Goal: Task Accomplishment & Management: Complete application form

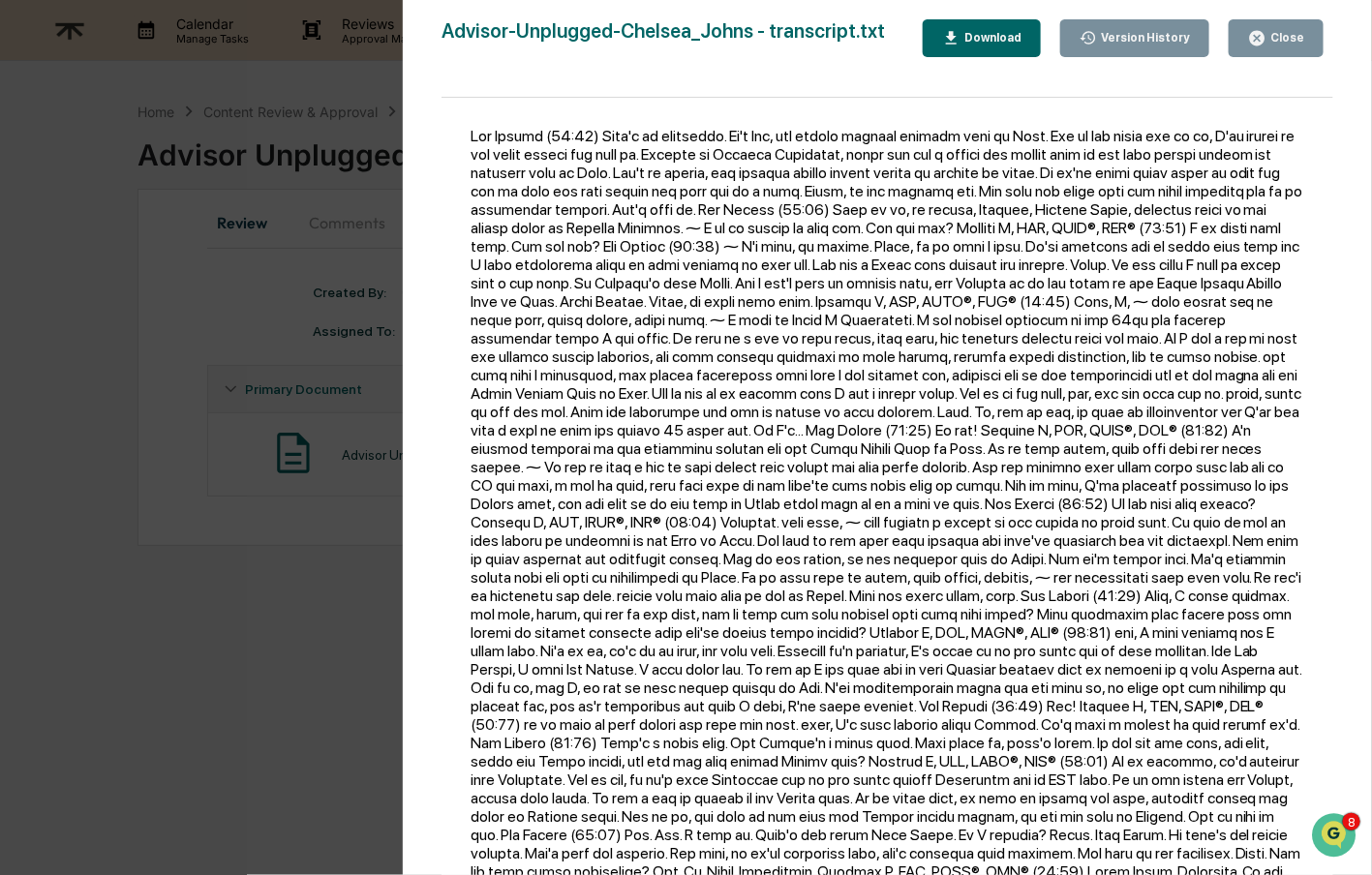
click at [1303, 37] on div "Close" at bounding box center [1286, 38] width 38 height 14
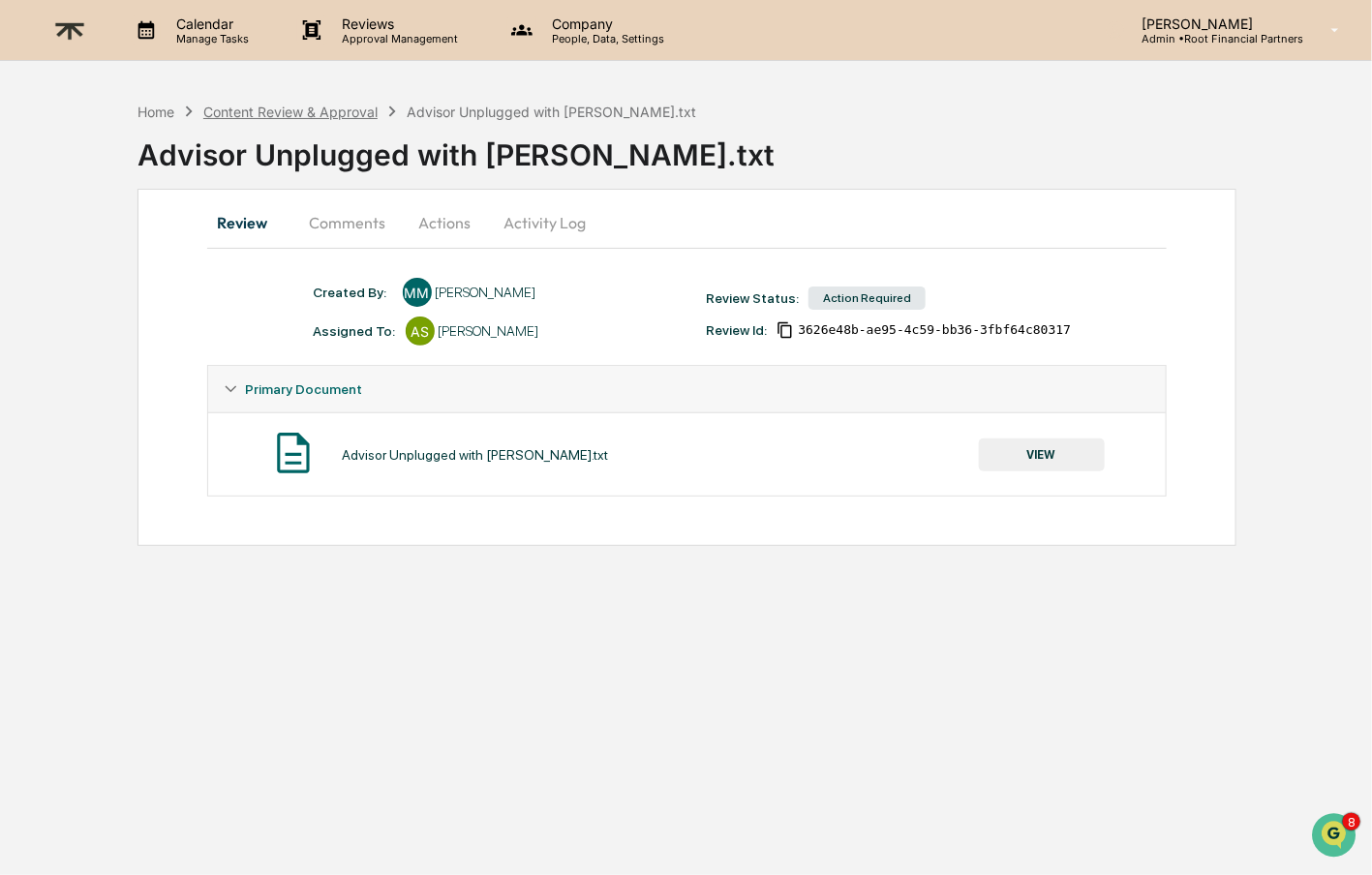
click at [254, 113] on div "Content Review & Approval" at bounding box center [291, 112] width 175 height 16
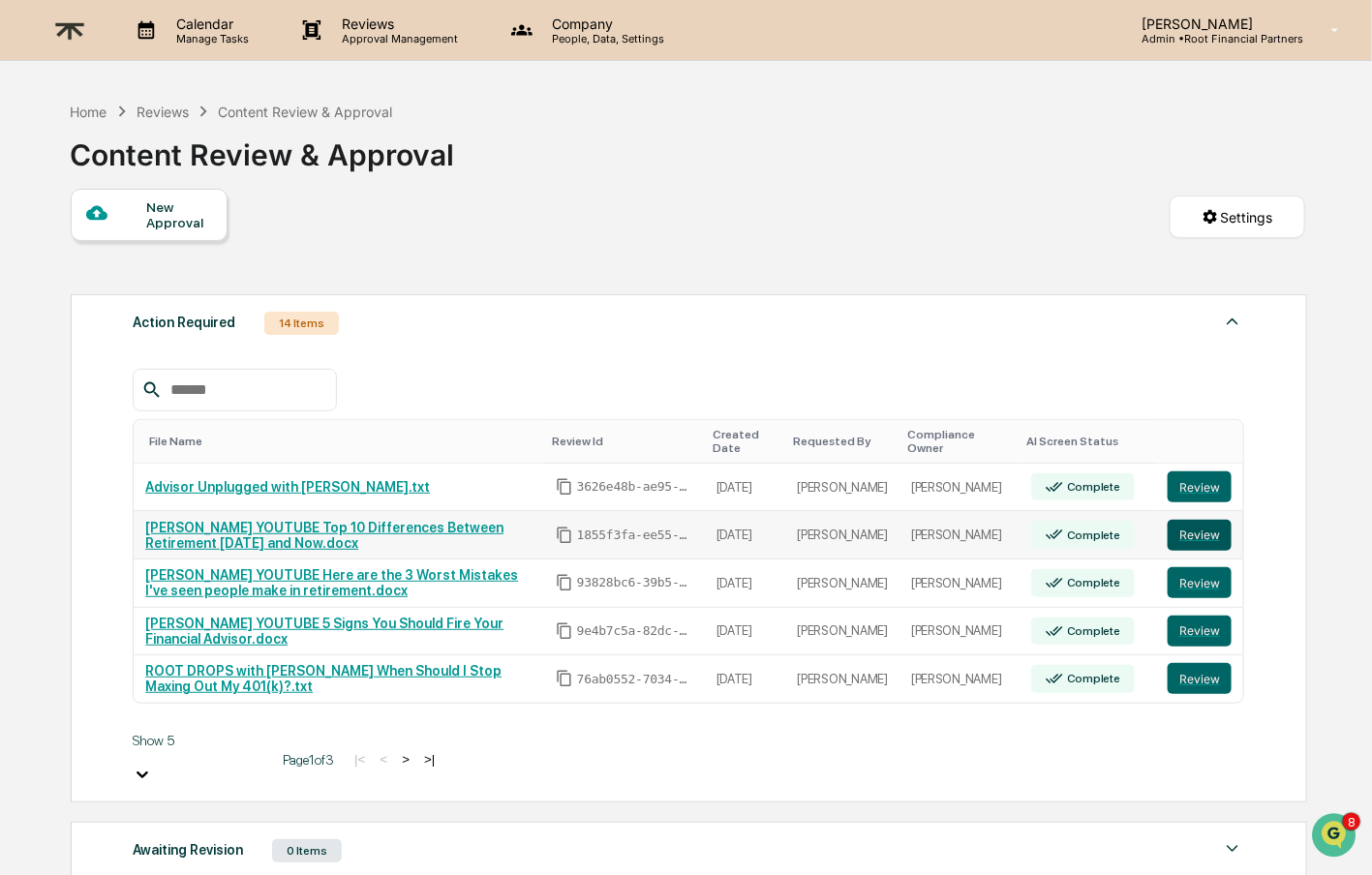
click at [1196, 531] on button "Review" at bounding box center [1200, 535] width 64 height 31
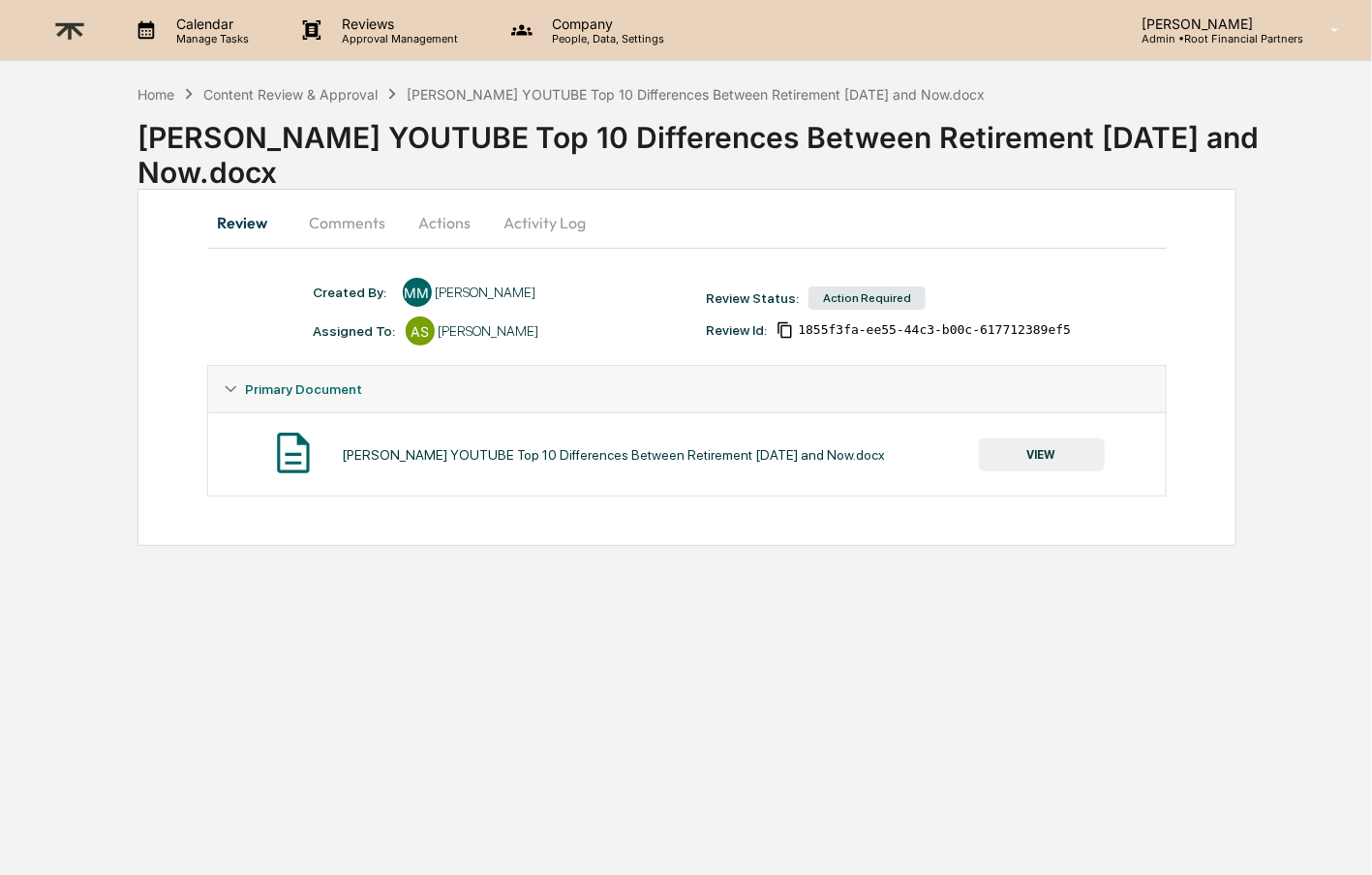
click at [1045, 442] on button "VIEW" at bounding box center [1042, 455] width 126 height 33
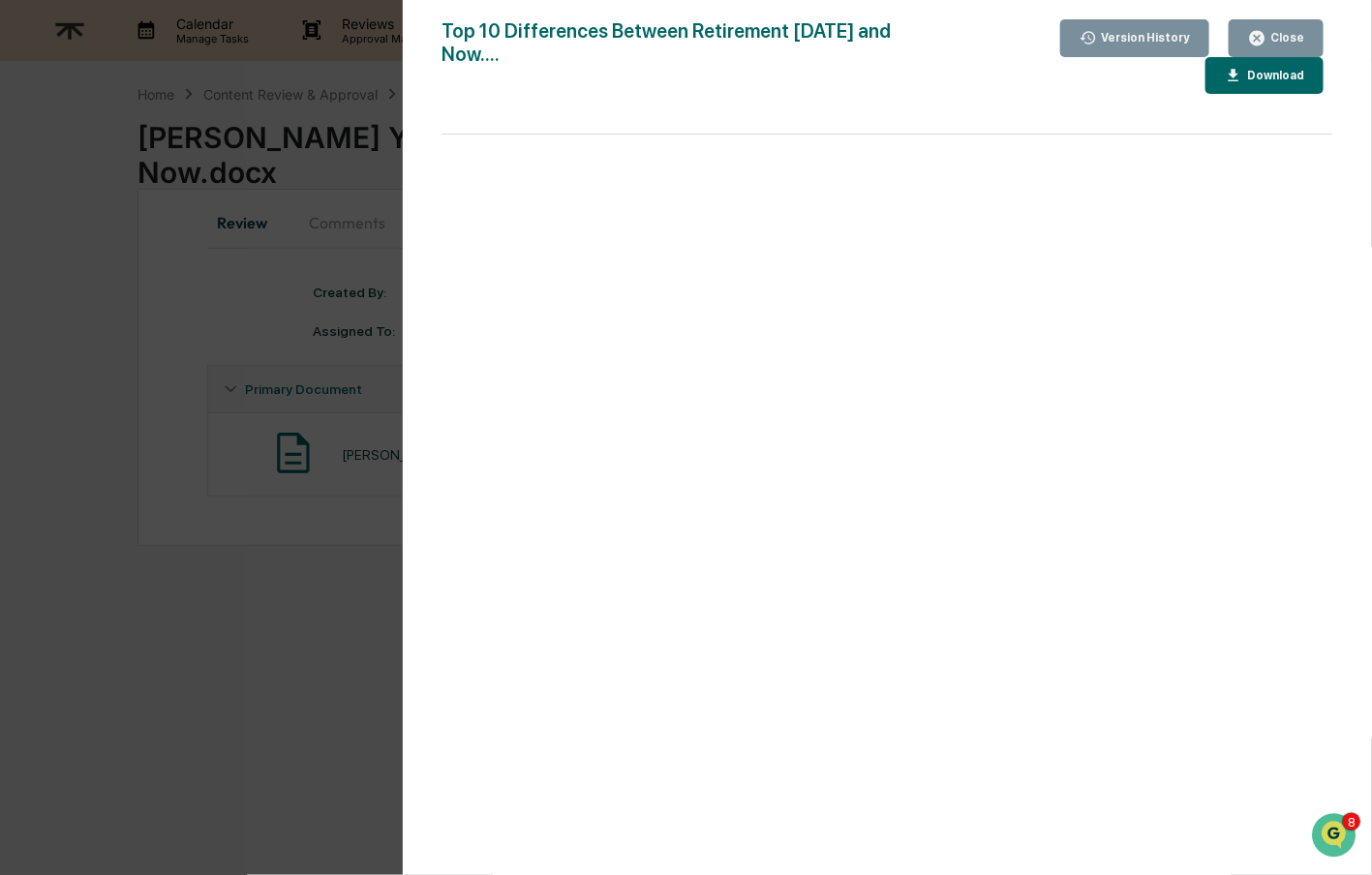
click at [1258, 69] on div "Download" at bounding box center [1274, 76] width 61 height 14
click at [1268, 31] on div "Close" at bounding box center [1286, 38] width 38 height 14
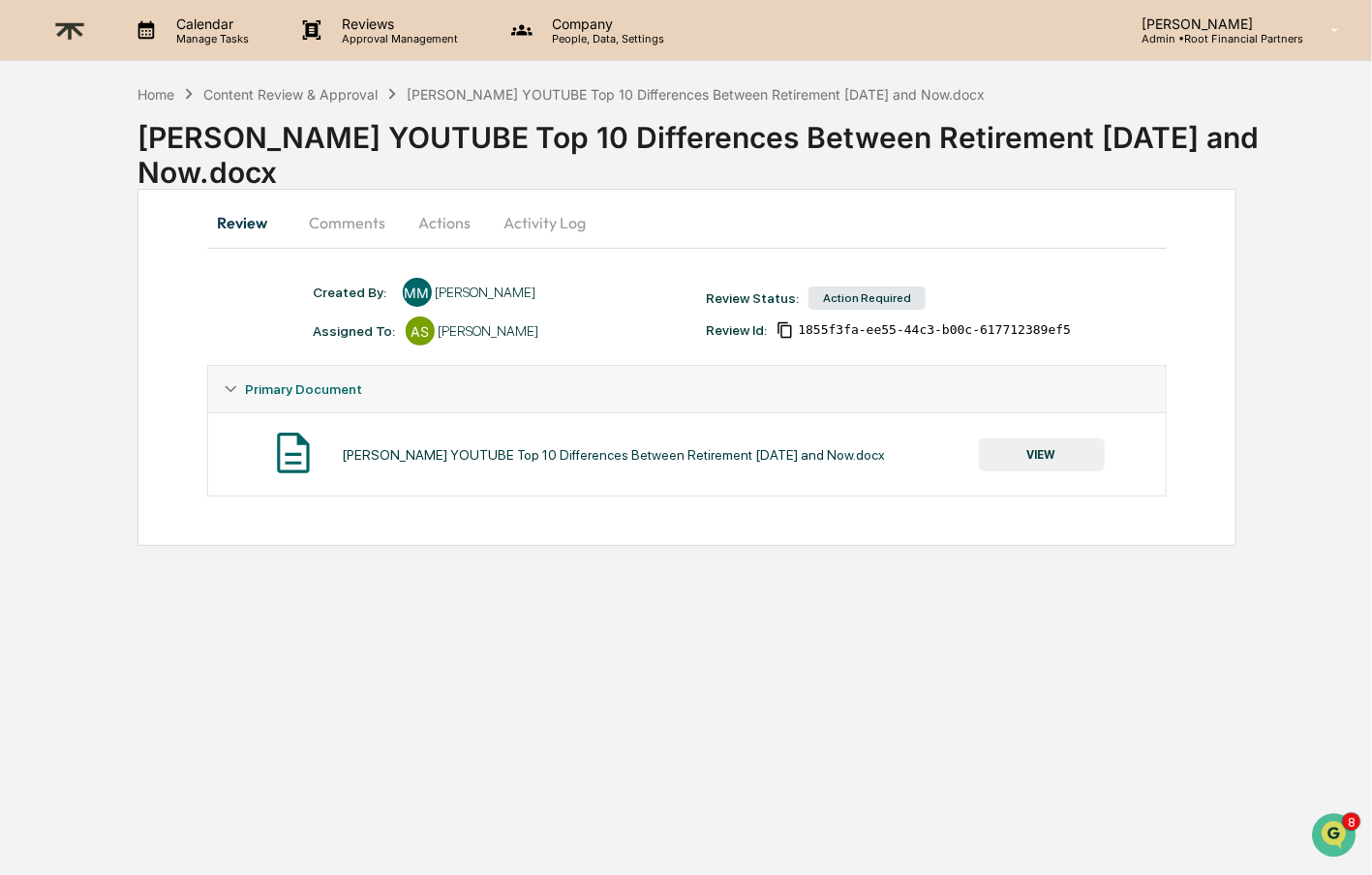
click at [335, 228] on button "Comments" at bounding box center [347, 223] width 108 height 47
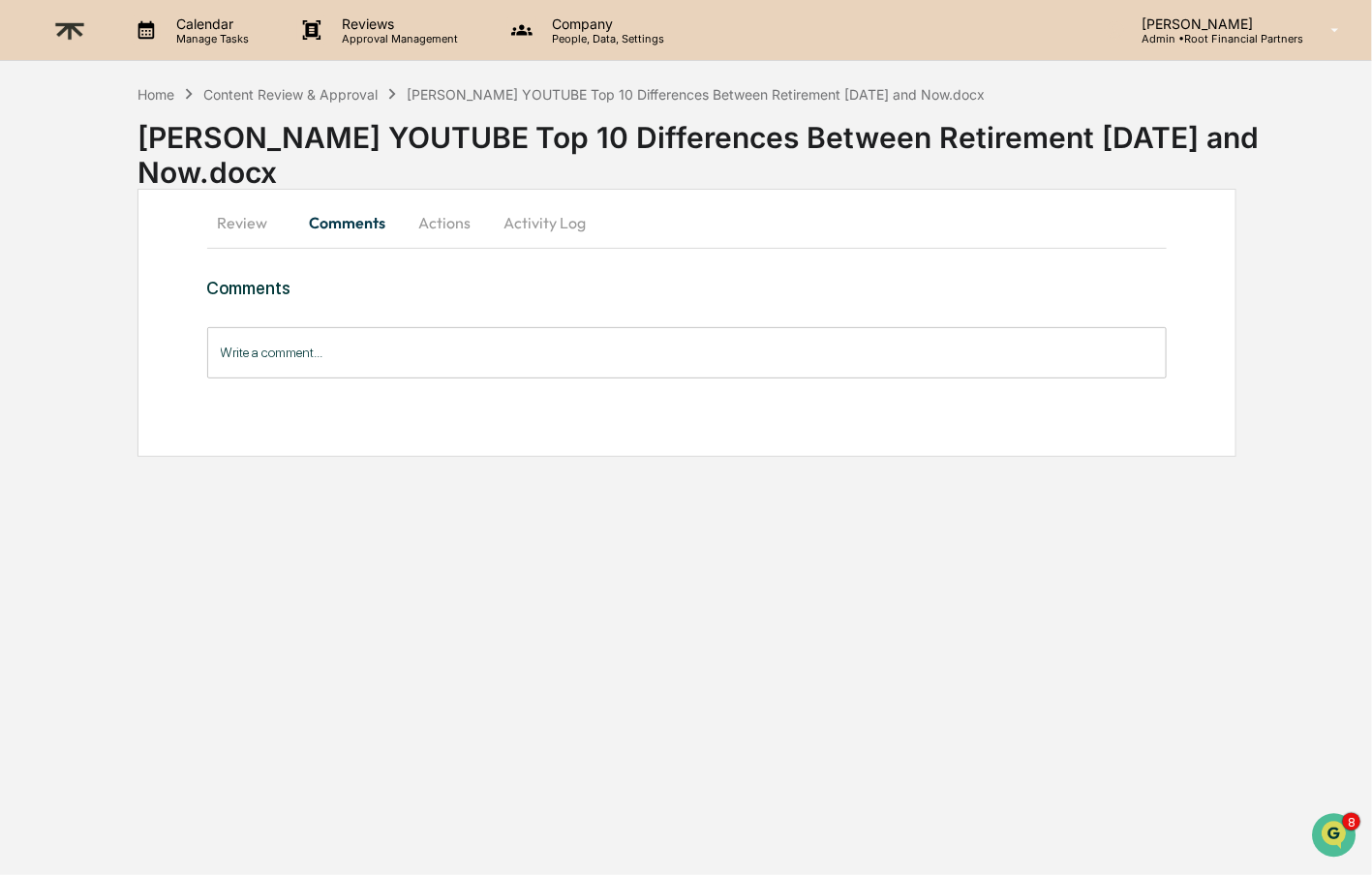
click at [367, 327] on input "Write a comment..." at bounding box center [688, 352] width 961 height 51
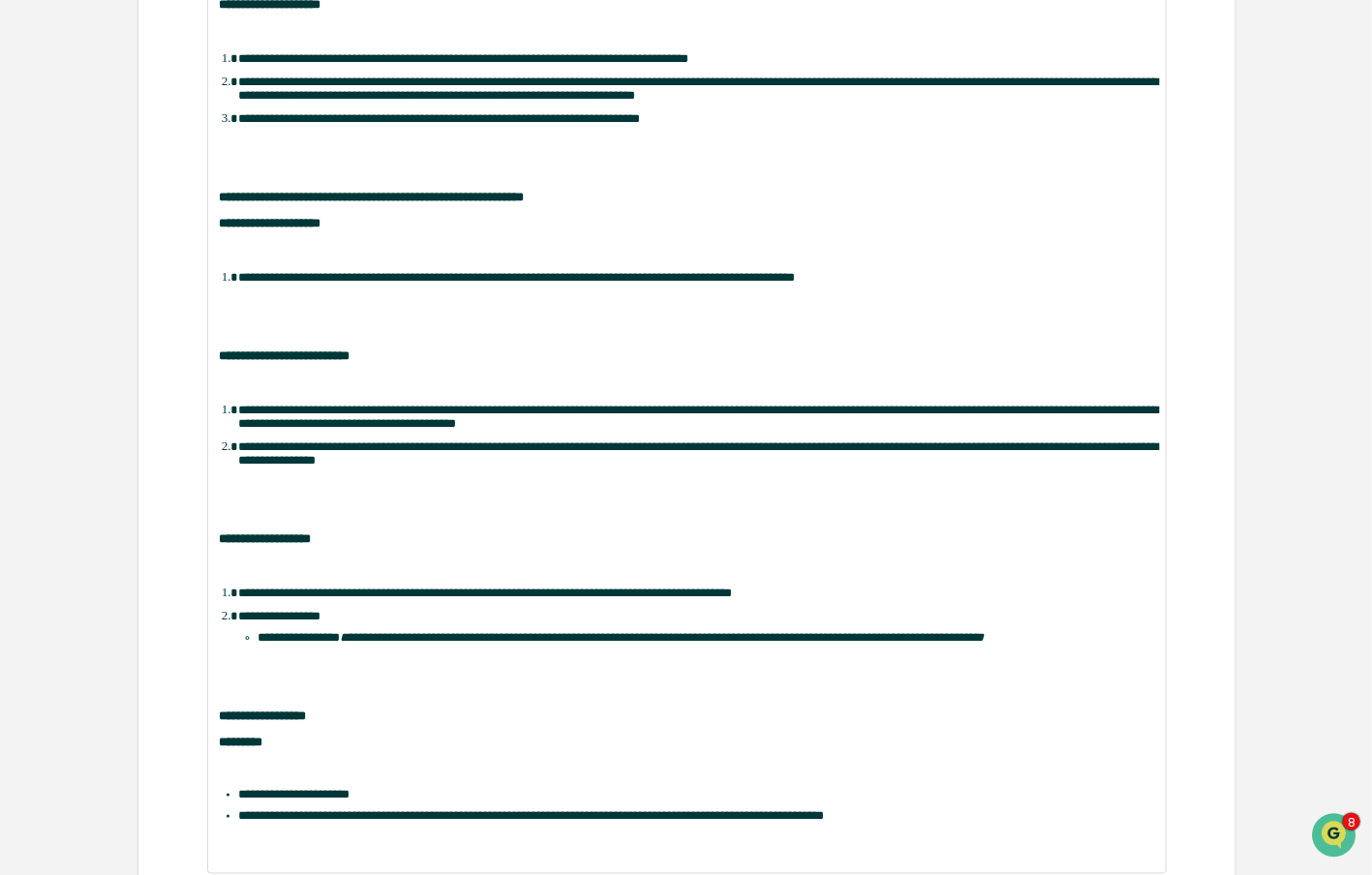
scroll to position [558, 0]
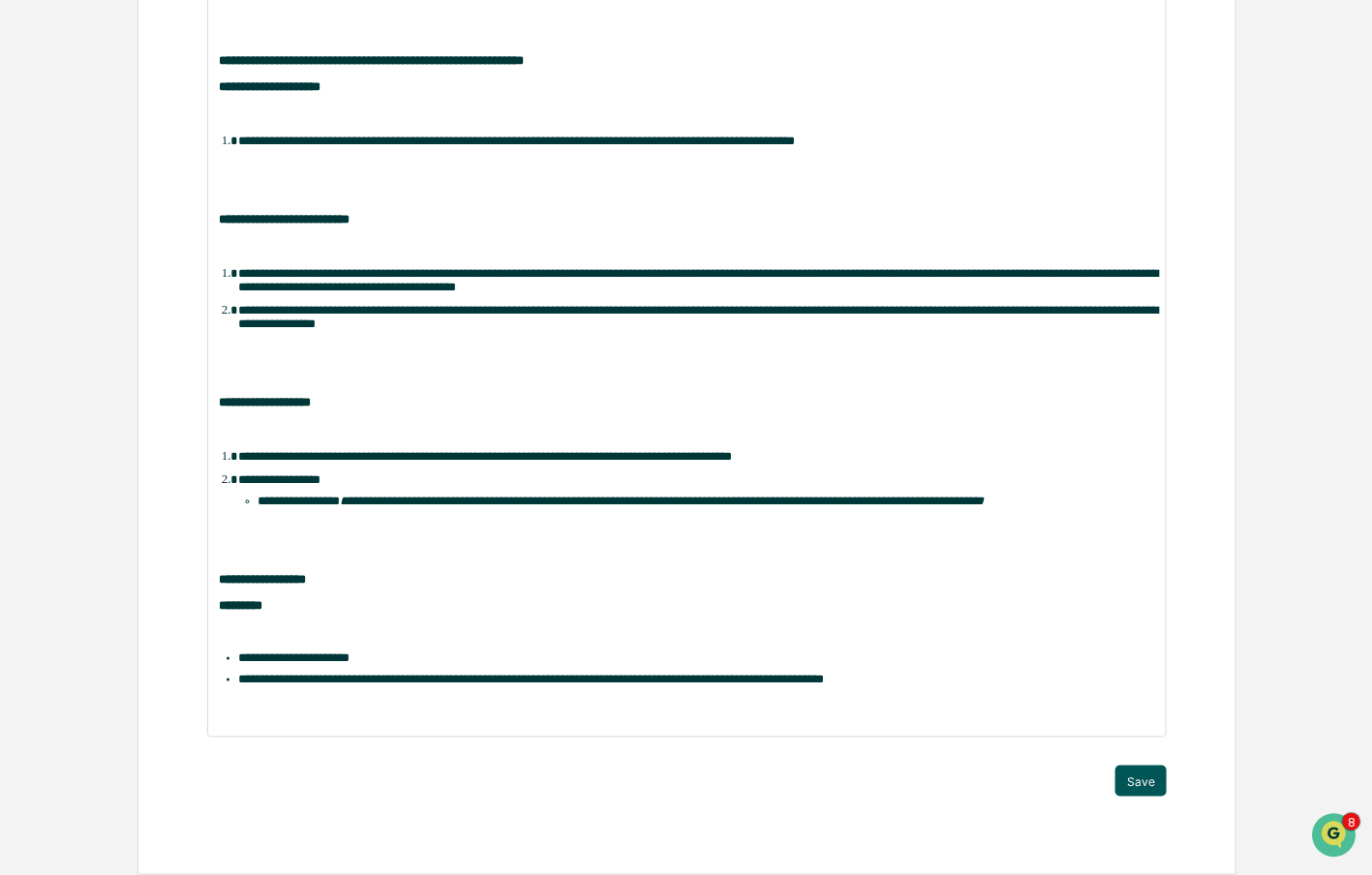
click at [1147, 781] on button "Save" at bounding box center [1141, 781] width 51 height 31
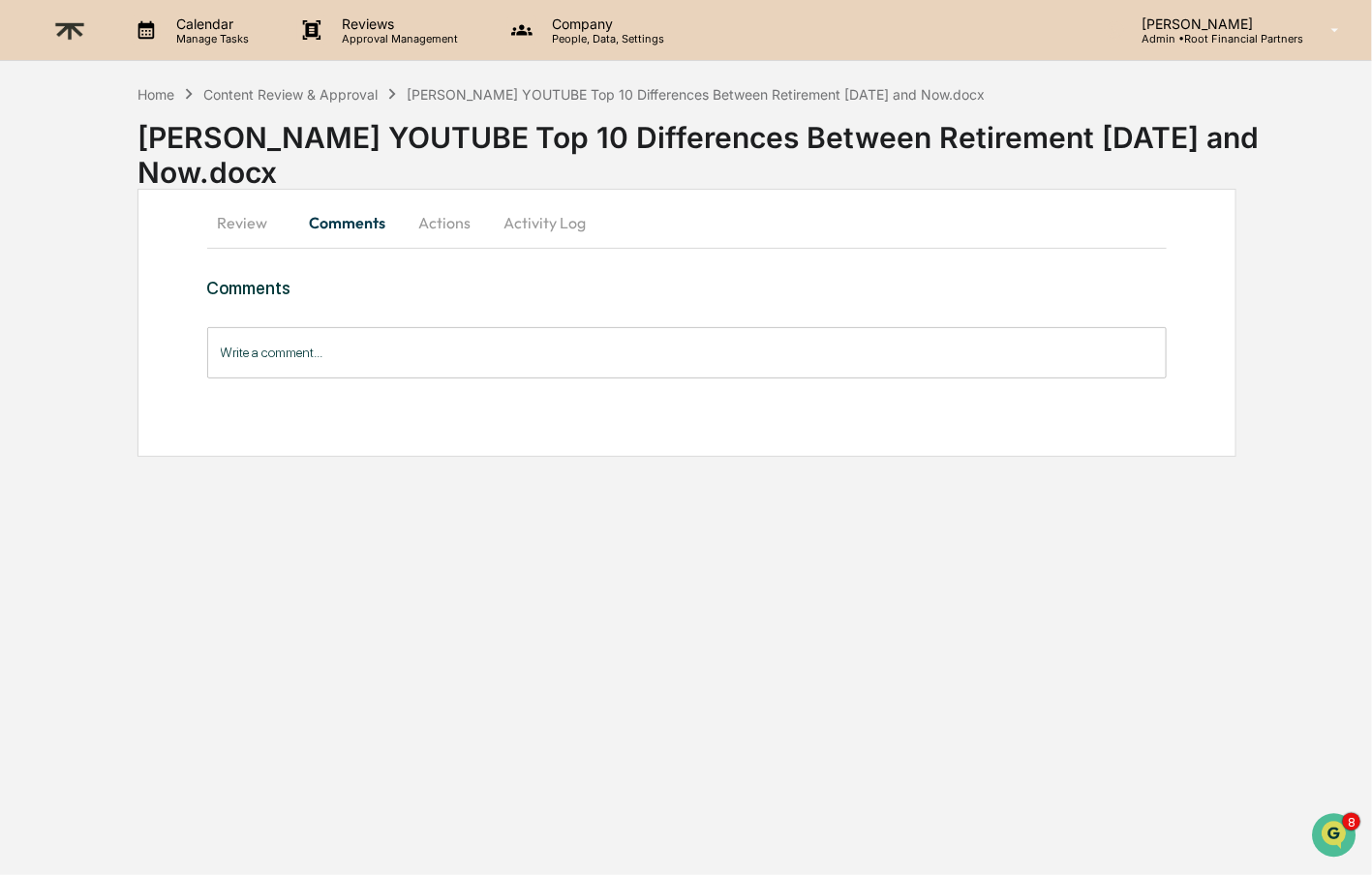
scroll to position [0, 0]
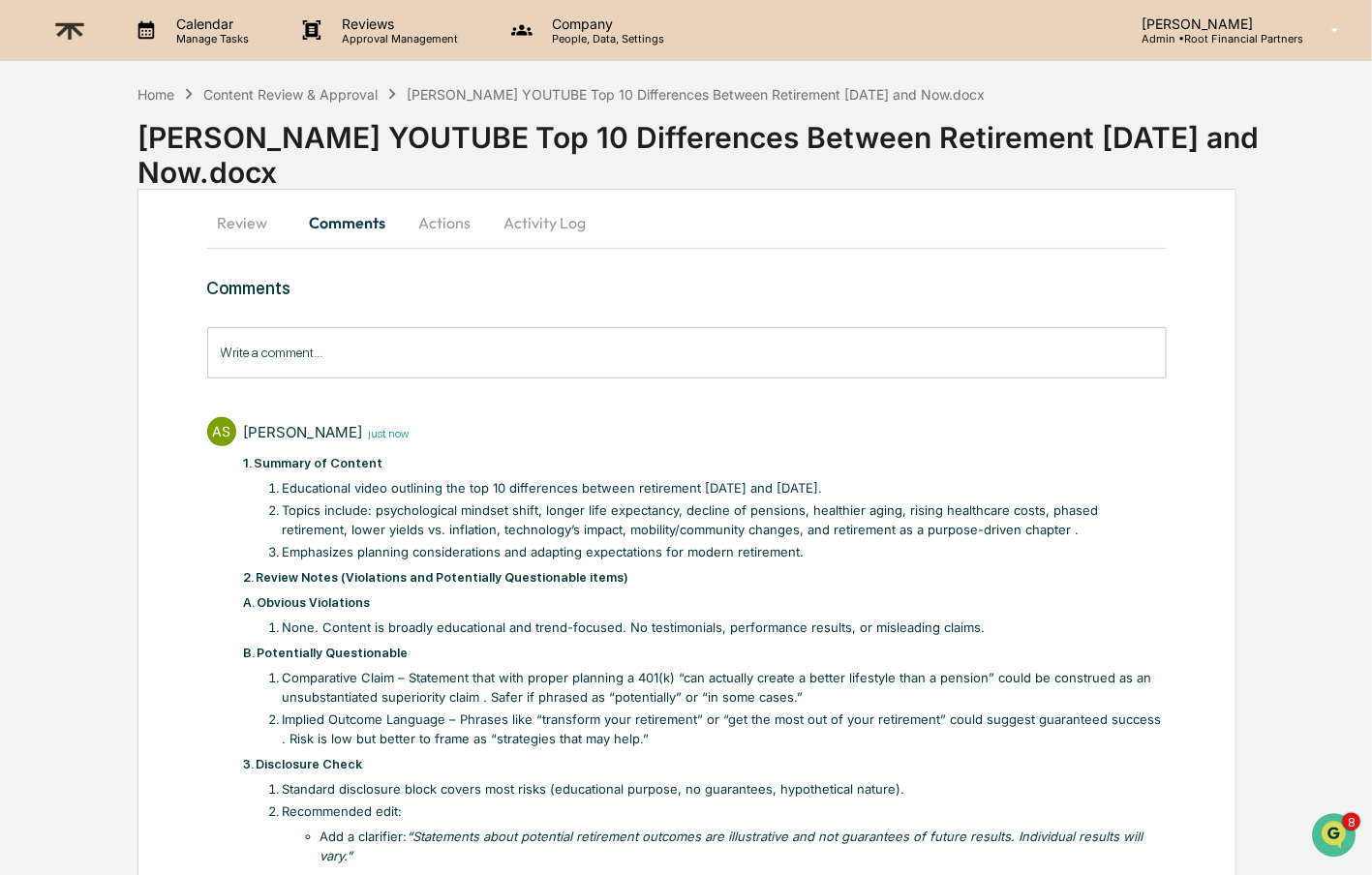
click at [447, 221] on button "Actions" at bounding box center [445, 223] width 87 height 47
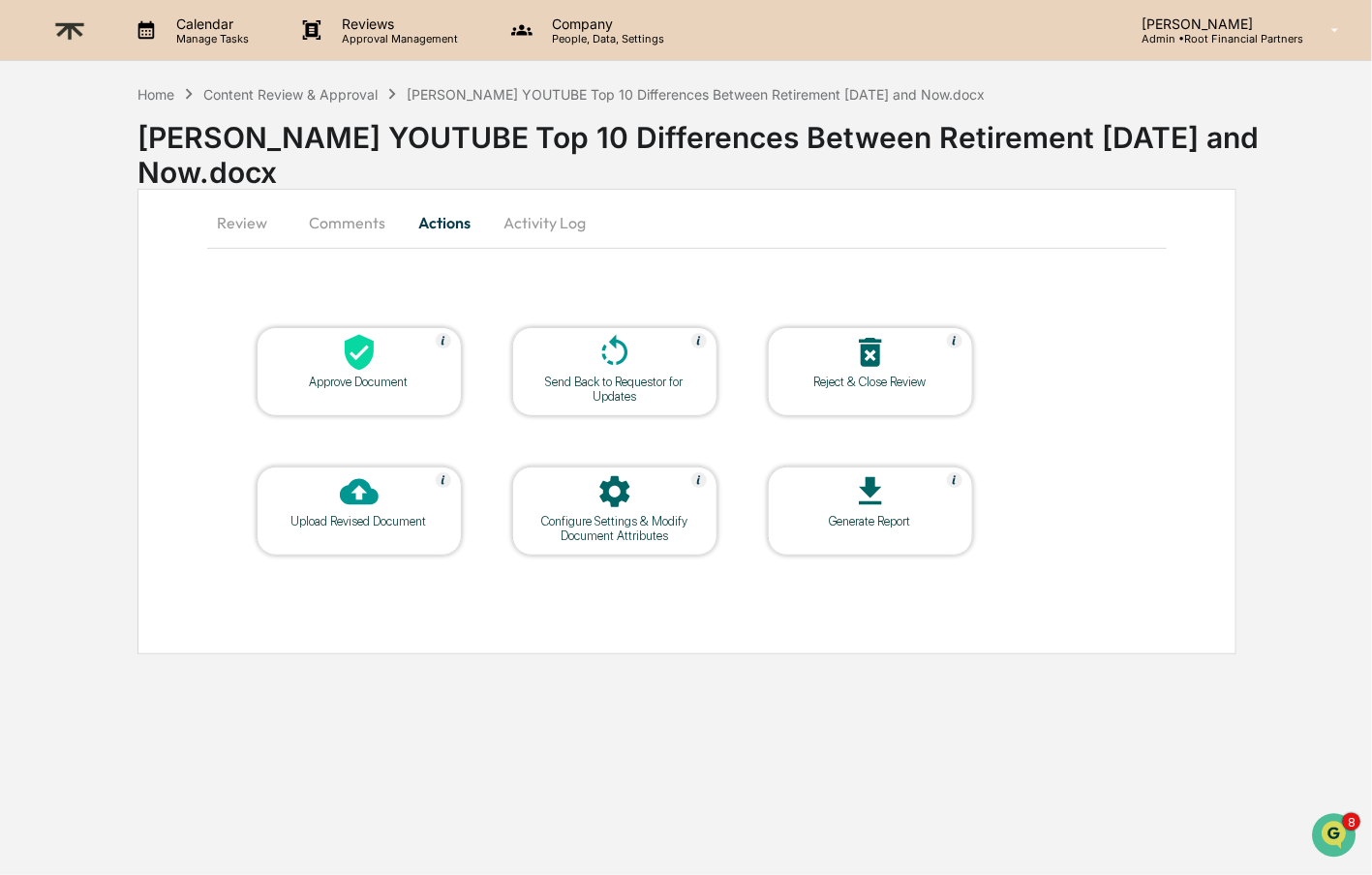
click at [304, 371] on div at bounding box center [359, 353] width 194 height 42
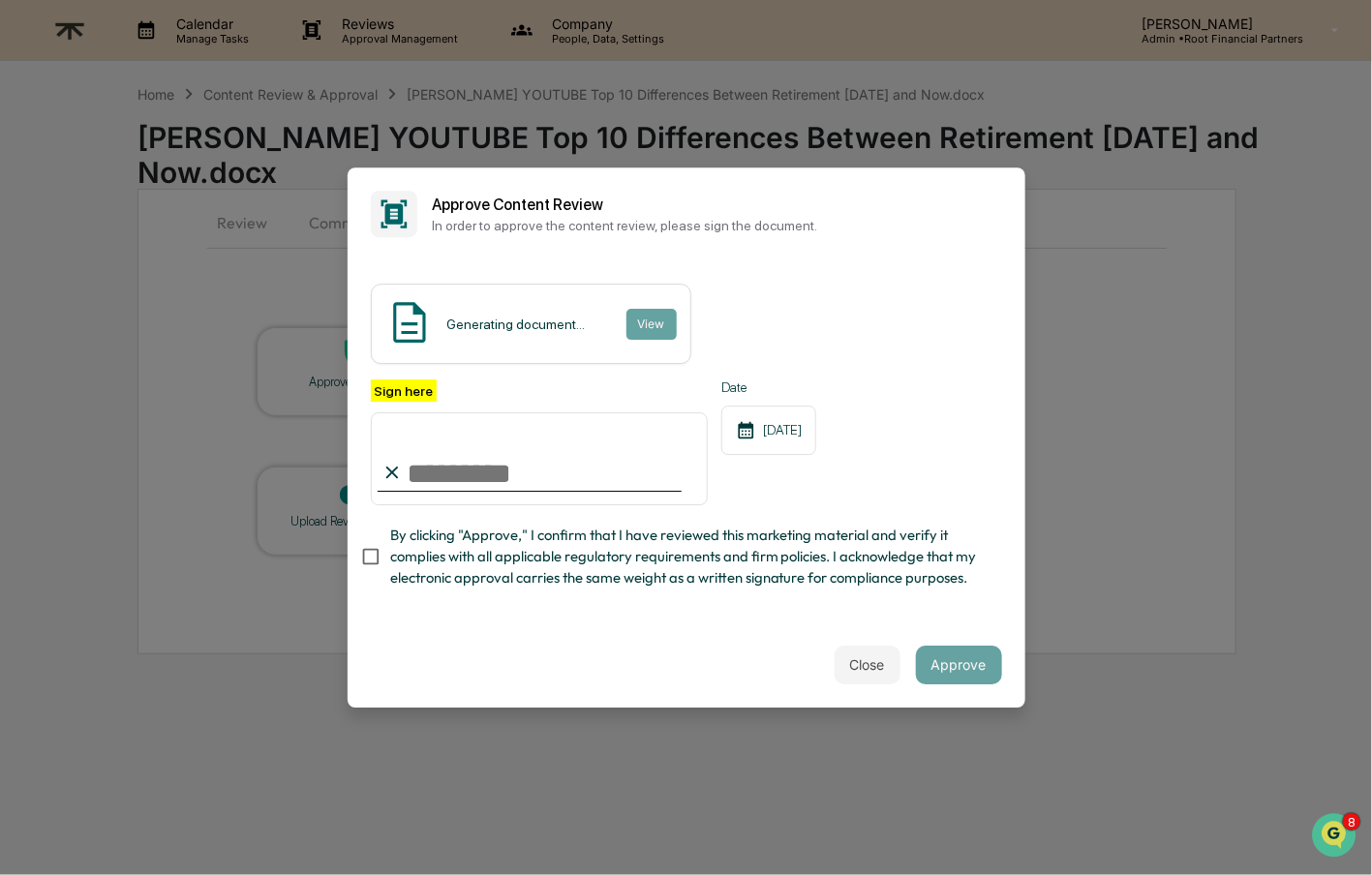
type input "**********"
click at [638, 580] on span "By clicking "Approve," I confirm that I have reviewed this marketing material a…" at bounding box center [688, 557] width 597 height 65
click at [964, 552] on span "By clicking "Approve," I confirm that I have reviewed this marketing material a…" at bounding box center [688, 557] width 597 height 65
click at [983, 658] on button "Approve" at bounding box center [959, 665] width 86 height 39
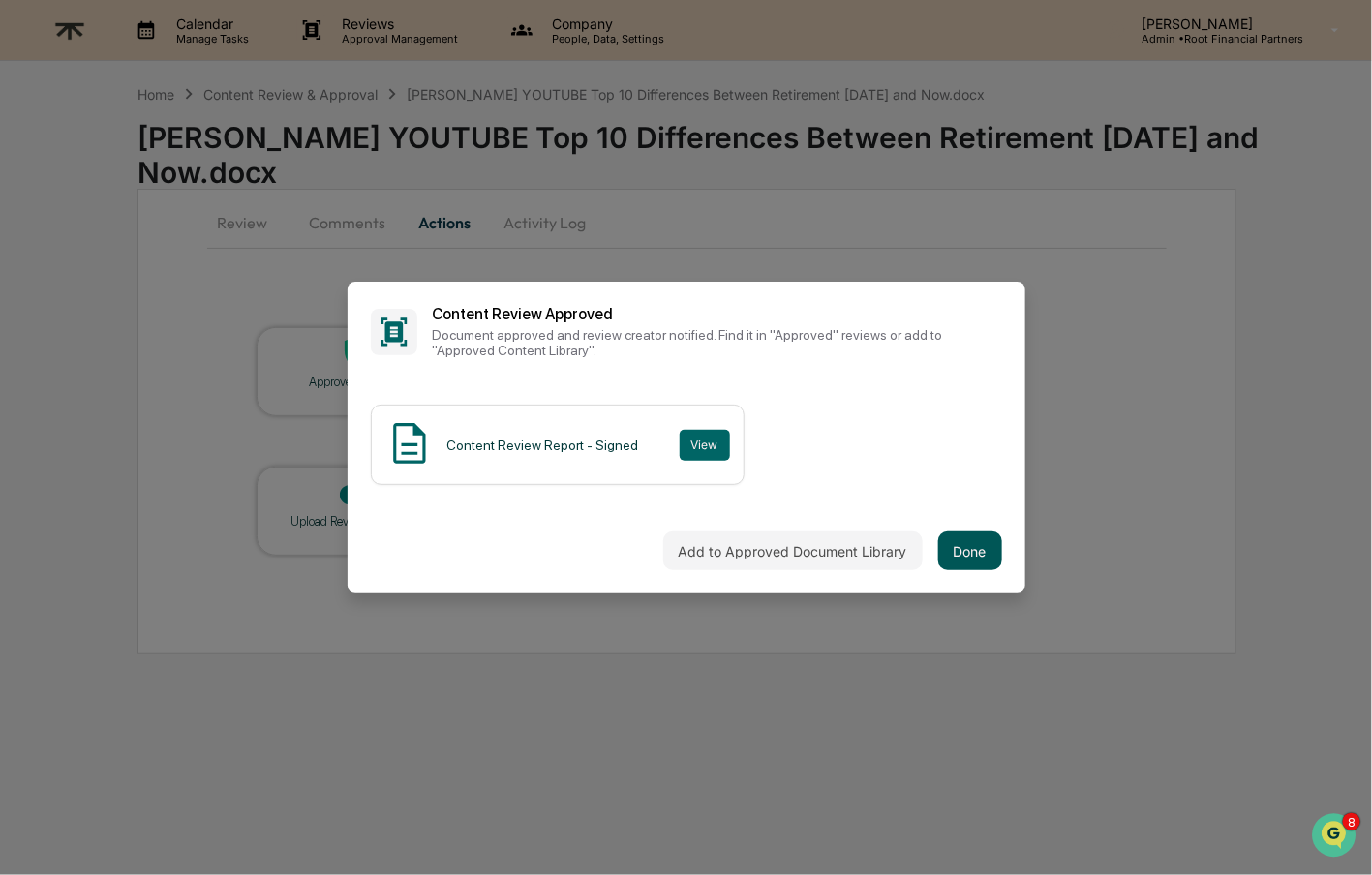
click at [965, 544] on button "Done" at bounding box center [970, 551] width 64 height 39
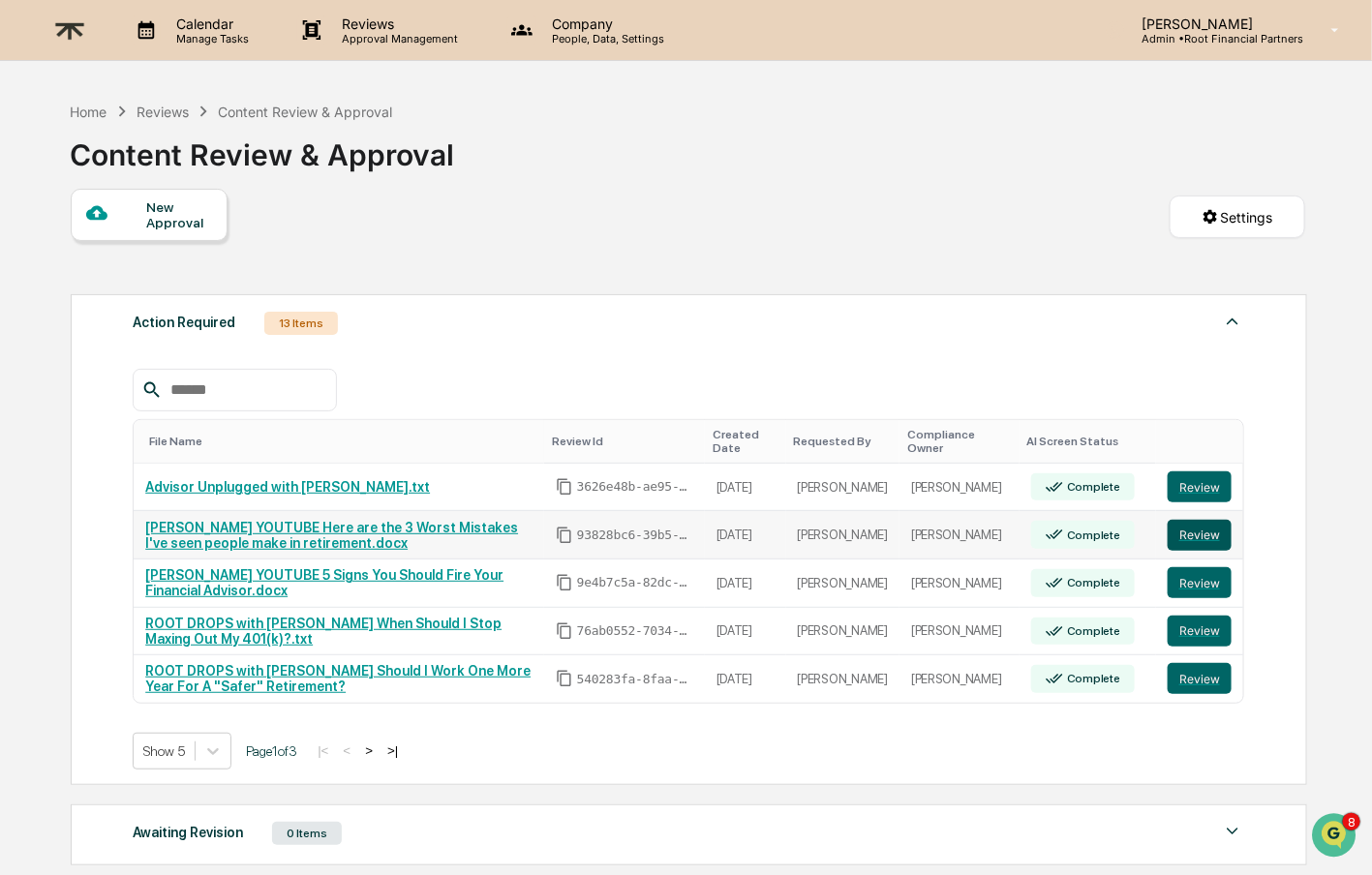
click at [1216, 531] on button "Review" at bounding box center [1200, 535] width 64 height 31
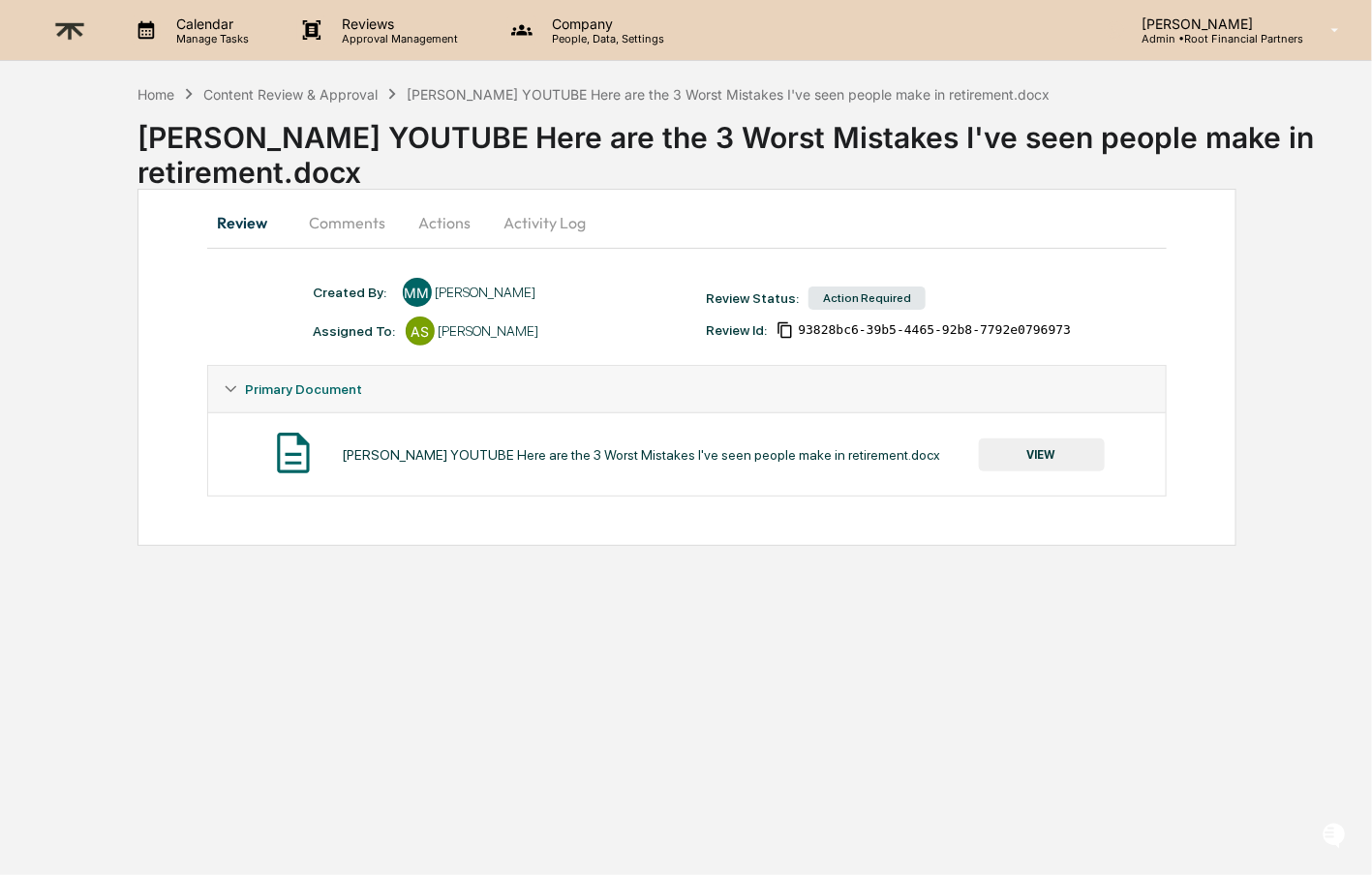
click at [1025, 448] on button "VIEW" at bounding box center [1042, 455] width 126 height 33
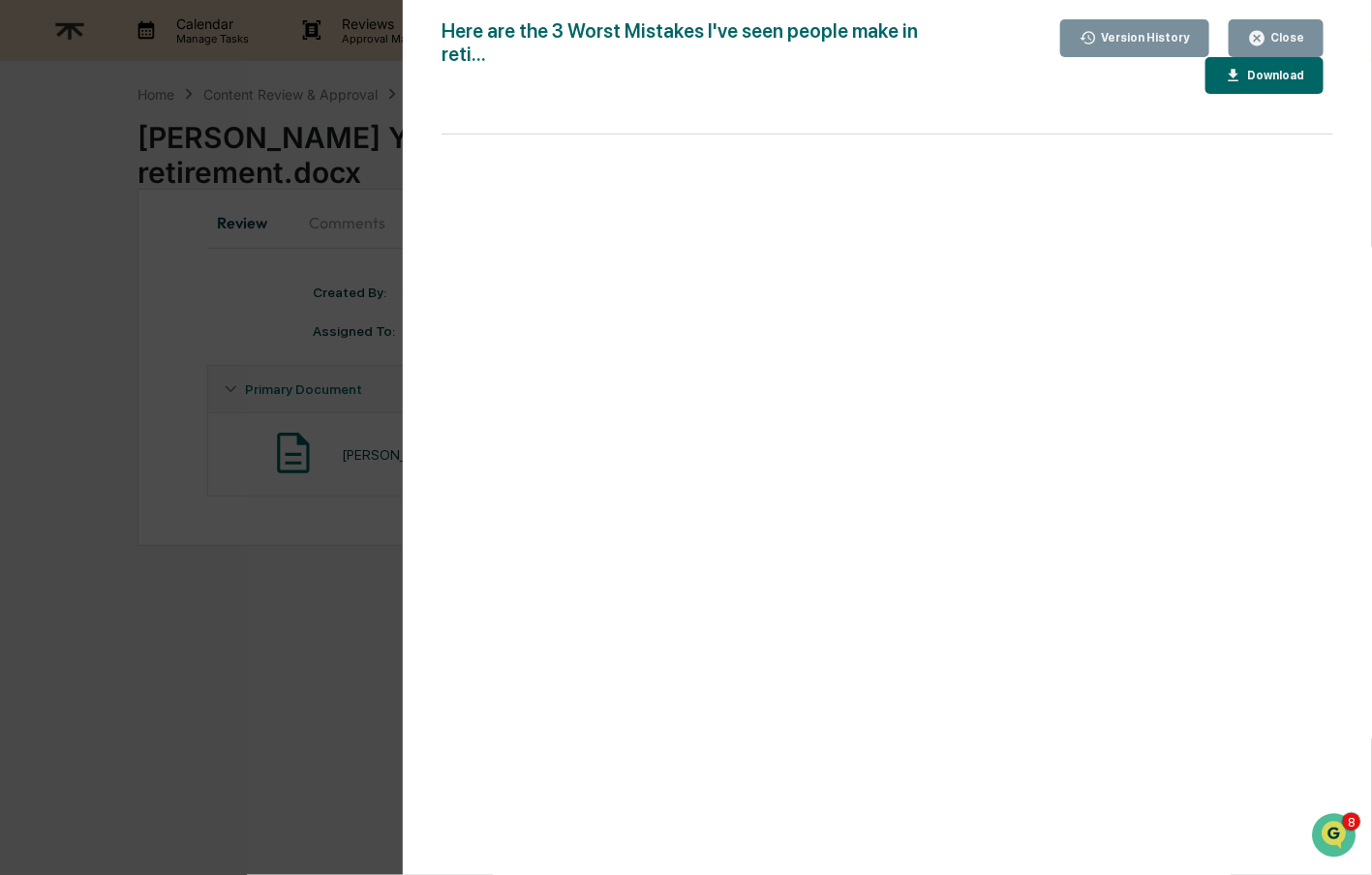
click at [1279, 77] on div "Download" at bounding box center [1274, 76] width 61 height 14
click at [1290, 30] on div "Close" at bounding box center [1277, 38] width 56 height 18
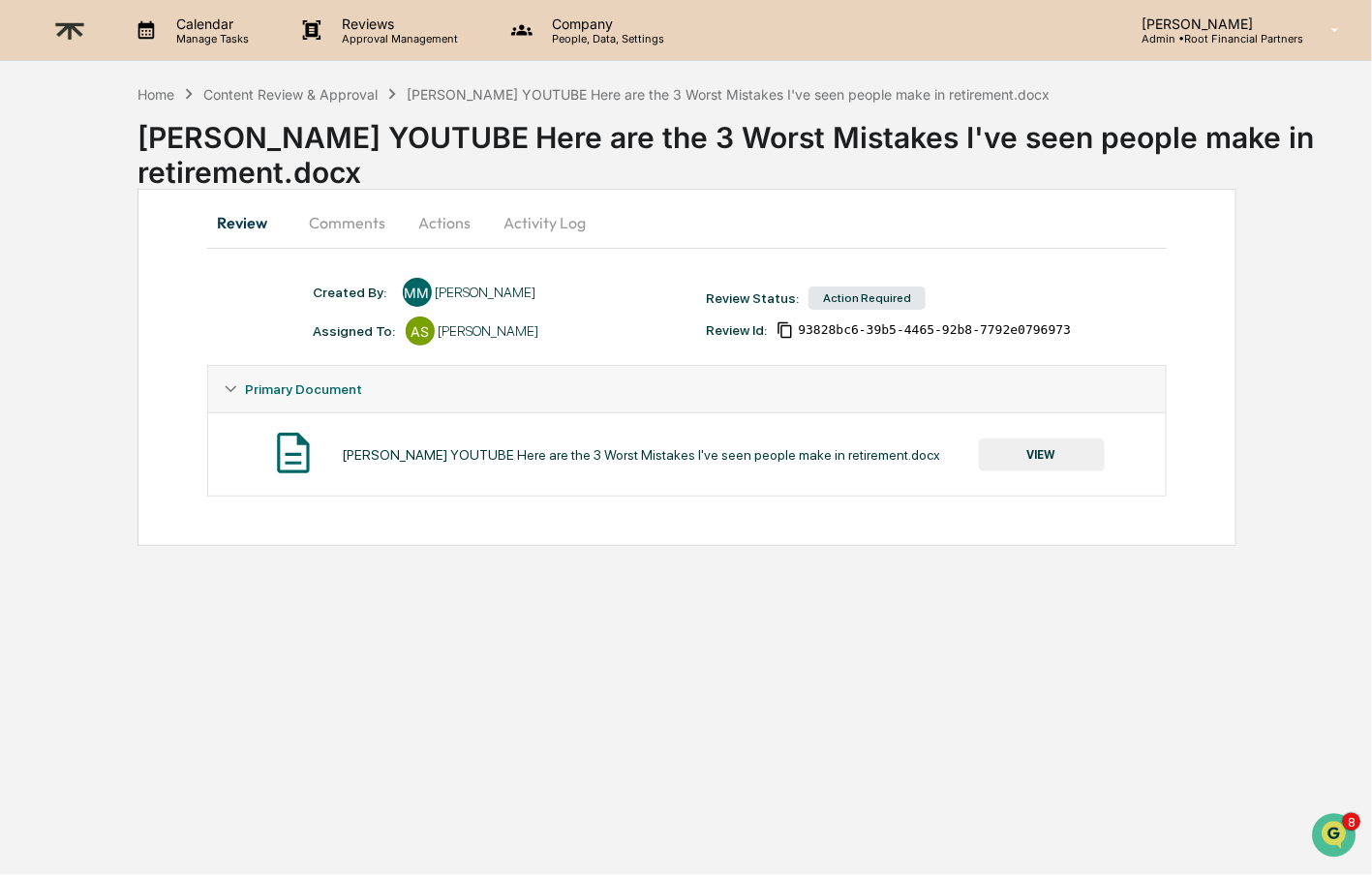
click at [324, 228] on button "Comments" at bounding box center [347, 223] width 108 height 47
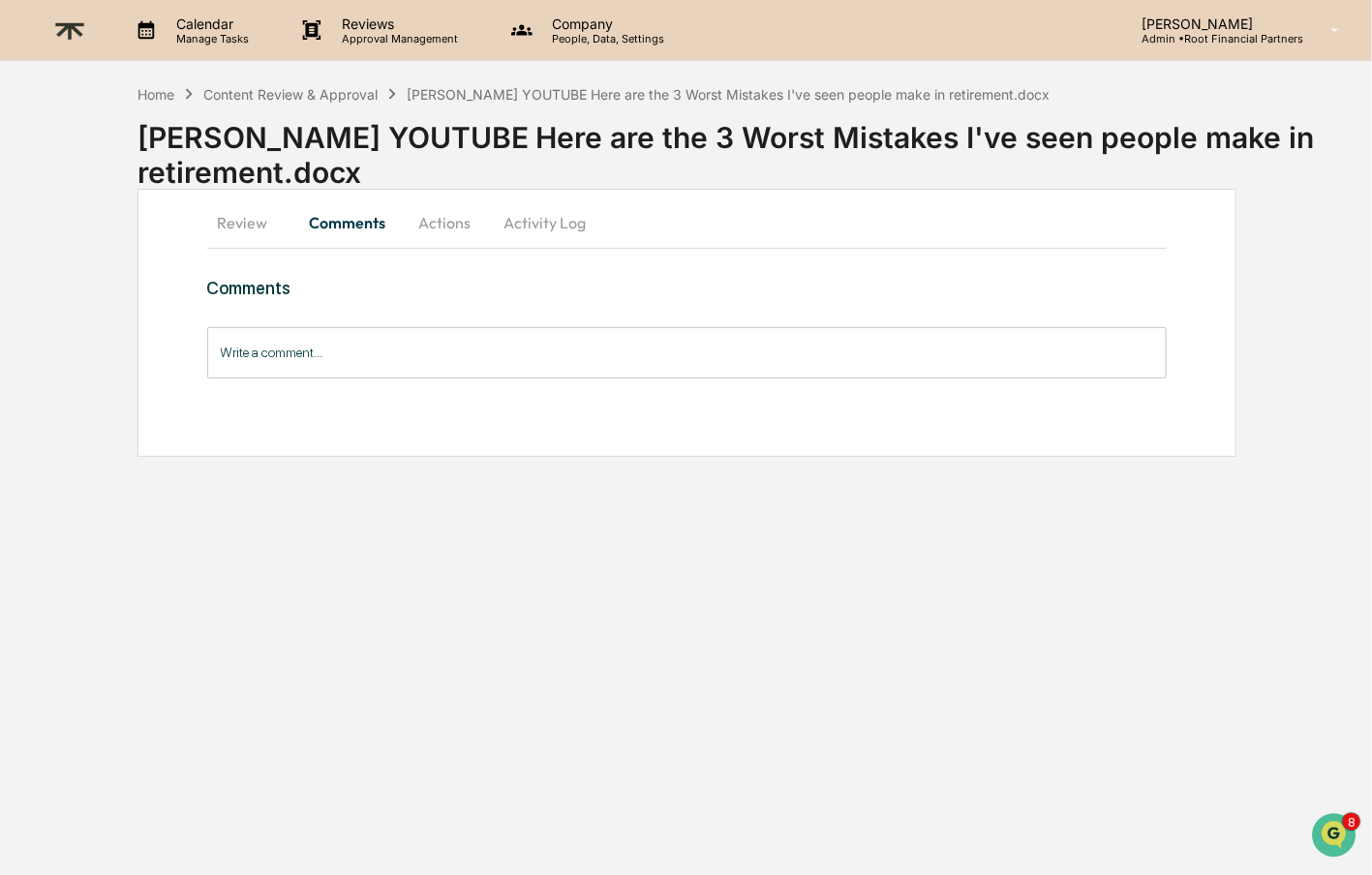
click at [394, 359] on input "Write a comment..." at bounding box center [688, 352] width 961 height 51
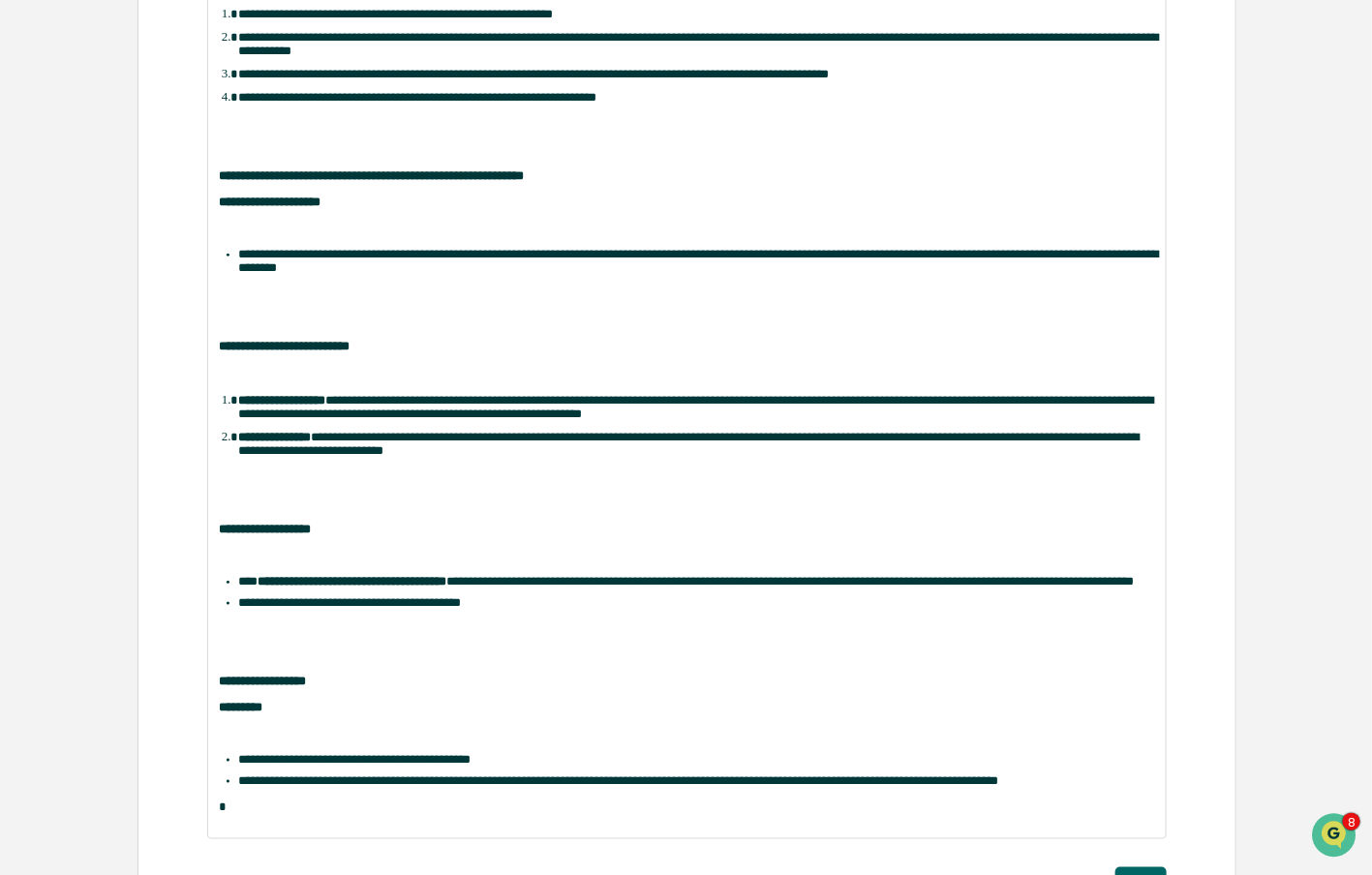
scroll to position [603, 0]
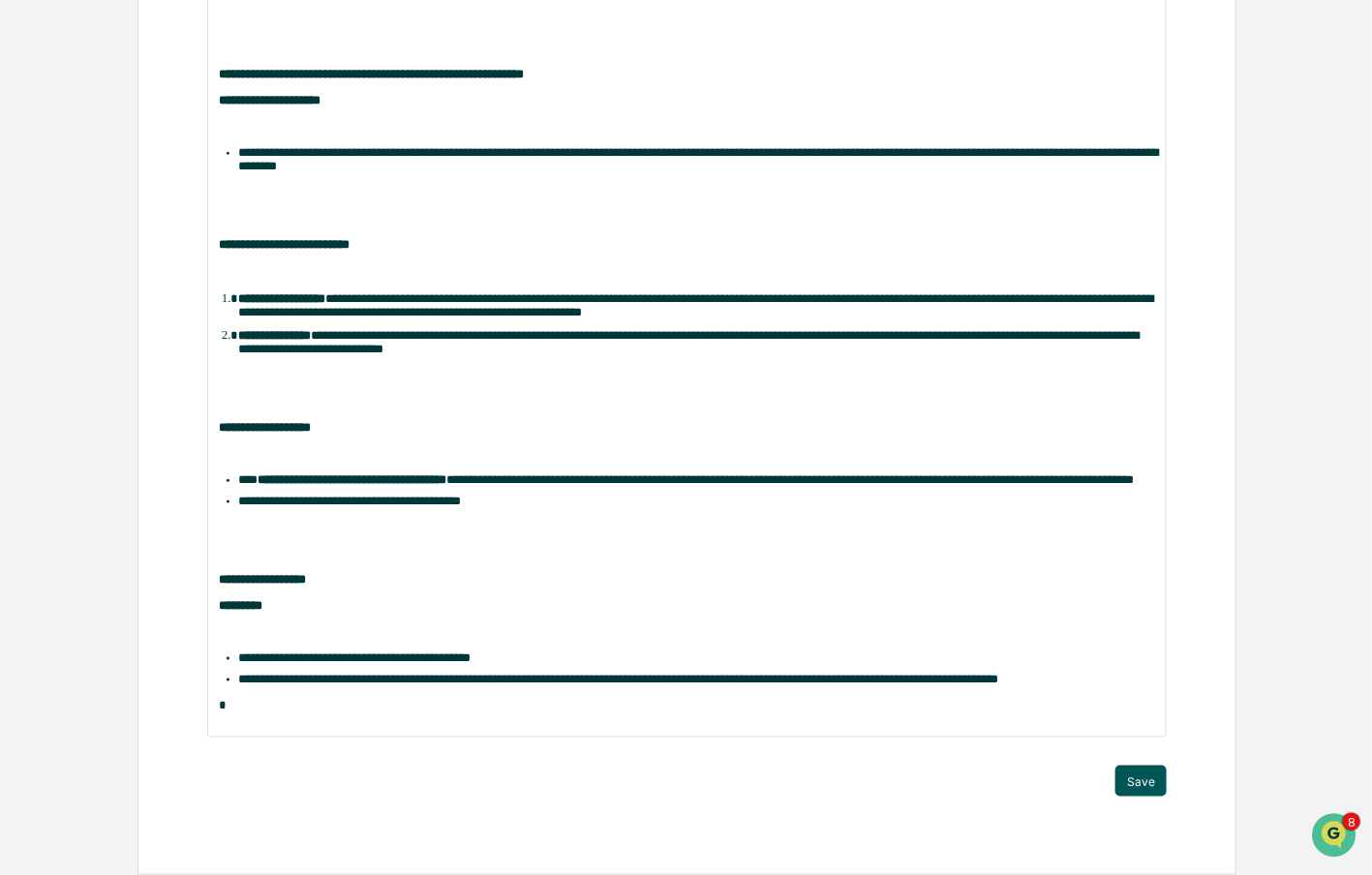
click at [1134, 790] on button "Save" at bounding box center [1141, 781] width 51 height 31
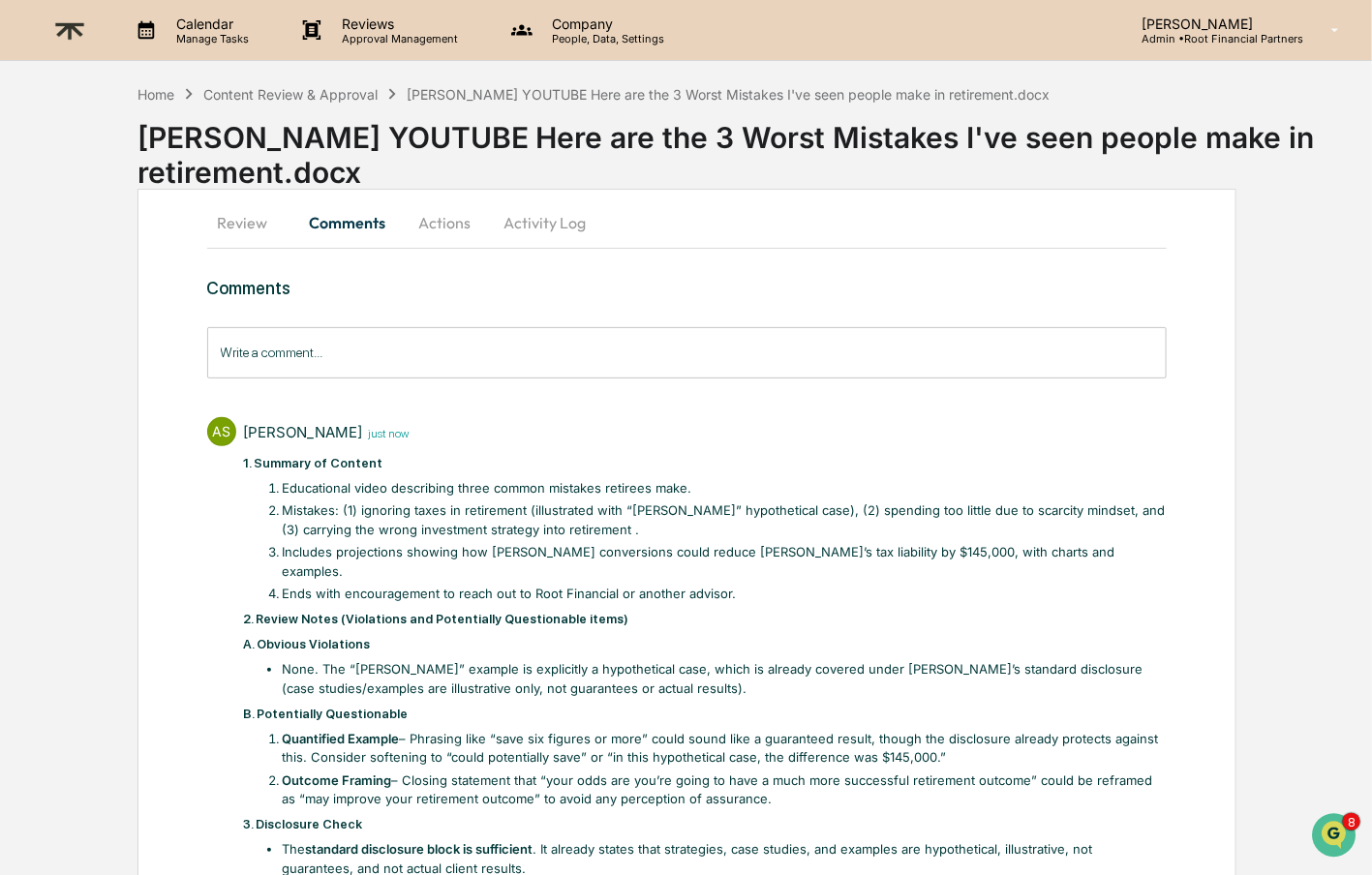
click at [430, 233] on button "Actions" at bounding box center [445, 223] width 87 height 47
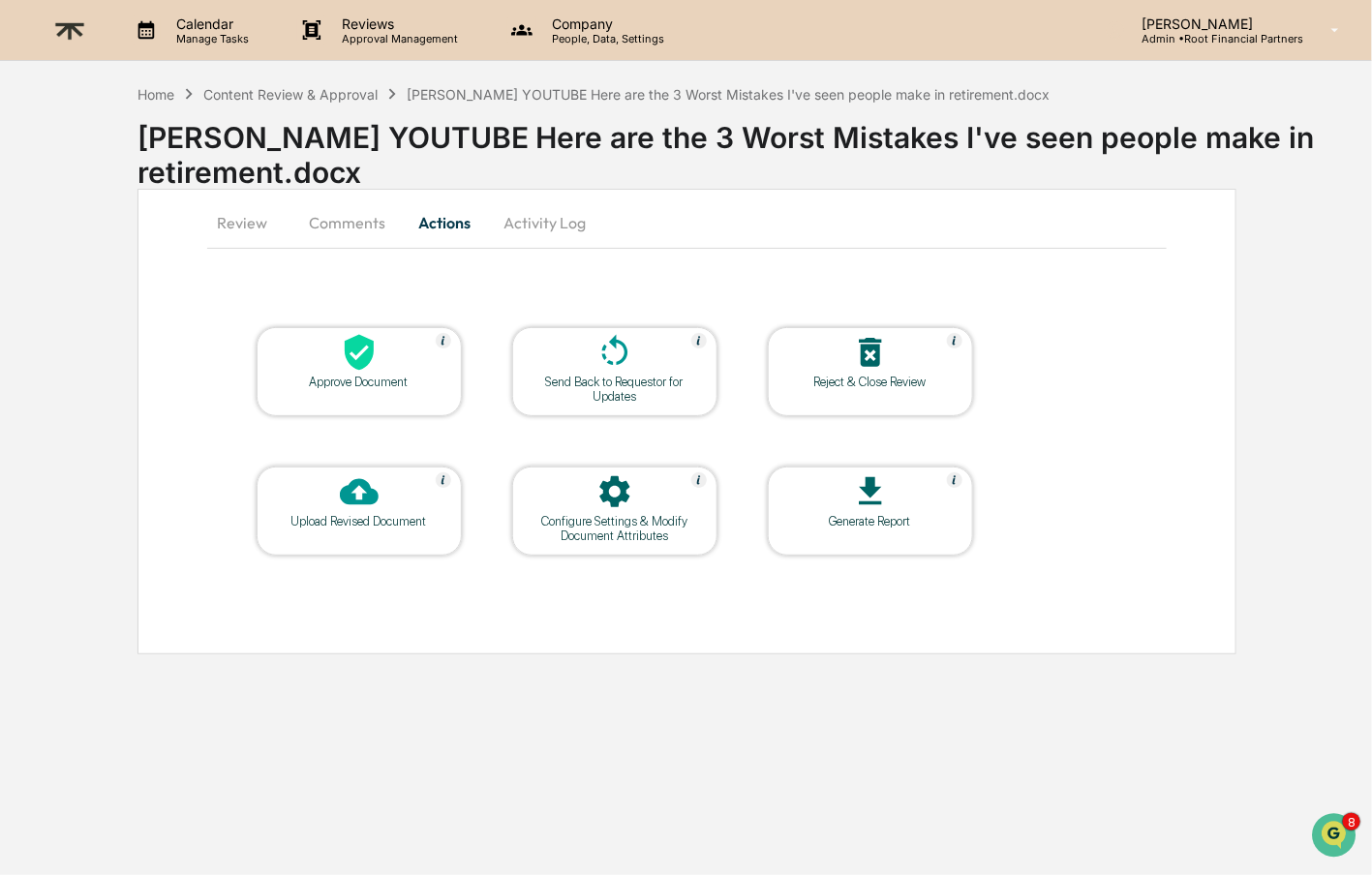
click at [345, 370] on icon at bounding box center [359, 352] width 39 height 39
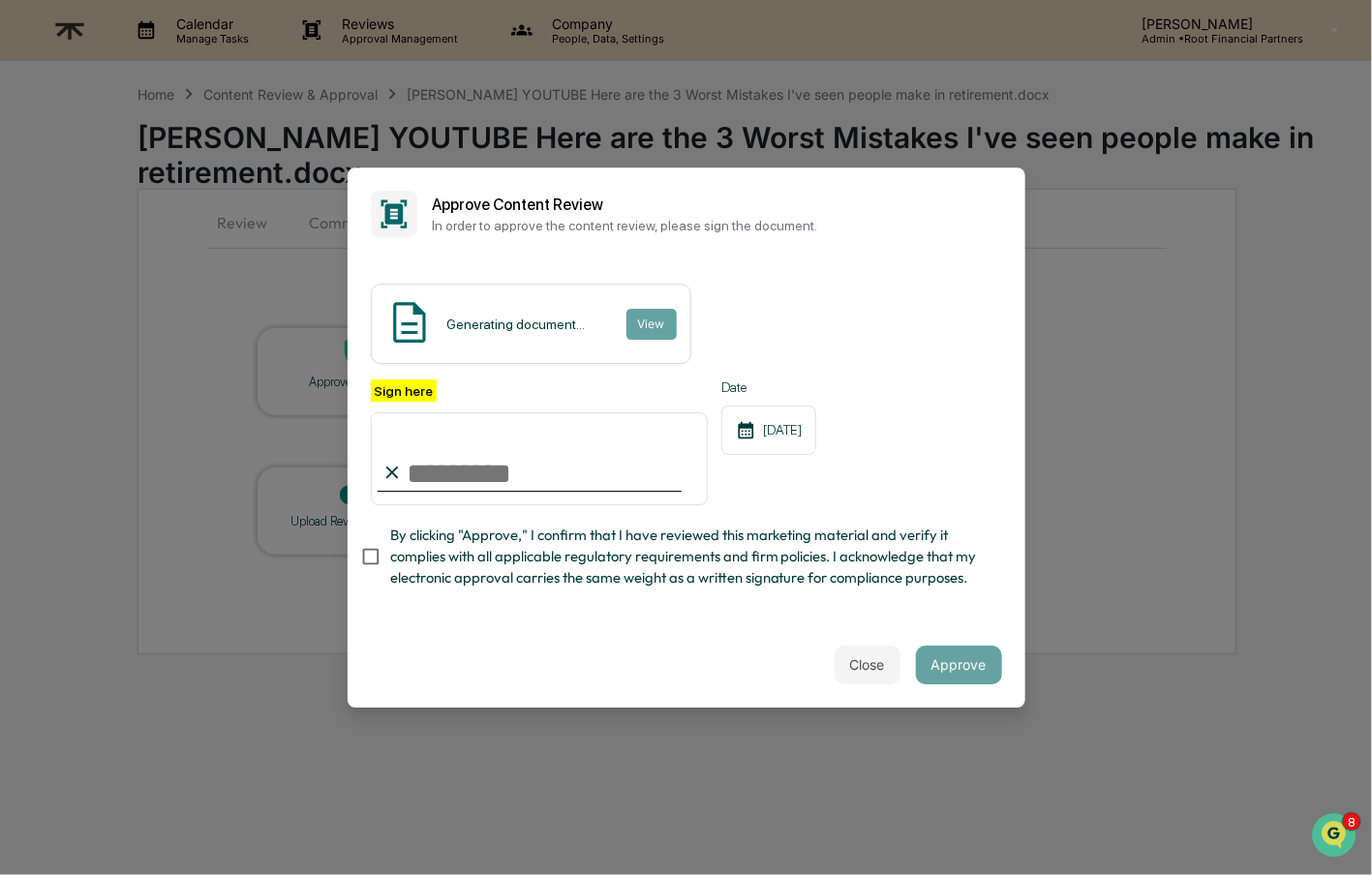
type input "**********"
click at [743, 525] on span "By clicking "Approve," I confirm that I have reviewed this marketing material a…" at bounding box center [688, 557] width 597 height 65
click at [514, 679] on div "Close Approve" at bounding box center [686, 665] width 678 height 85
click at [937, 657] on button "Approve" at bounding box center [959, 665] width 86 height 39
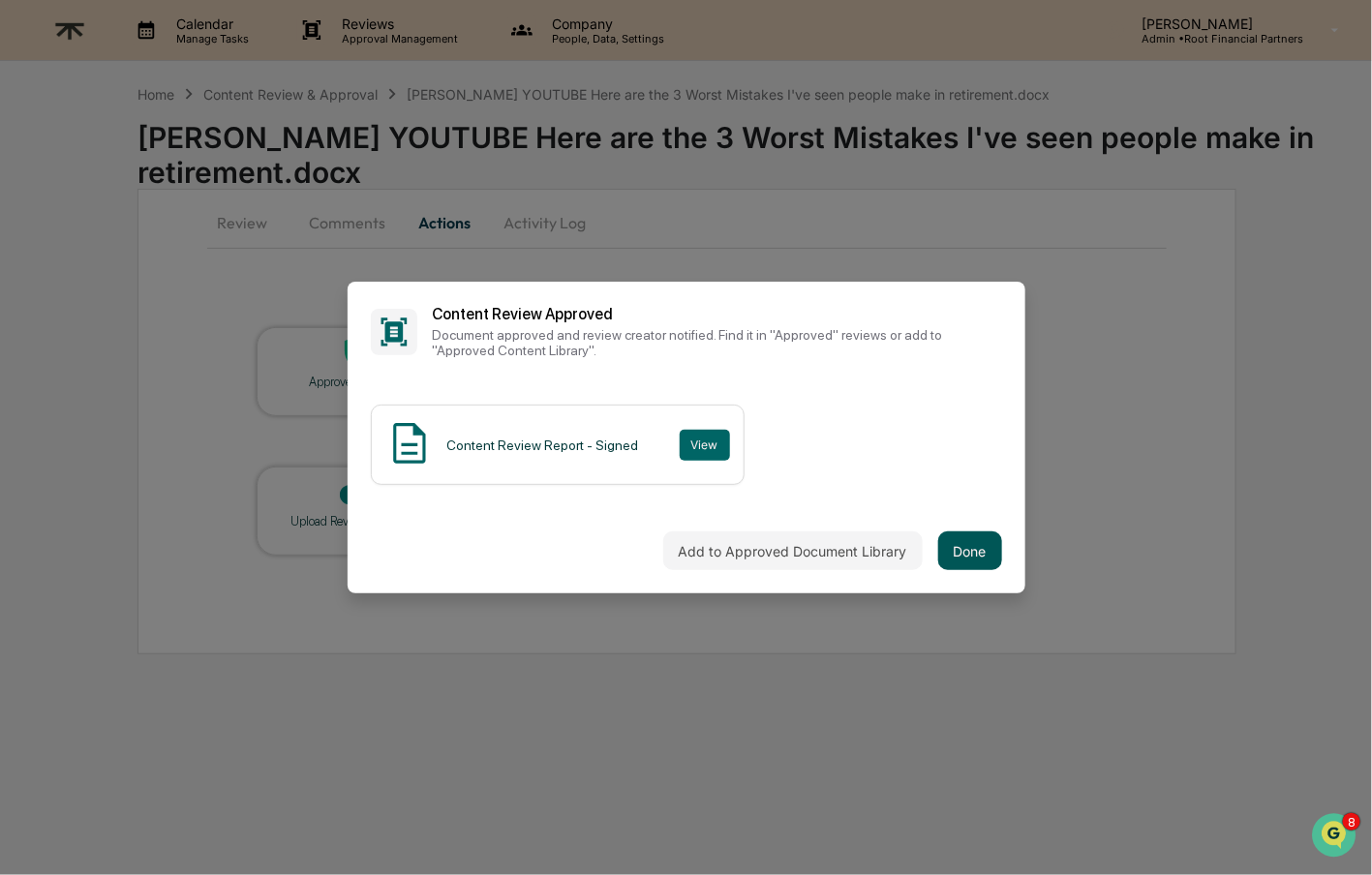
click at [965, 555] on button "Done" at bounding box center [970, 551] width 64 height 39
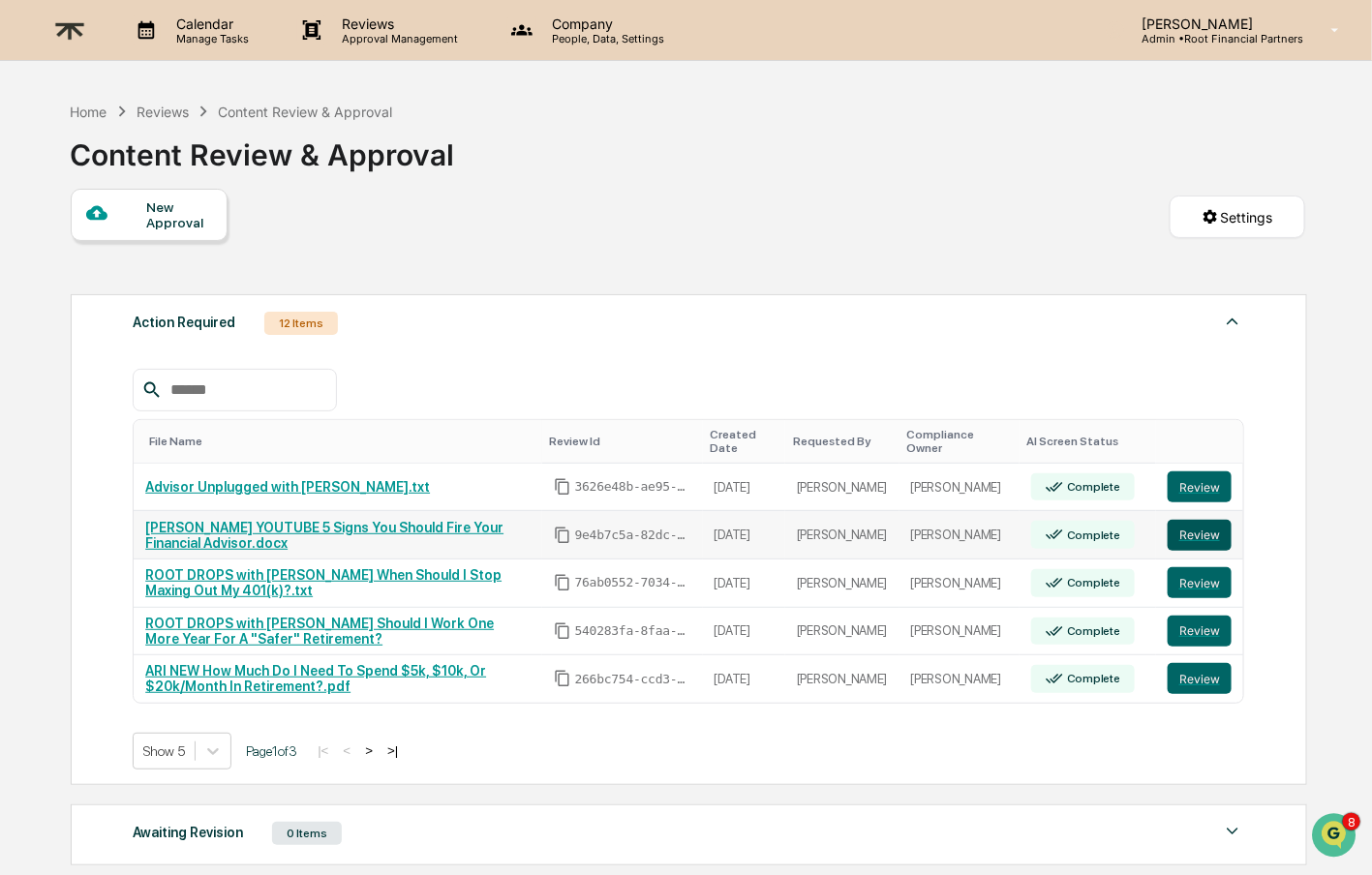
click at [1198, 535] on button "Review" at bounding box center [1200, 535] width 64 height 31
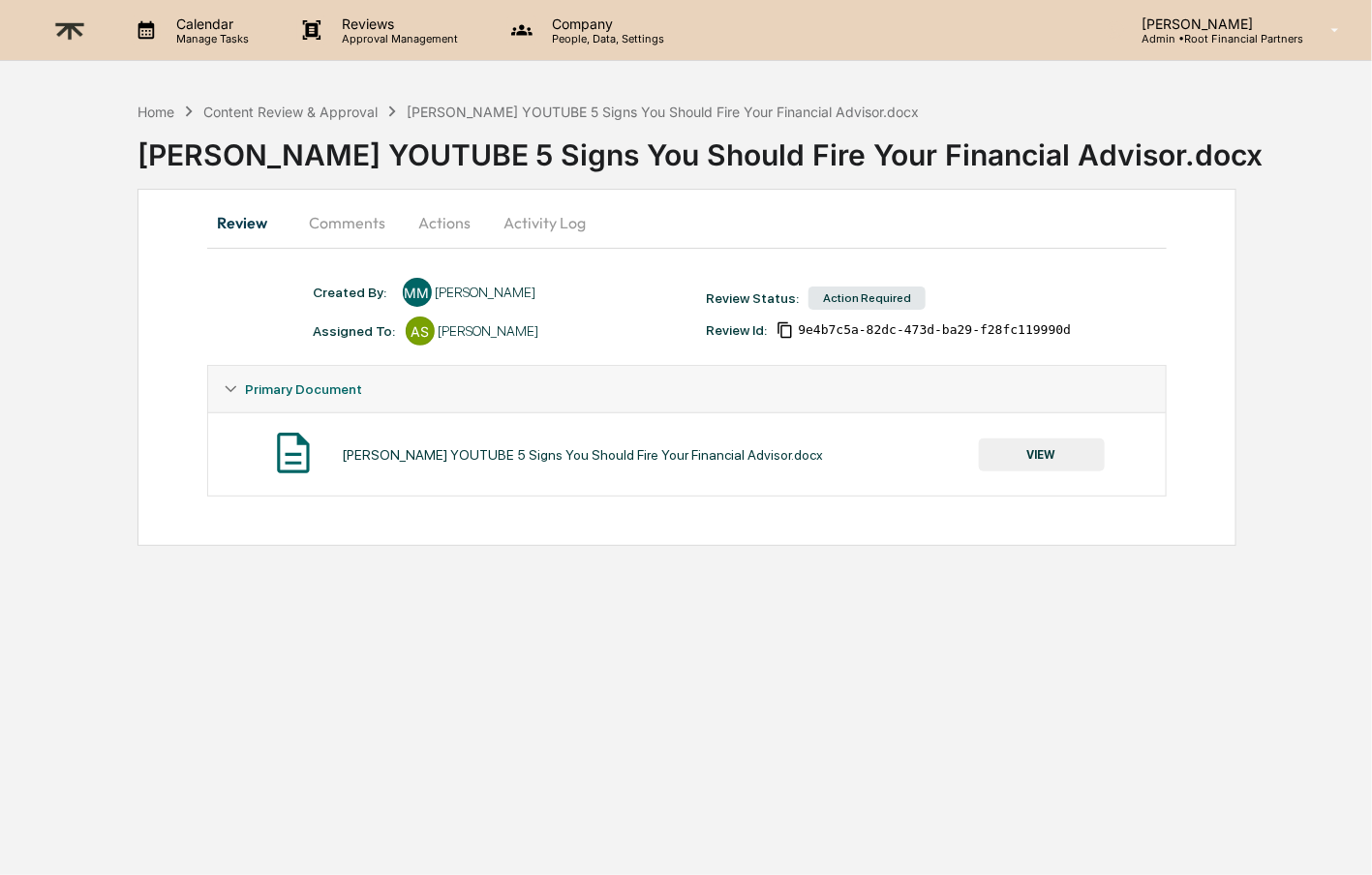
click at [1051, 444] on button "VIEW" at bounding box center [1042, 455] width 126 height 33
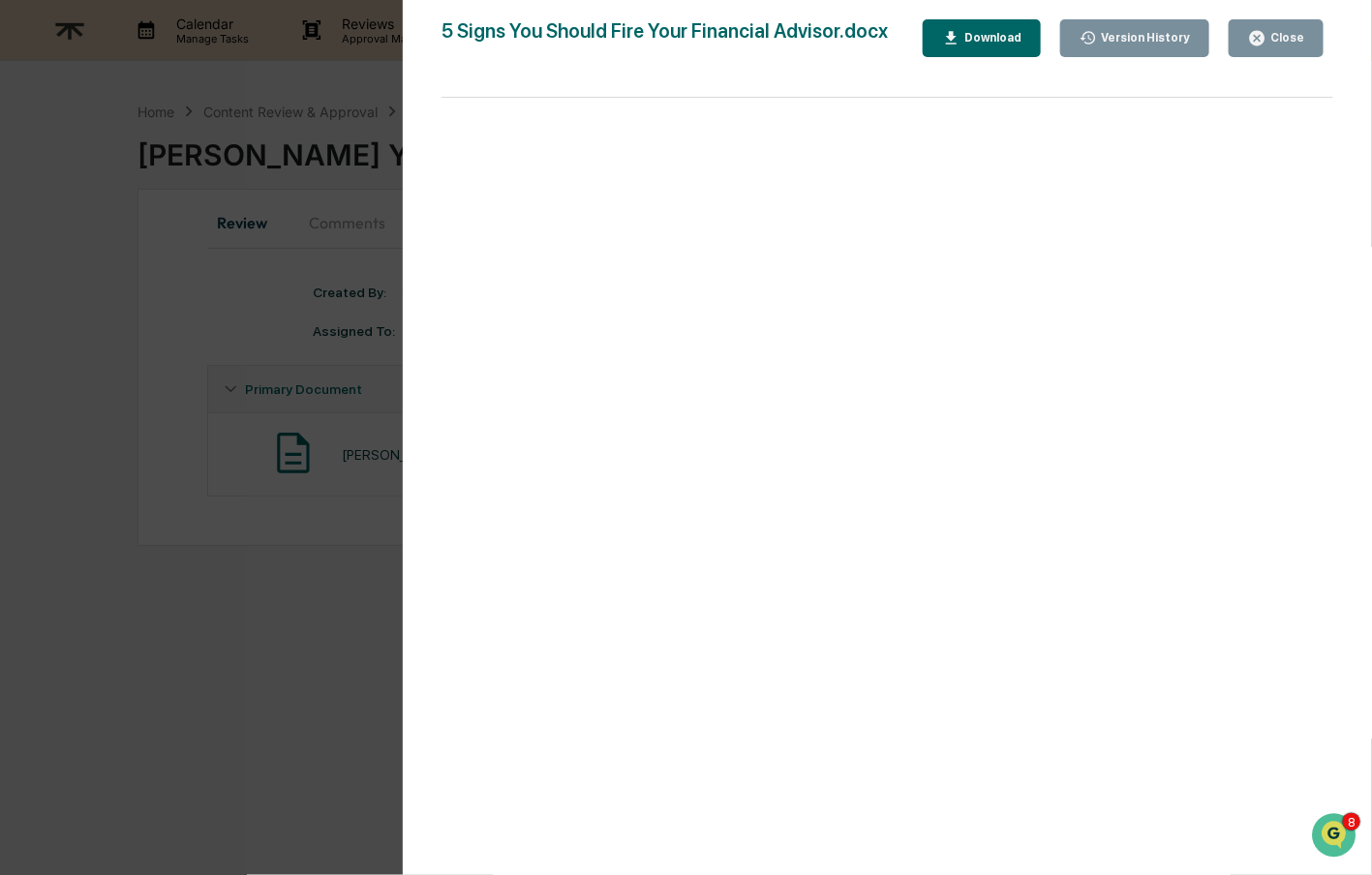
click at [989, 27] on button "Download" at bounding box center [982, 38] width 118 height 38
click at [1304, 38] on button "Close" at bounding box center [1277, 38] width 95 height 38
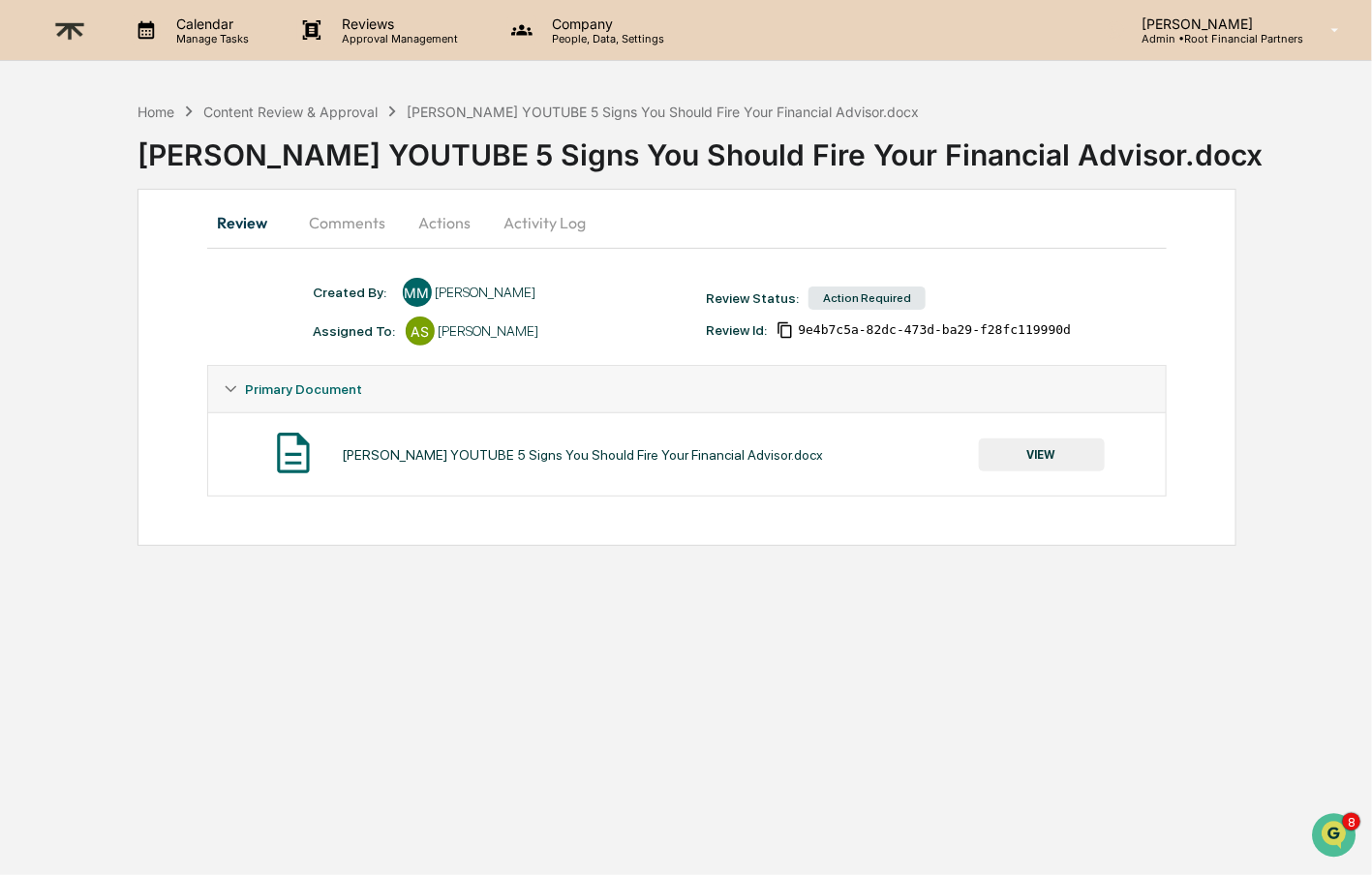
click at [315, 228] on button "Comments" at bounding box center [347, 223] width 108 height 47
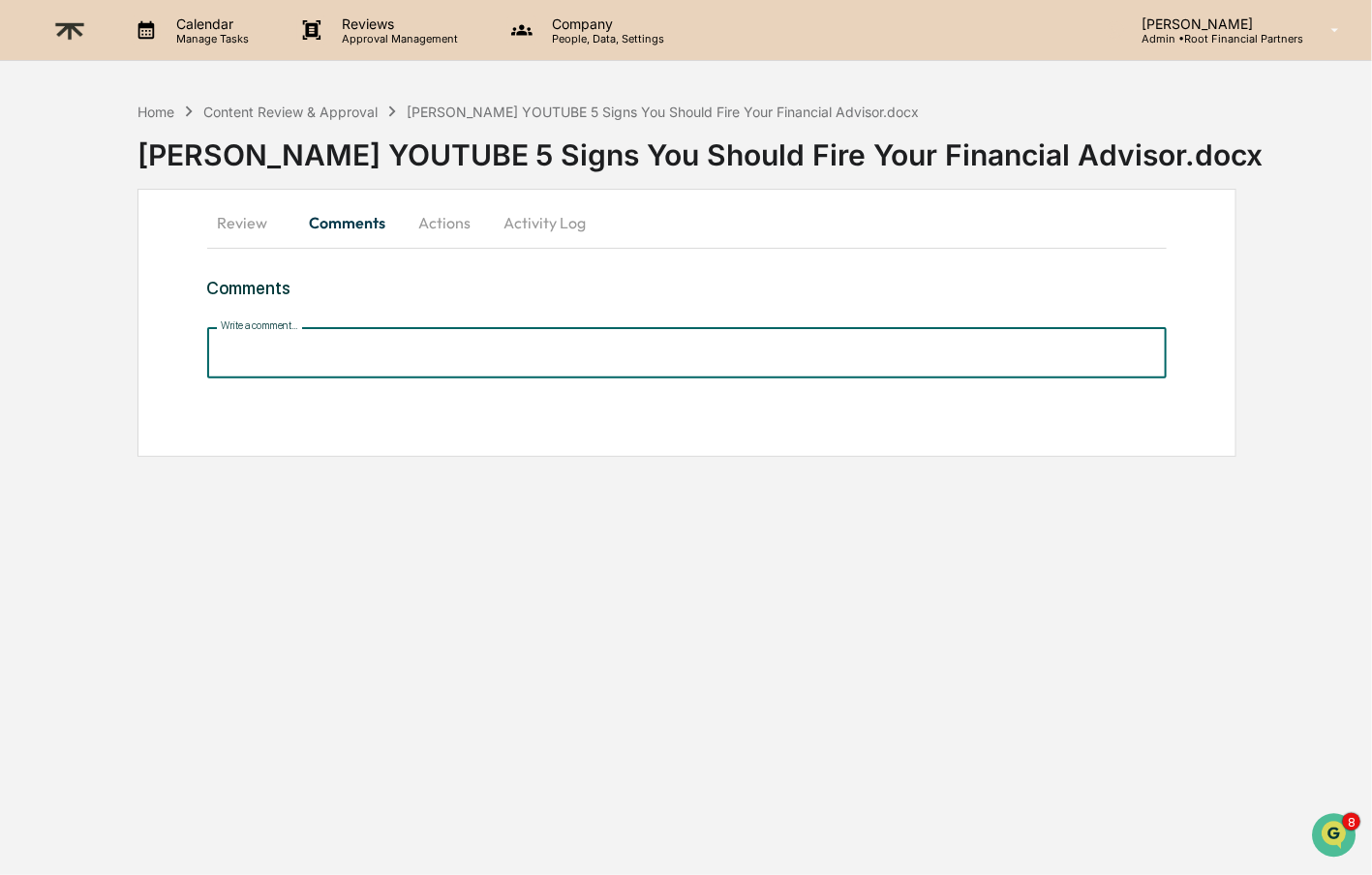
click at [324, 361] on input "Write a comment..." at bounding box center [688, 352] width 961 height 51
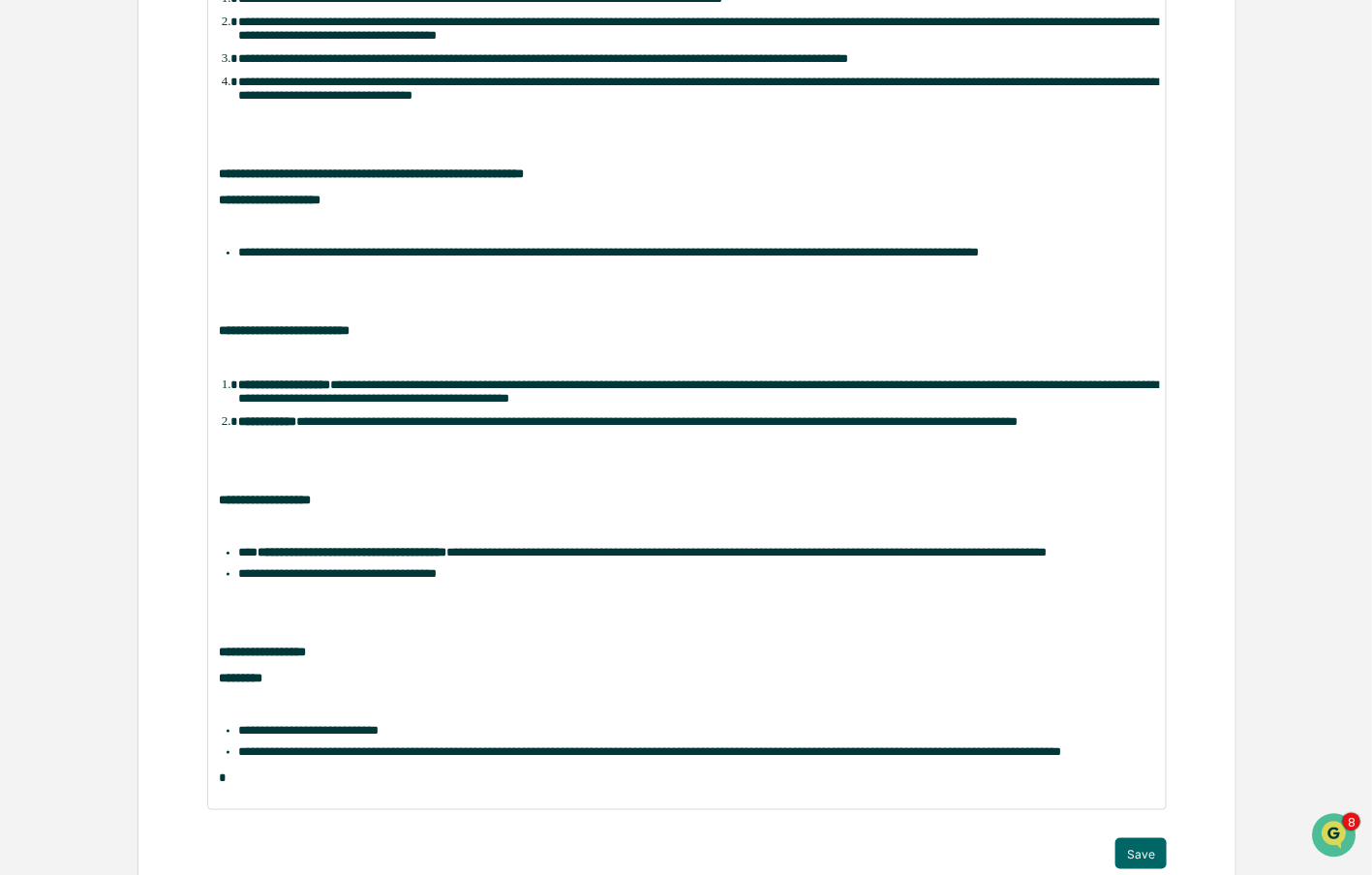
scroll to position [619, 0]
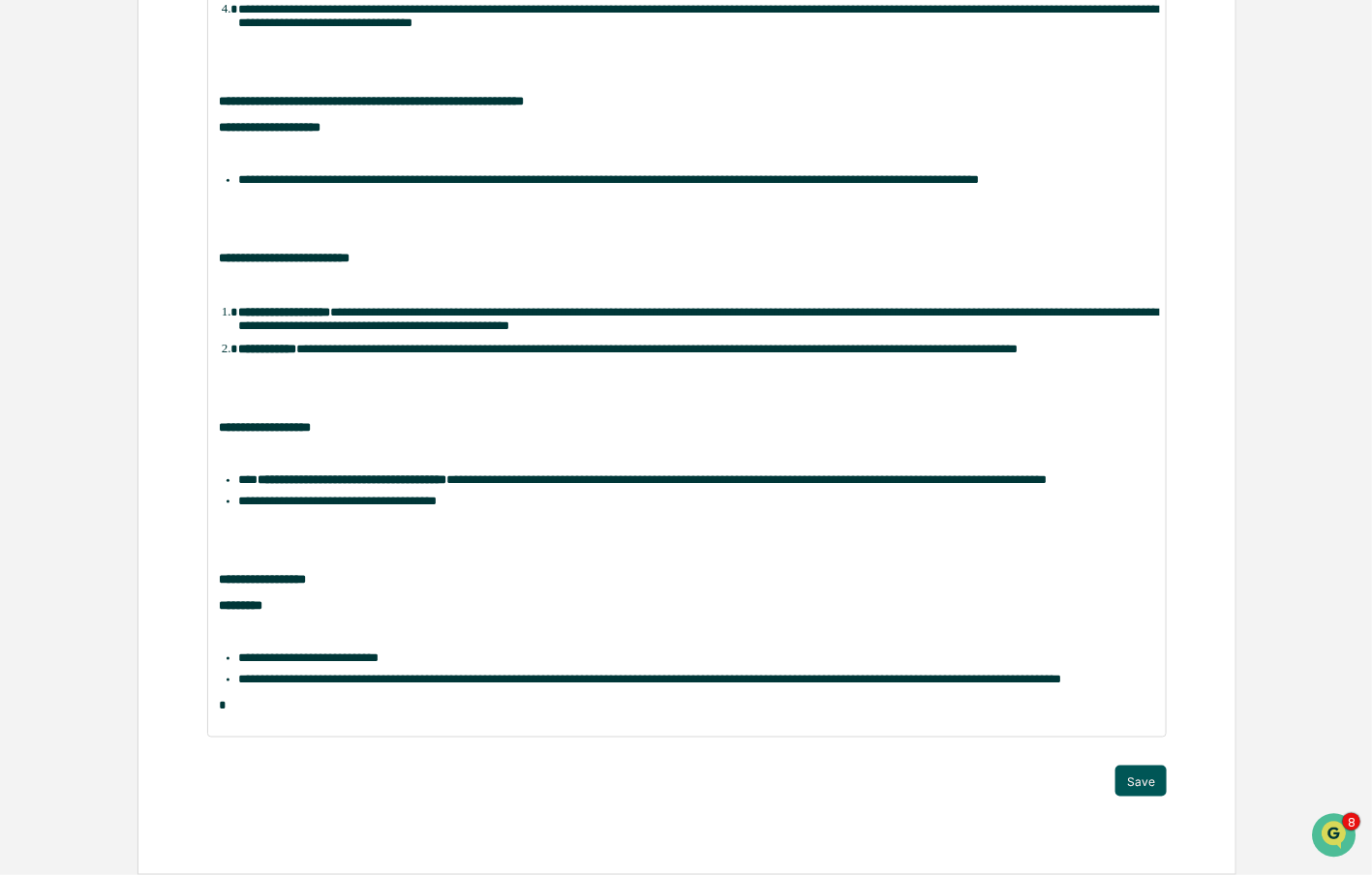
click at [1151, 790] on button "Save" at bounding box center [1141, 781] width 51 height 31
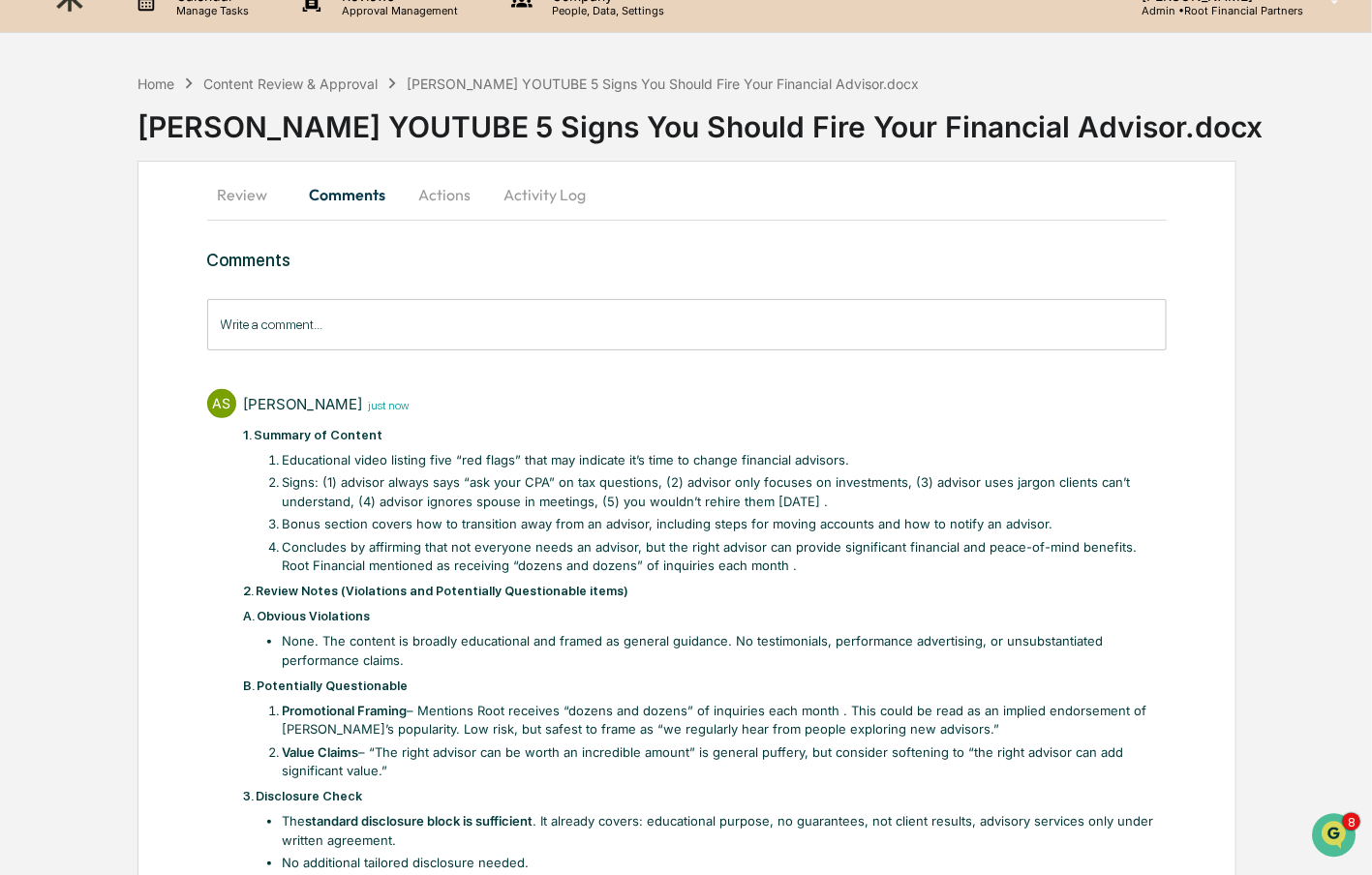
scroll to position [0, 0]
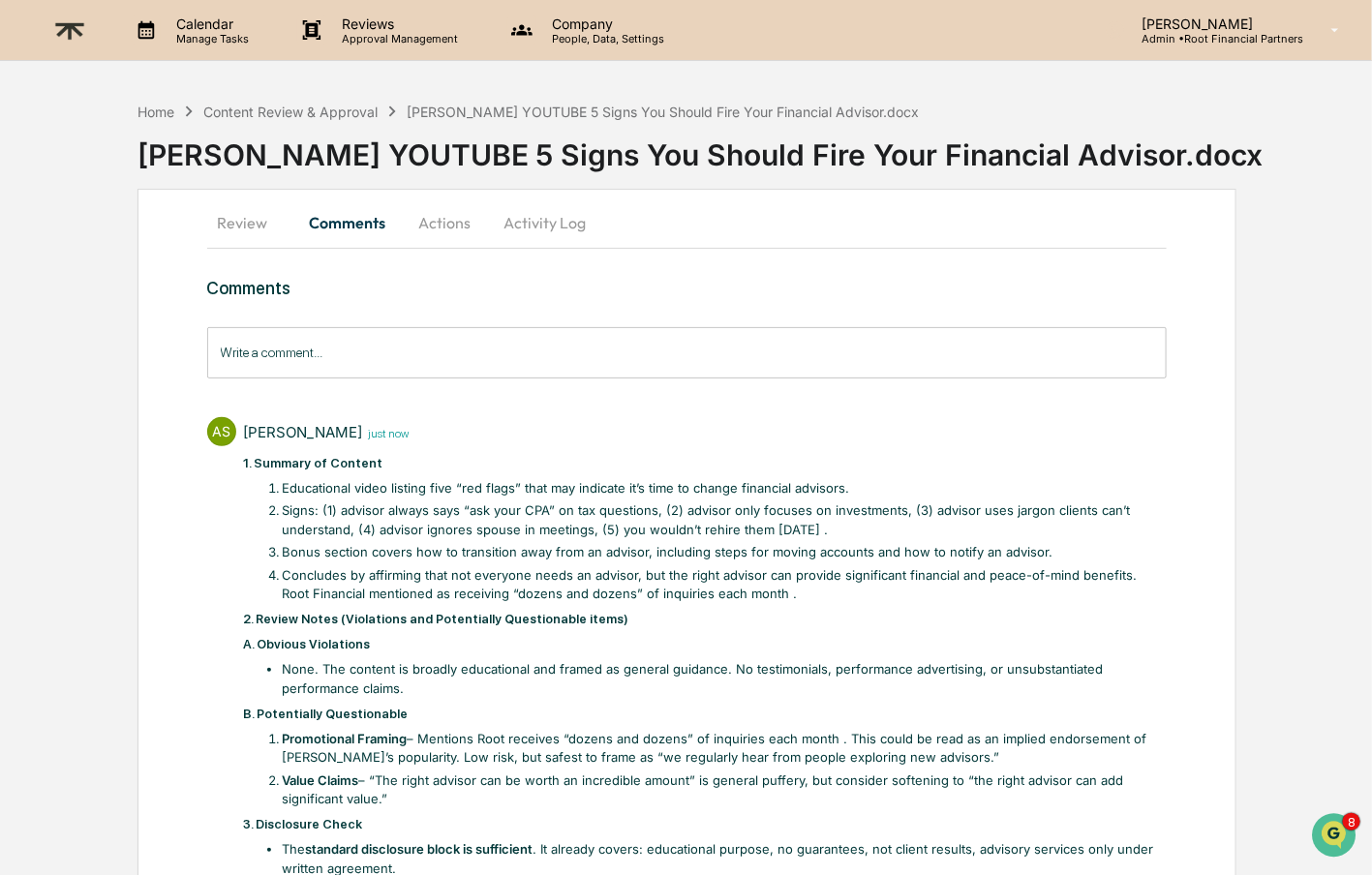
click at [435, 230] on button "Actions" at bounding box center [445, 223] width 87 height 47
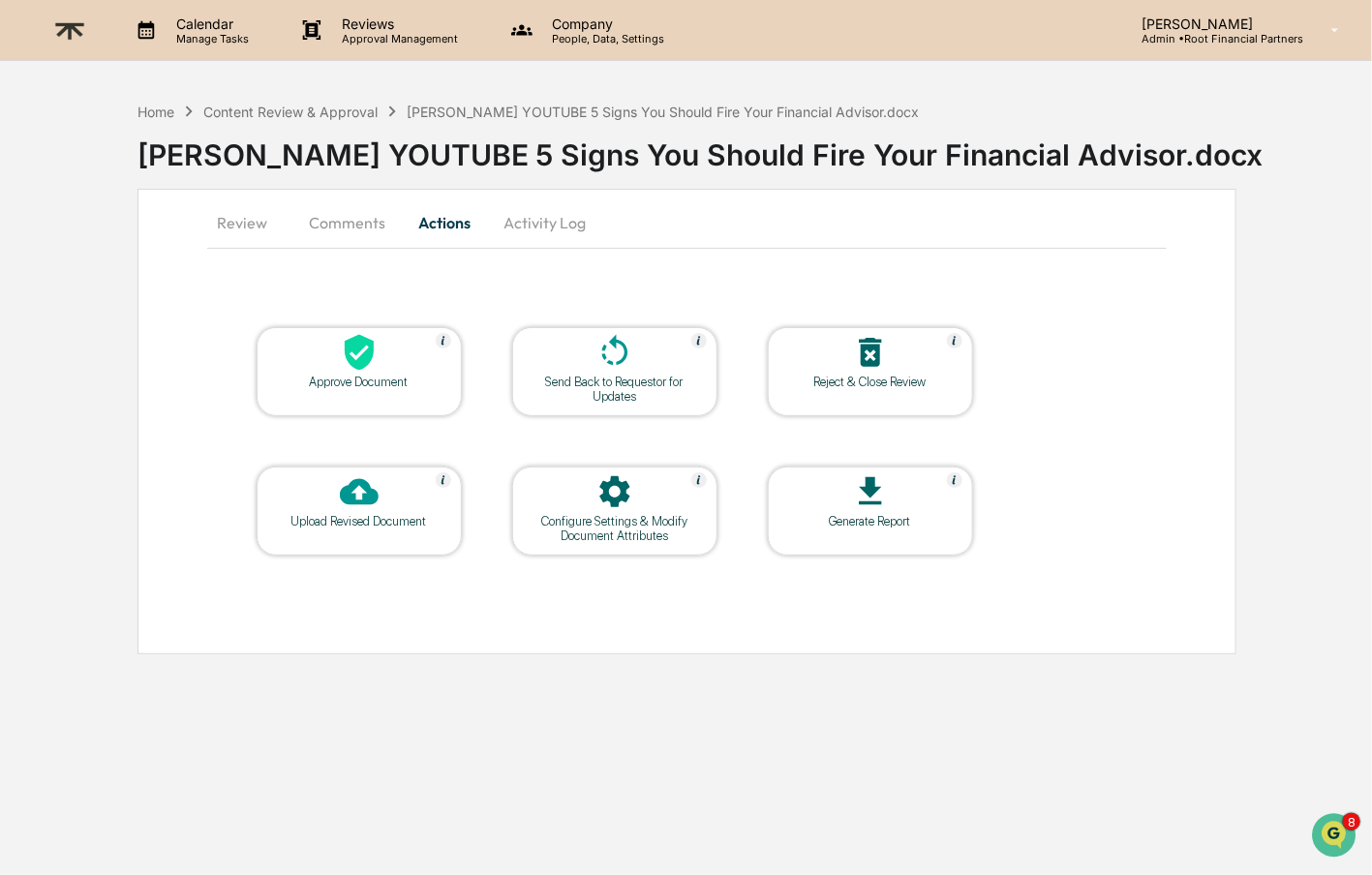
click at [360, 358] on icon at bounding box center [359, 352] width 29 height 36
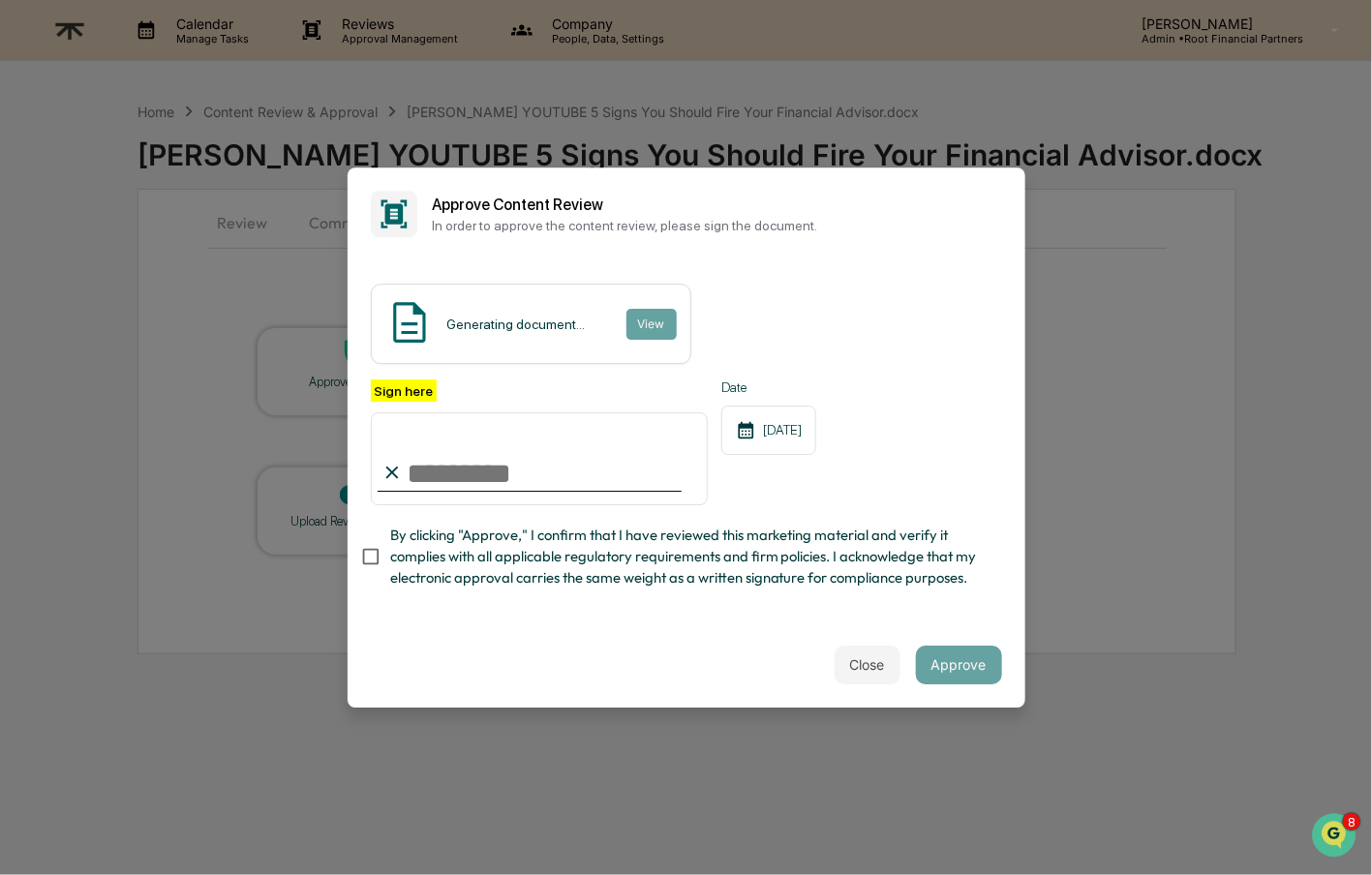
type input "**********"
click at [576, 574] on span "By clicking "Approve," I confirm that I have reviewed this marketing material a…" at bounding box center [688, 557] width 597 height 65
click at [956, 663] on button "Approve" at bounding box center [959, 665] width 86 height 39
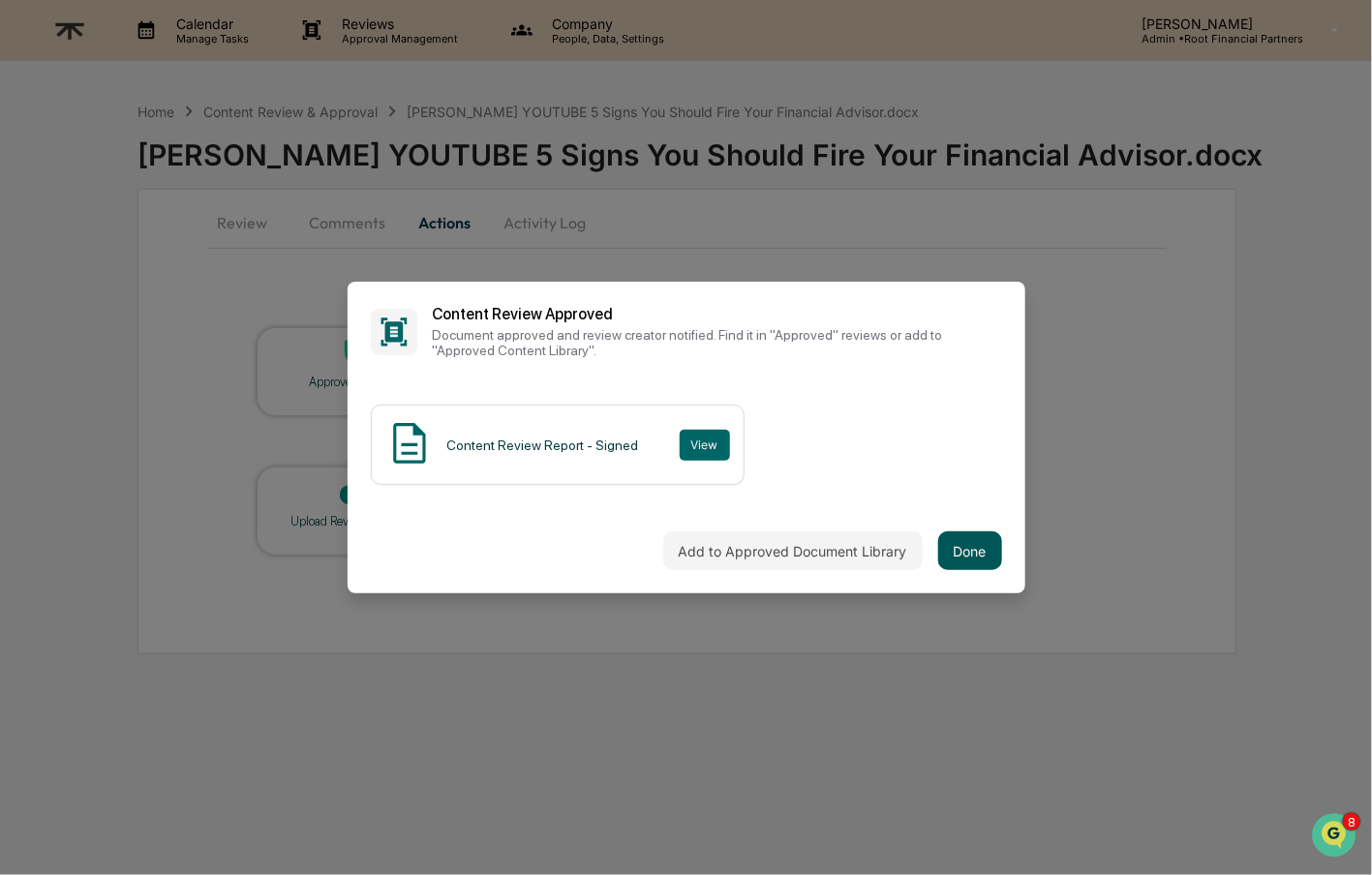
click at [987, 543] on button "Done" at bounding box center [970, 551] width 64 height 39
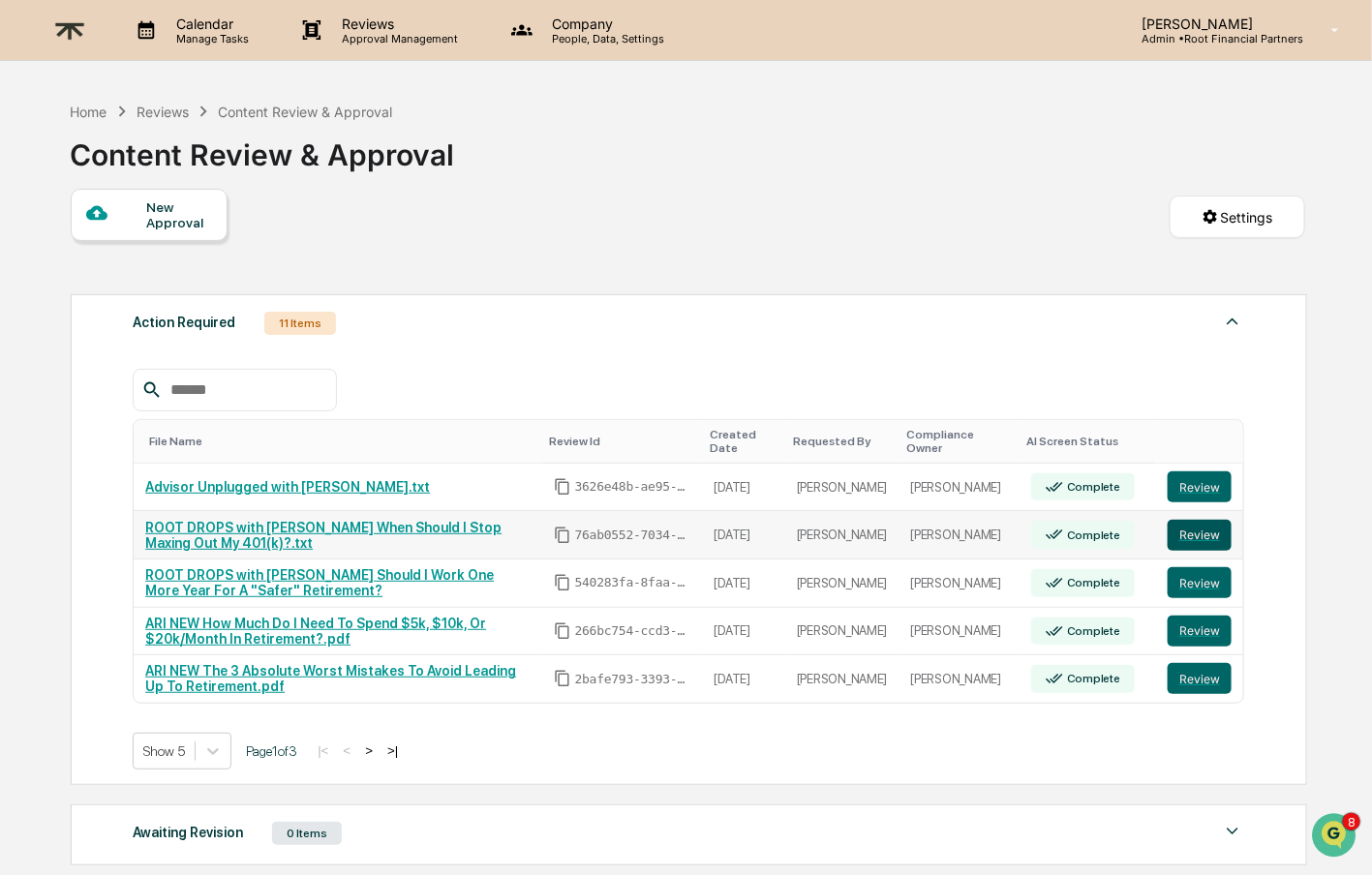
click at [1204, 534] on button "Review" at bounding box center [1200, 535] width 64 height 31
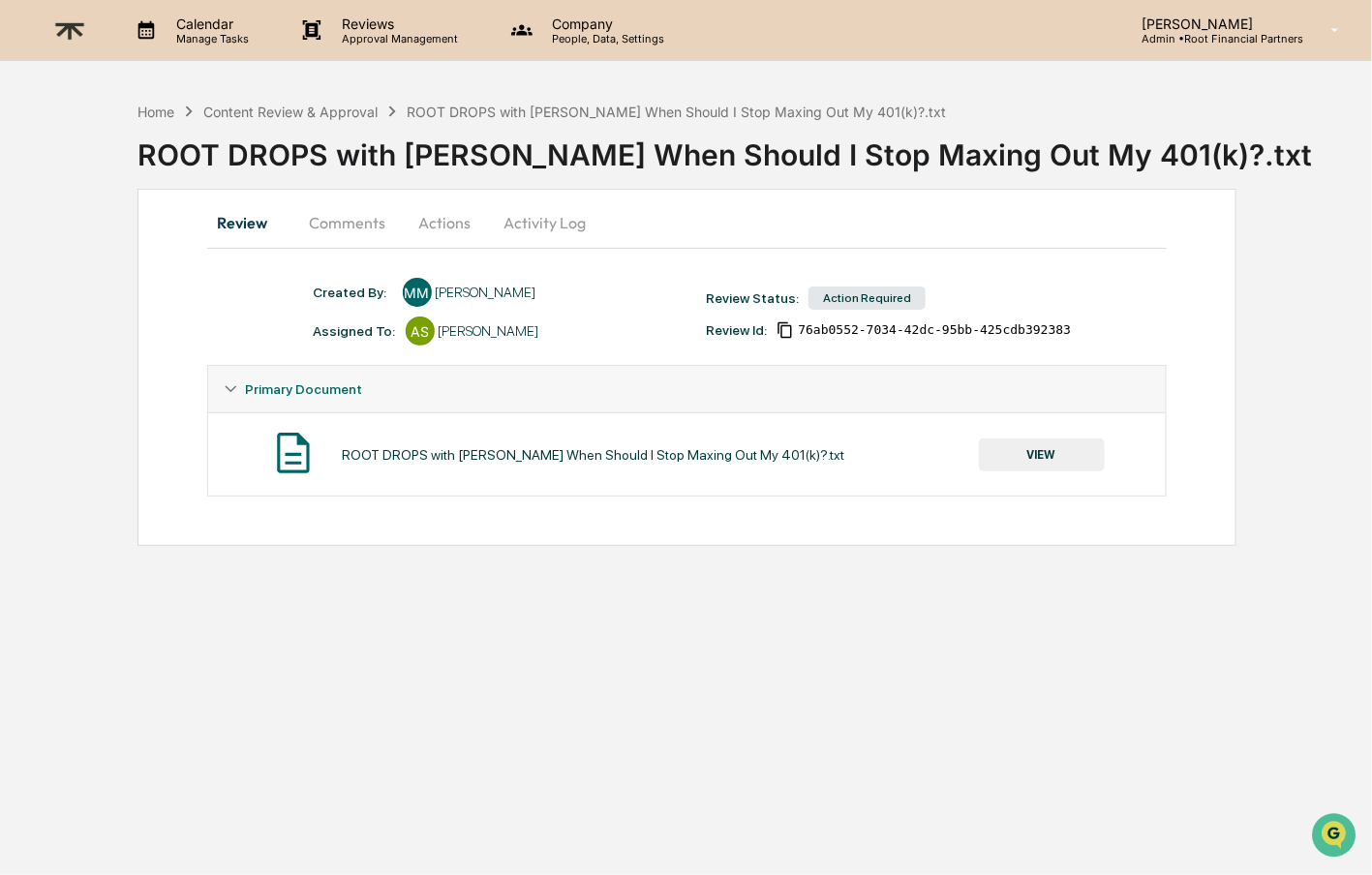
click at [1066, 462] on button "VIEW" at bounding box center [1042, 455] width 126 height 33
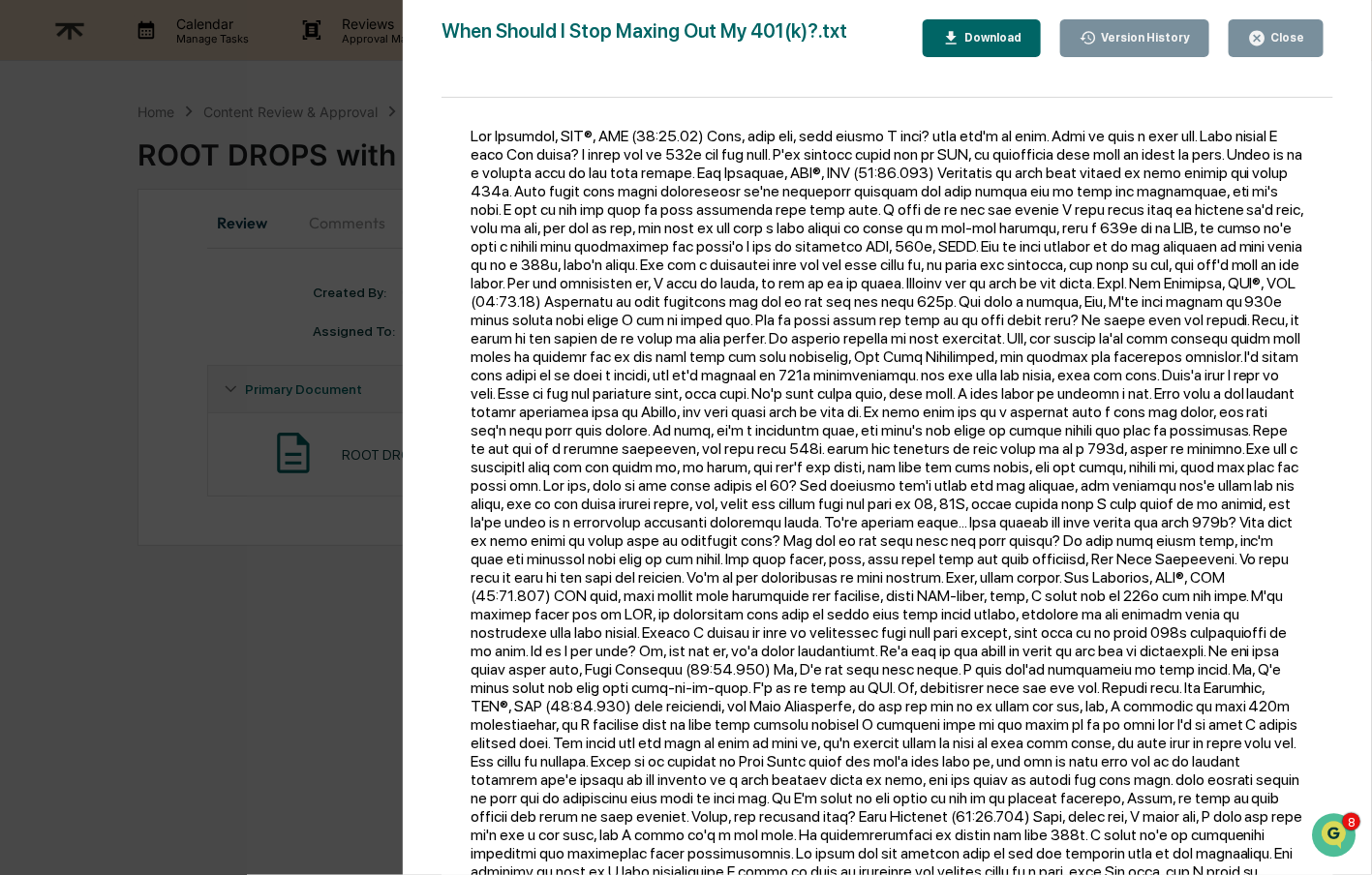
click at [980, 43] on div "Download" at bounding box center [991, 38] width 61 height 14
click at [1288, 26] on button "Close" at bounding box center [1277, 38] width 95 height 38
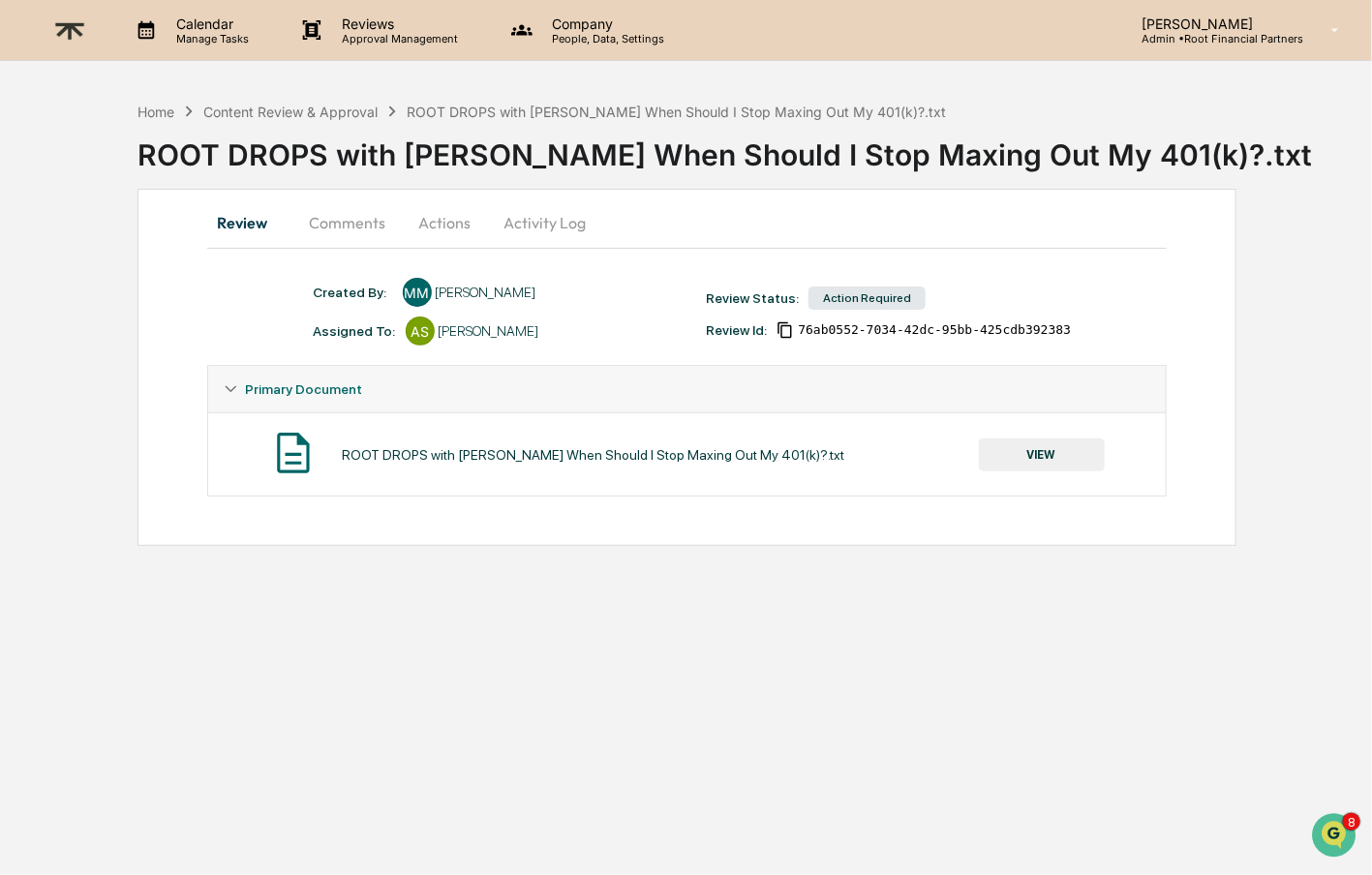
click at [342, 219] on button "Comments" at bounding box center [347, 223] width 108 height 47
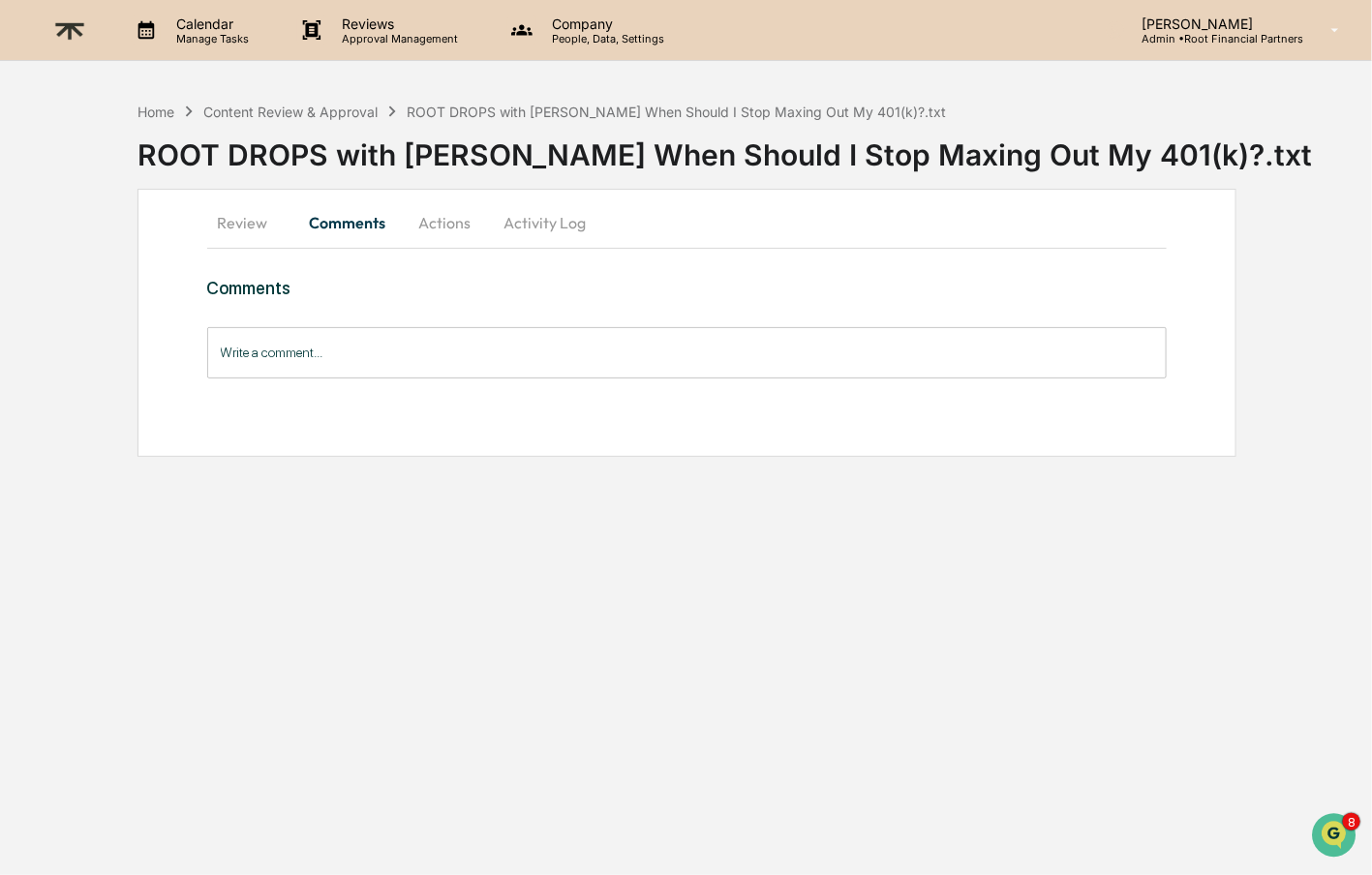
click at [342, 343] on input "Write a comment..." at bounding box center [688, 352] width 961 height 51
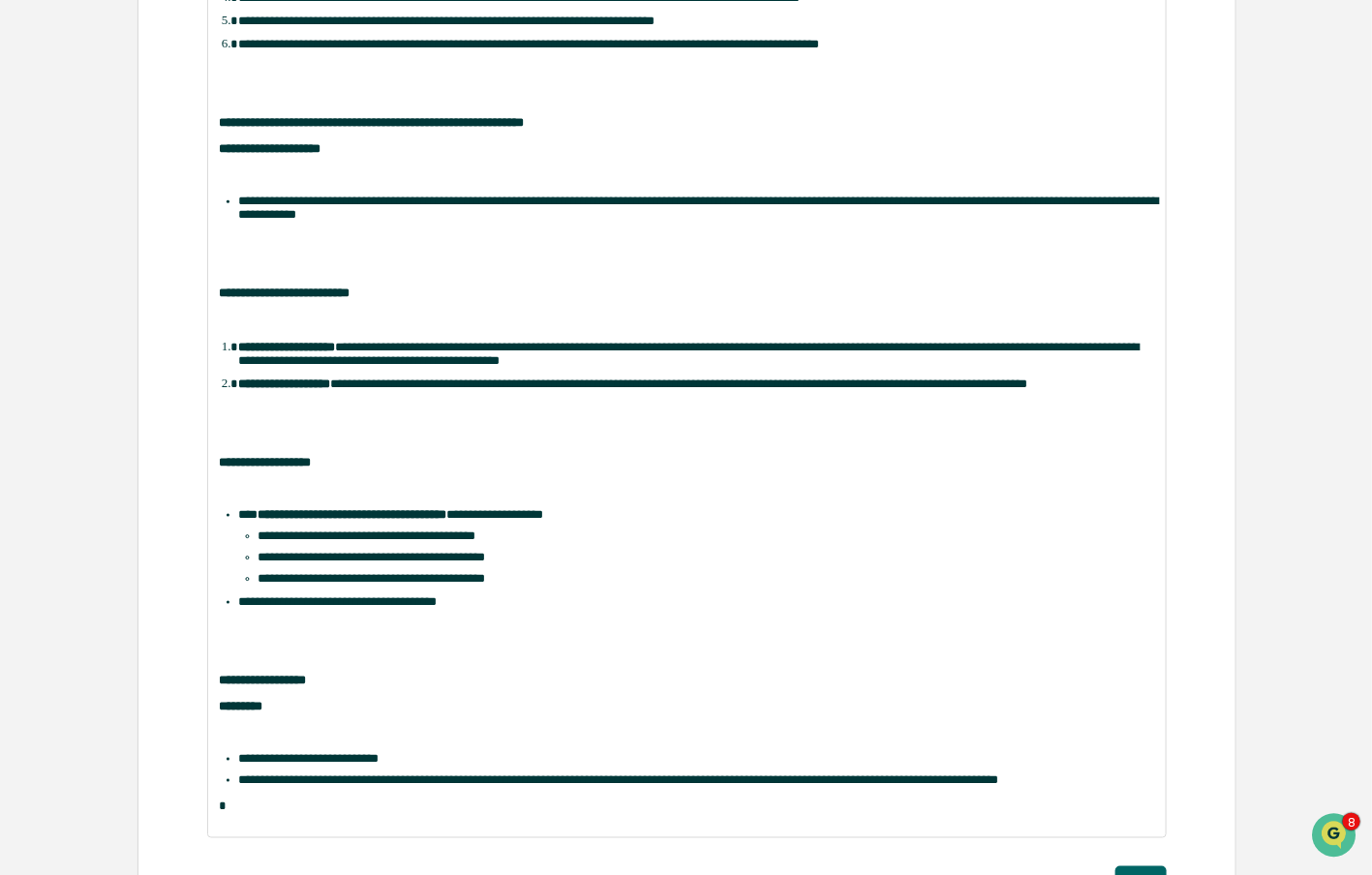
scroll to position [690, 0]
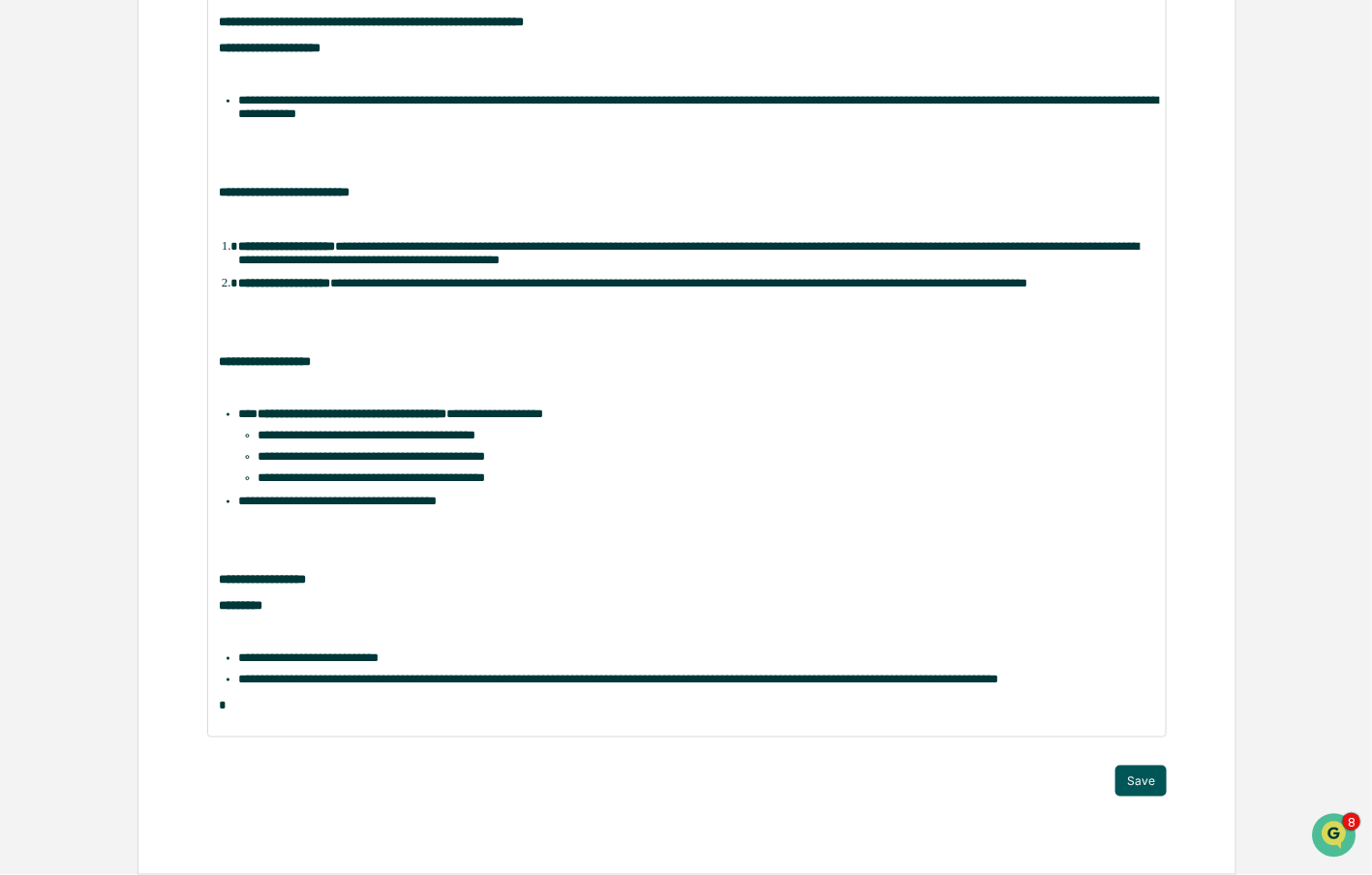
click at [1150, 793] on button "Save" at bounding box center [1141, 781] width 51 height 31
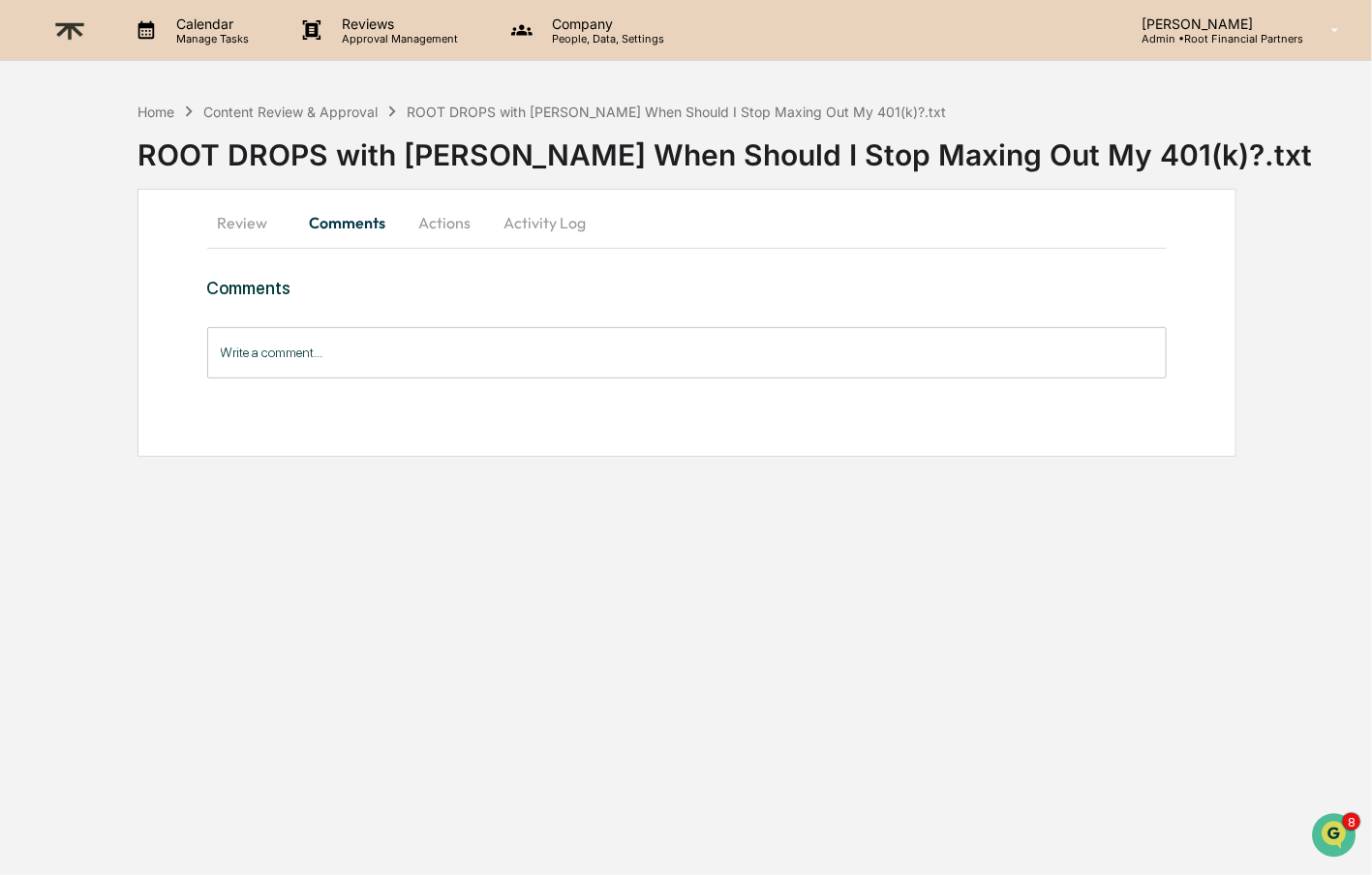
scroll to position [0, 0]
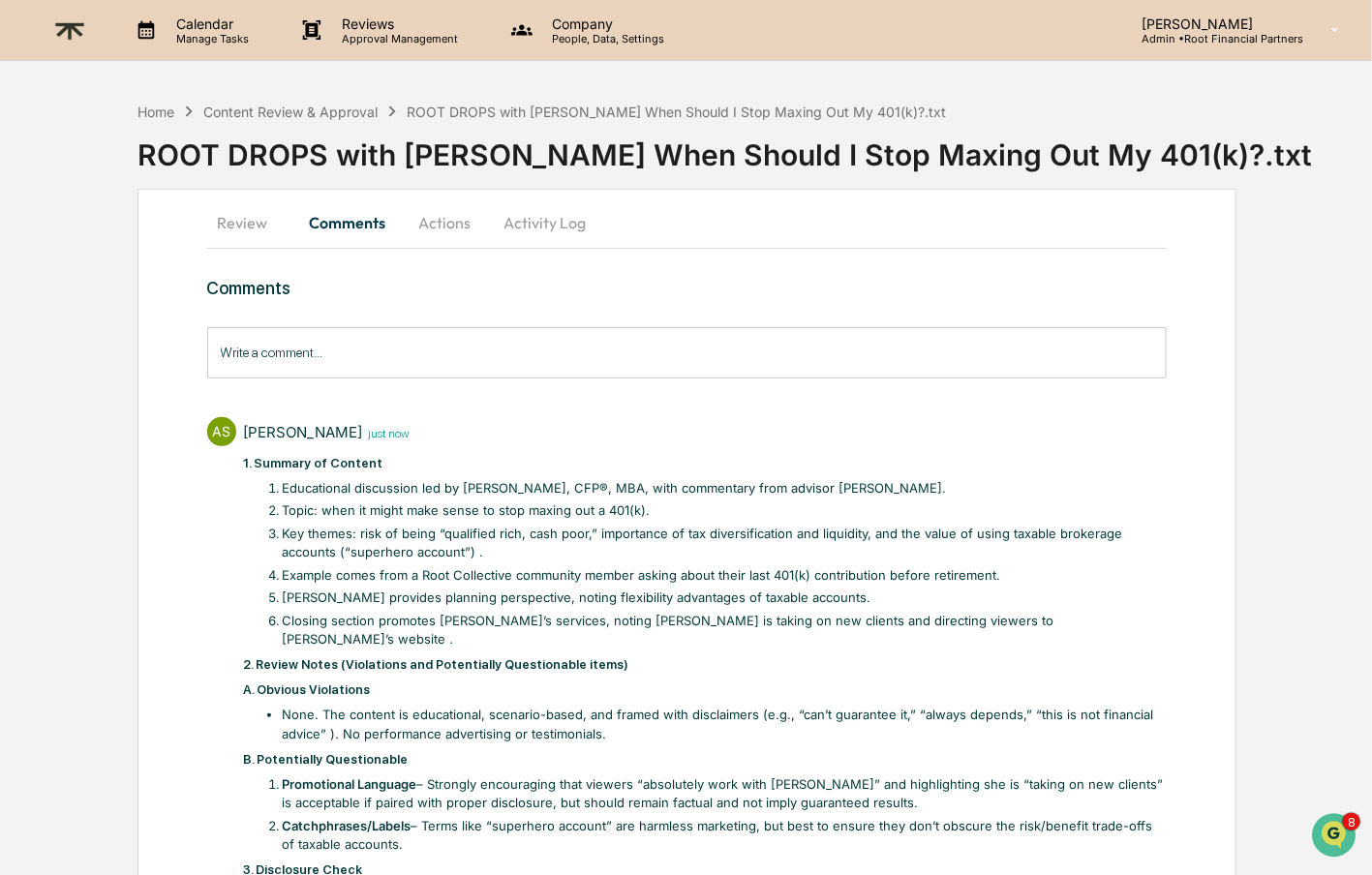
click at [448, 225] on button "Actions" at bounding box center [445, 223] width 87 height 47
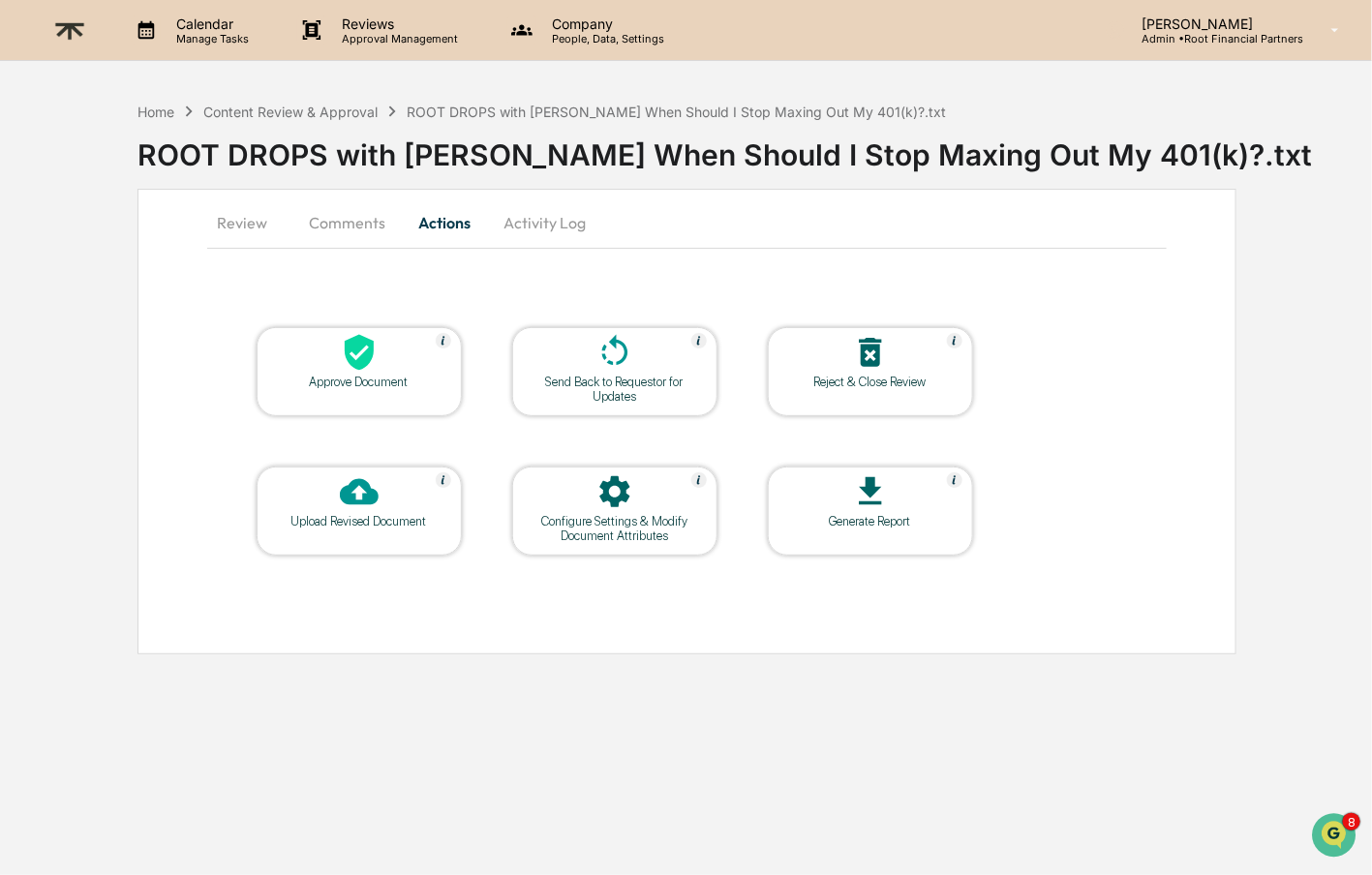
click at [367, 374] on div "Approve Document" at bounding box center [359, 381] width 175 height 15
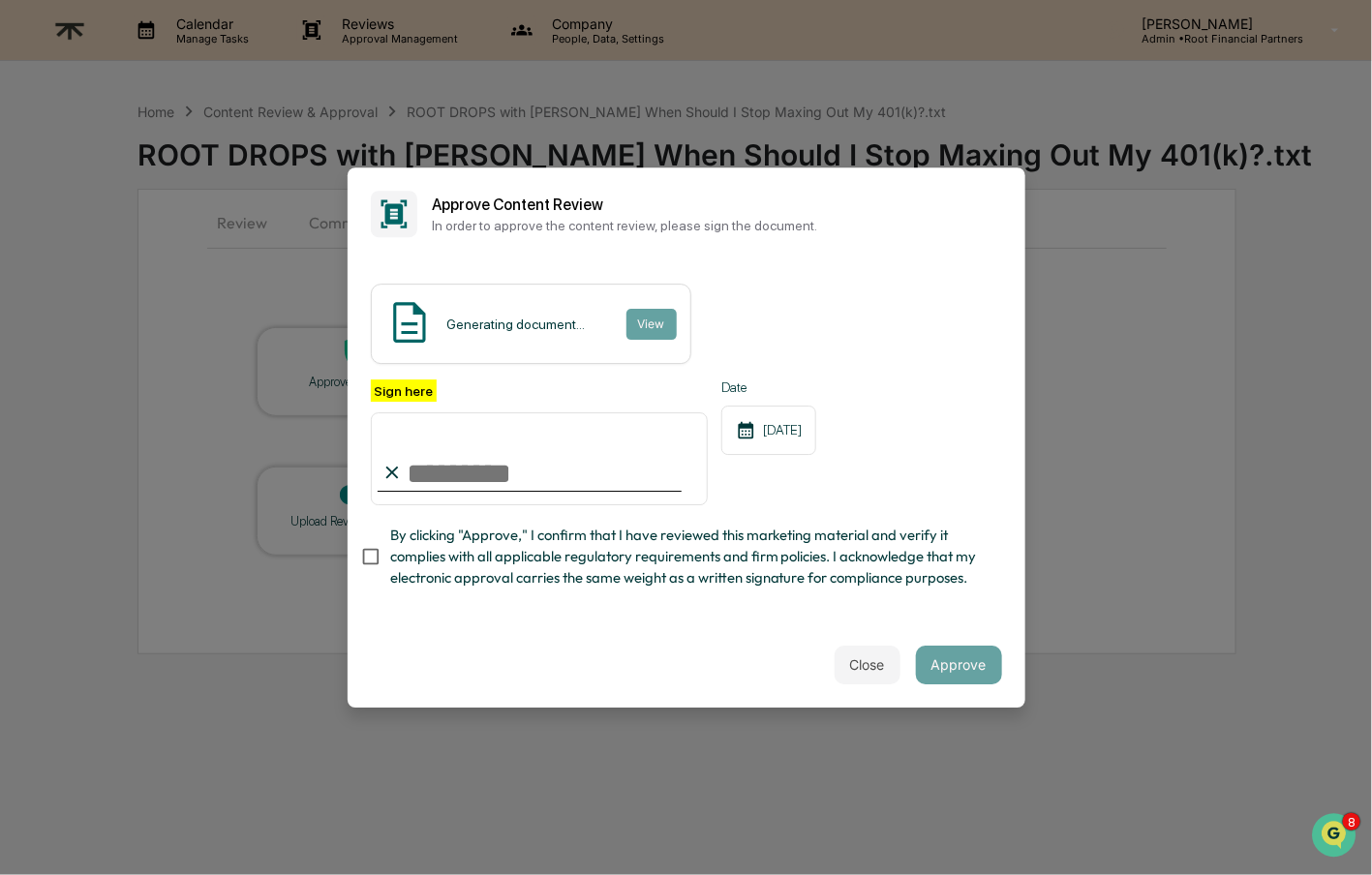
type input "**********"
click at [505, 571] on span "By clicking "Approve," I confirm that I have reviewed this marketing material a…" at bounding box center [688, 557] width 597 height 65
click at [975, 665] on button "Approve" at bounding box center [959, 665] width 86 height 39
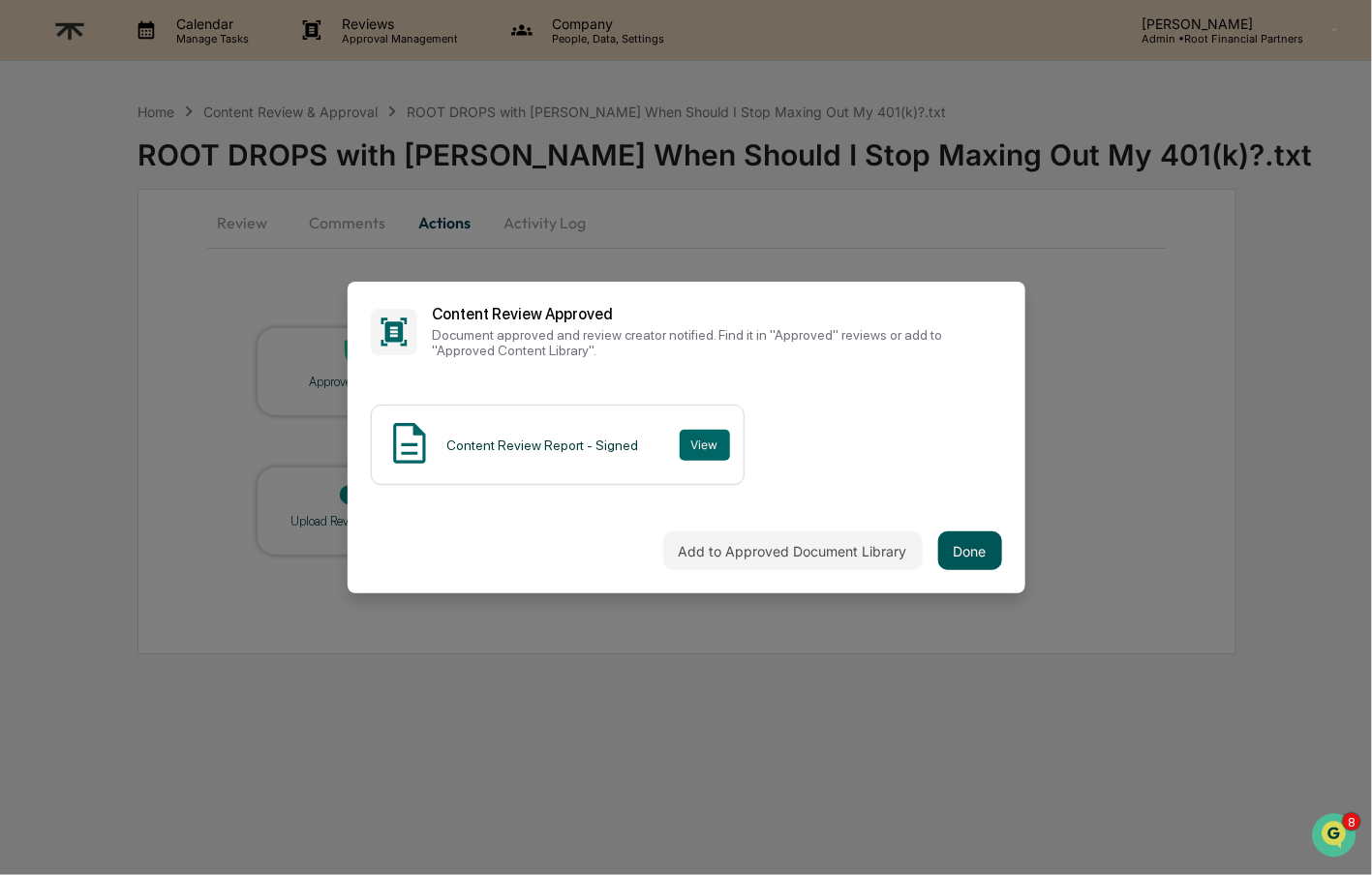
click at [974, 555] on button "Done" at bounding box center [970, 551] width 64 height 39
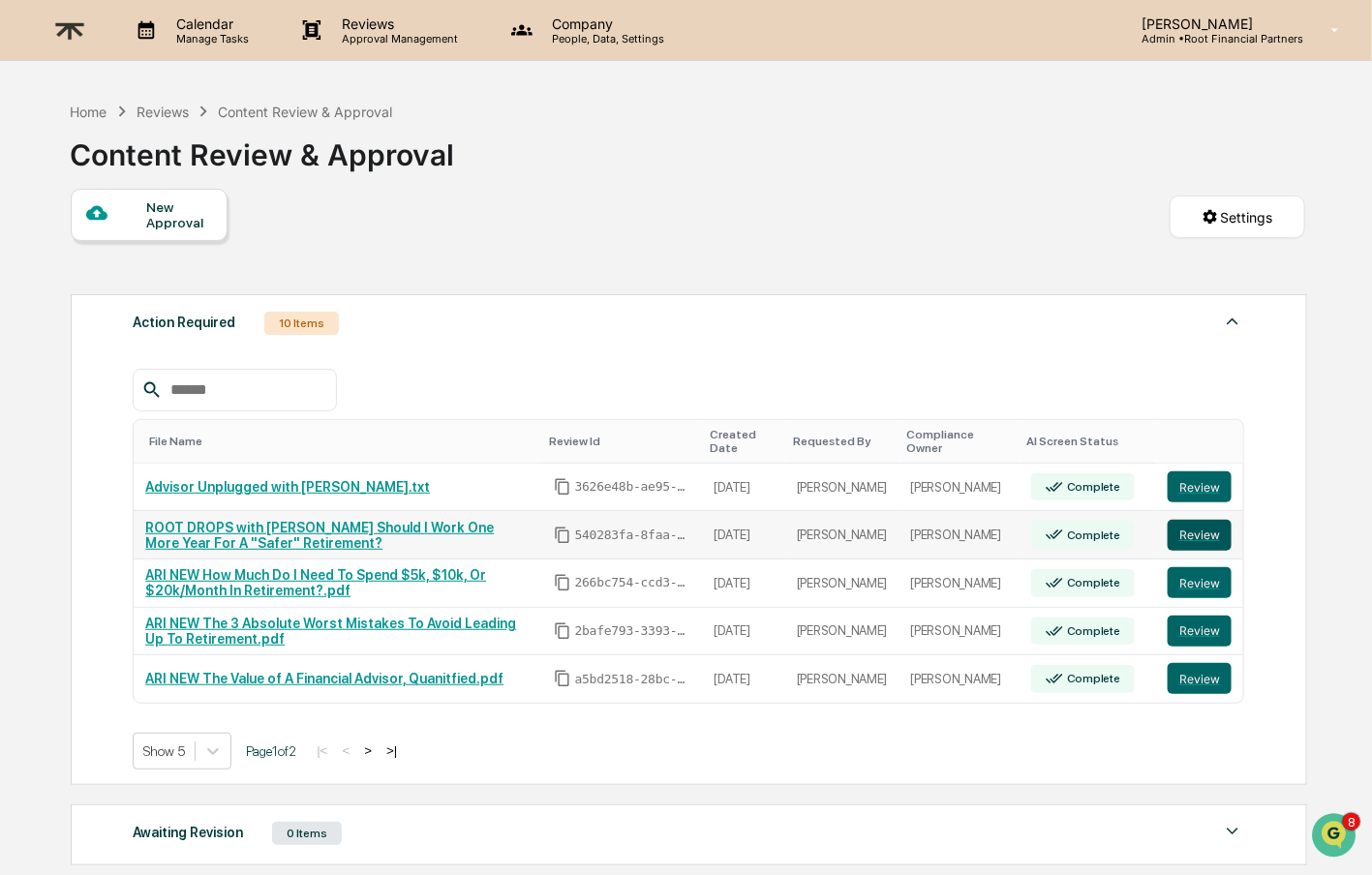
click at [1190, 530] on button "Review" at bounding box center [1200, 535] width 64 height 31
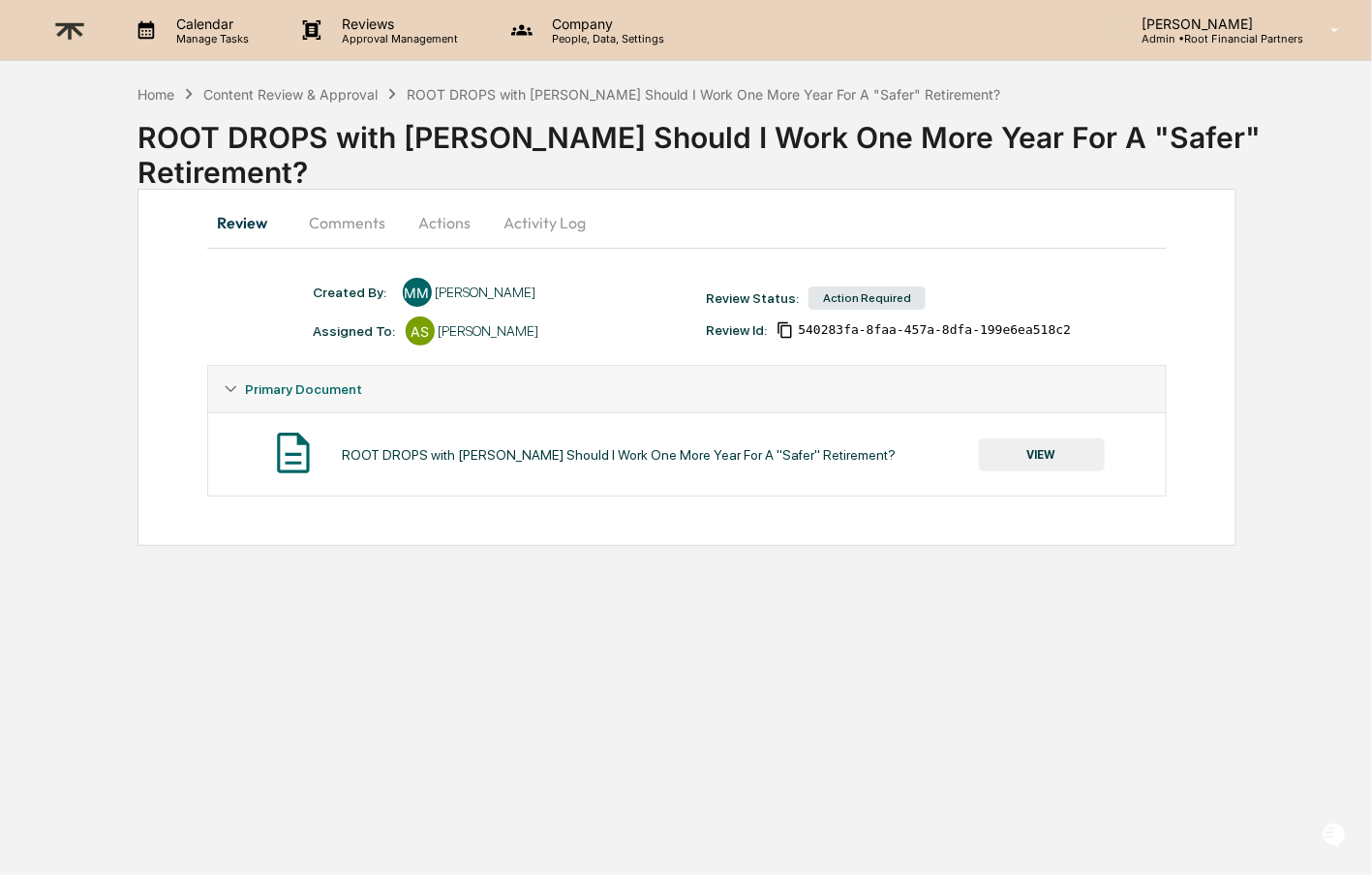
click at [1062, 448] on button "VIEW" at bounding box center [1042, 455] width 126 height 33
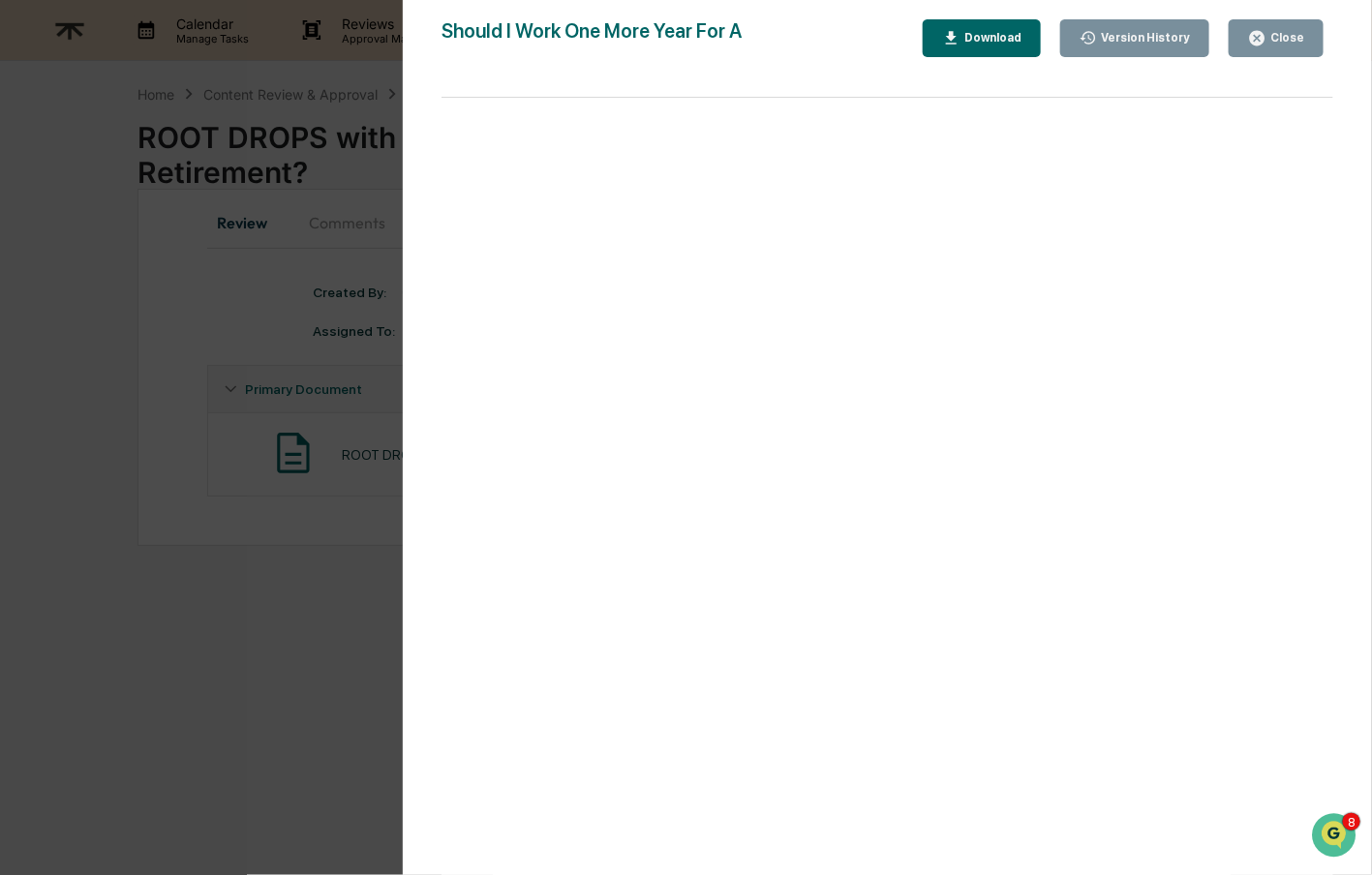
click at [972, 34] on div "Download" at bounding box center [991, 38] width 61 height 14
click at [1282, 12] on div "Version History [DATE] 07:14 PM [PERSON_NAME] Should I Work One More Year For A…" at bounding box center [887, 457] width 969 height 914
click at [1283, 34] on div "Close" at bounding box center [1286, 38] width 38 height 14
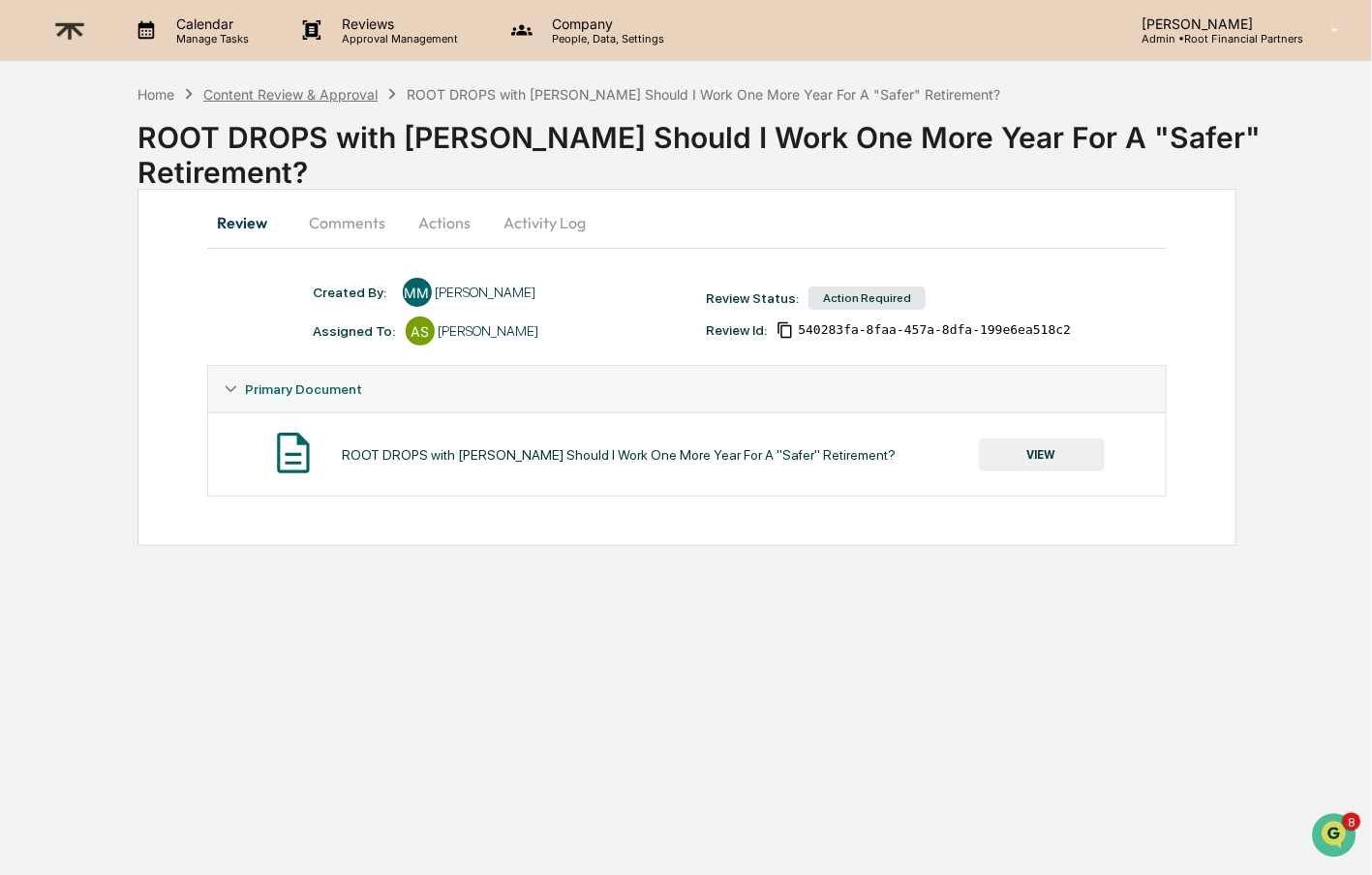
click at [315, 94] on div "Content Review & Approval" at bounding box center [291, 94] width 175 height 16
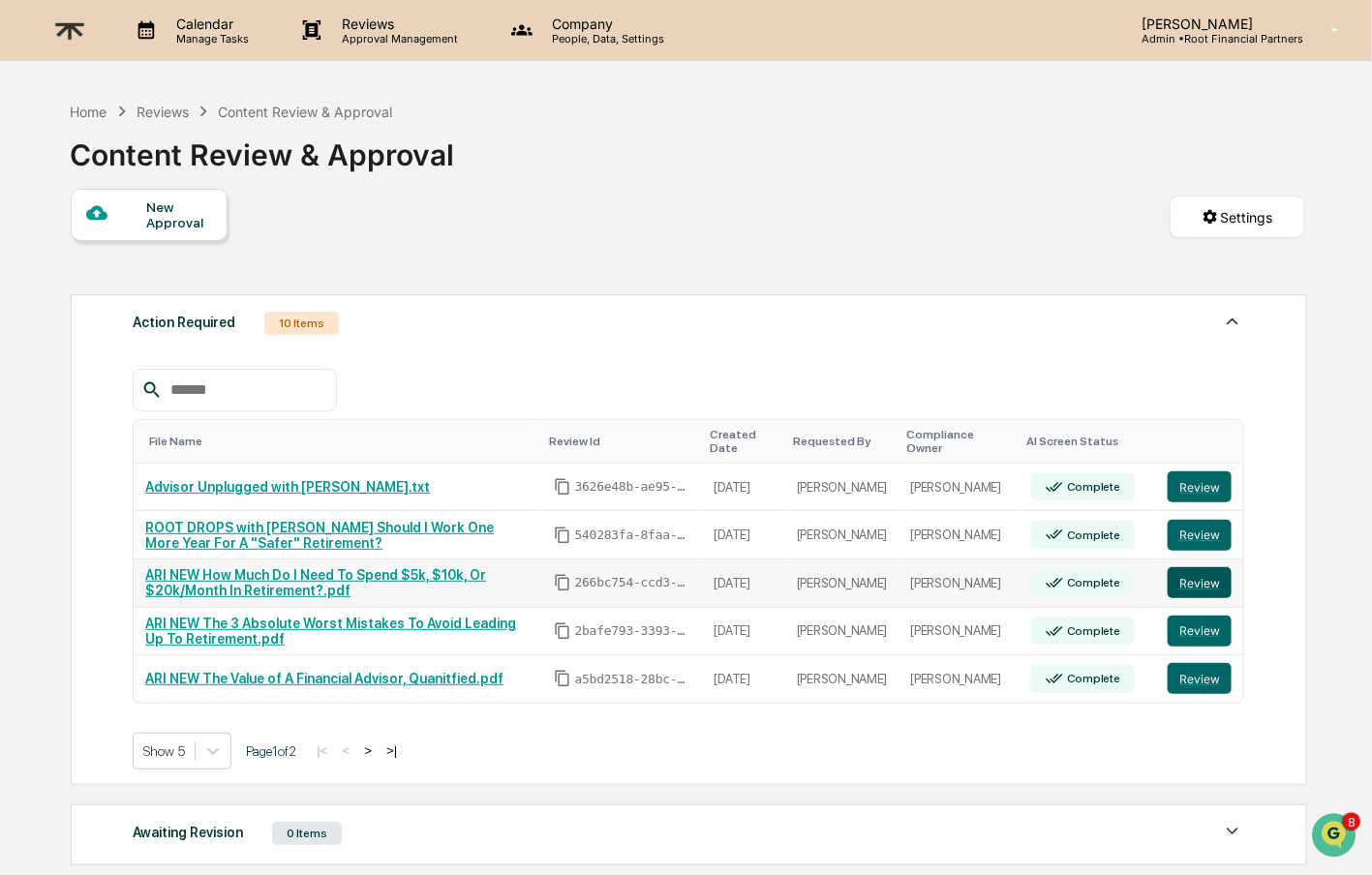
click at [1205, 582] on button "Review" at bounding box center [1200, 583] width 64 height 31
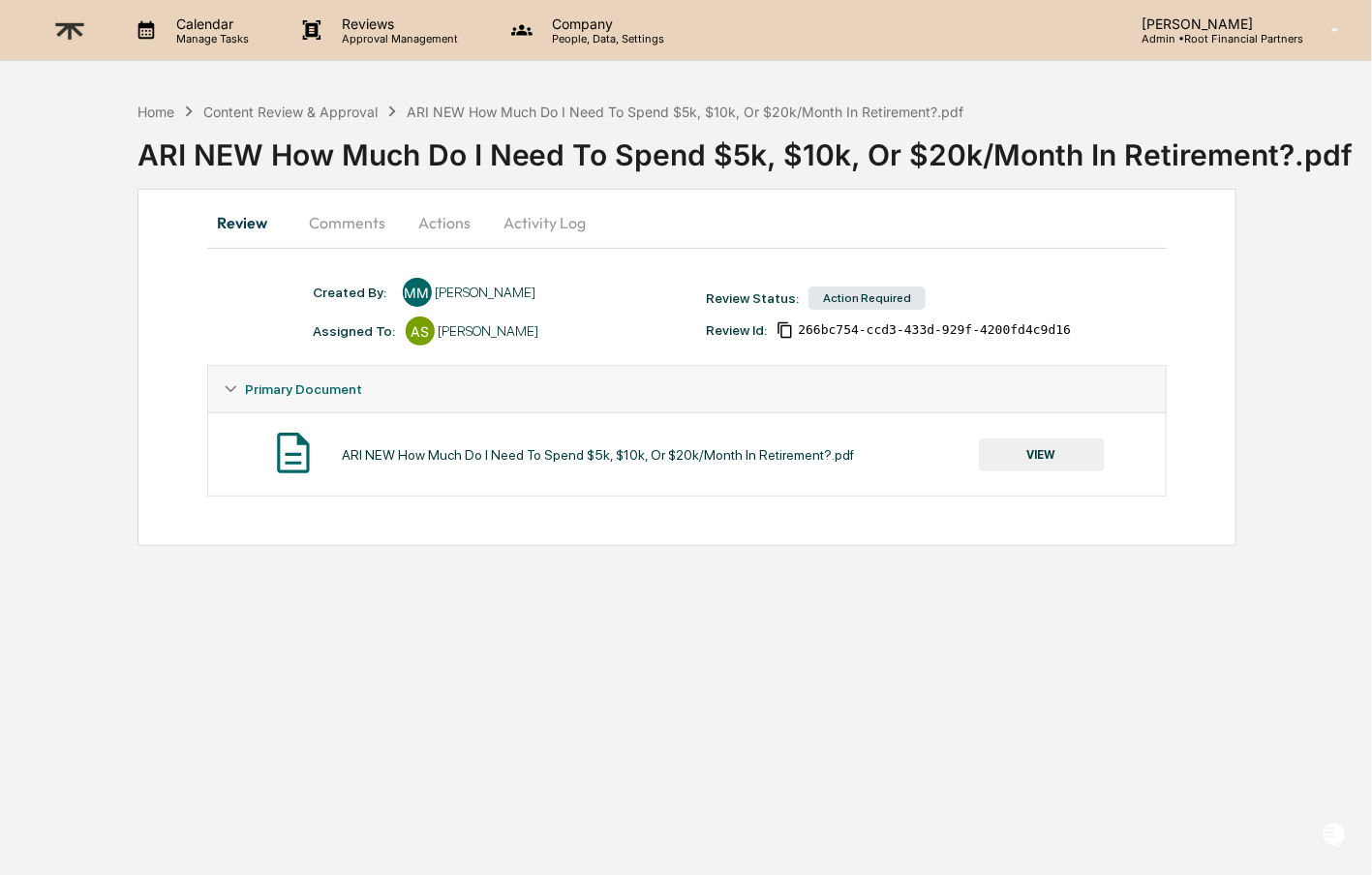
click at [1046, 459] on button "VIEW" at bounding box center [1042, 455] width 126 height 33
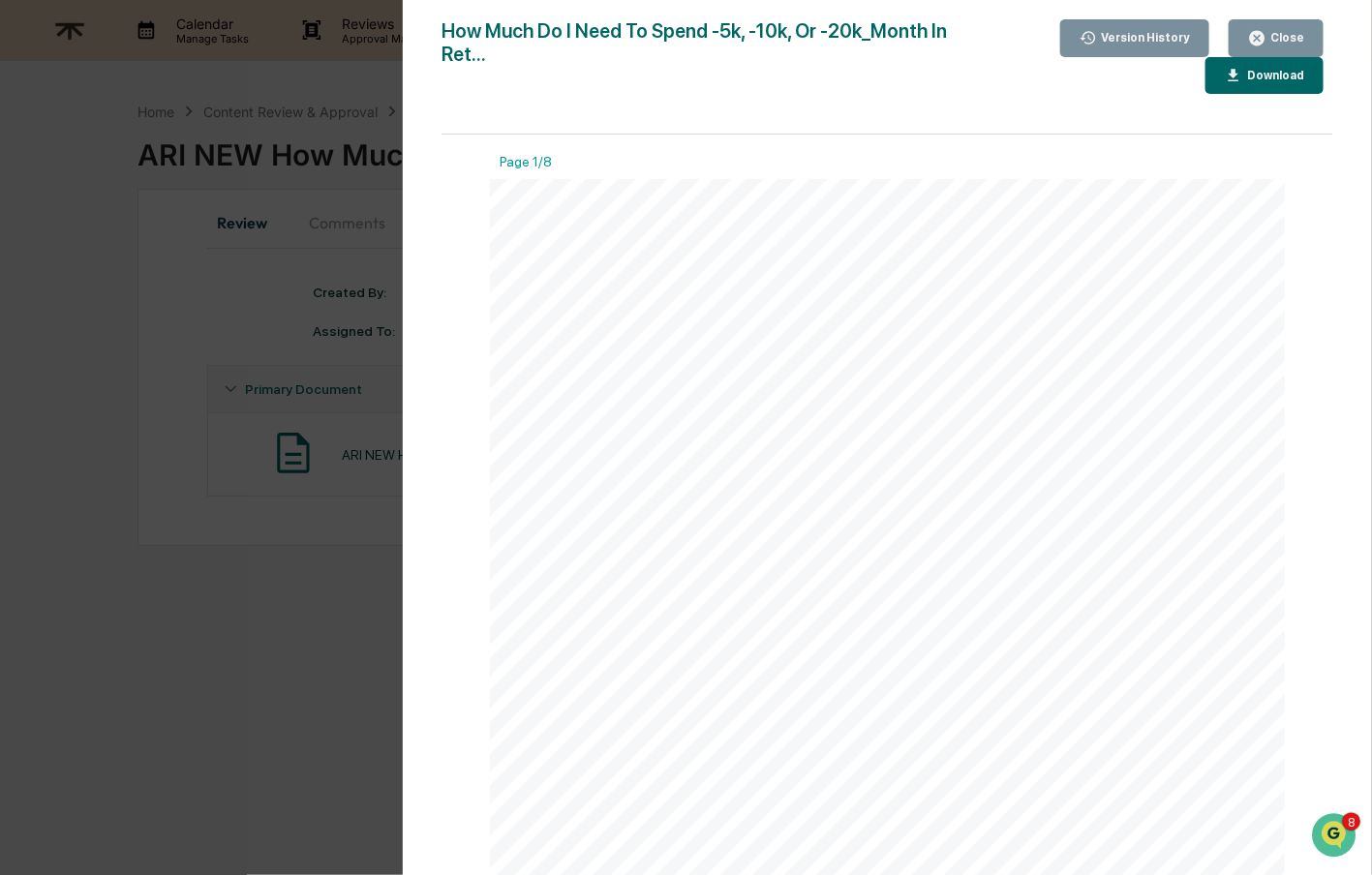
click at [1263, 80] on div "Download" at bounding box center [1274, 76] width 61 height 14
click at [1289, 31] on div "Close" at bounding box center [1286, 38] width 38 height 14
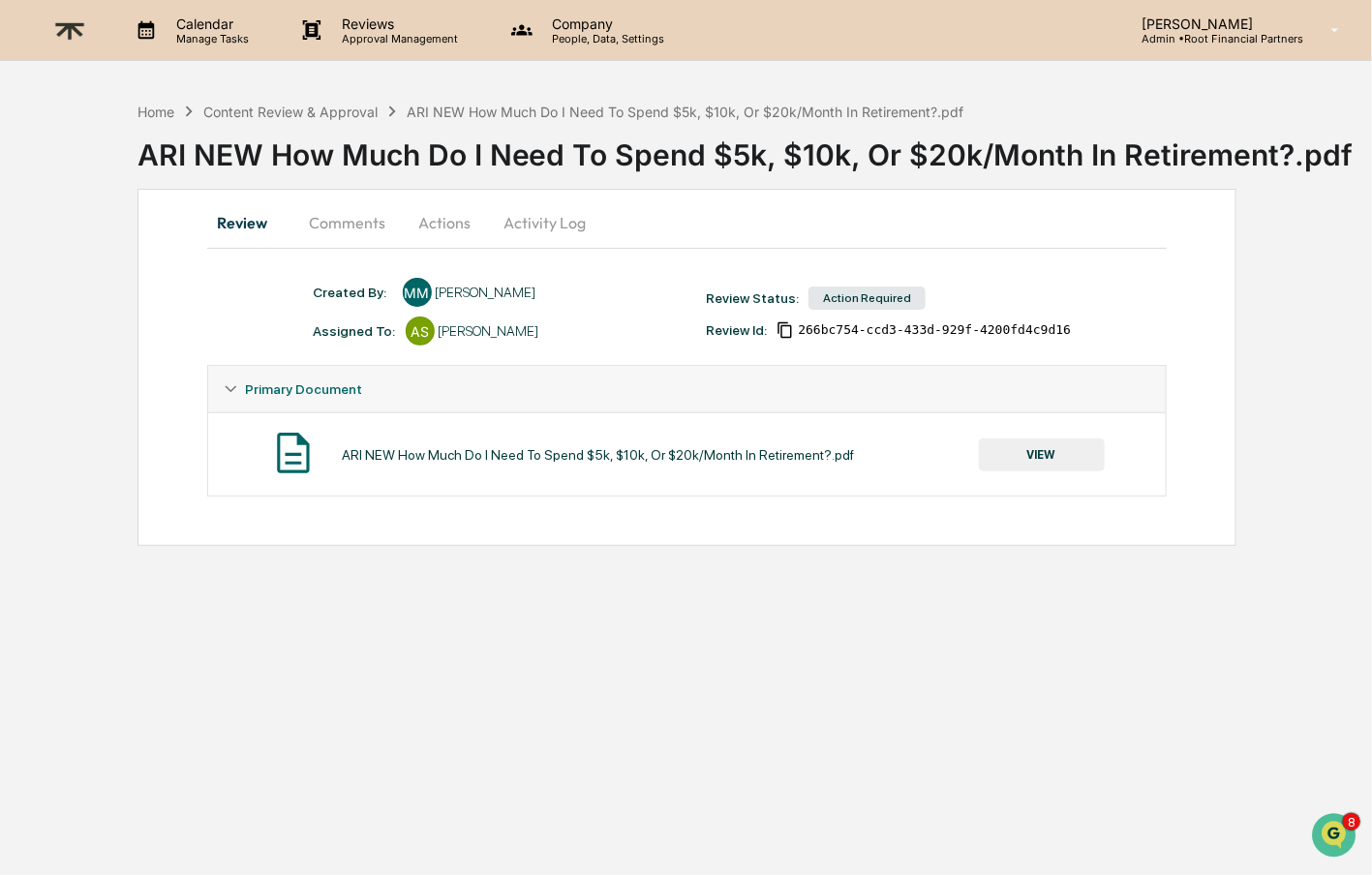
click at [329, 214] on button "Comments" at bounding box center [347, 223] width 108 height 47
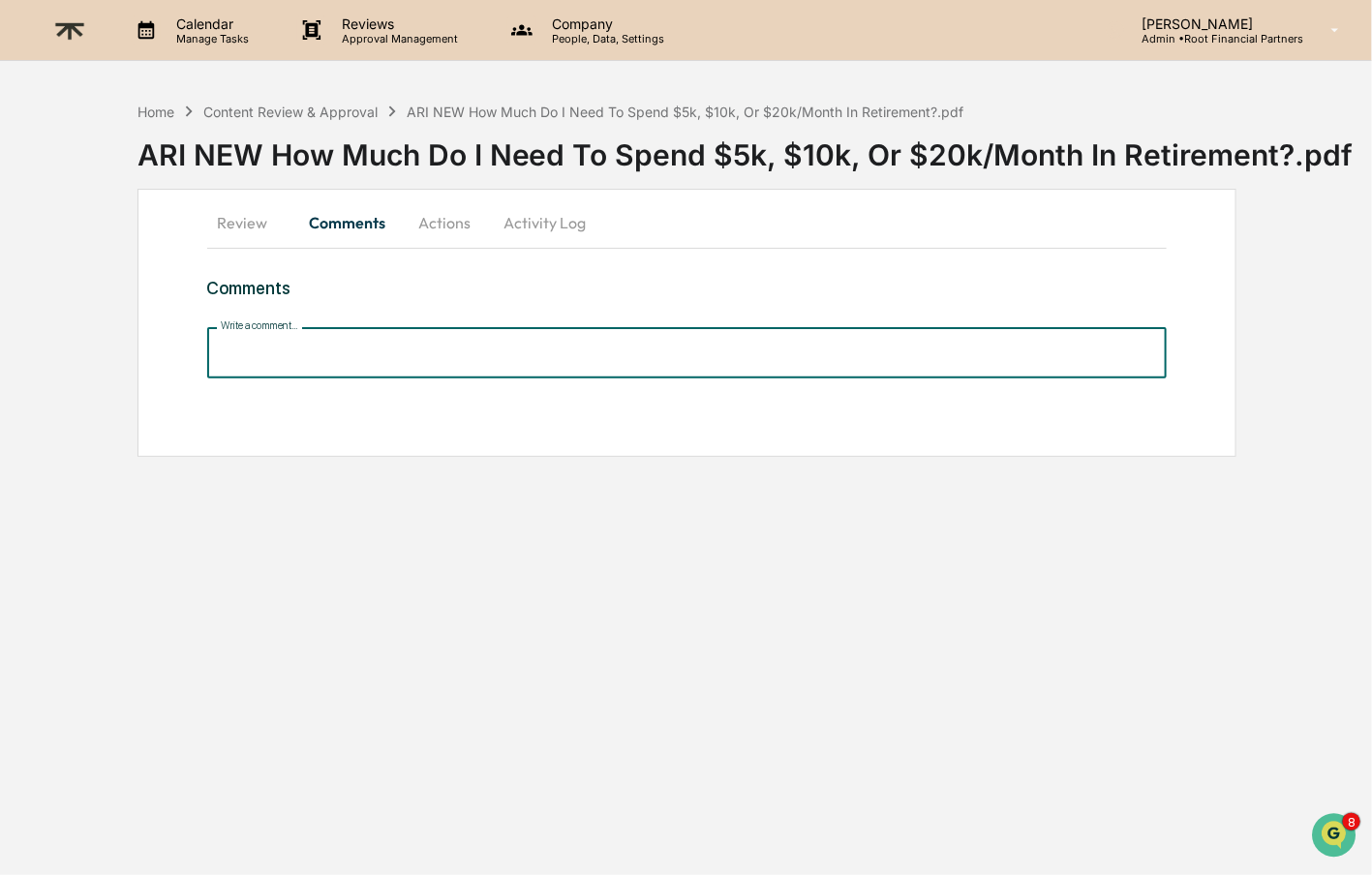
click at [322, 361] on input "Write a comment..." at bounding box center [688, 352] width 961 height 51
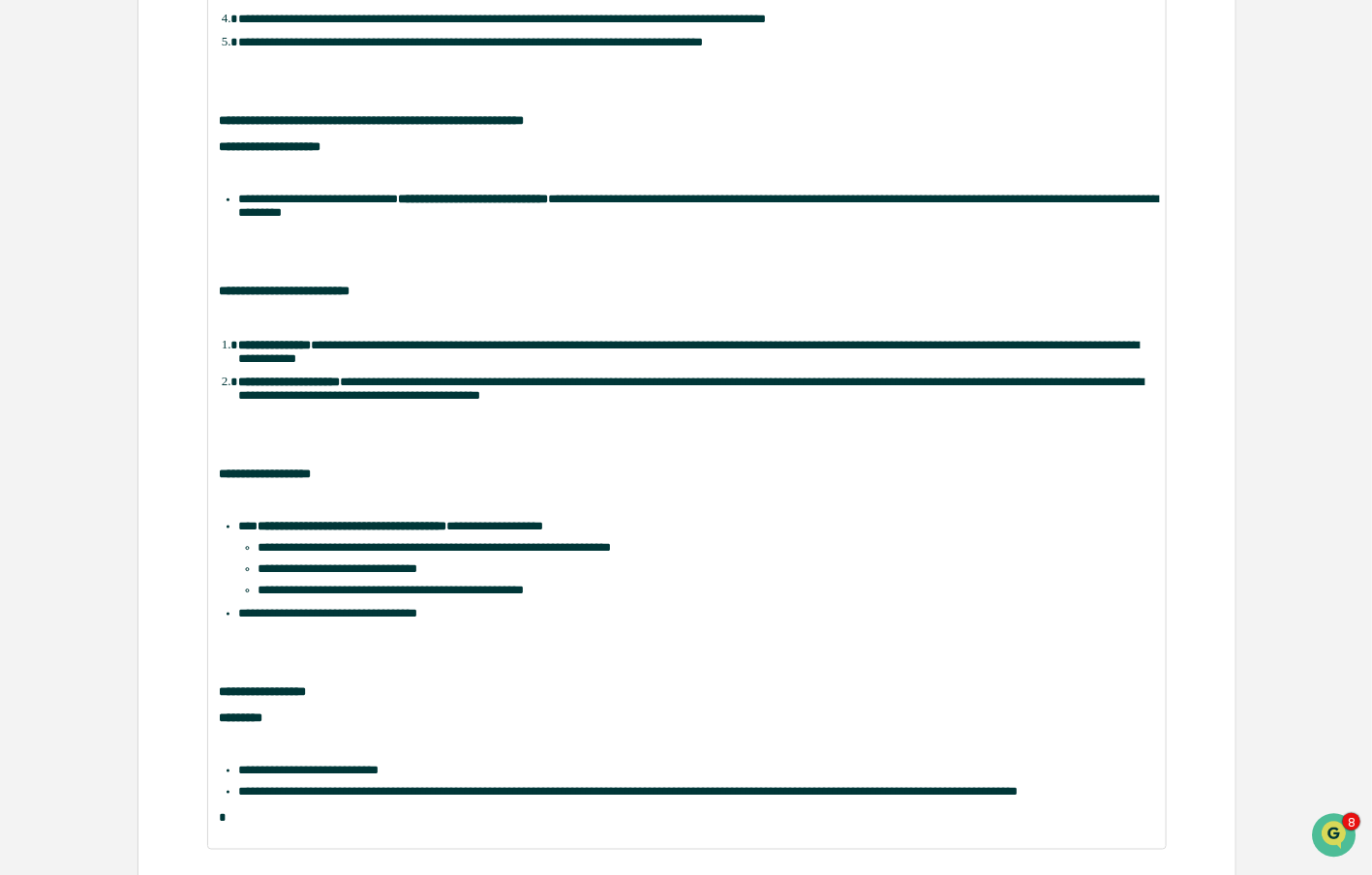
scroll to position [683, 0]
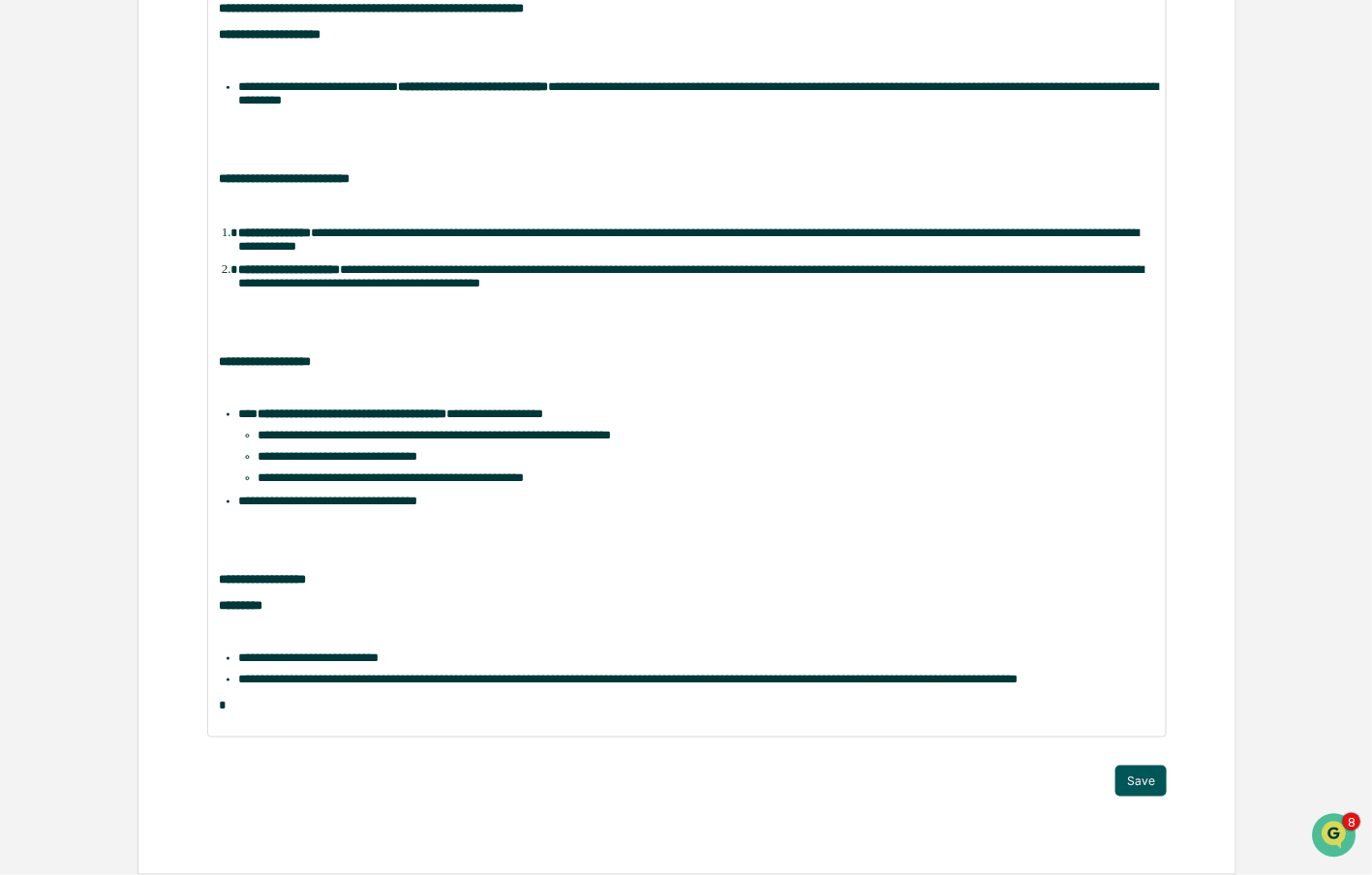
click at [1144, 775] on button "Save" at bounding box center [1141, 781] width 51 height 31
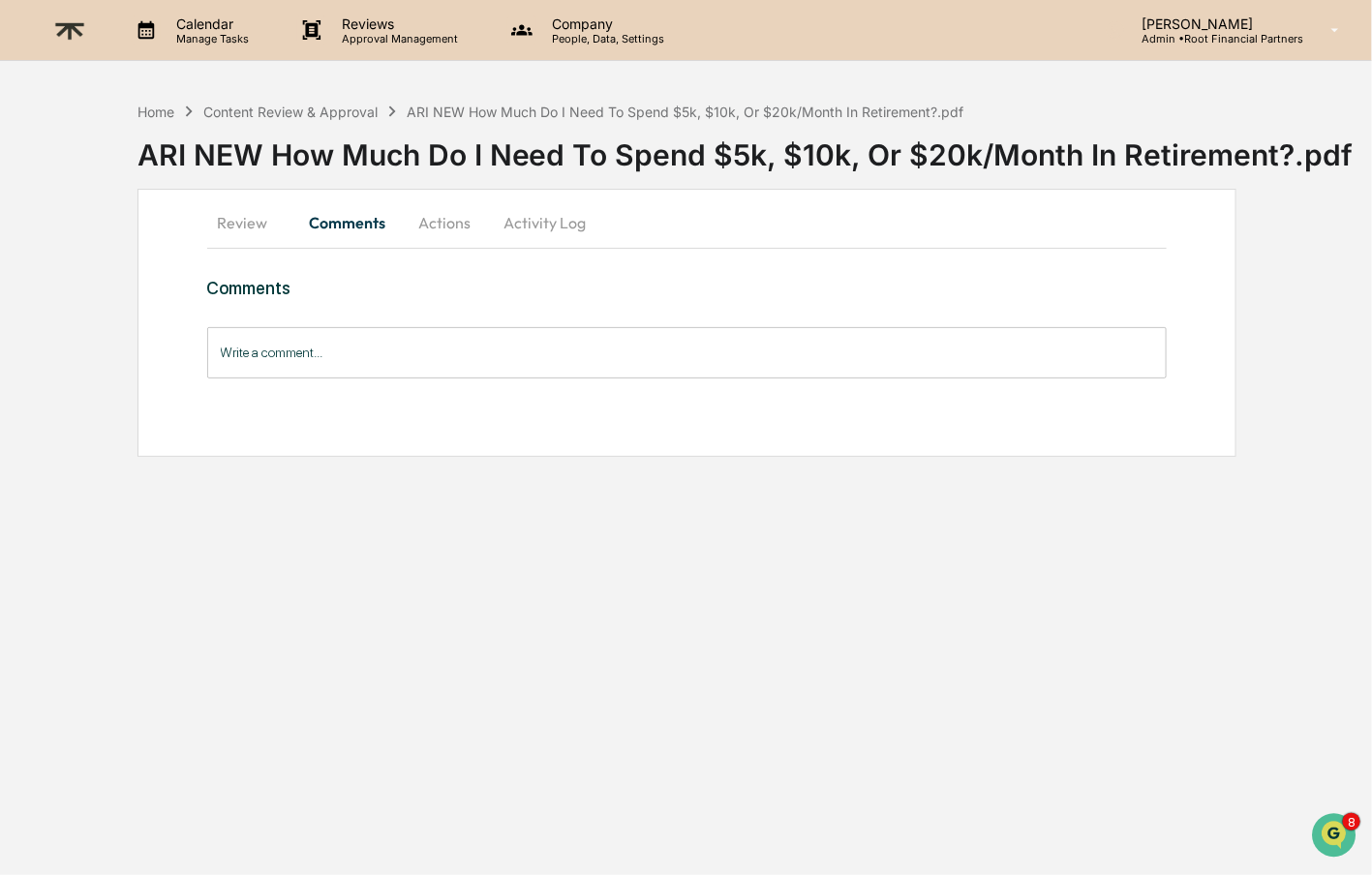
scroll to position [0, 0]
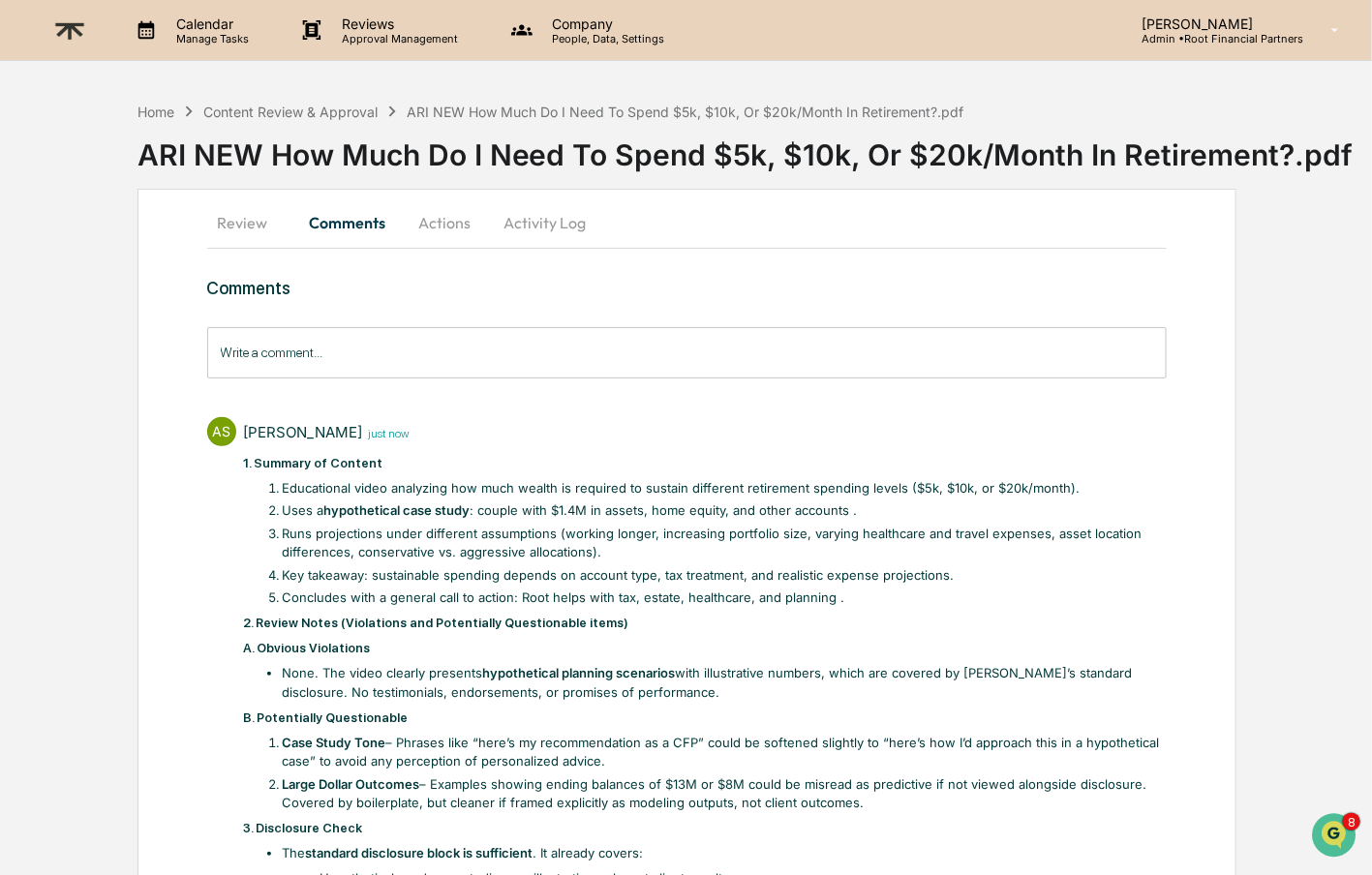
click at [476, 220] on button "Actions" at bounding box center [445, 223] width 87 height 47
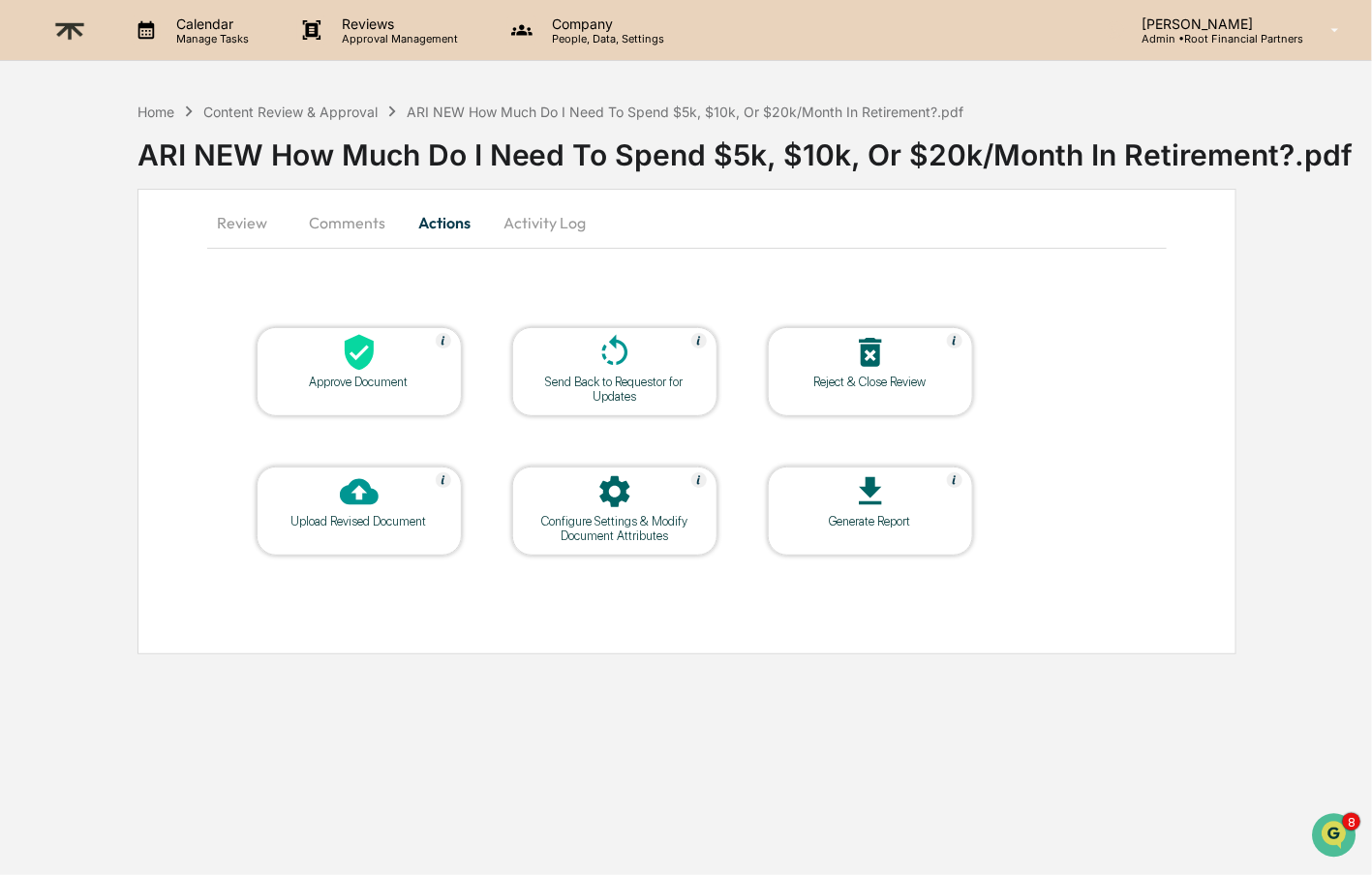
click at [350, 374] on div "Approve Document" at bounding box center [359, 381] width 175 height 15
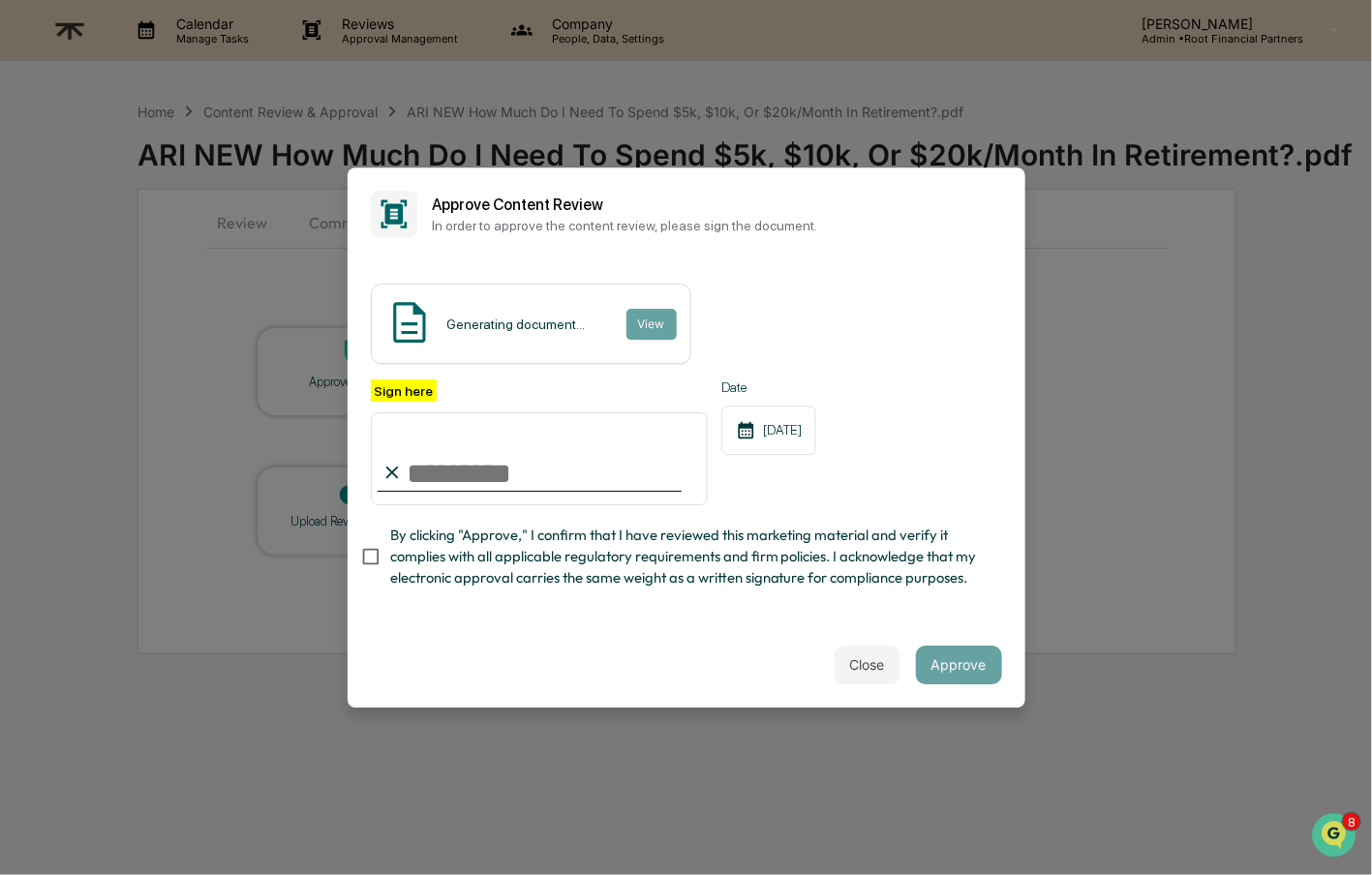
type input "**********"
click at [618, 584] on span "By clicking "Approve," I confirm that I have reviewed this marketing material a…" at bounding box center [688, 557] width 597 height 65
click at [471, 572] on span "By clicking "Approve," I confirm that I have reviewed this marketing material a…" at bounding box center [688, 557] width 597 height 65
click at [955, 652] on button "Approve" at bounding box center [959, 665] width 86 height 39
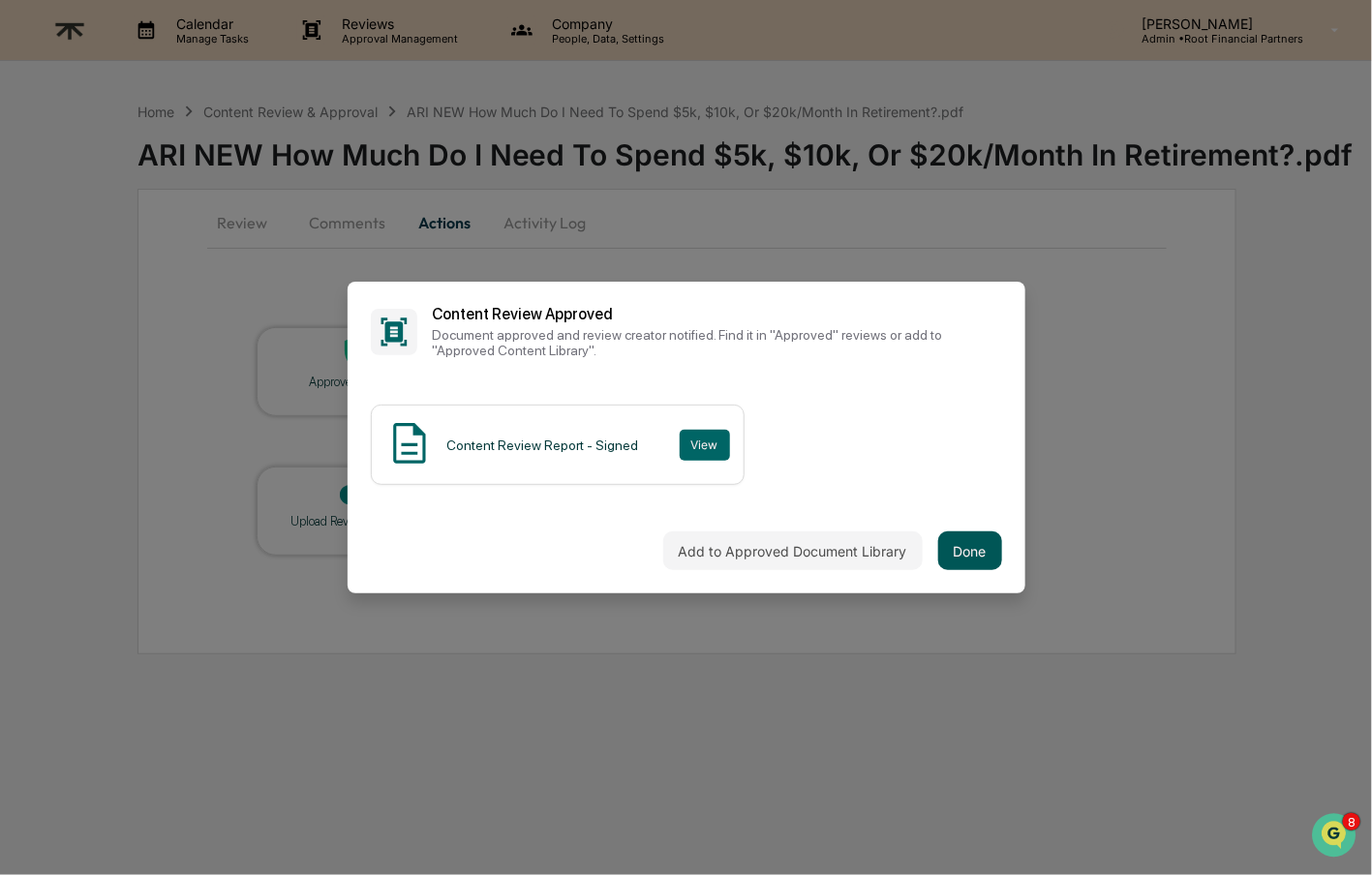
click at [987, 563] on button "Done" at bounding box center [970, 551] width 64 height 39
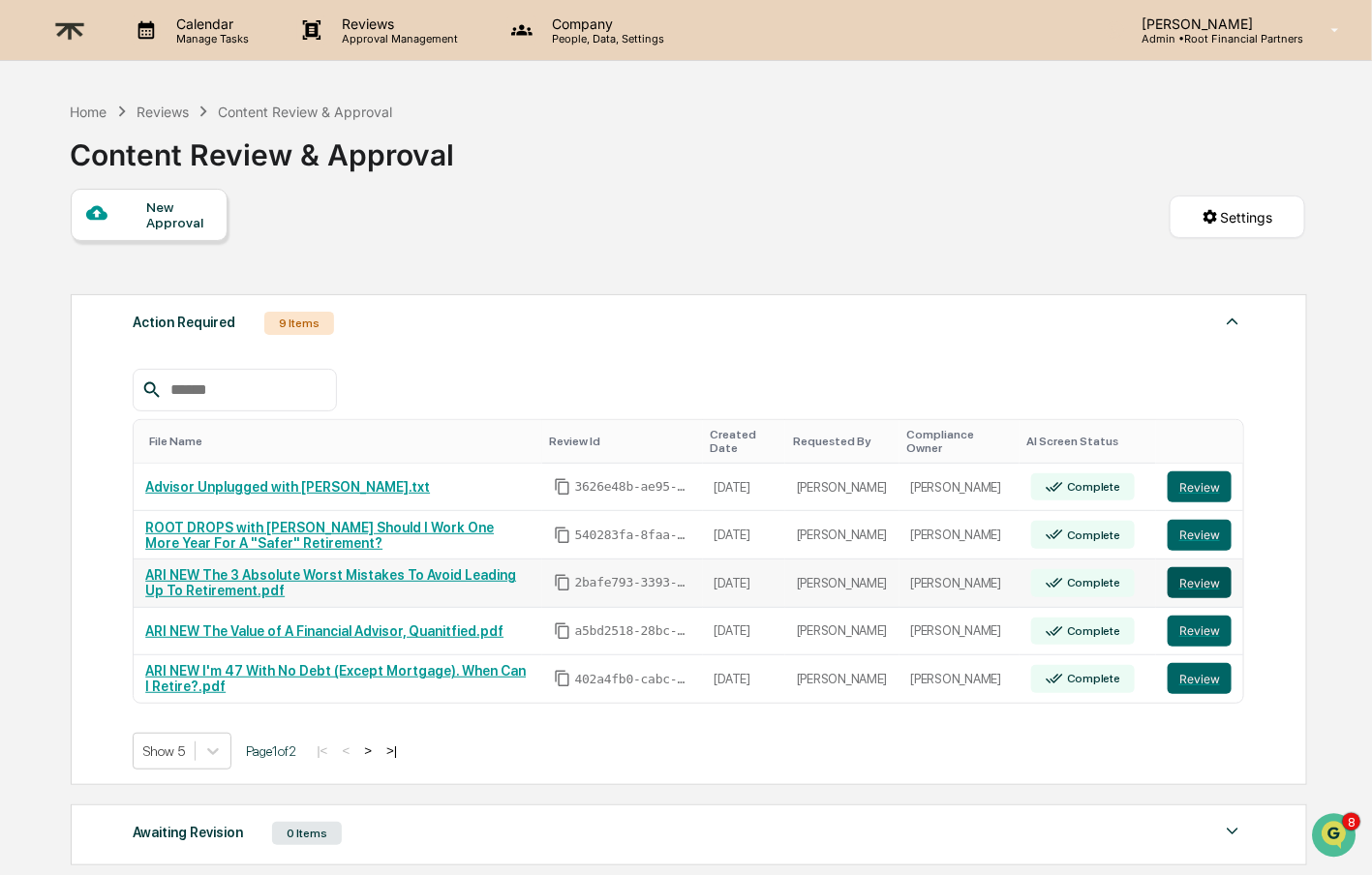
click at [1194, 582] on button "Review" at bounding box center [1200, 583] width 64 height 31
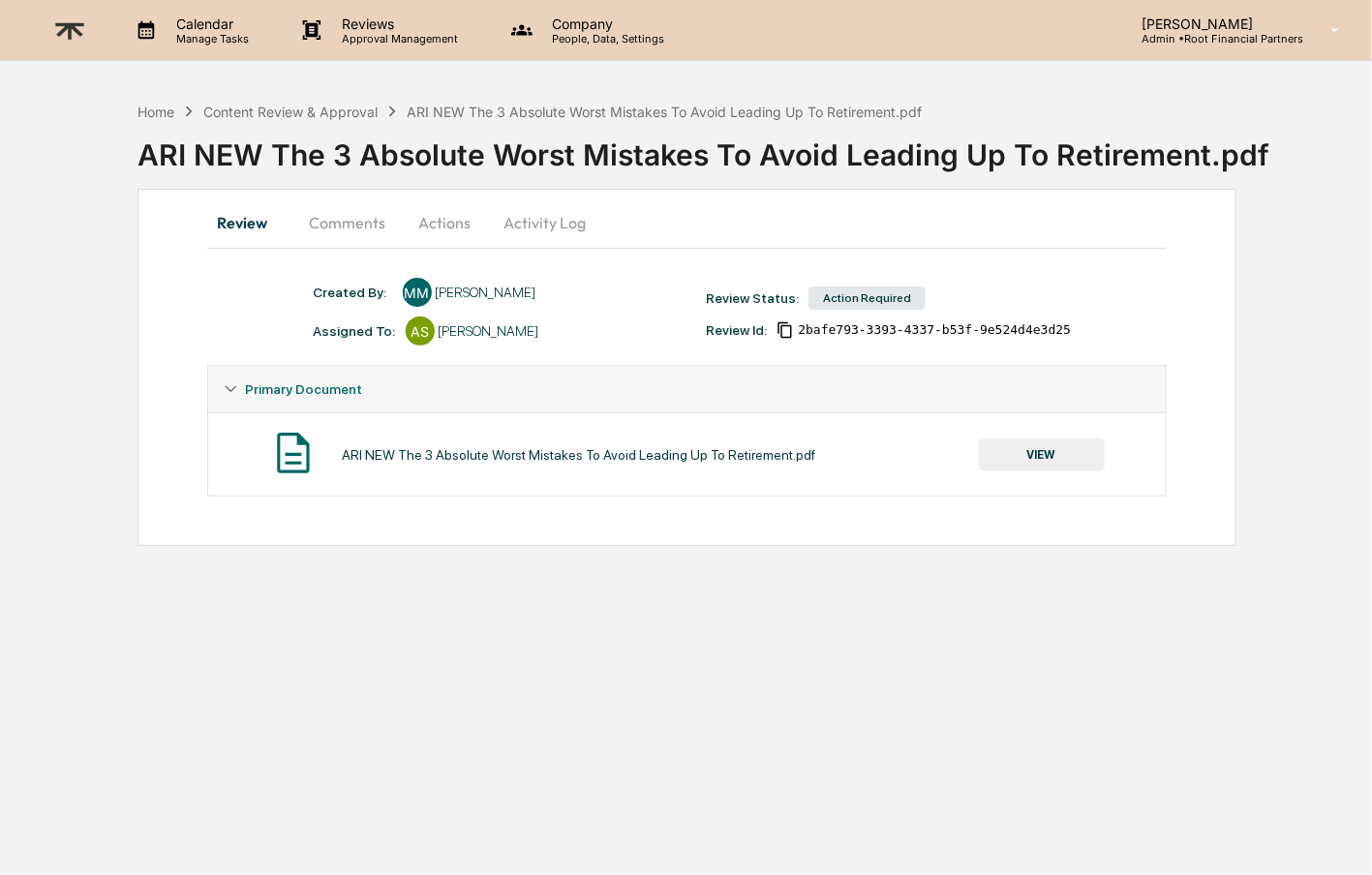
click at [1068, 464] on button "VIEW" at bounding box center [1042, 455] width 126 height 33
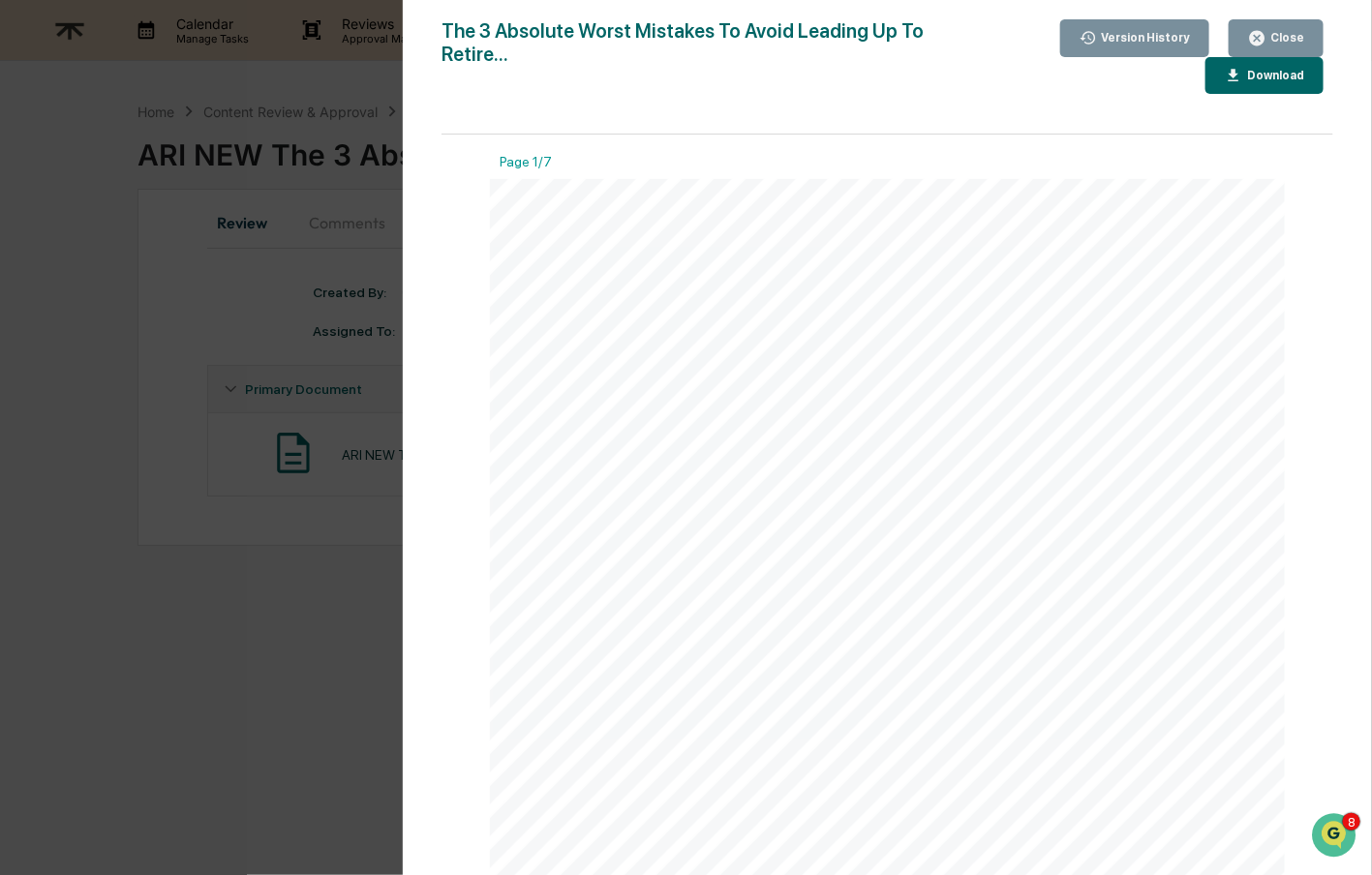
click at [1269, 86] on button "Download" at bounding box center [1265, 76] width 118 height 38
click at [1274, 42] on div "Close" at bounding box center [1286, 38] width 38 height 14
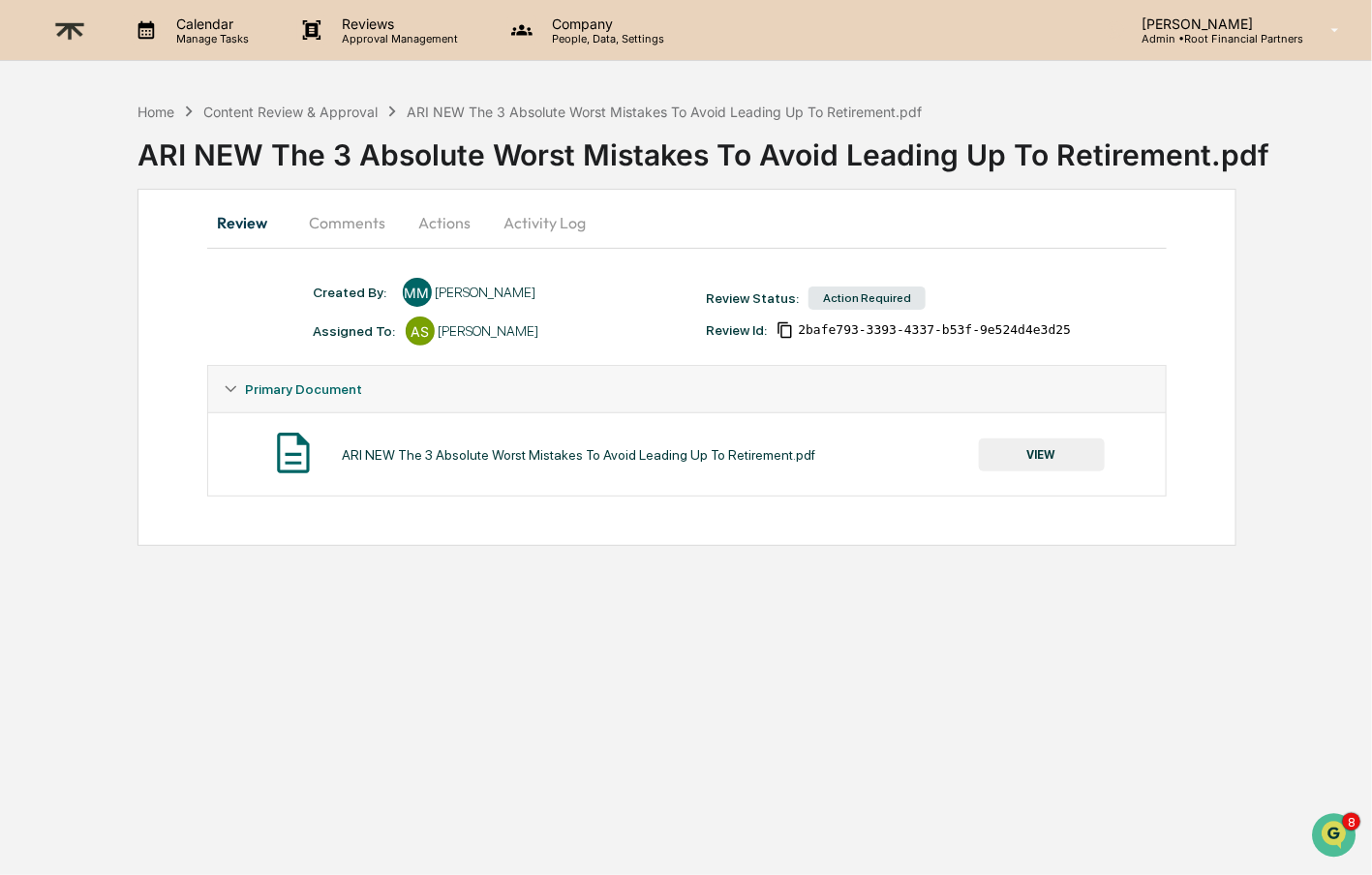
click at [329, 241] on button "Comments" at bounding box center [347, 223] width 108 height 47
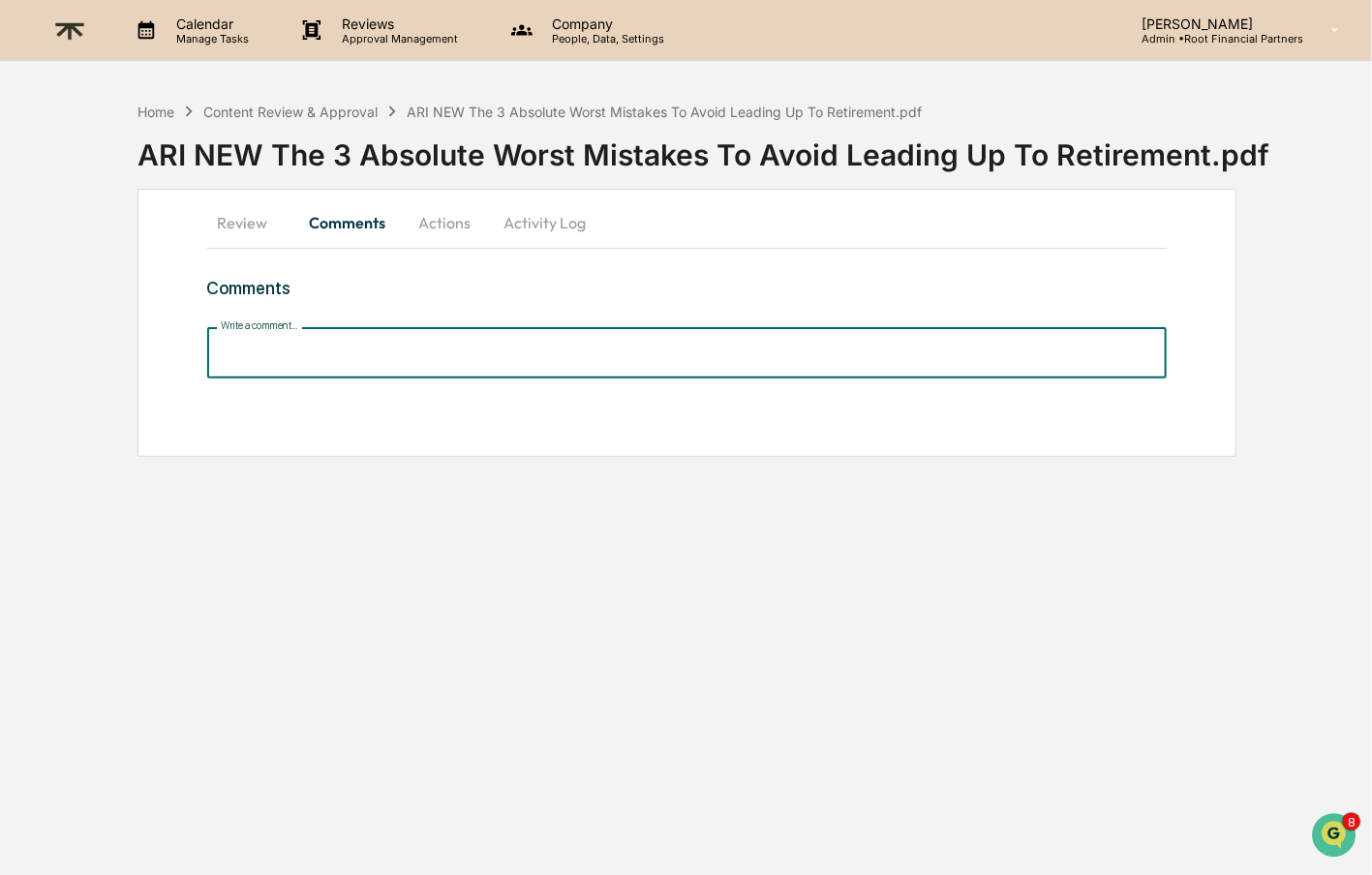
click at [328, 366] on input "Write a comment..." at bounding box center [688, 352] width 961 height 51
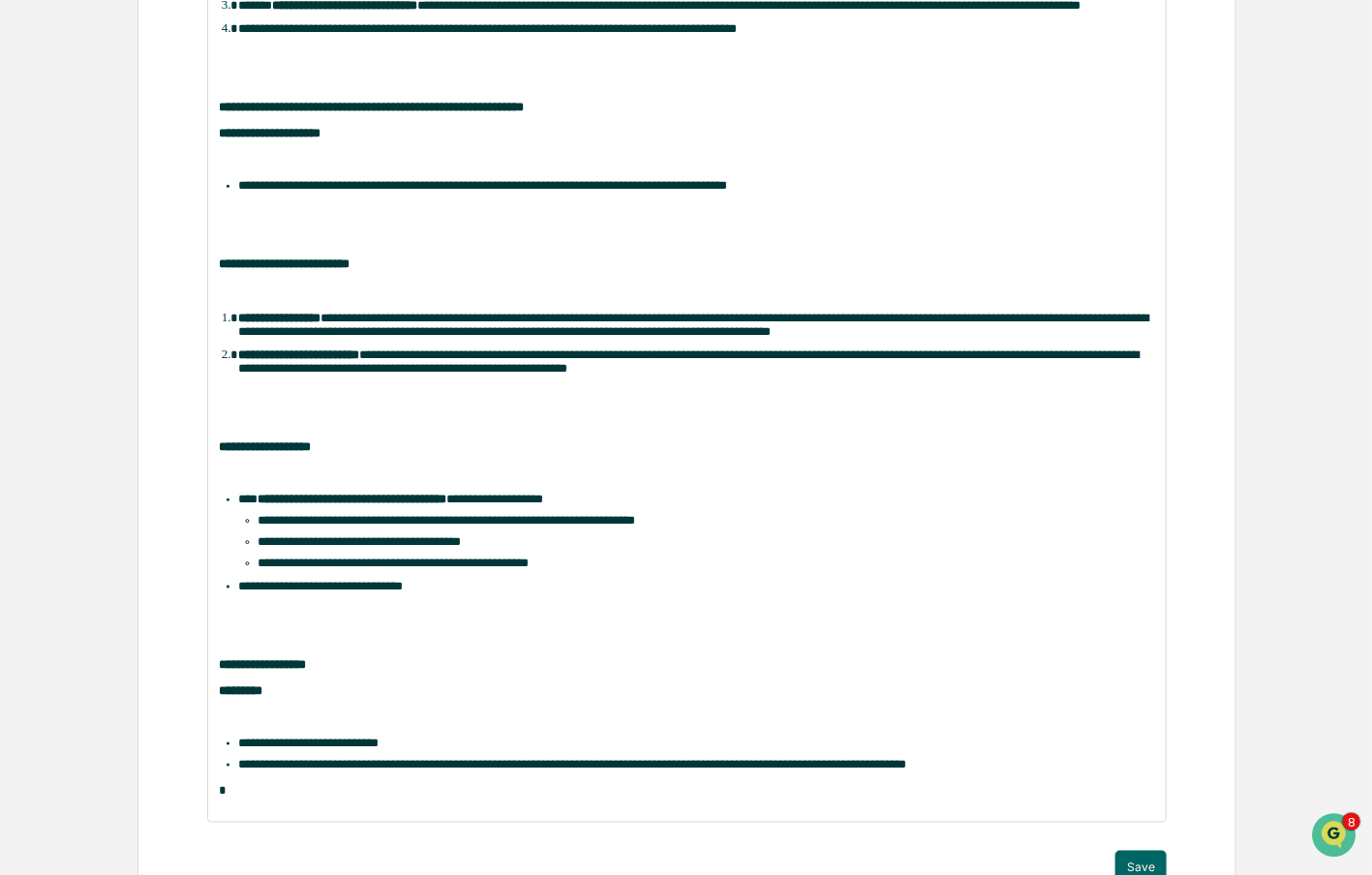
scroll to position [660, 0]
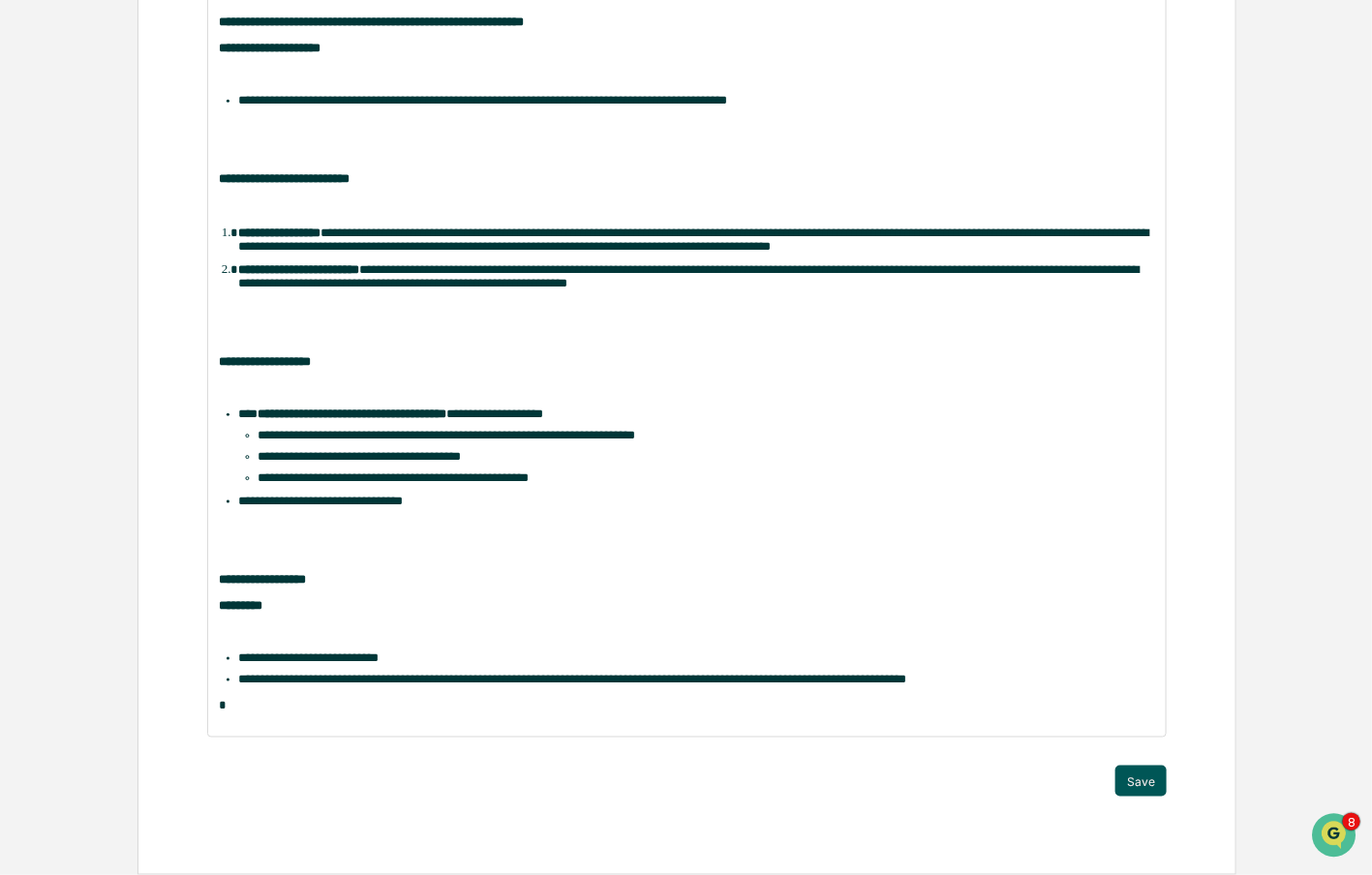
click at [1151, 781] on button "Save" at bounding box center [1141, 781] width 51 height 31
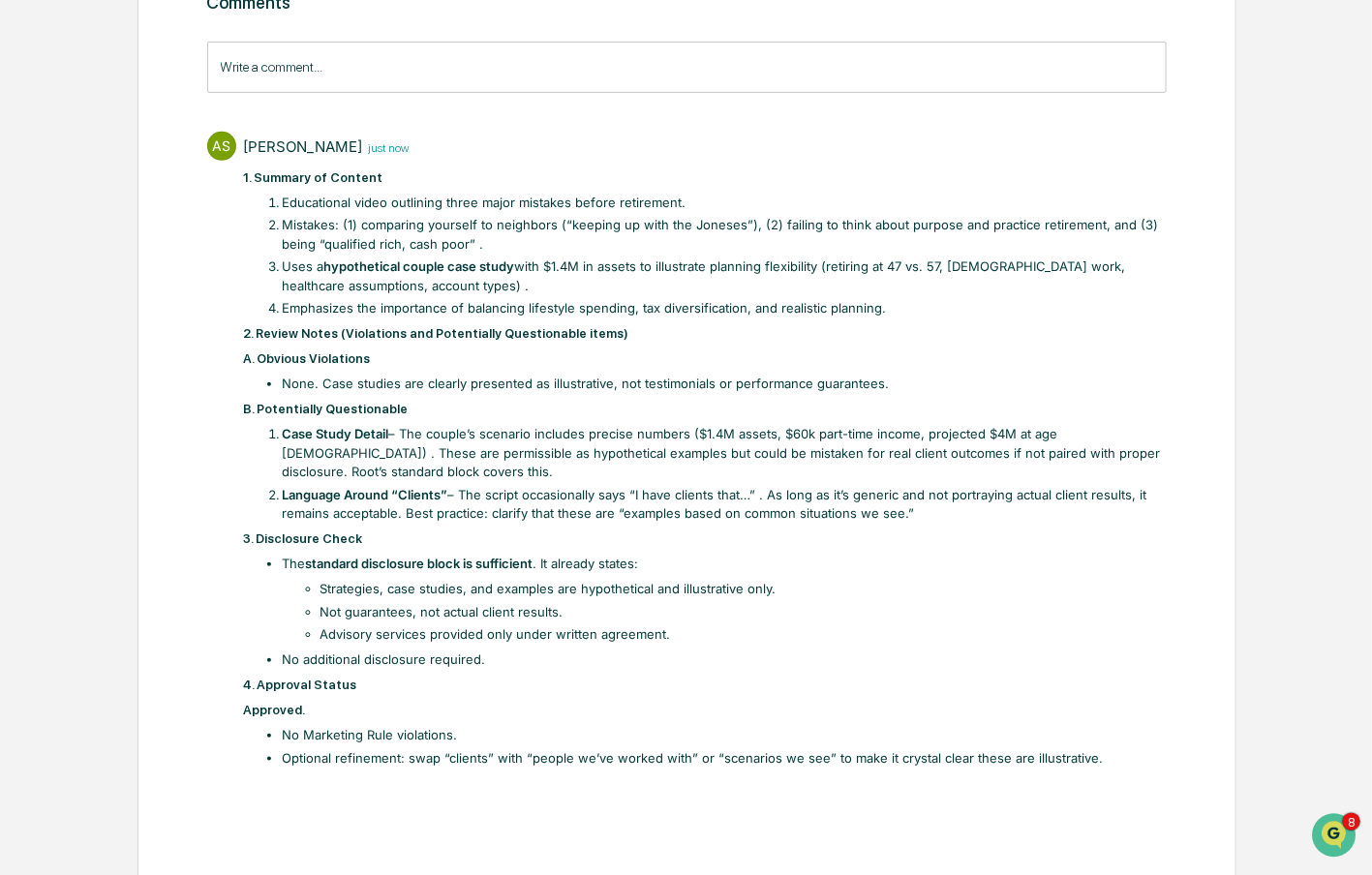
scroll to position [0, 0]
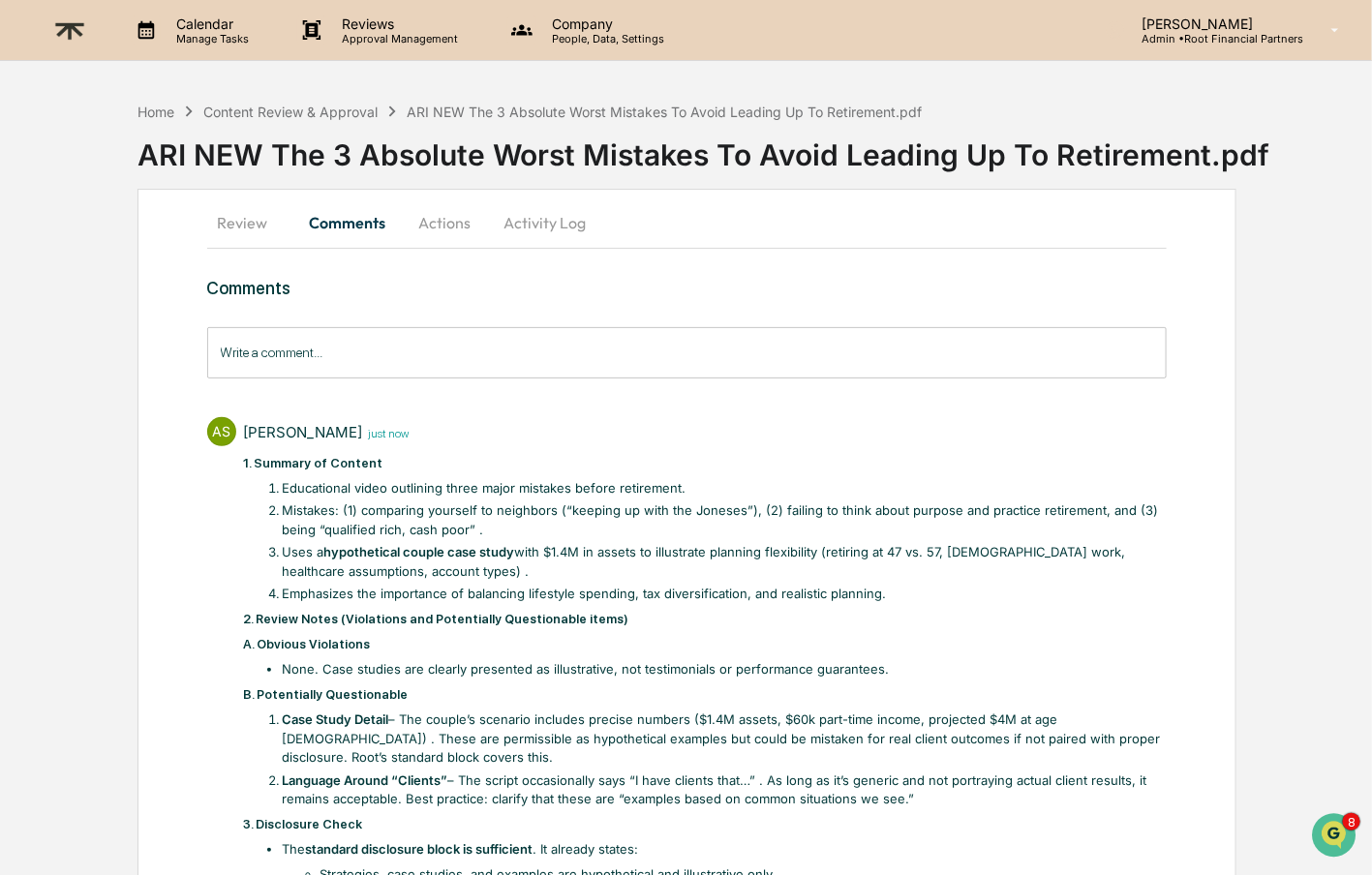
click at [442, 234] on button "Actions" at bounding box center [445, 223] width 87 height 47
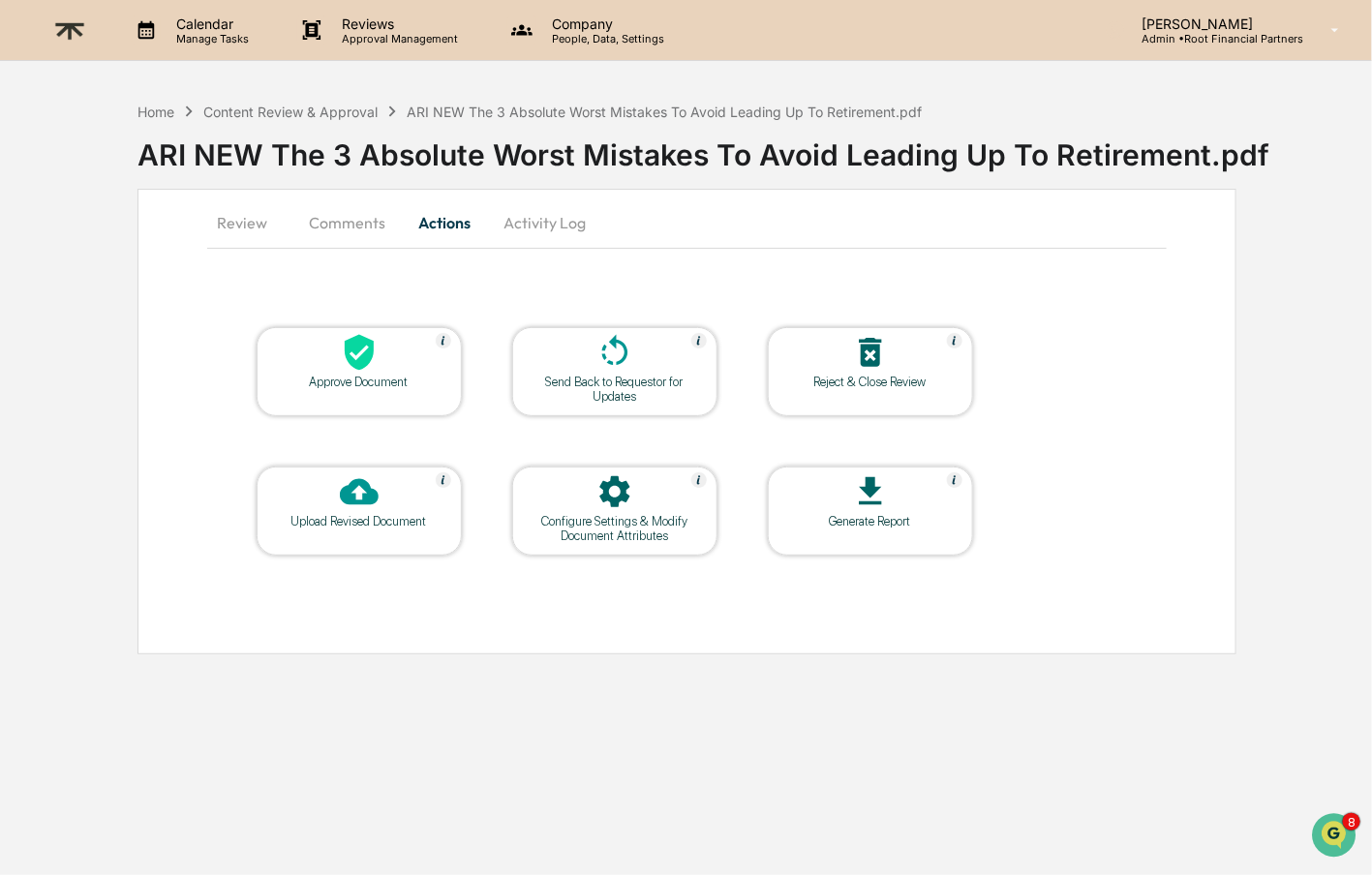
click at [362, 345] on icon at bounding box center [359, 352] width 29 height 36
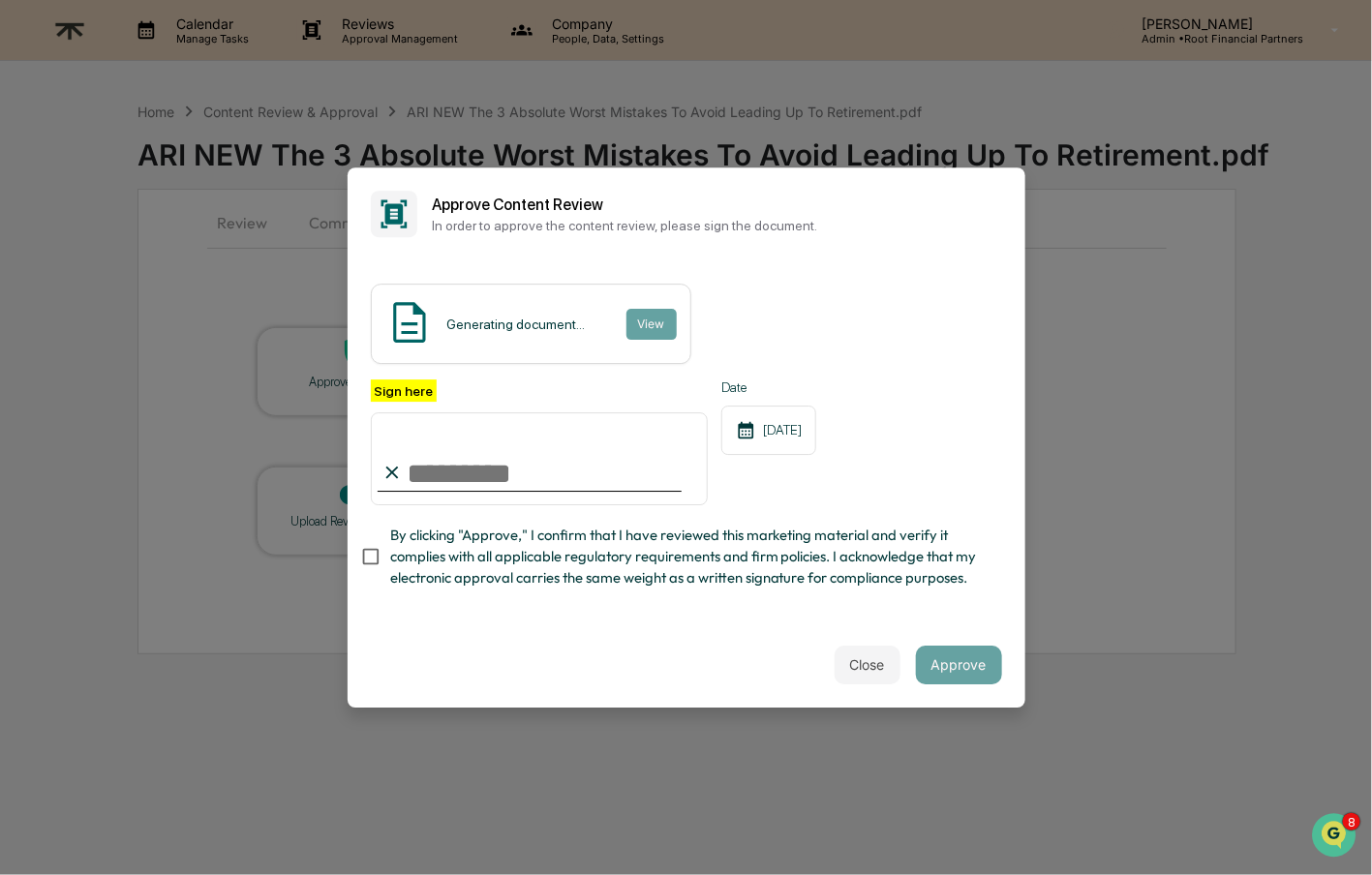
type input "**********"
click at [556, 581] on span "By clicking "Approve," I confirm that I have reviewed this marketing material a…" at bounding box center [688, 557] width 597 height 65
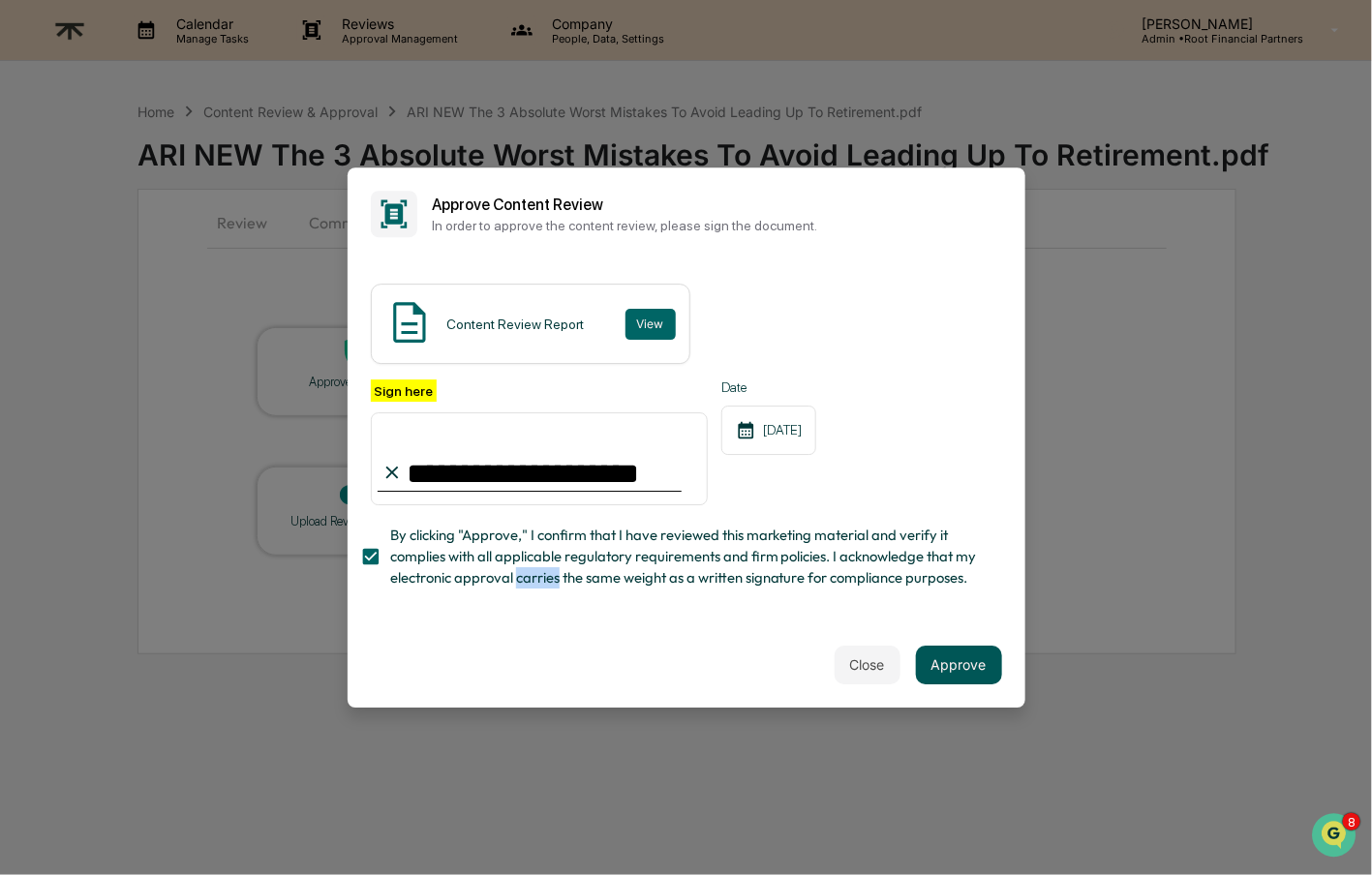
click at [974, 666] on button "Approve" at bounding box center [959, 665] width 86 height 39
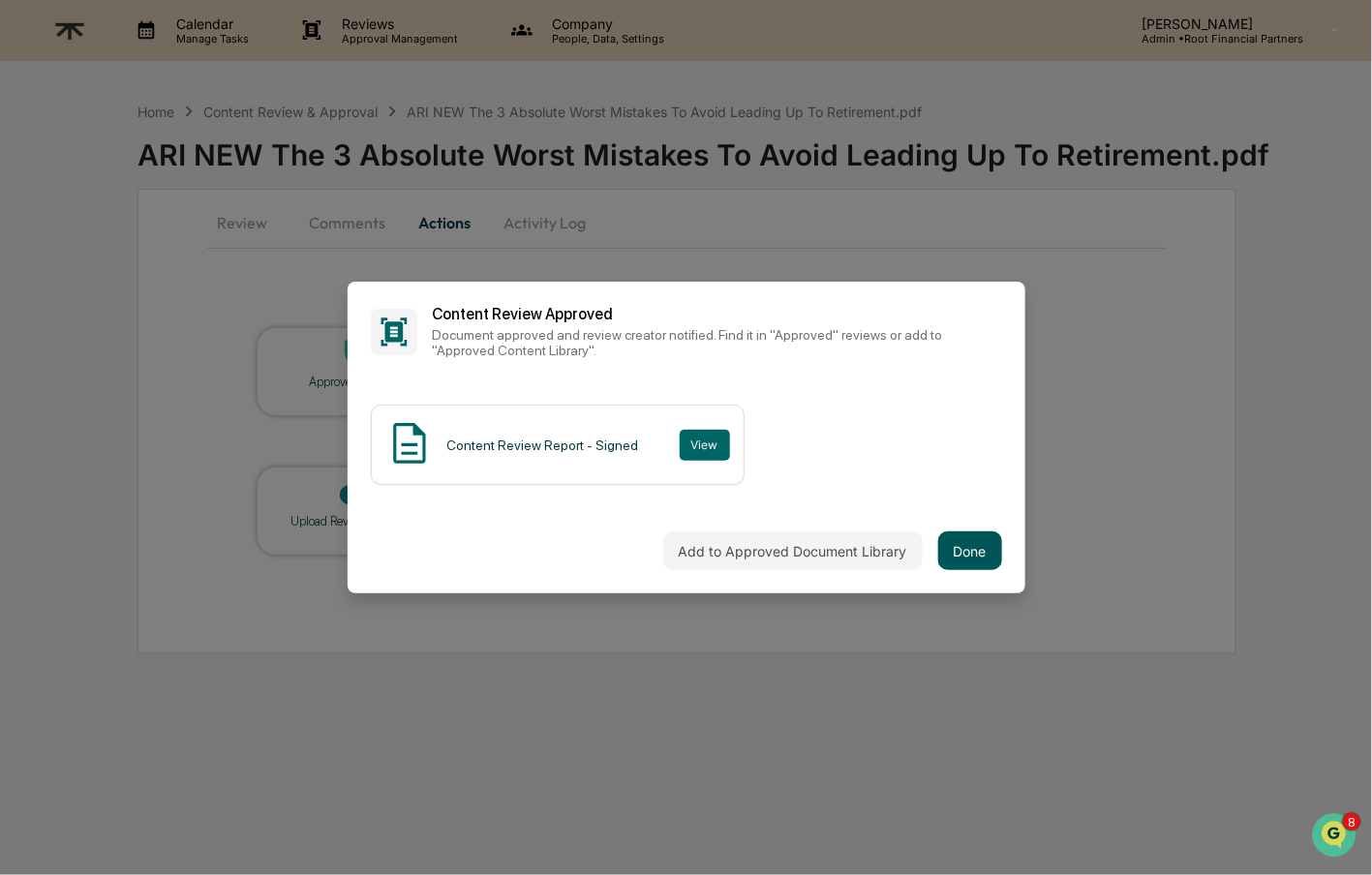
click at [970, 559] on button "Done" at bounding box center [970, 551] width 64 height 39
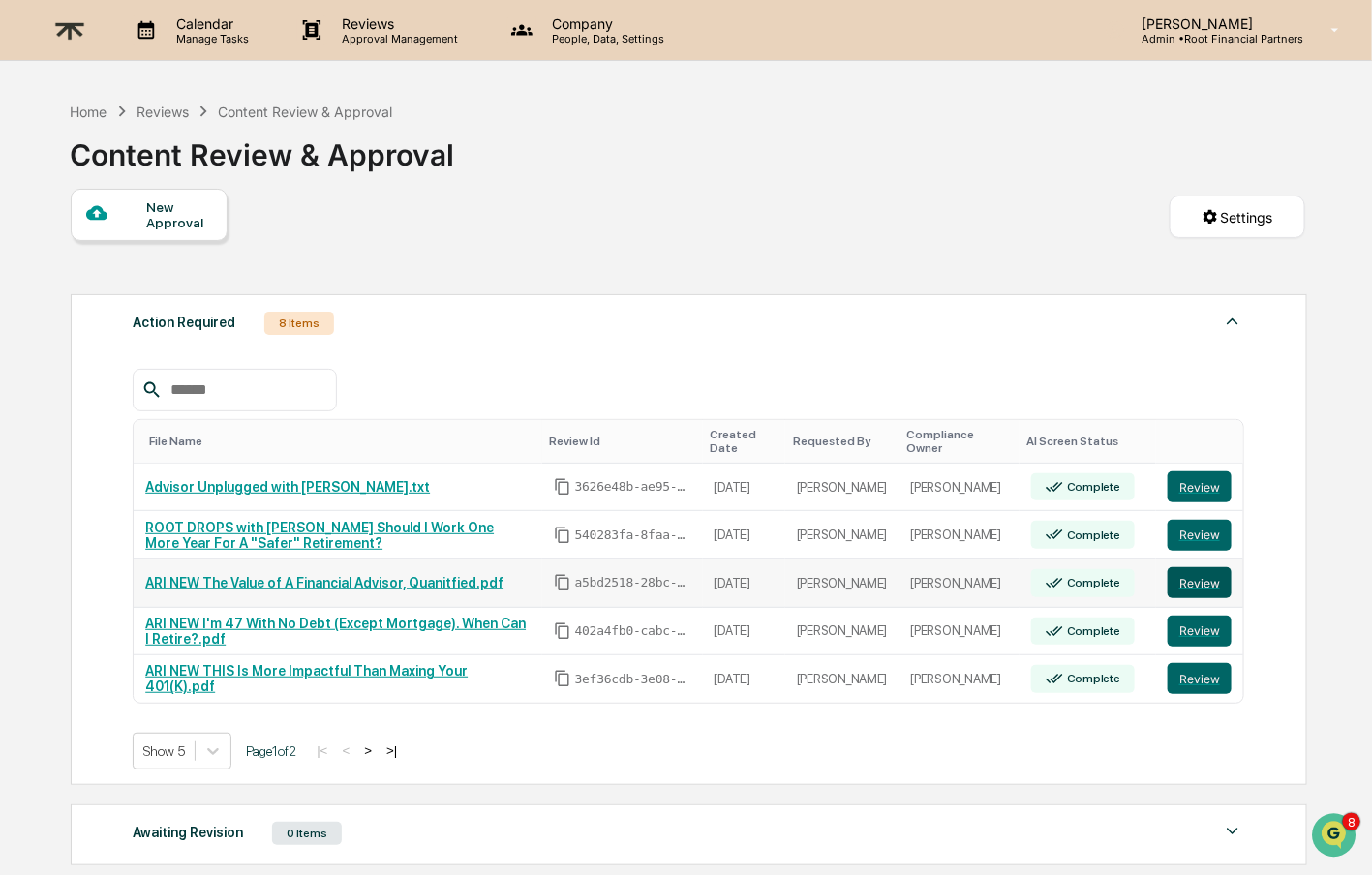
click at [1201, 581] on button "Review" at bounding box center [1200, 583] width 64 height 31
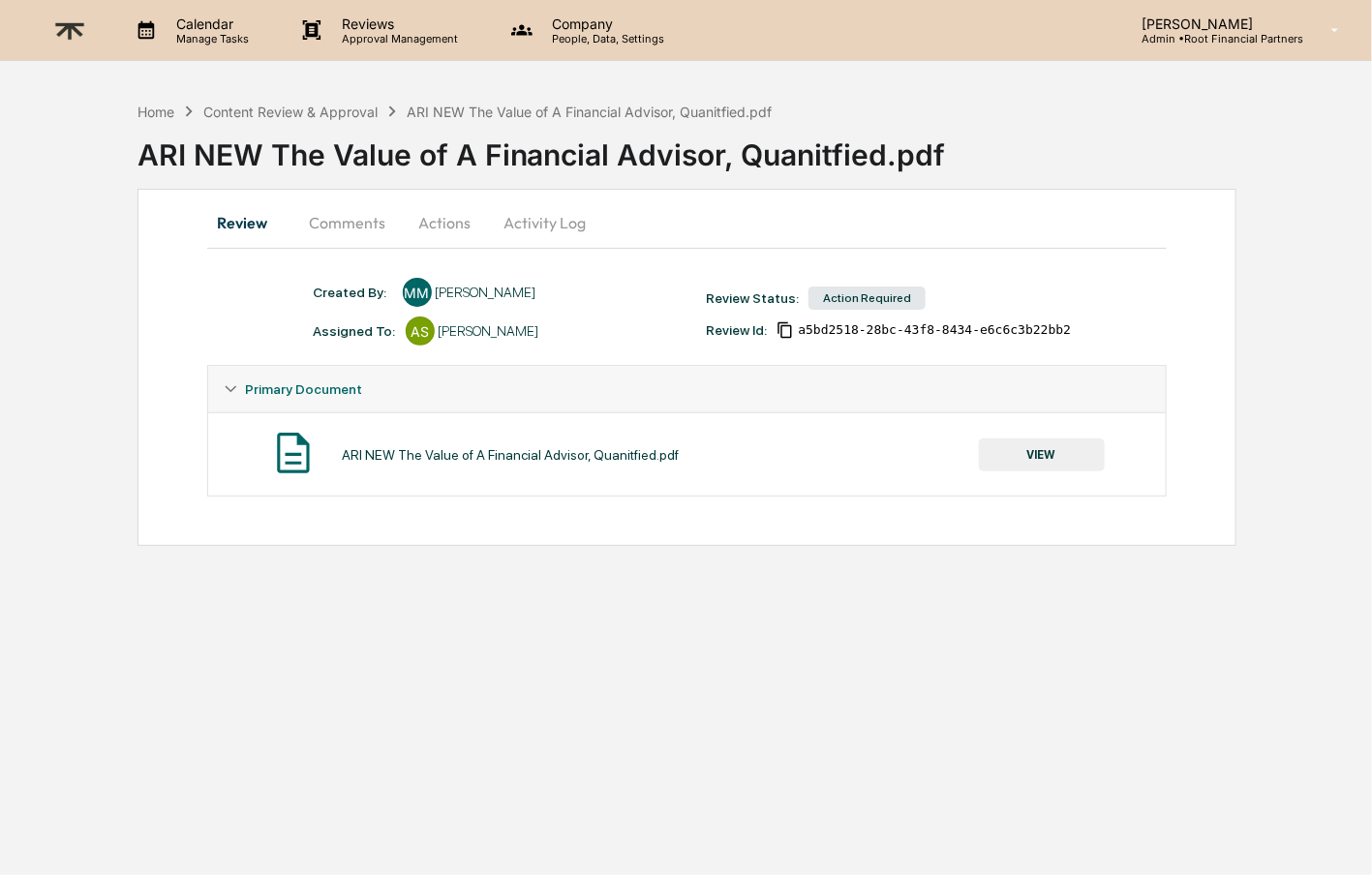
click at [1058, 447] on button "VIEW" at bounding box center [1042, 455] width 126 height 33
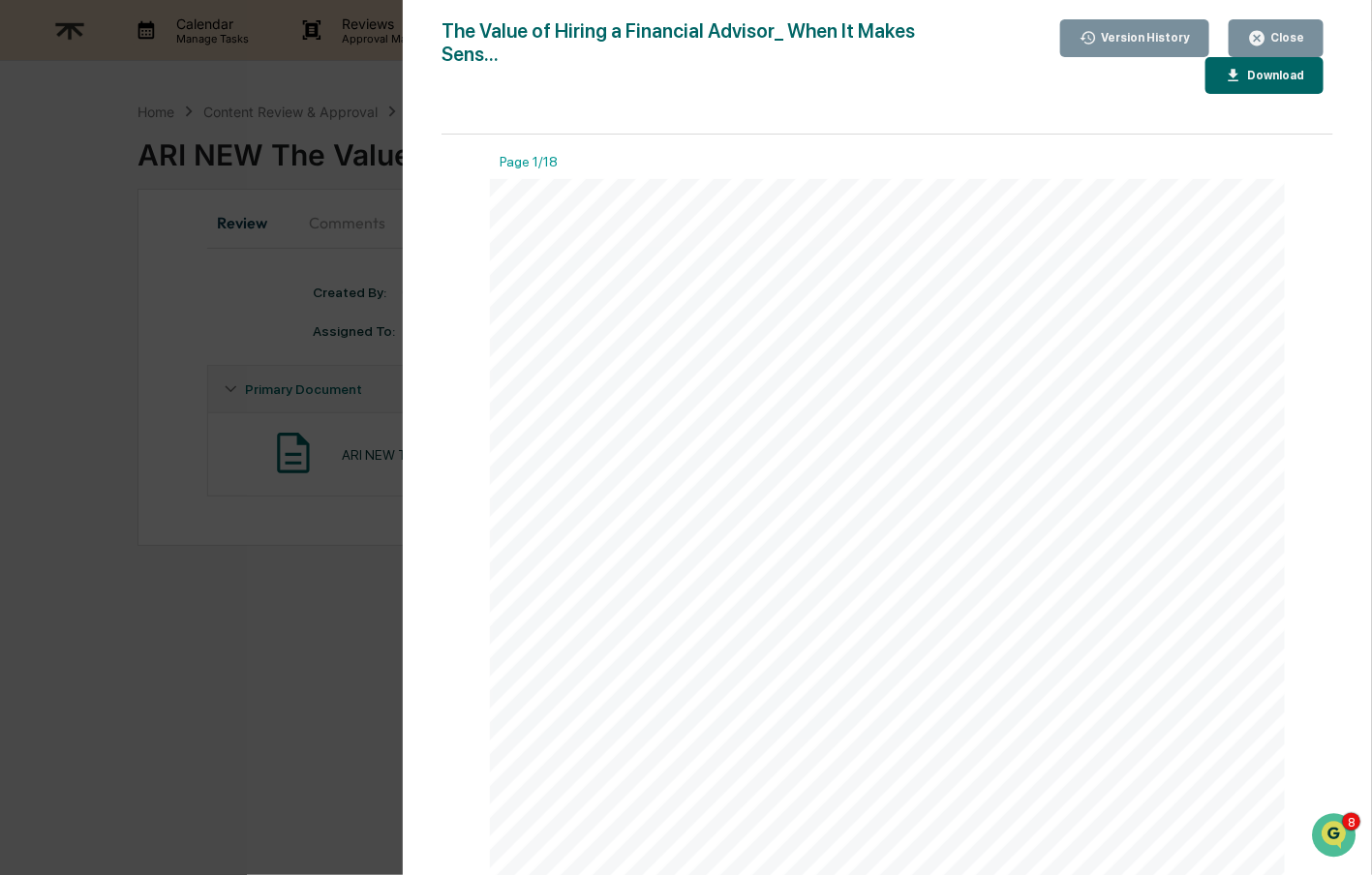
click at [1284, 81] on div "Download" at bounding box center [1274, 76] width 61 height 14
click at [1283, 39] on div "Close" at bounding box center [1286, 38] width 38 height 14
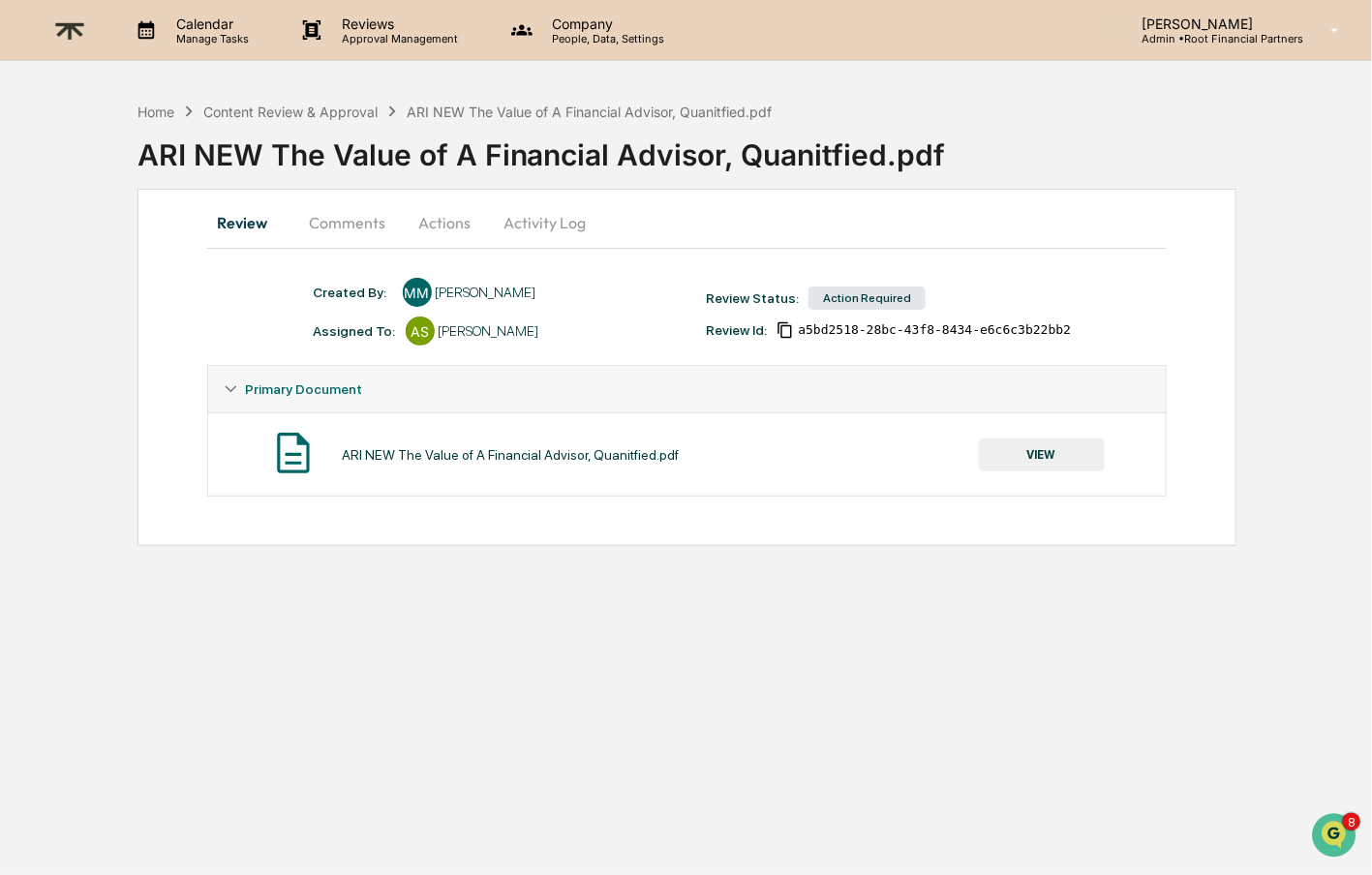
click at [332, 223] on button "Comments" at bounding box center [347, 223] width 108 height 47
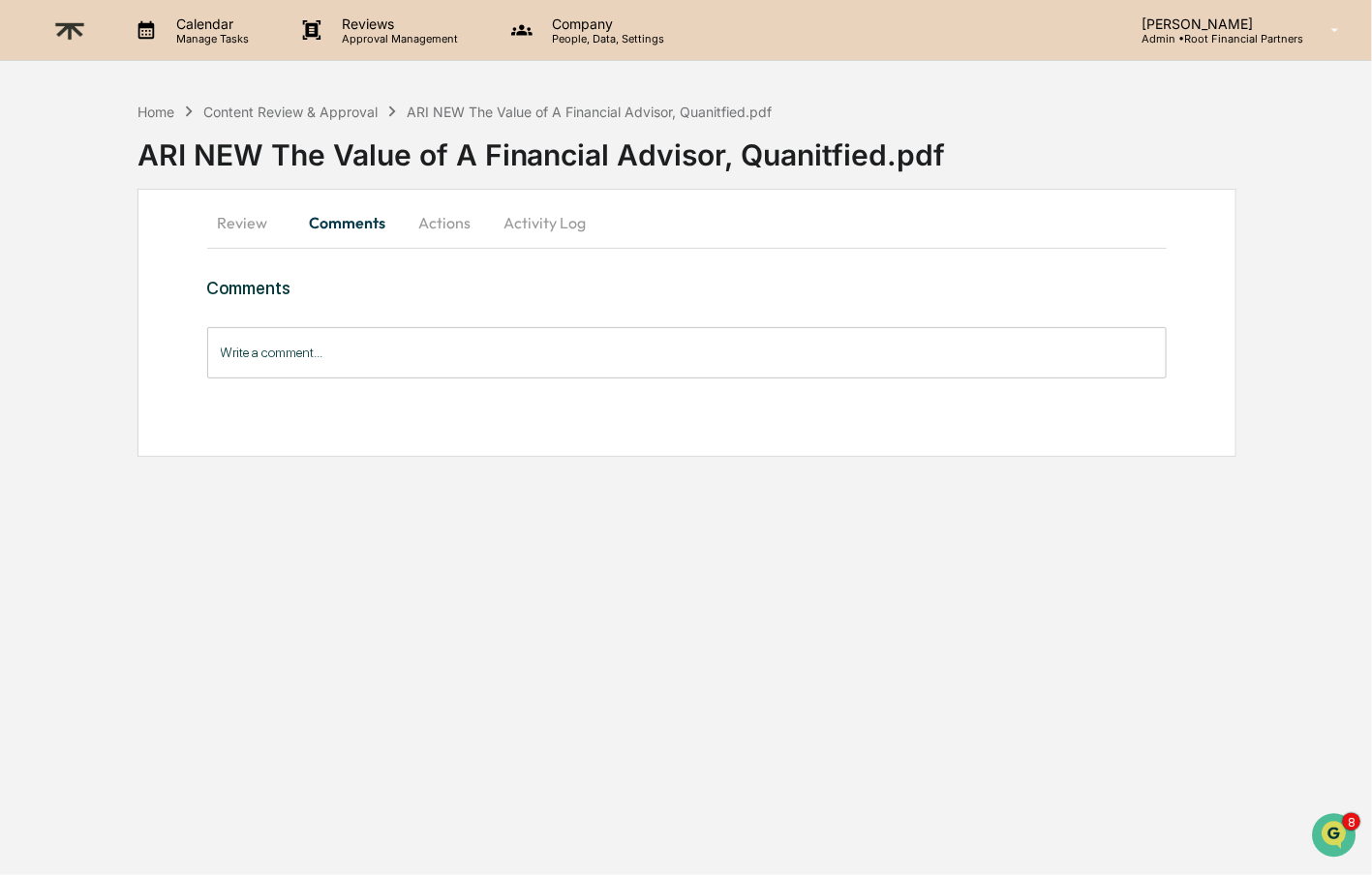
click at [363, 336] on input "Write a comment..." at bounding box center [688, 352] width 961 height 51
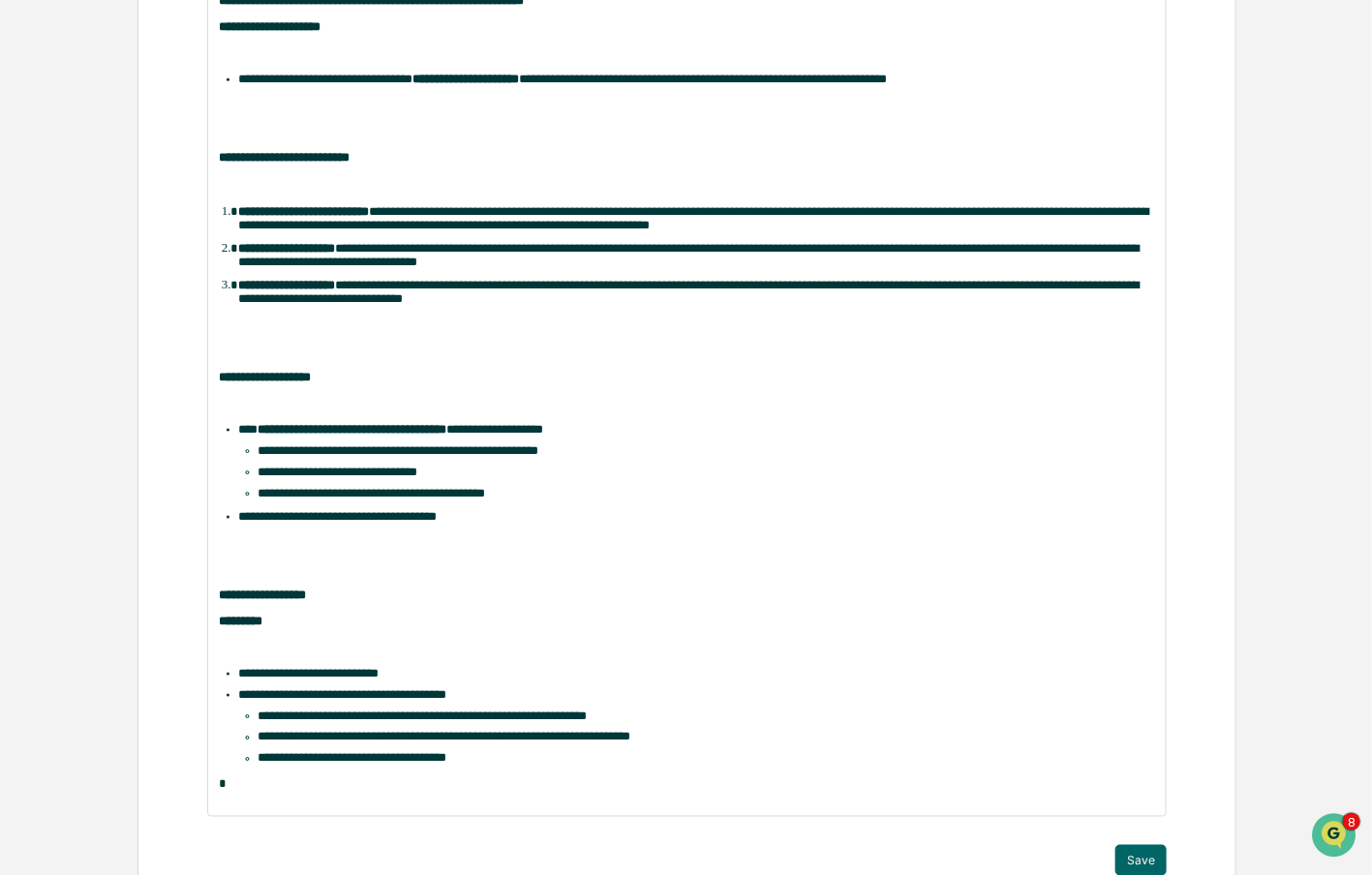
scroll to position [811, 0]
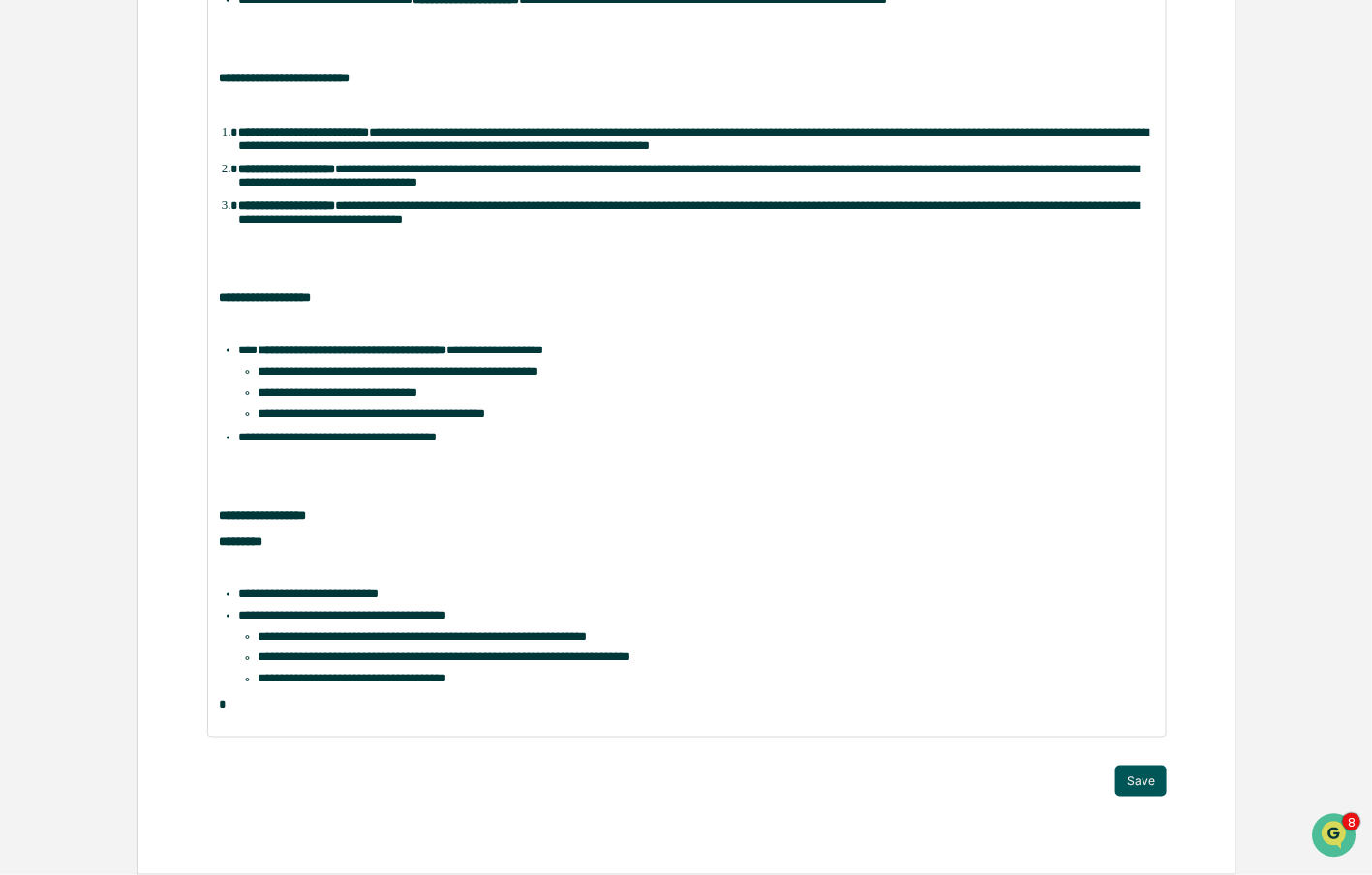
click at [1127, 770] on button "Save" at bounding box center [1141, 781] width 51 height 31
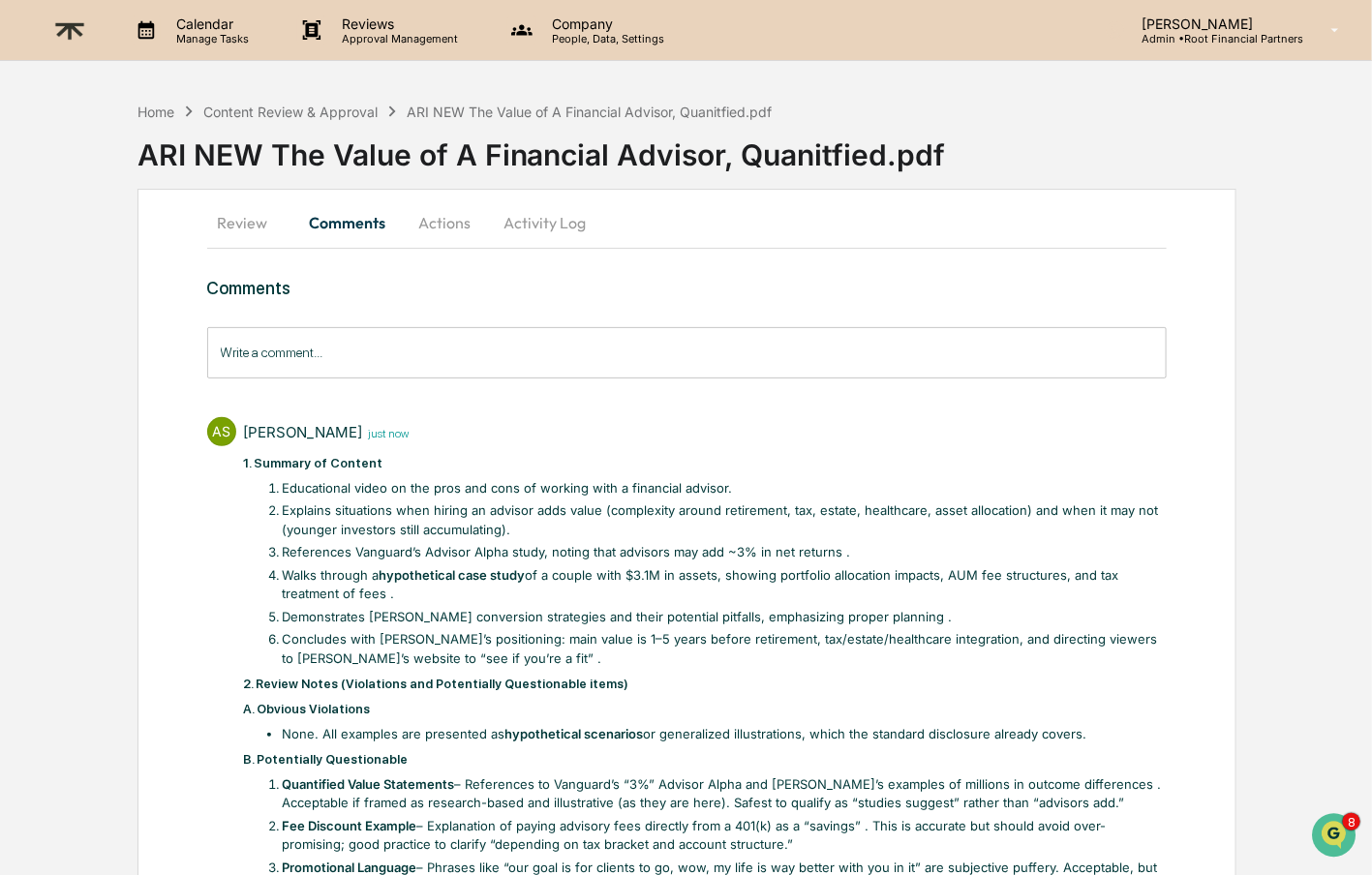
click at [439, 239] on button "Actions" at bounding box center [445, 223] width 87 height 47
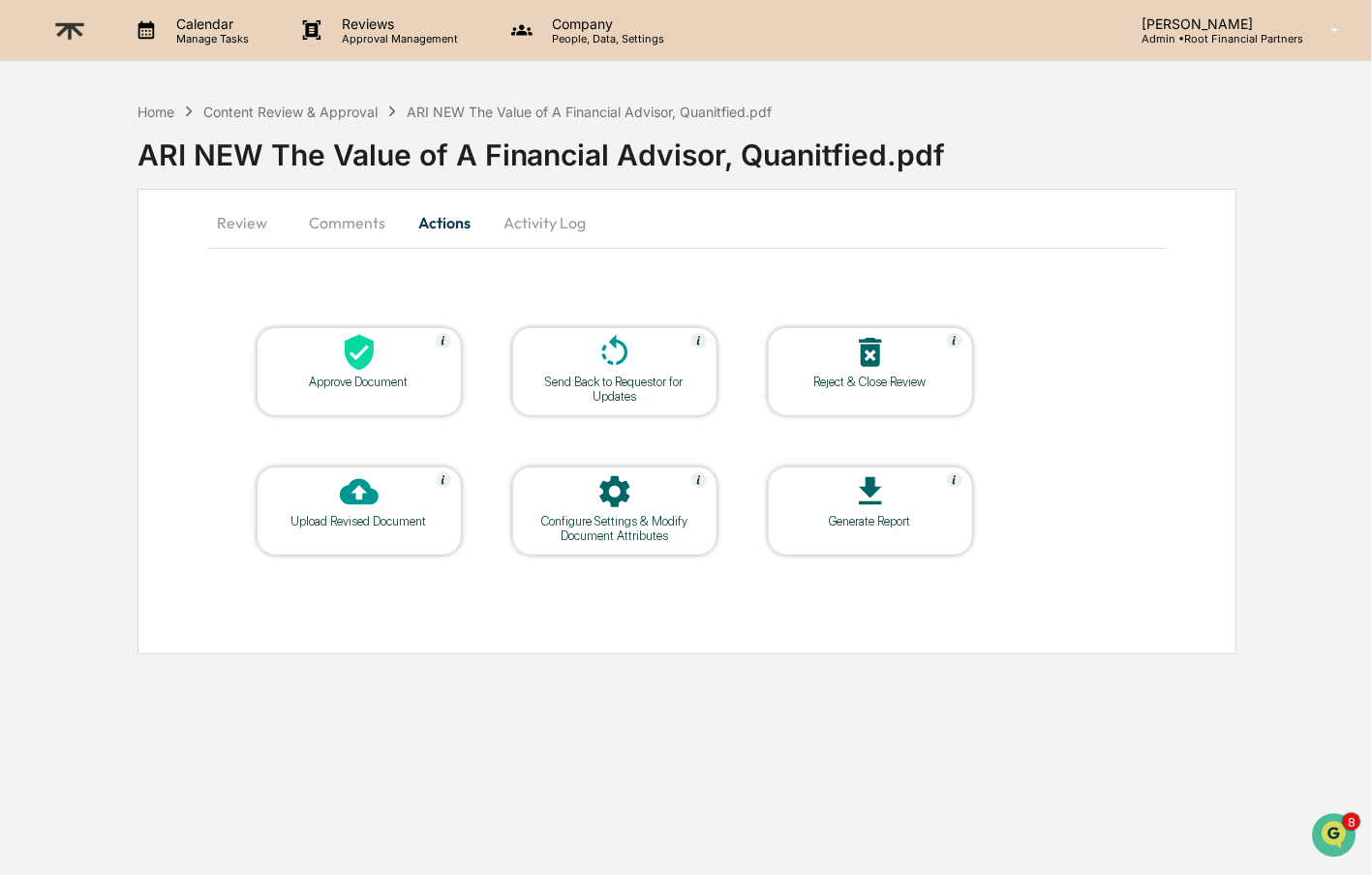
click at [383, 379] on div "Approve Document" at bounding box center [359, 381] width 175 height 15
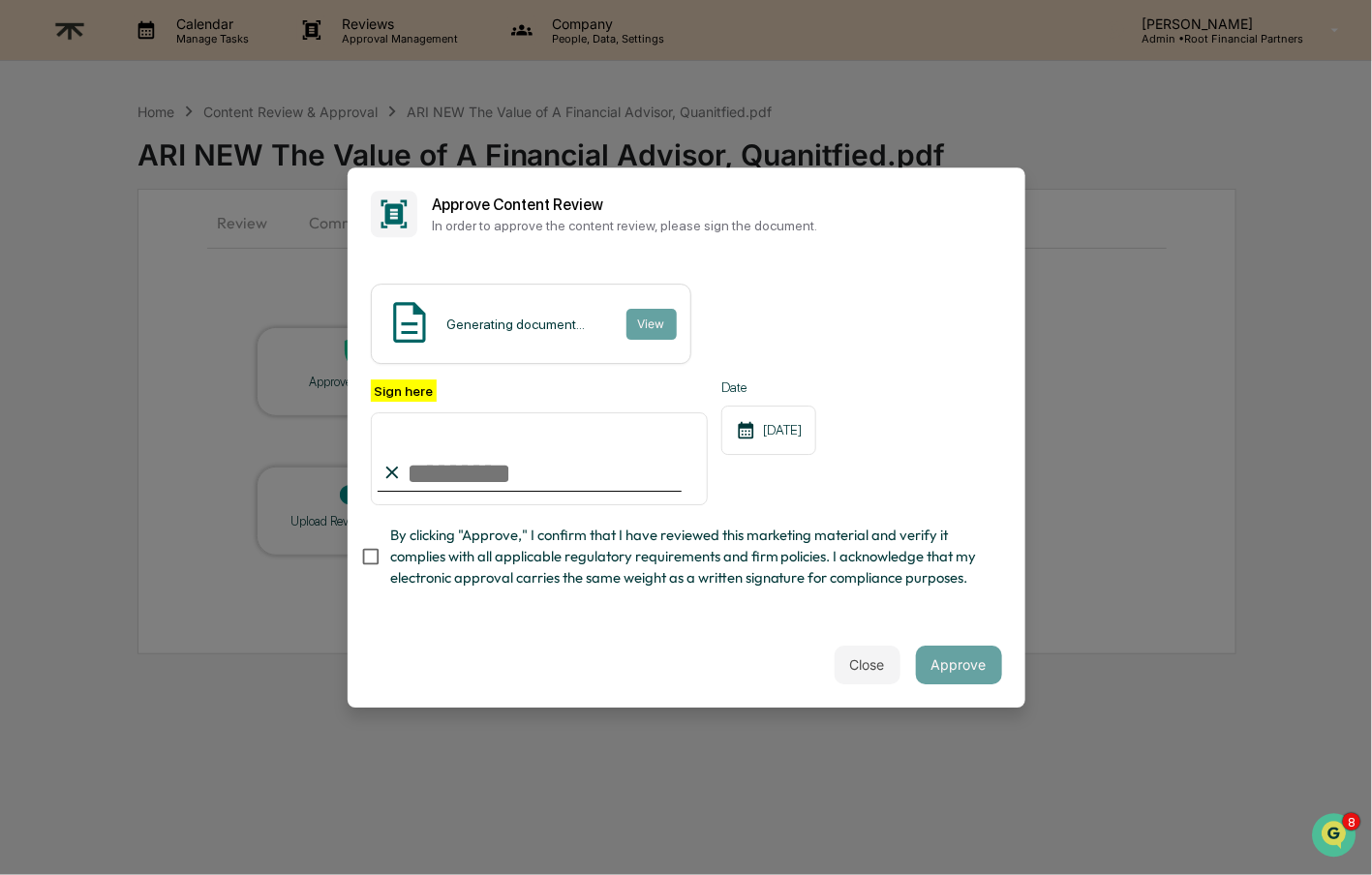
type input "**********"
click at [541, 591] on div "**********" at bounding box center [686, 489] width 632 height 220
click at [458, 552] on span "By clicking "Approve," I confirm that I have reviewed this marketing material a…" at bounding box center [688, 557] width 597 height 65
click at [982, 663] on button "Approve" at bounding box center [959, 665] width 86 height 39
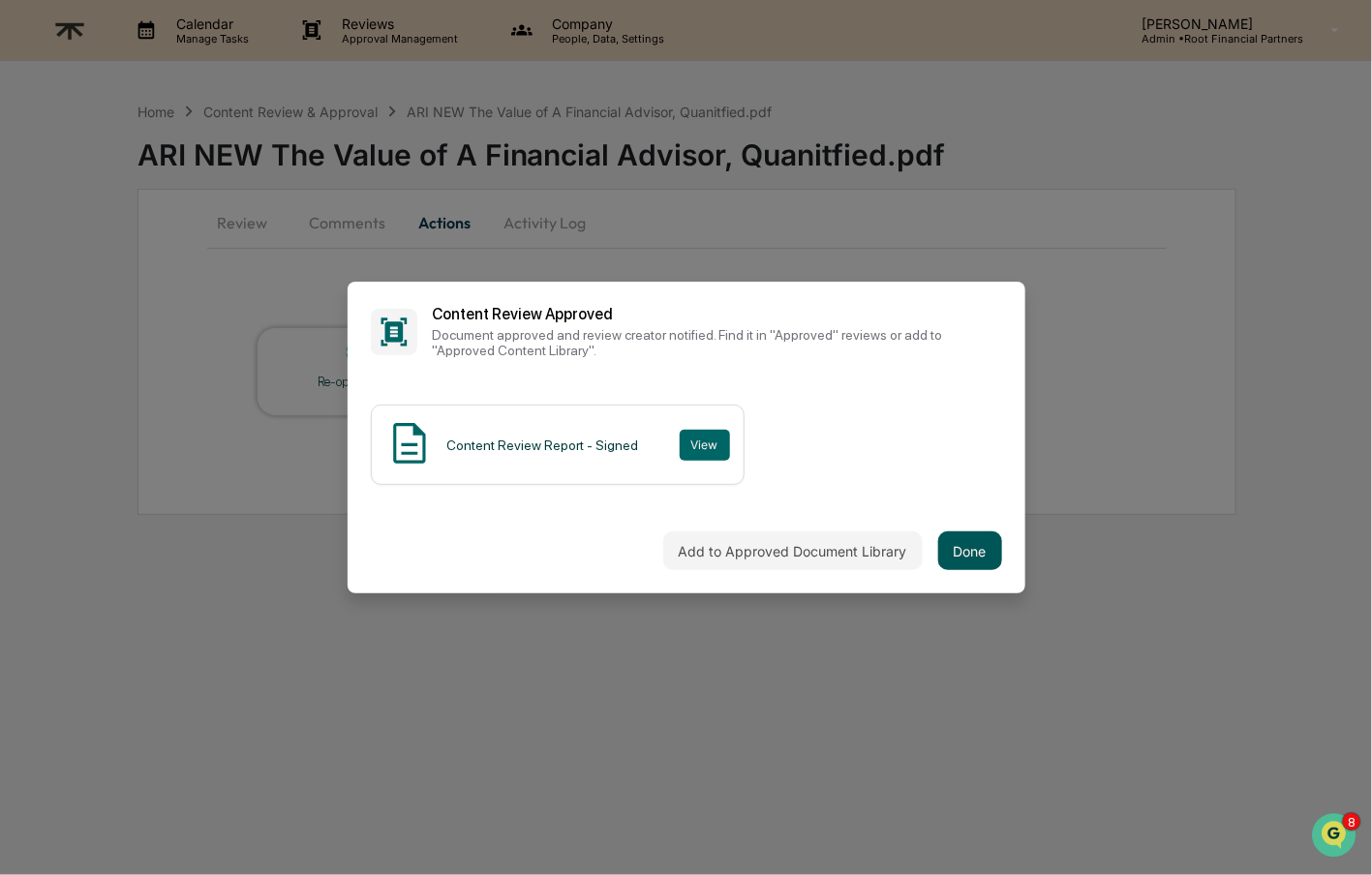
click at [979, 552] on button "Done" at bounding box center [970, 551] width 64 height 39
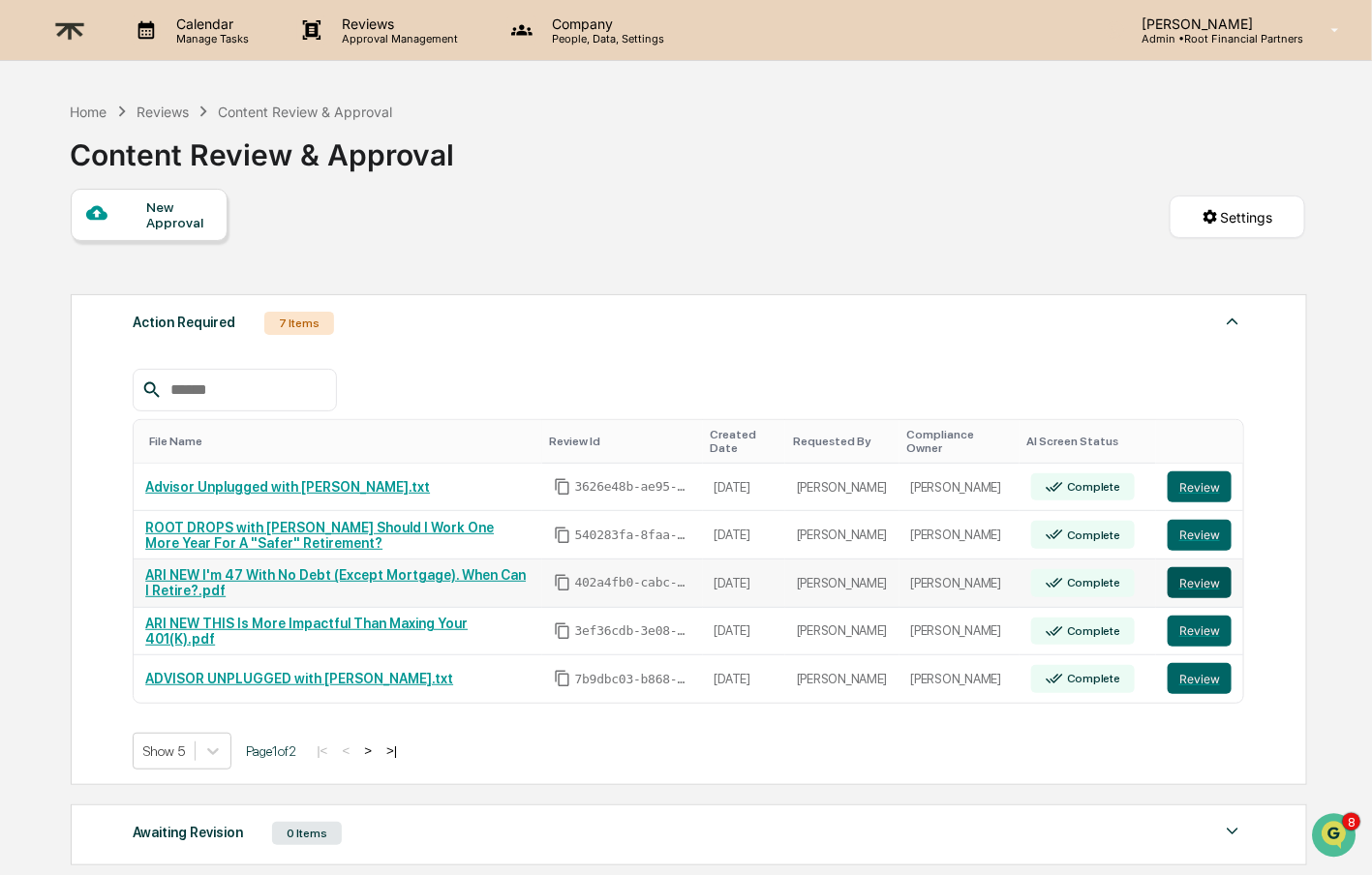
click at [1219, 584] on button "Review" at bounding box center [1200, 583] width 64 height 31
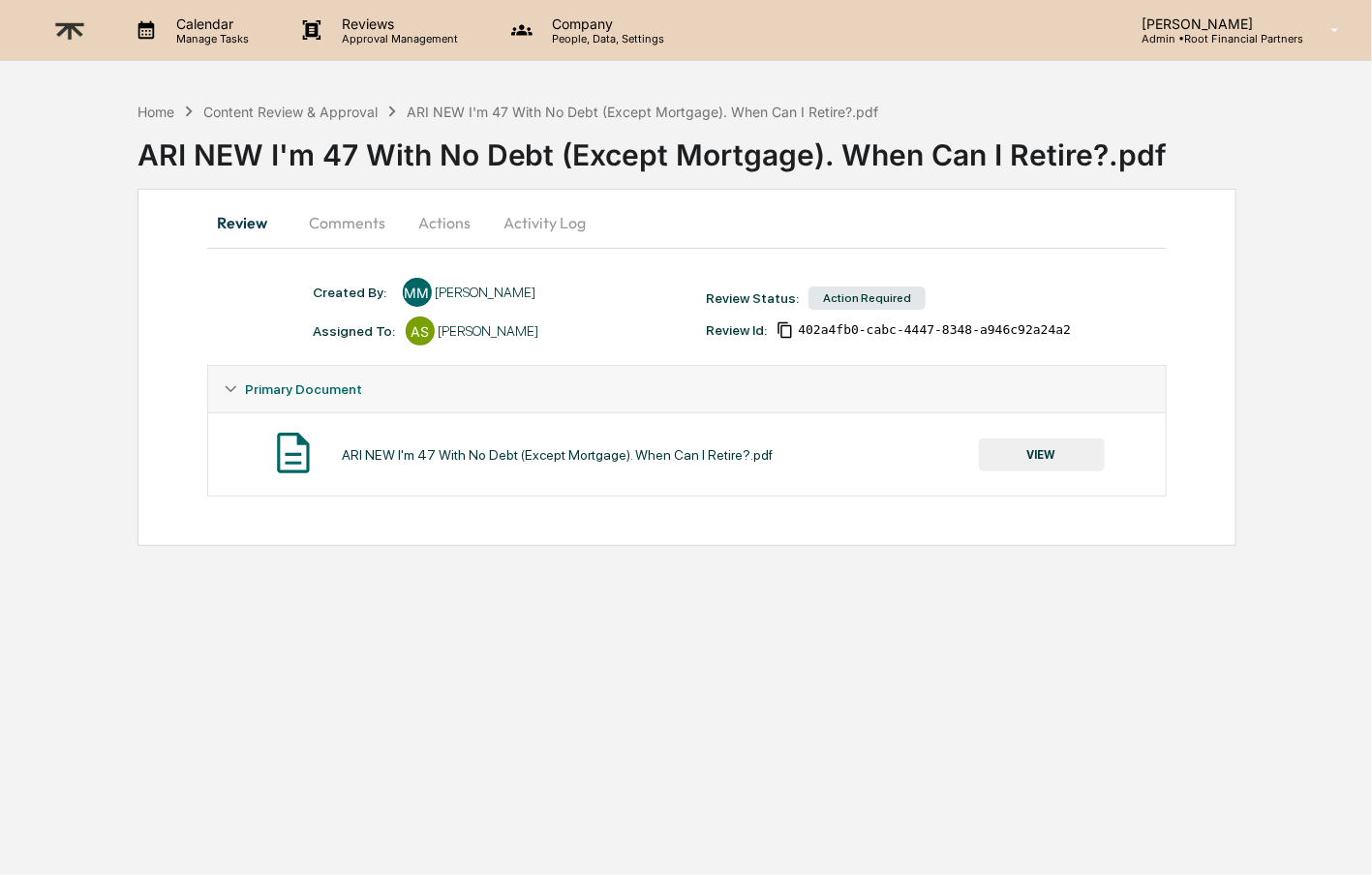
click at [1009, 459] on button "VIEW" at bounding box center [1042, 455] width 126 height 33
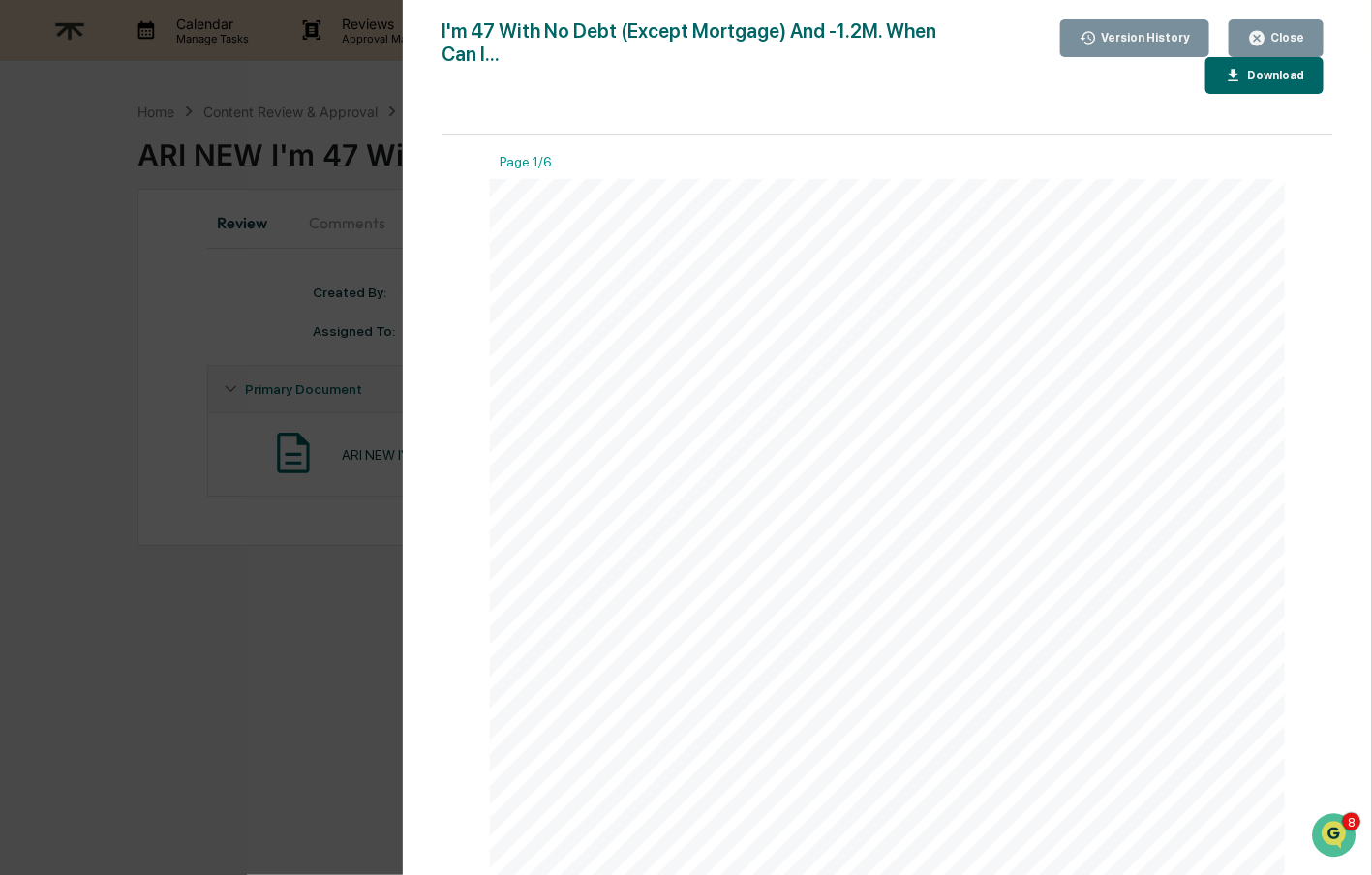
click at [1274, 80] on div "Download" at bounding box center [1274, 76] width 61 height 14
click at [1288, 25] on button "Close" at bounding box center [1277, 38] width 95 height 38
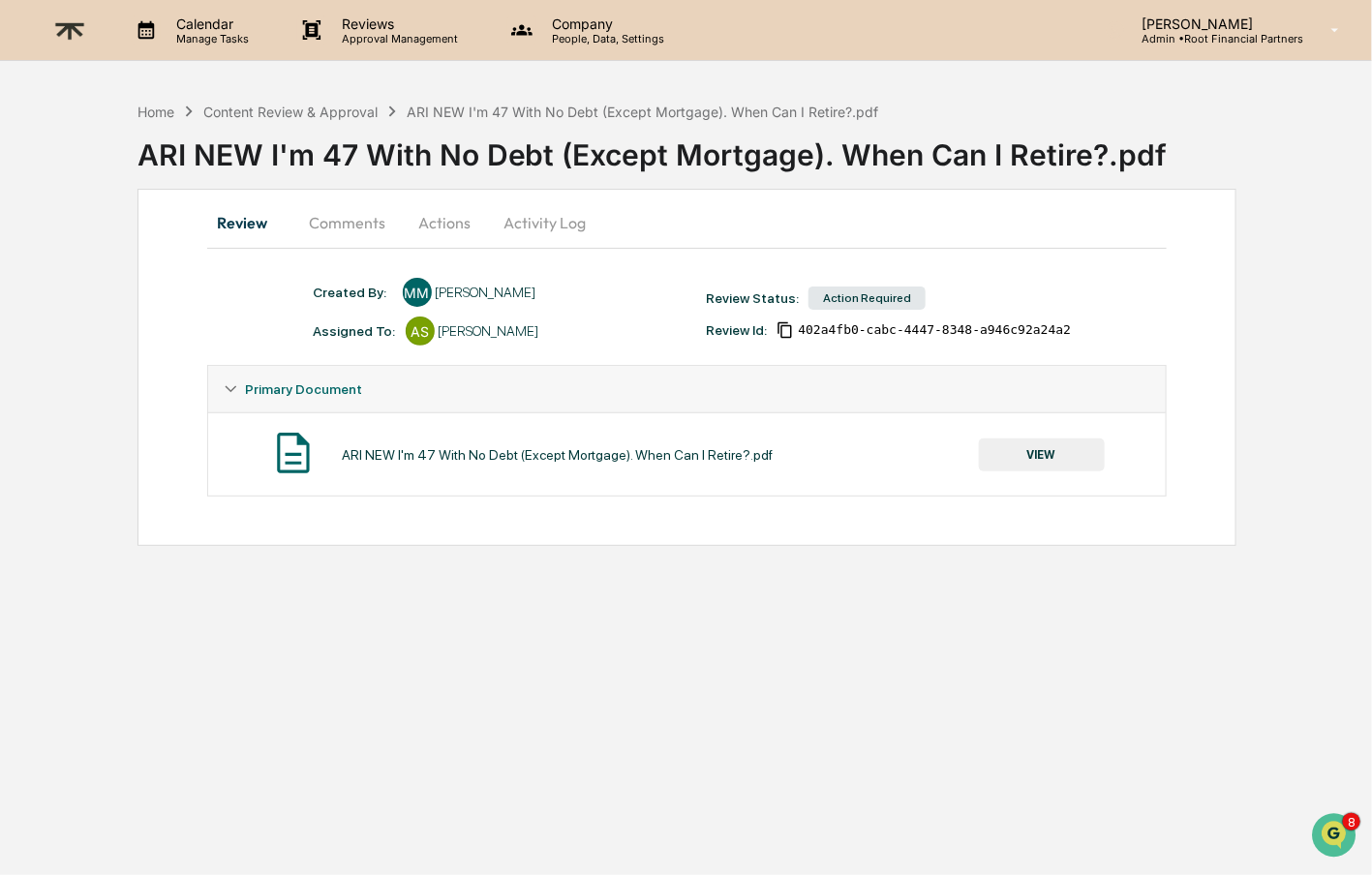
click at [368, 207] on button "Comments" at bounding box center [347, 223] width 108 height 47
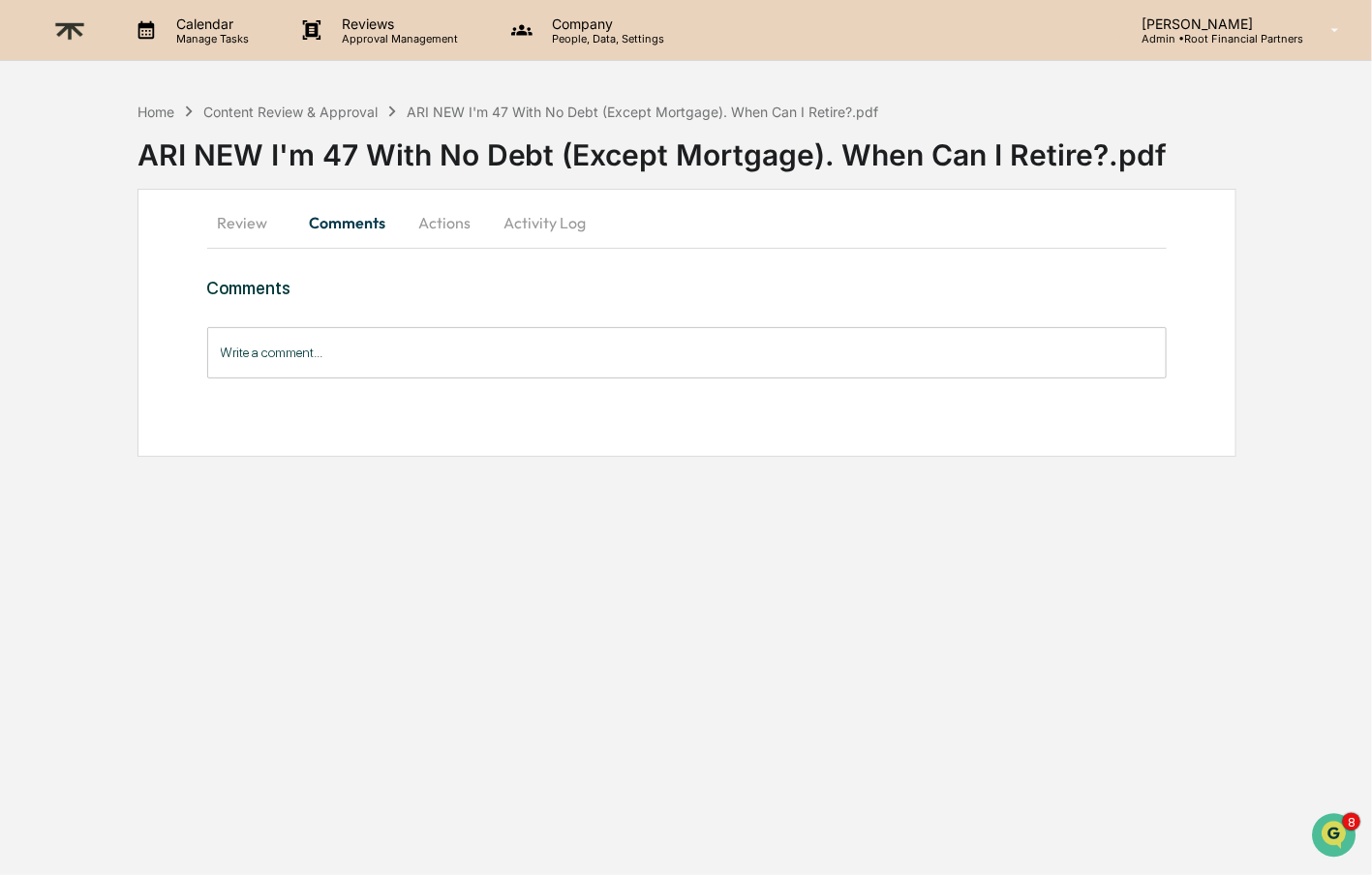
click at [368, 347] on input "Write a comment..." at bounding box center [688, 352] width 961 height 51
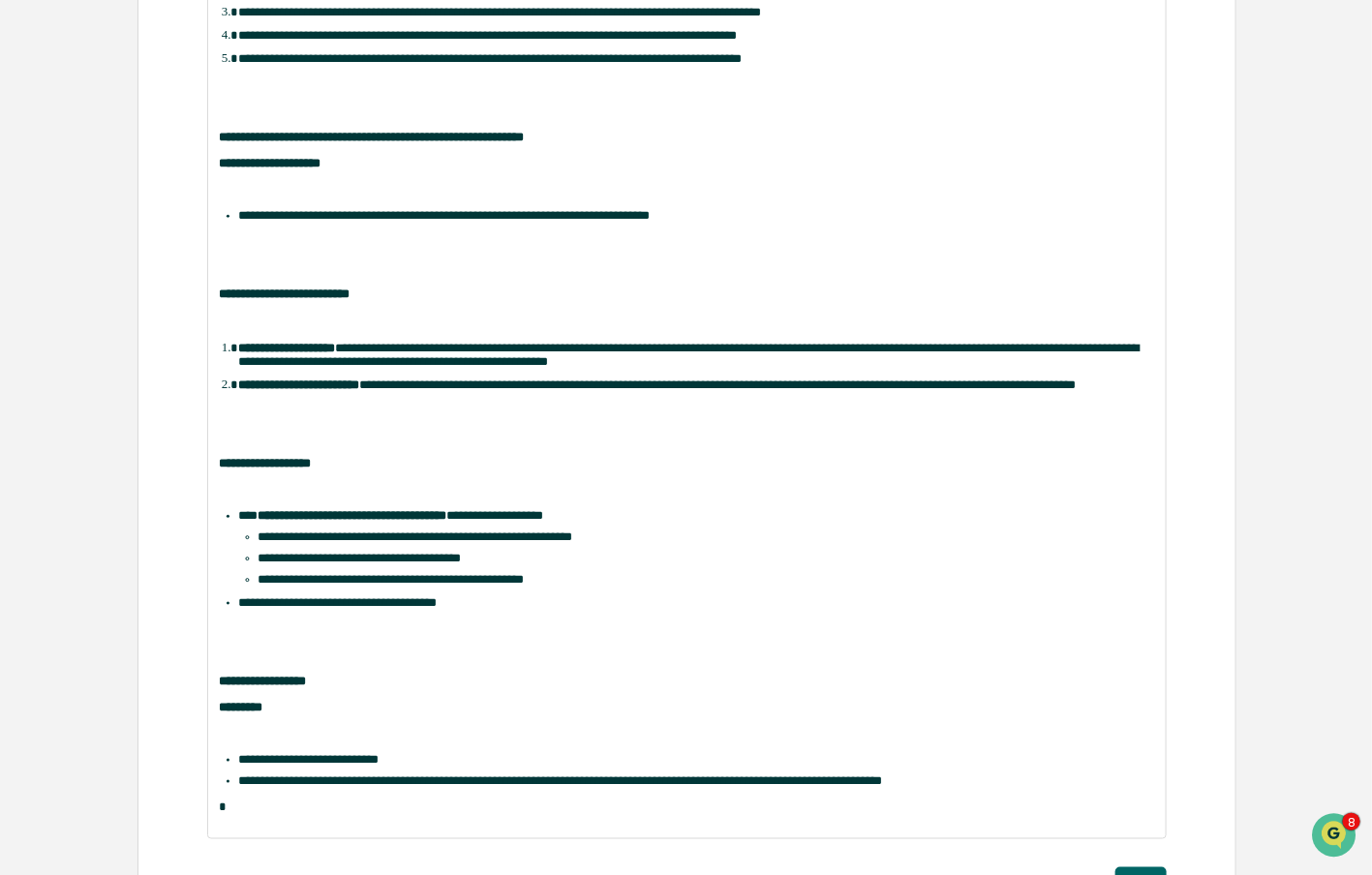
scroll to position [652, 0]
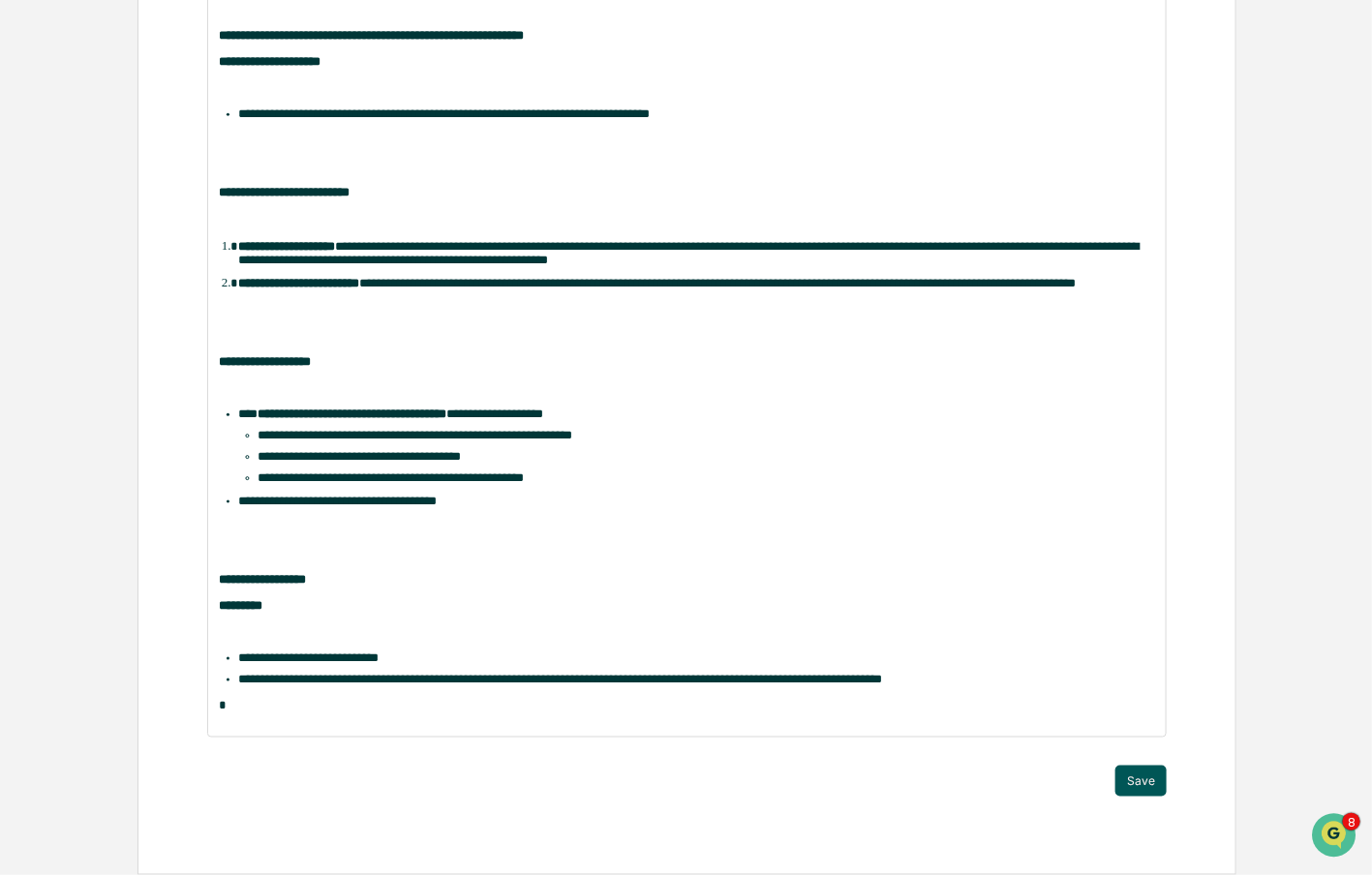
click at [1152, 788] on button "Save" at bounding box center [1141, 781] width 51 height 31
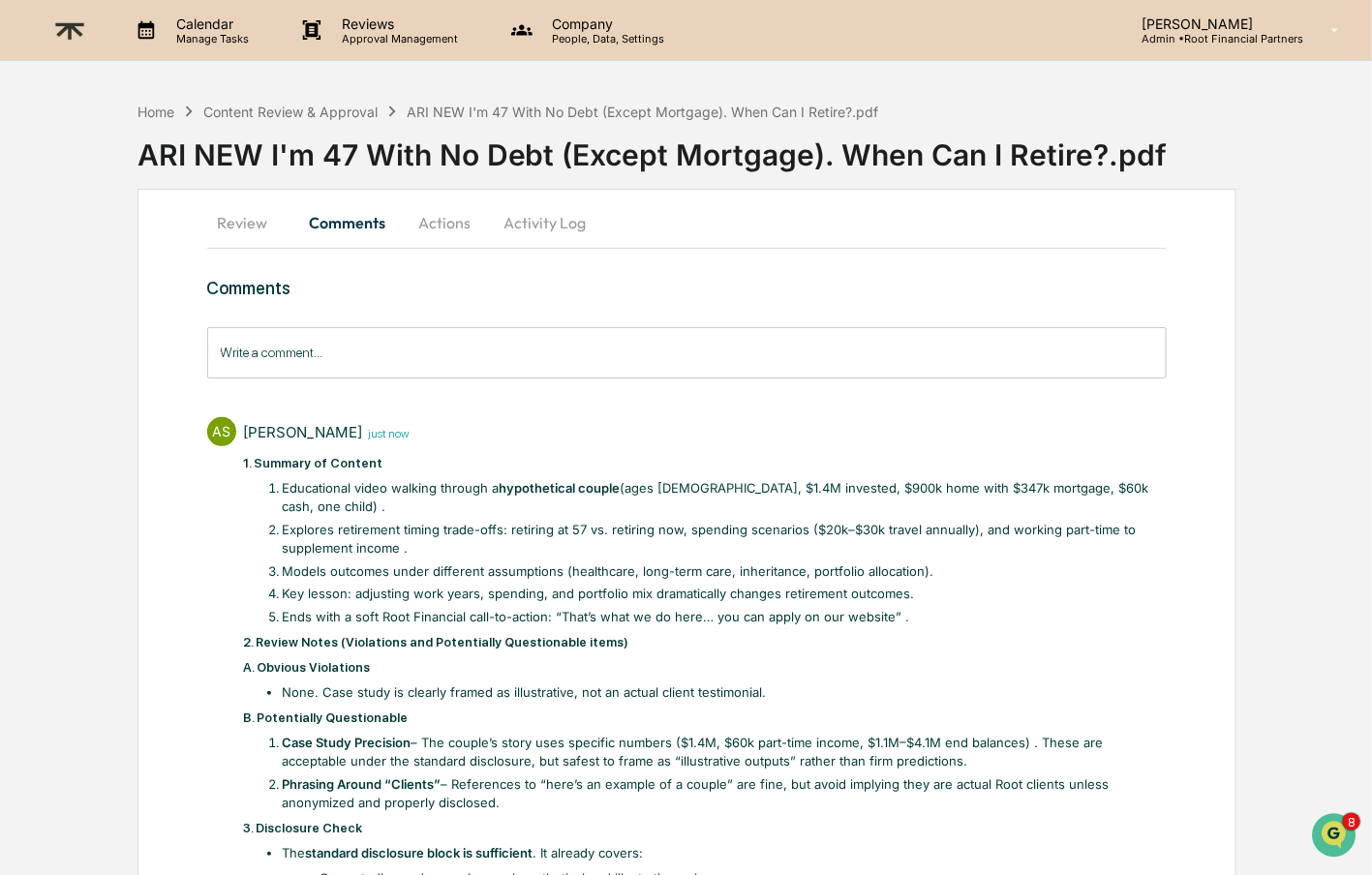
click at [443, 219] on button "Actions" at bounding box center [445, 223] width 87 height 47
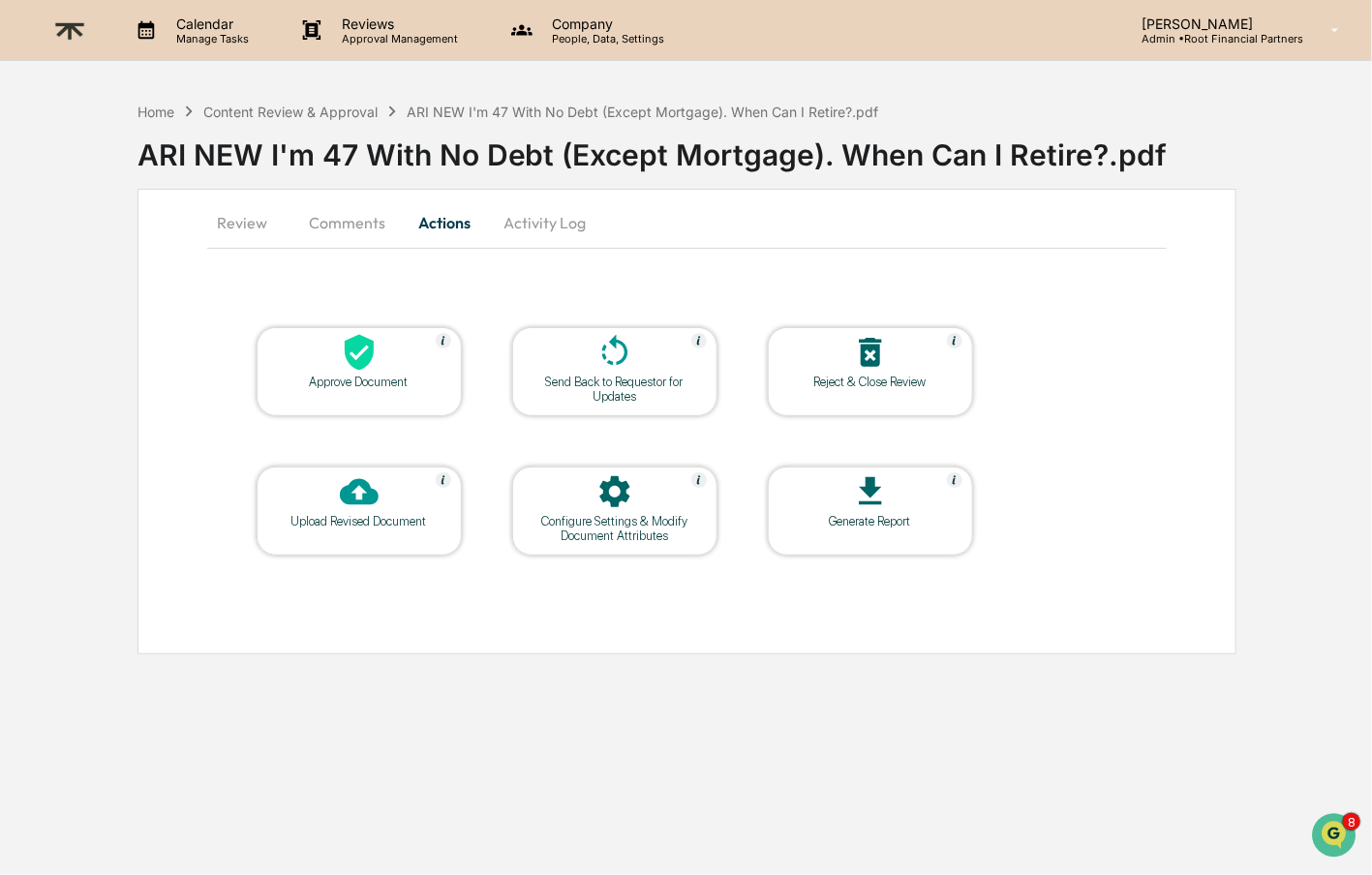
click at [376, 372] on div "Approve Document" at bounding box center [359, 372] width 206 height 89
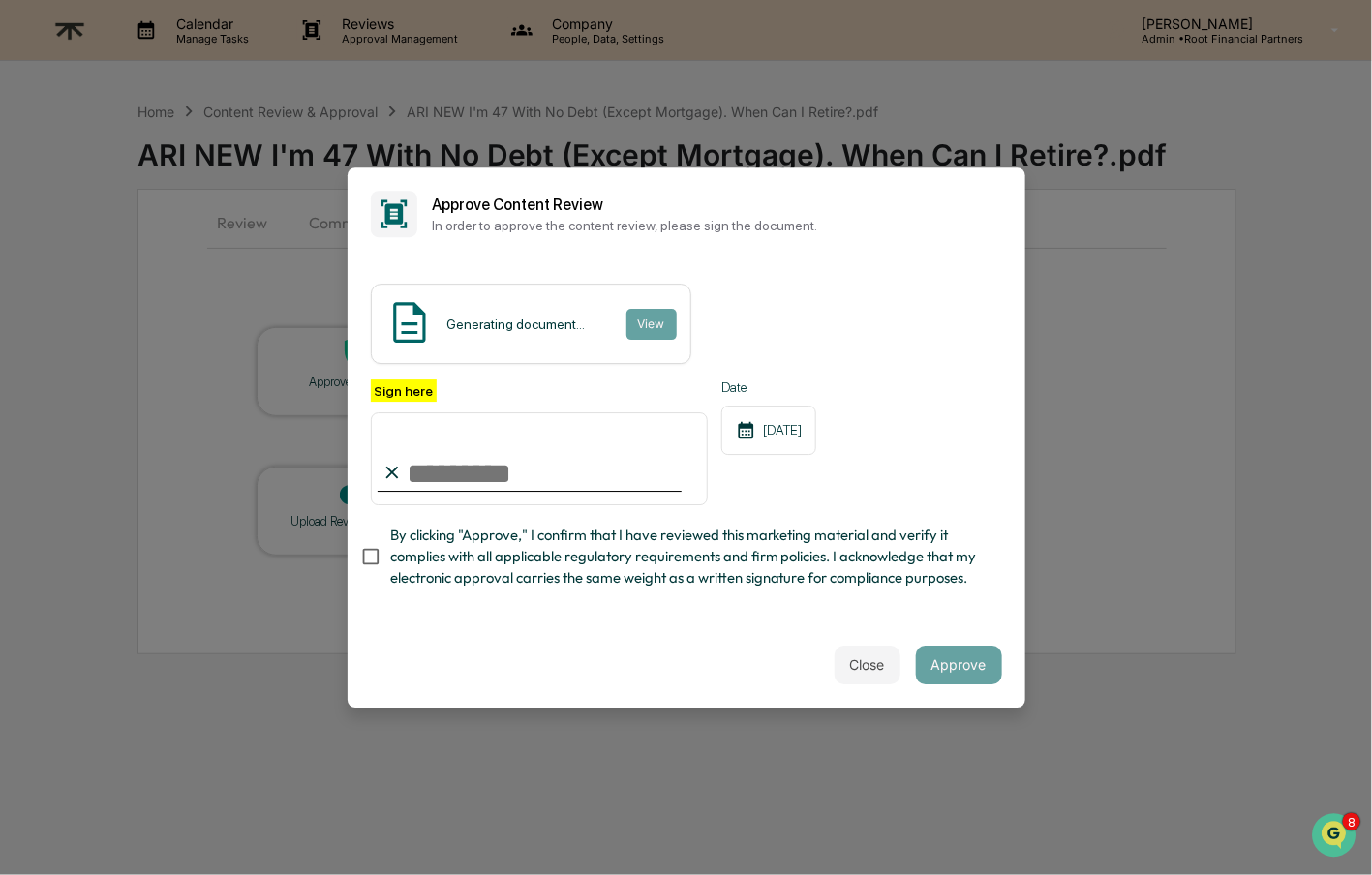
type input "**********"
click at [600, 560] on span "By clicking "Approve," I confirm that I have reviewed this marketing material a…" at bounding box center [688, 557] width 597 height 65
click at [963, 649] on button "Approve" at bounding box center [959, 665] width 86 height 39
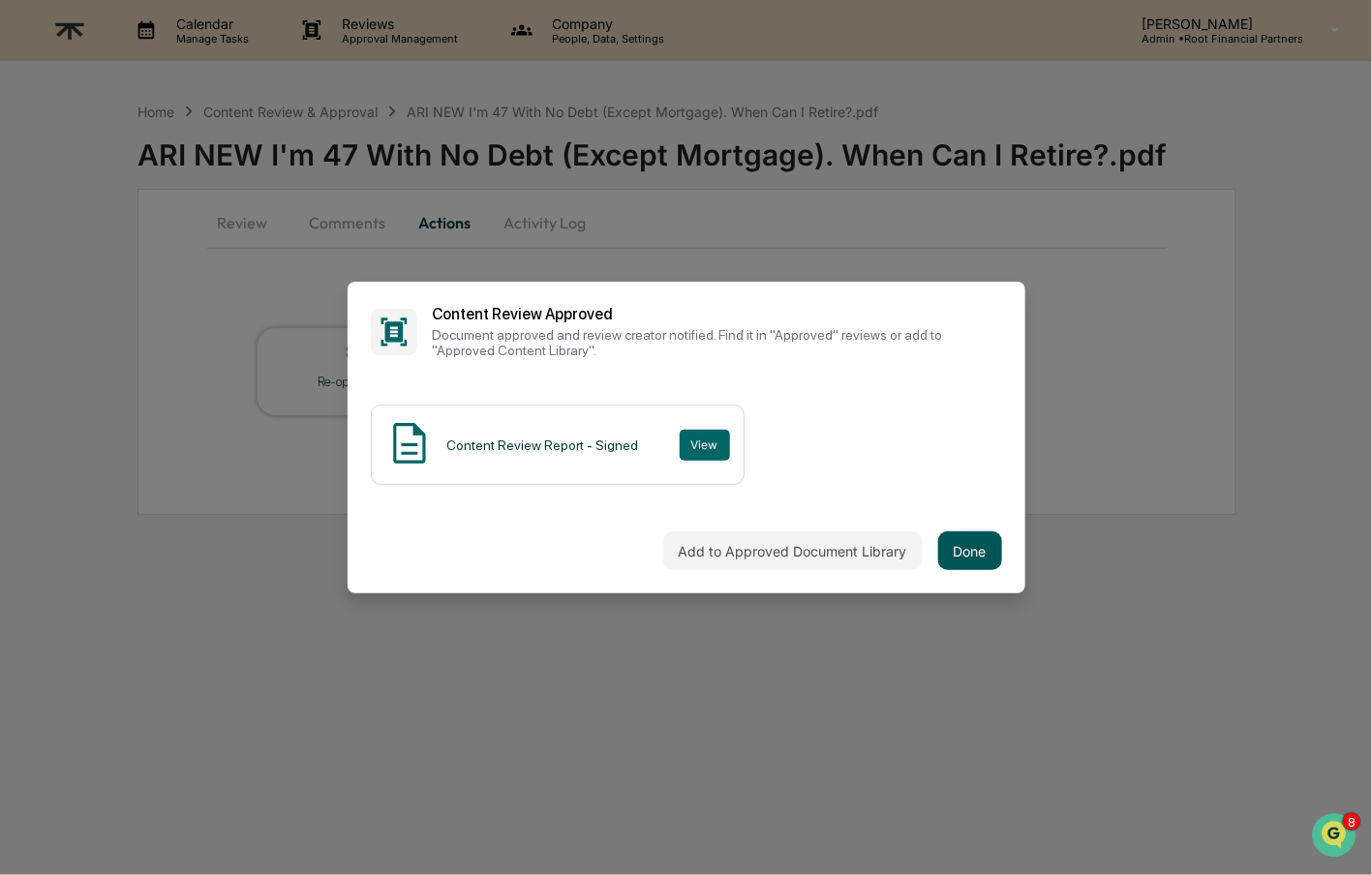
click at [975, 548] on button "Done" at bounding box center [970, 551] width 64 height 39
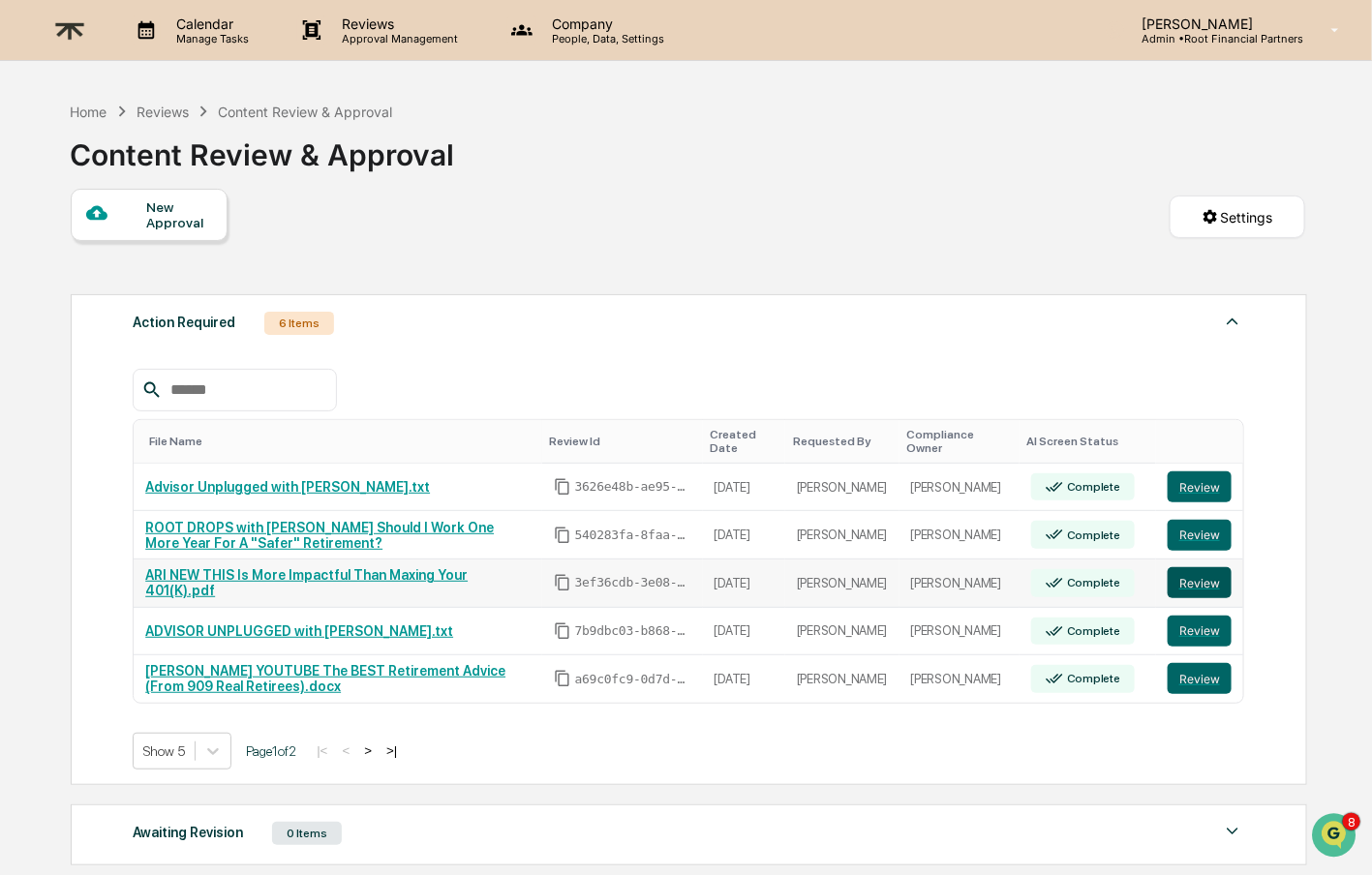
click at [1204, 578] on button "Review" at bounding box center [1200, 583] width 64 height 31
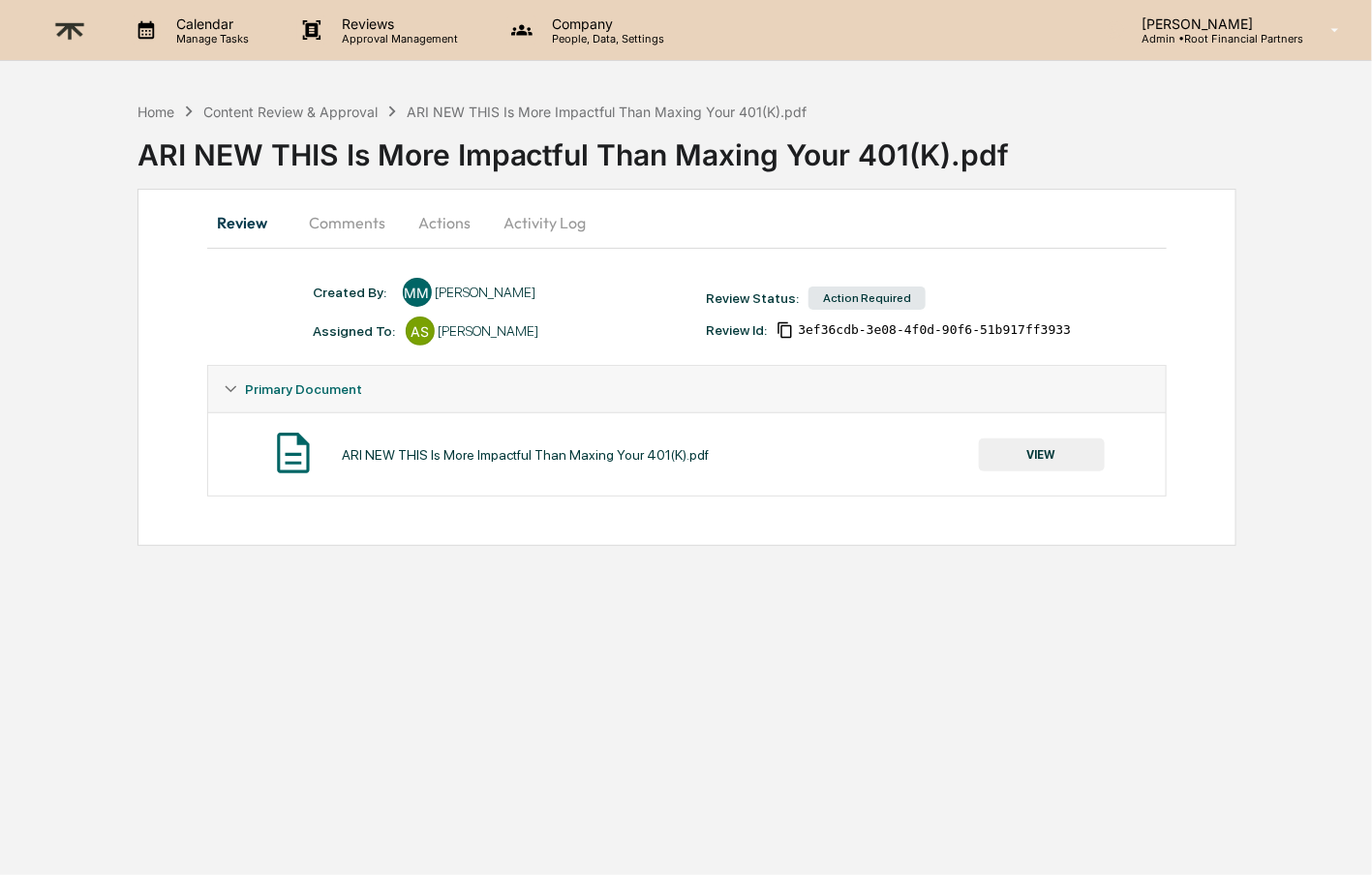
click at [1013, 418] on div "ARI NEW THIS Is More Impactful Than Maxing Your 401(K).pdf VIEW" at bounding box center [688, 454] width 959 height 83
click at [1039, 449] on button "VIEW" at bounding box center [1042, 455] width 126 height 33
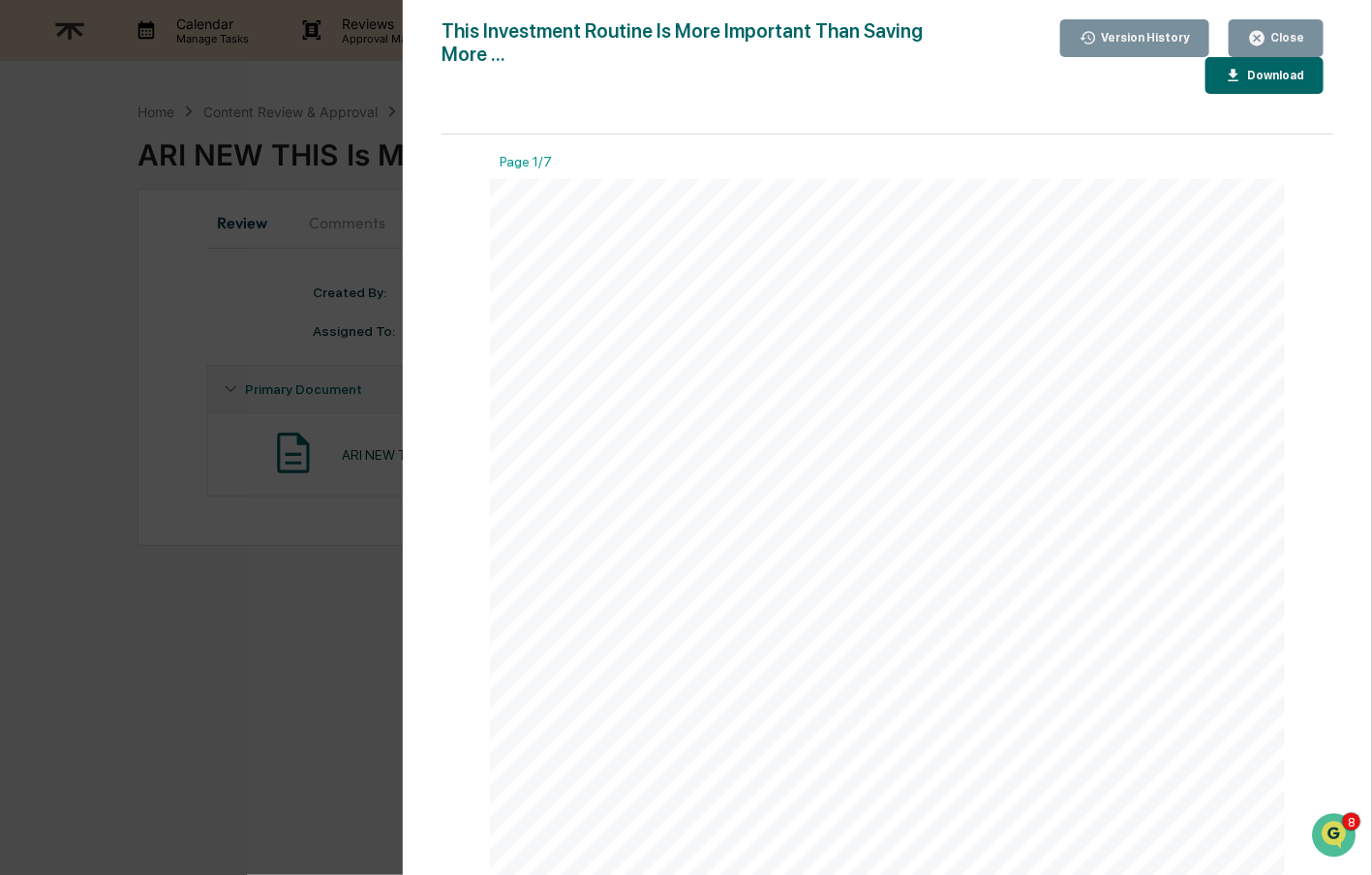
click at [1274, 85] on button "Download" at bounding box center [1265, 76] width 118 height 38
click at [1283, 43] on div "Close" at bounding box center [1286, 38] width 38 height 14
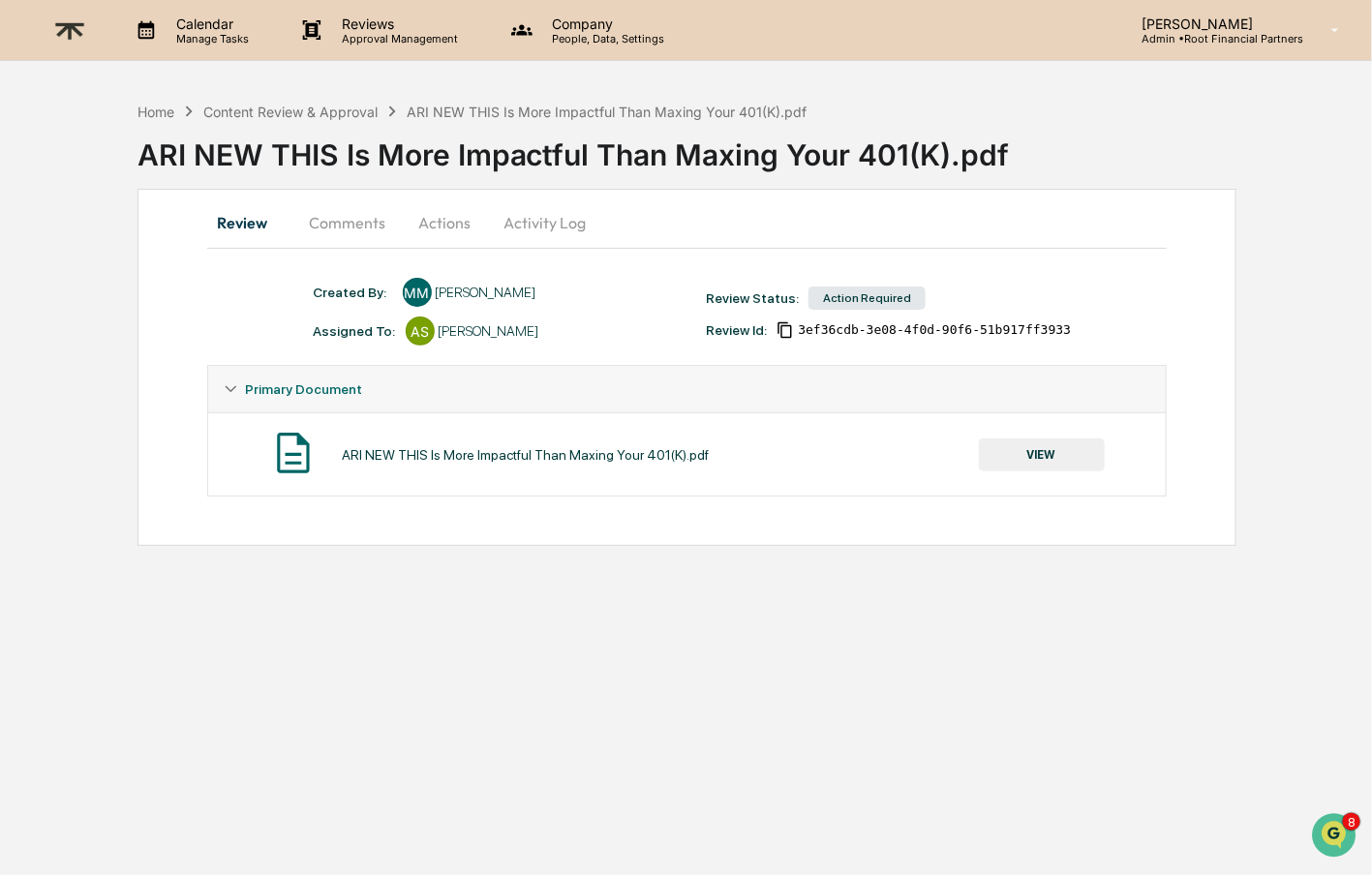
click at [345, 224] on button "Comments" at bounding box center [347, 223] width 108 height 47
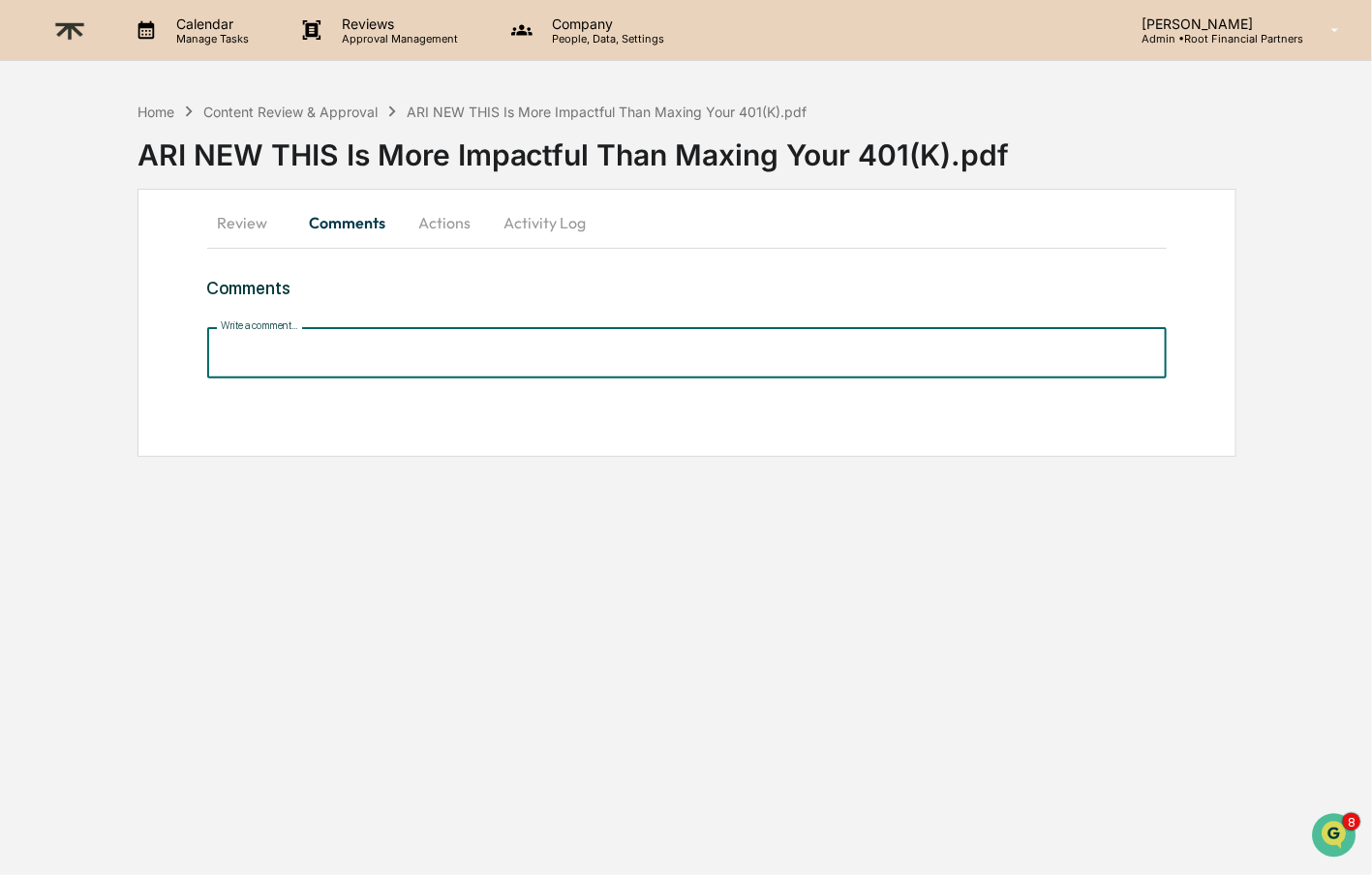
click at [354, 359] on input "Write a comment..." at bounding box center [688, 352] width 961 height 51
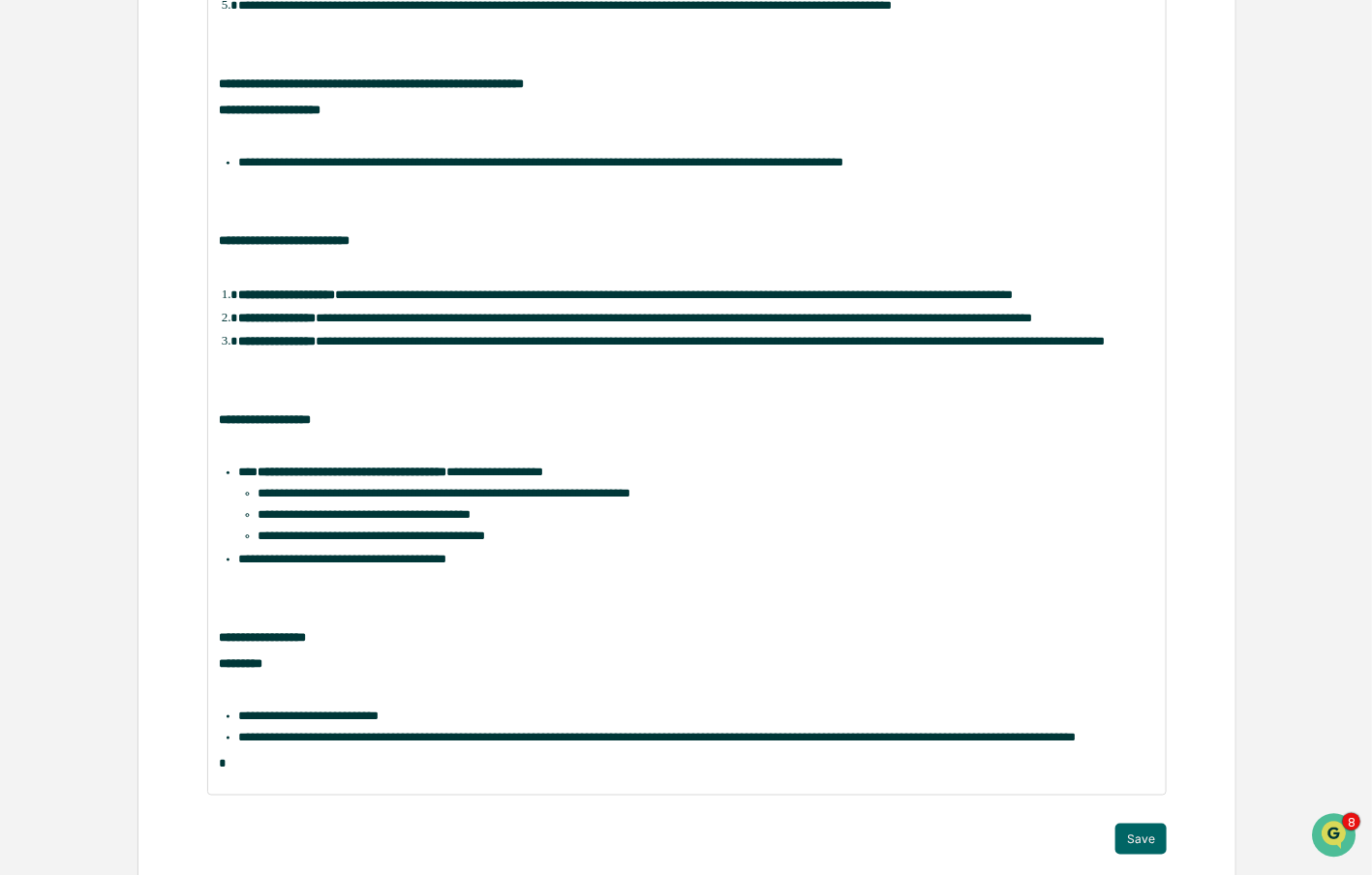
scroll to position [705, 0]
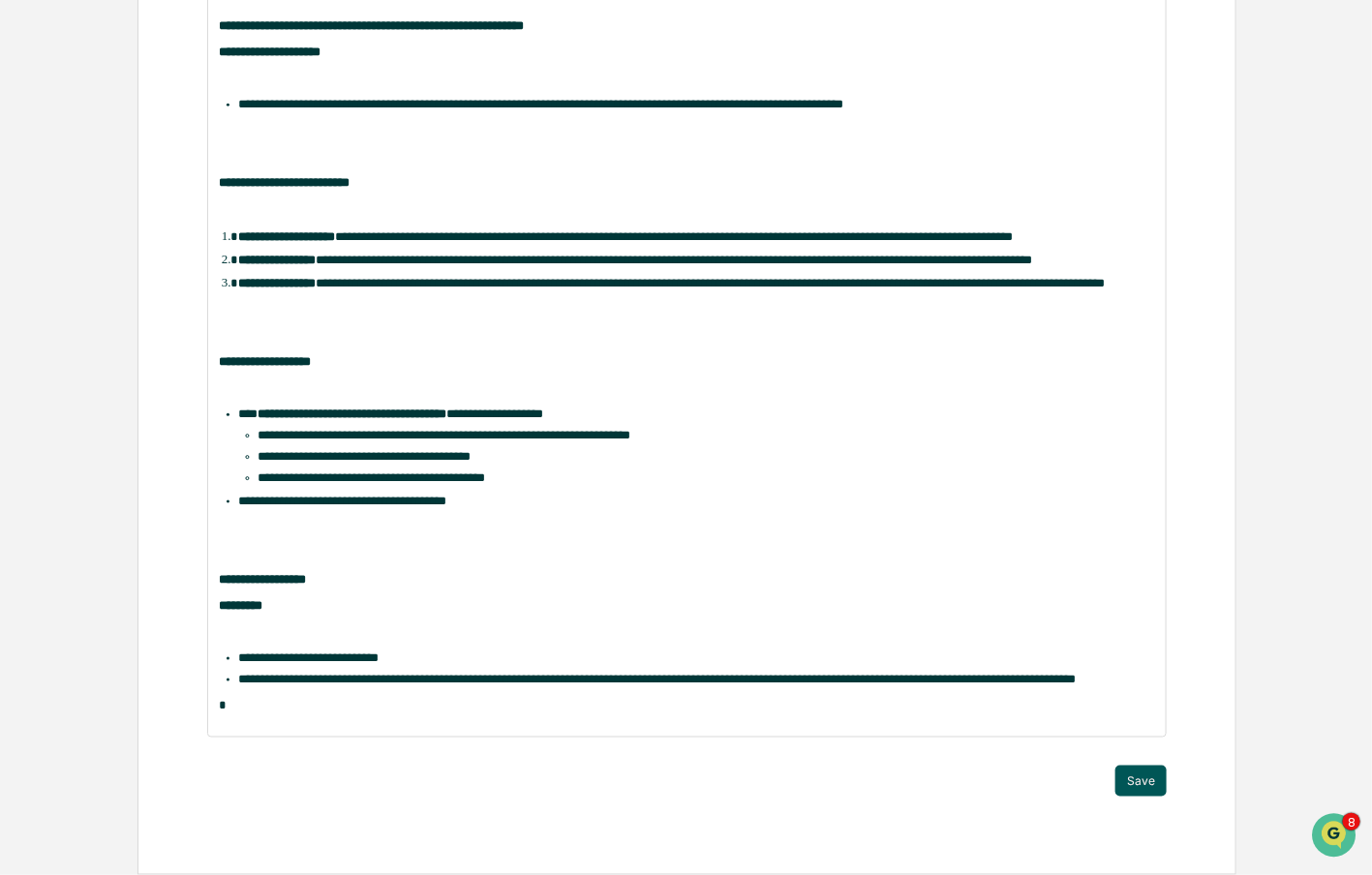
click at [1131, 794] on button "Save" at bounding box center [1141, 781] width 51 height 31
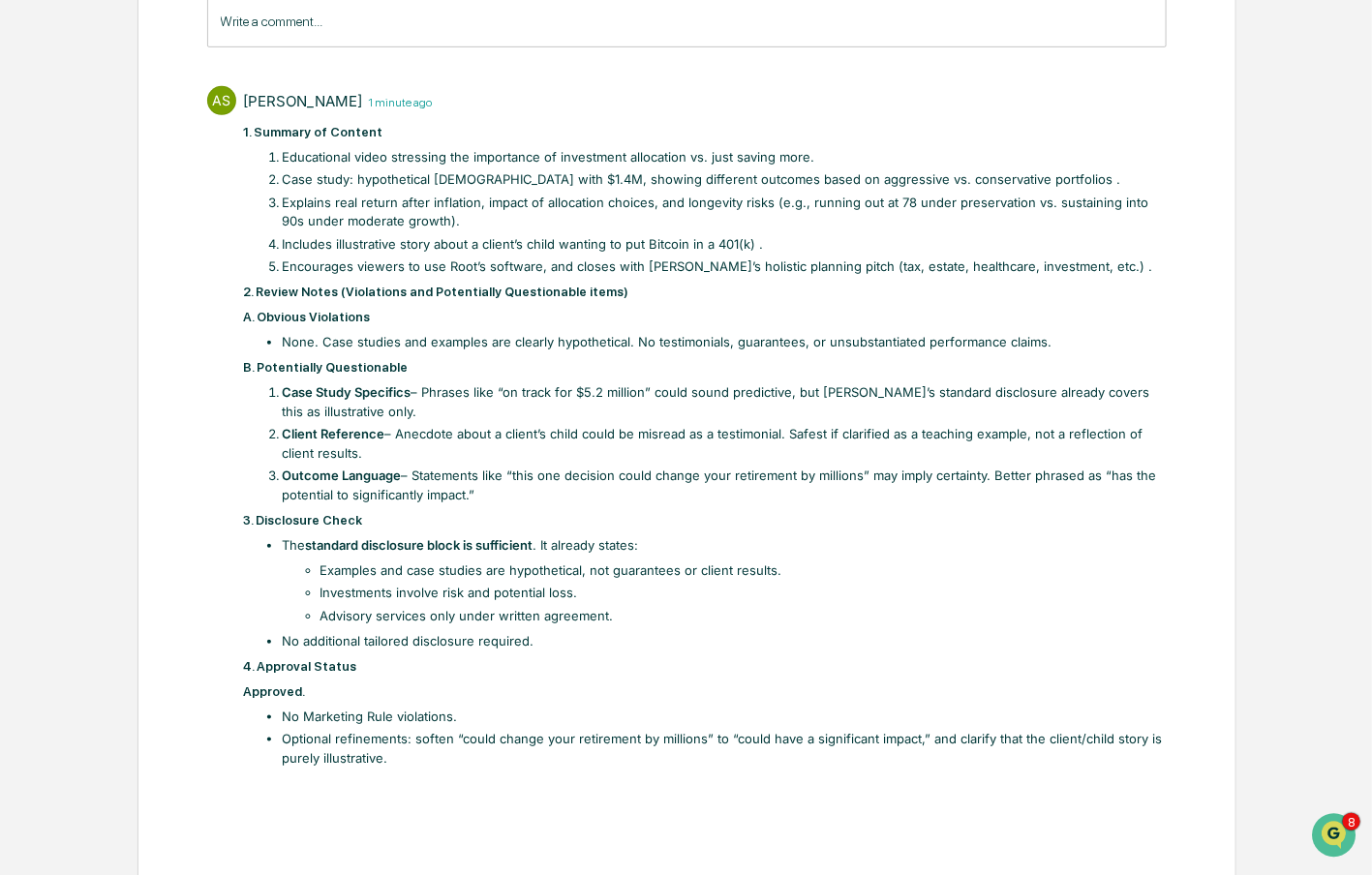
scroll to position [0, 0]
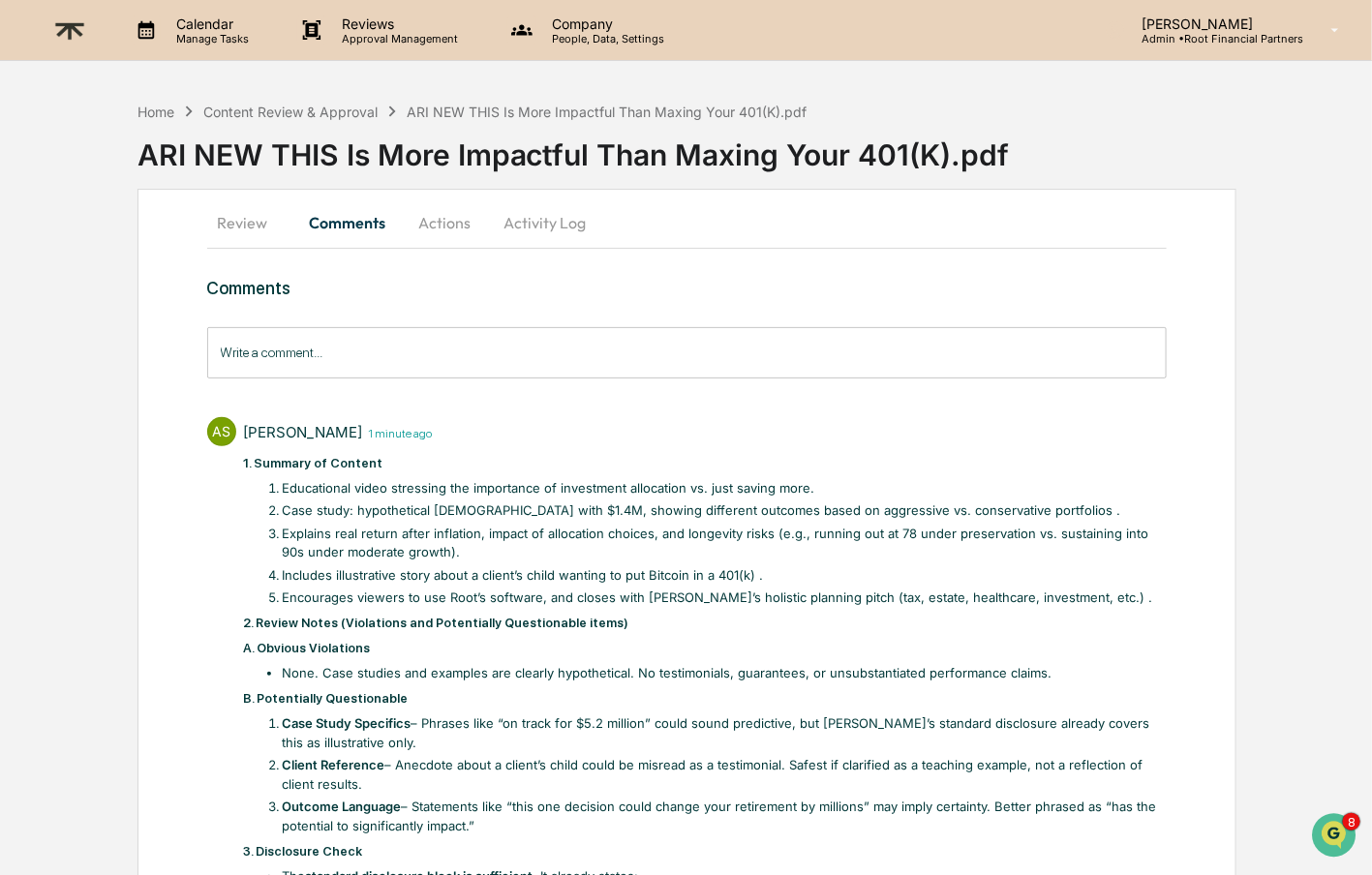
click at [424, 227] on button "Actions" at bounding box center [445, 223] width 87 height 47
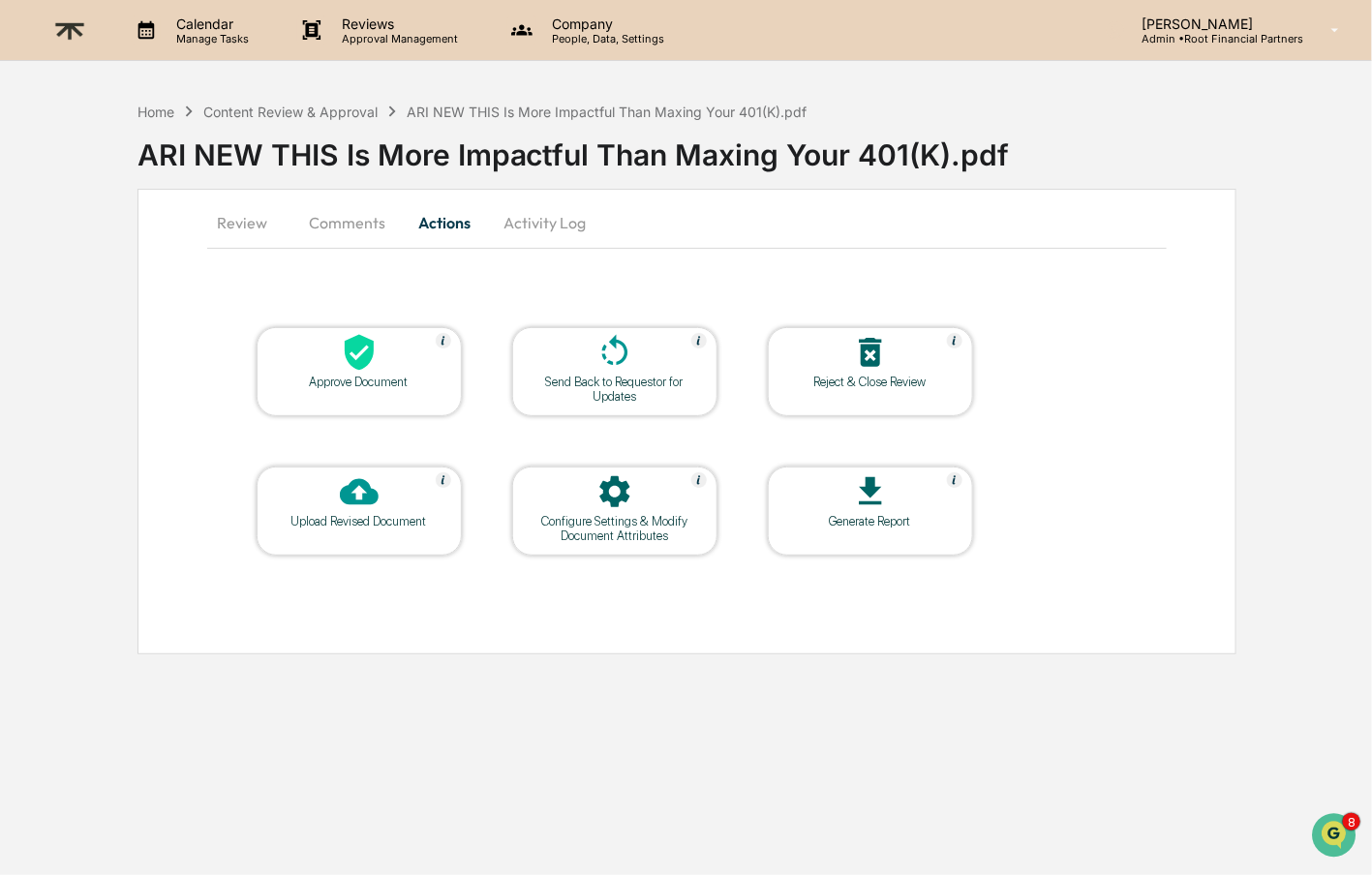
click at [333, 364] on div at bounding box center [359, 353] width 194 height 42
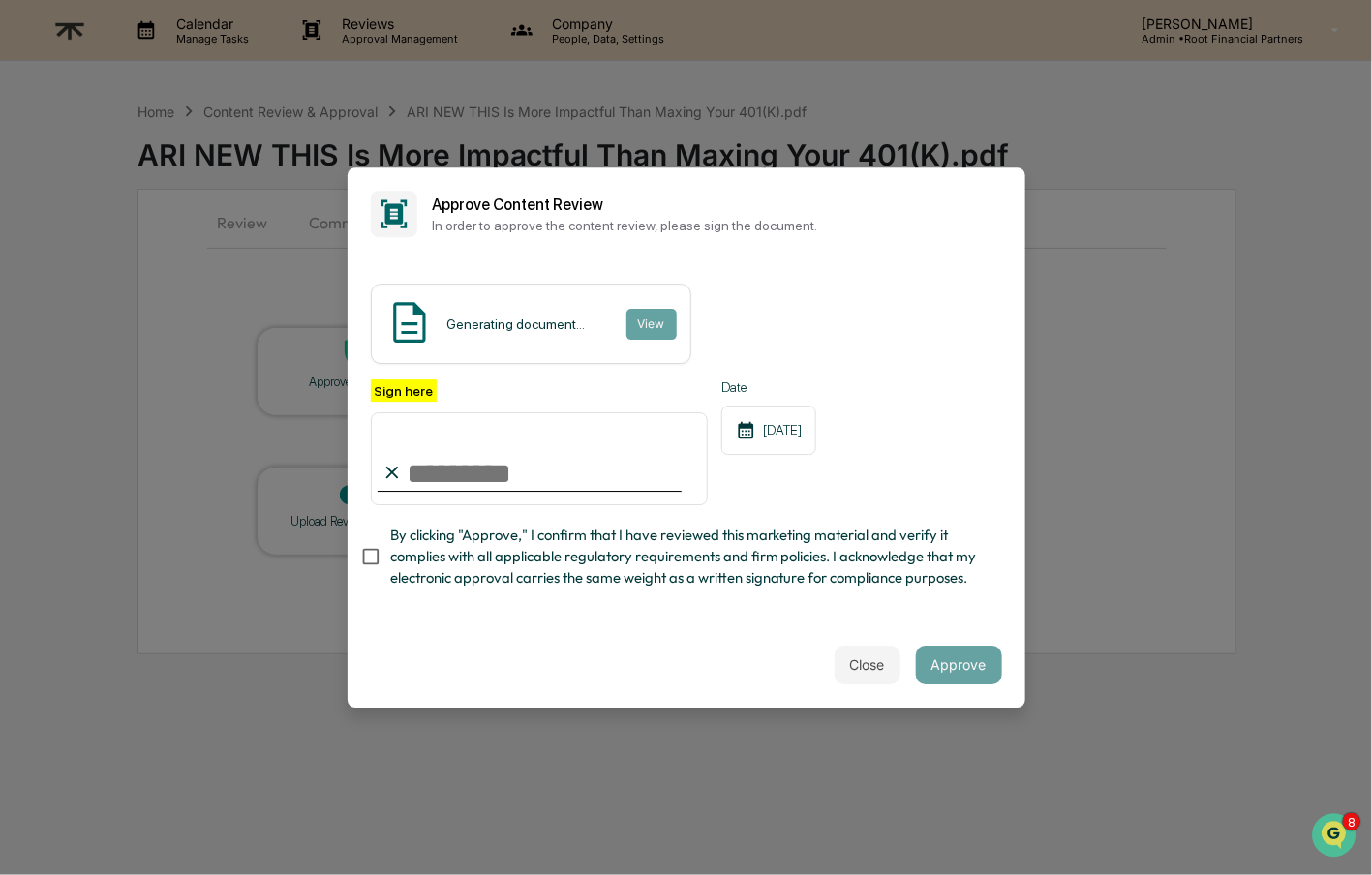
type input "**********"
click at [842, 538] on span "By clicking "Approve," I confirm that I have reviewed this marketing material a…" at bounding box center [688, 557] width 597 height 65
click at [991, 658] on button "Approve" at bounding box center [959, 665] width 86 height 39
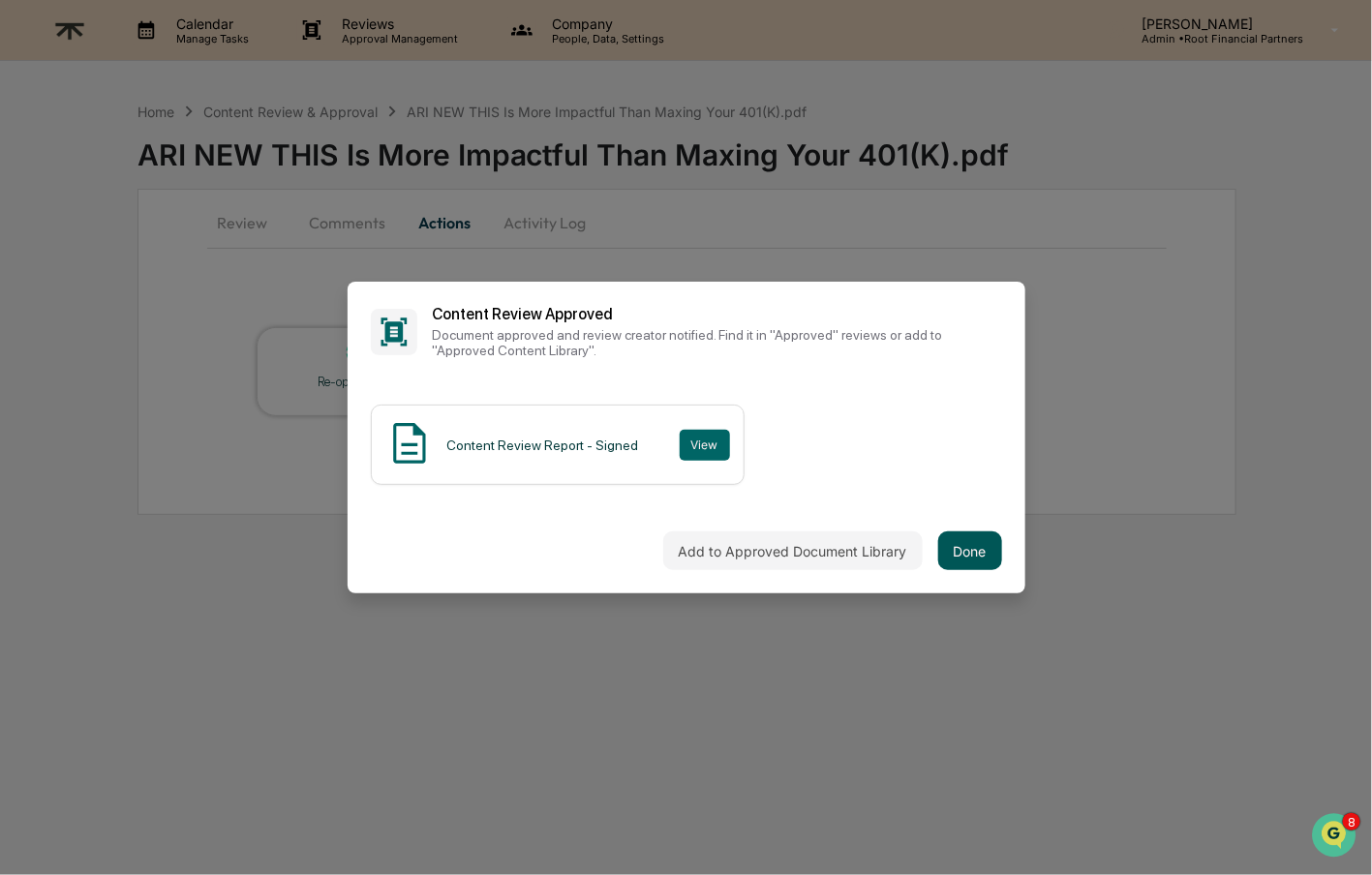
click at [967, 542] on button "Done" at bounding box center [970, 551] width 64 height 39
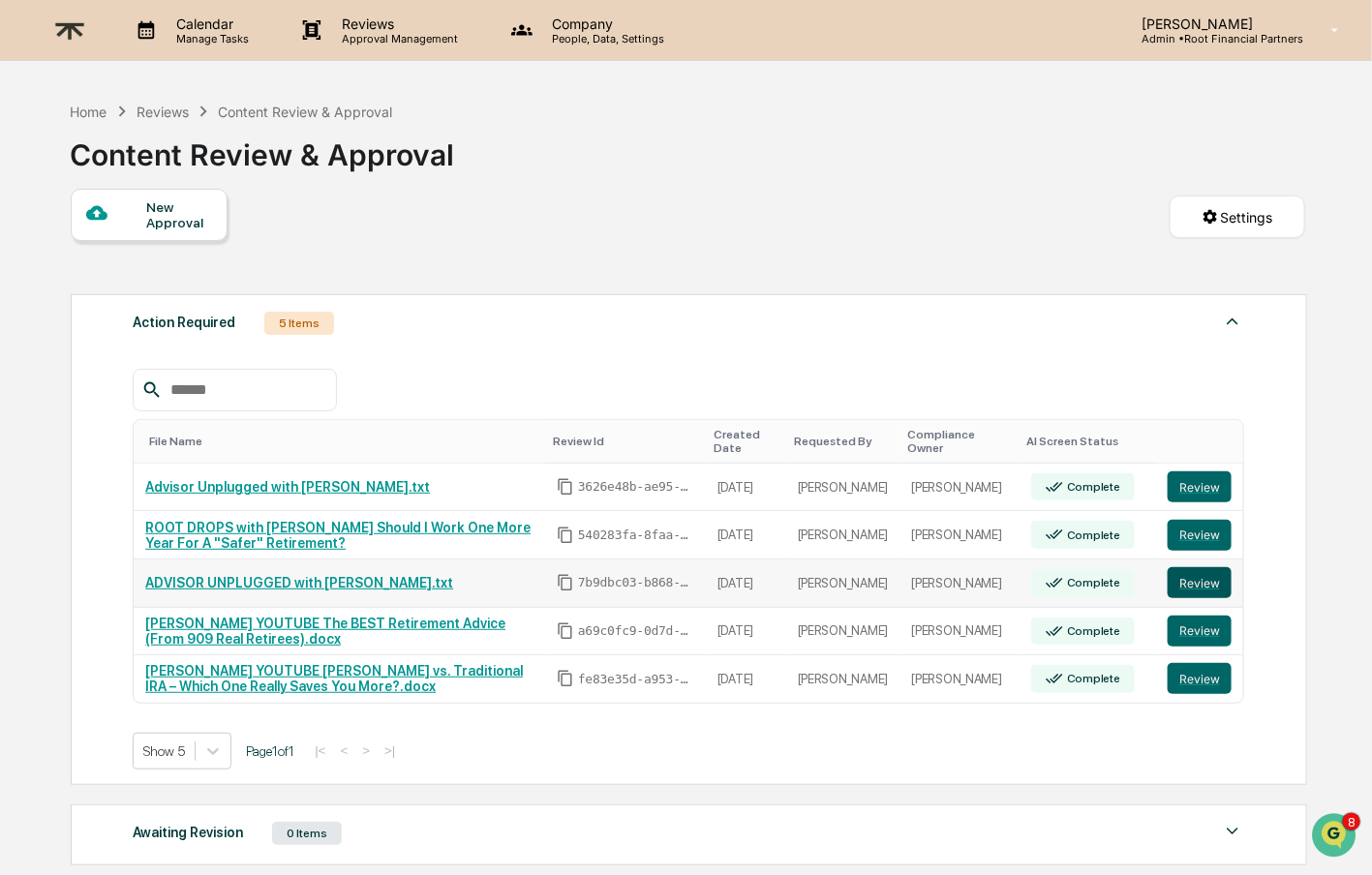
click at [1208, 584] on button "Review" at bounding box center [1200, 583] width 64 height 31
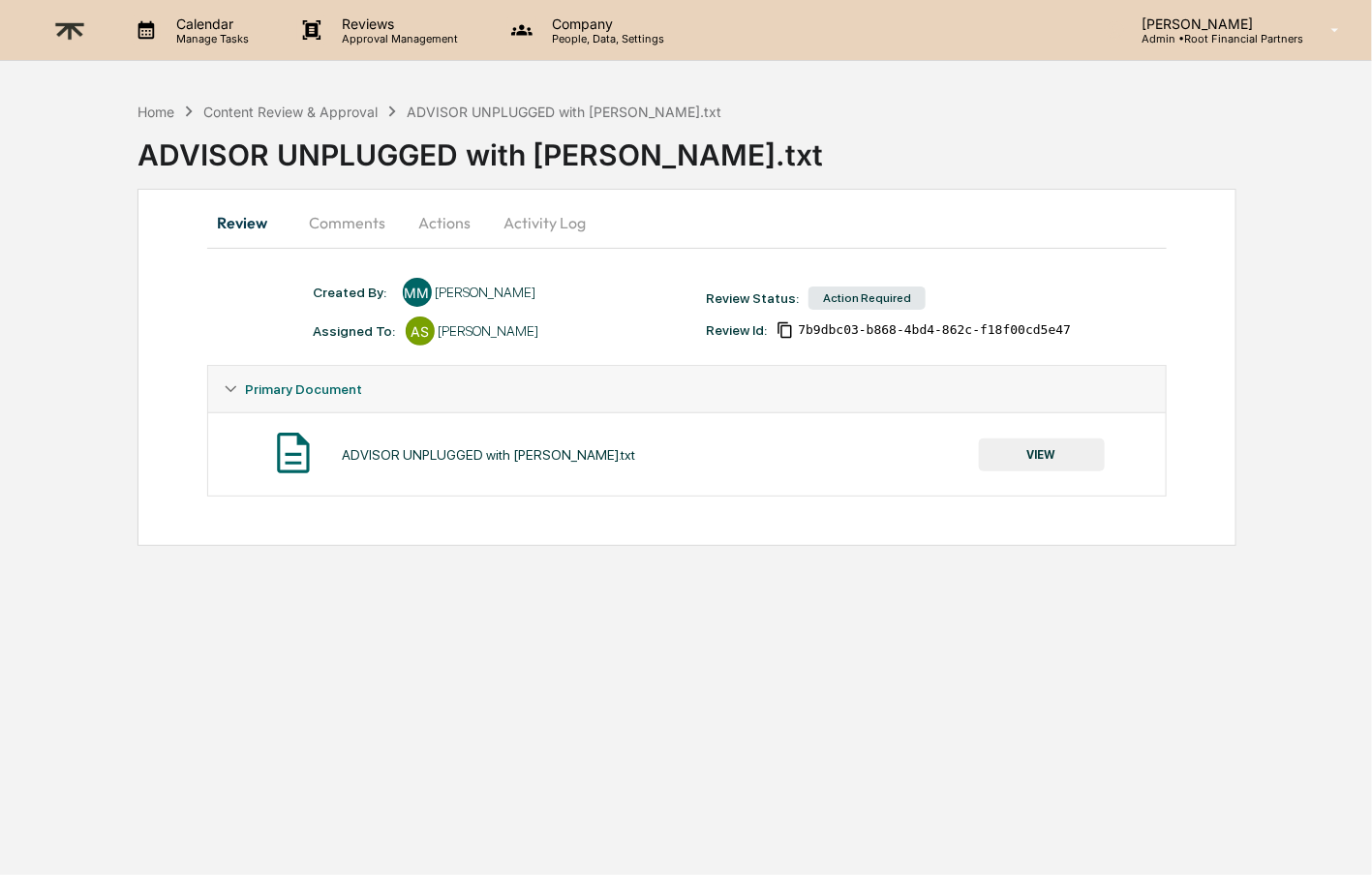
click at [1042, 445] on button "VIEW" at bounding box center [1042, 455] width 126 height 33
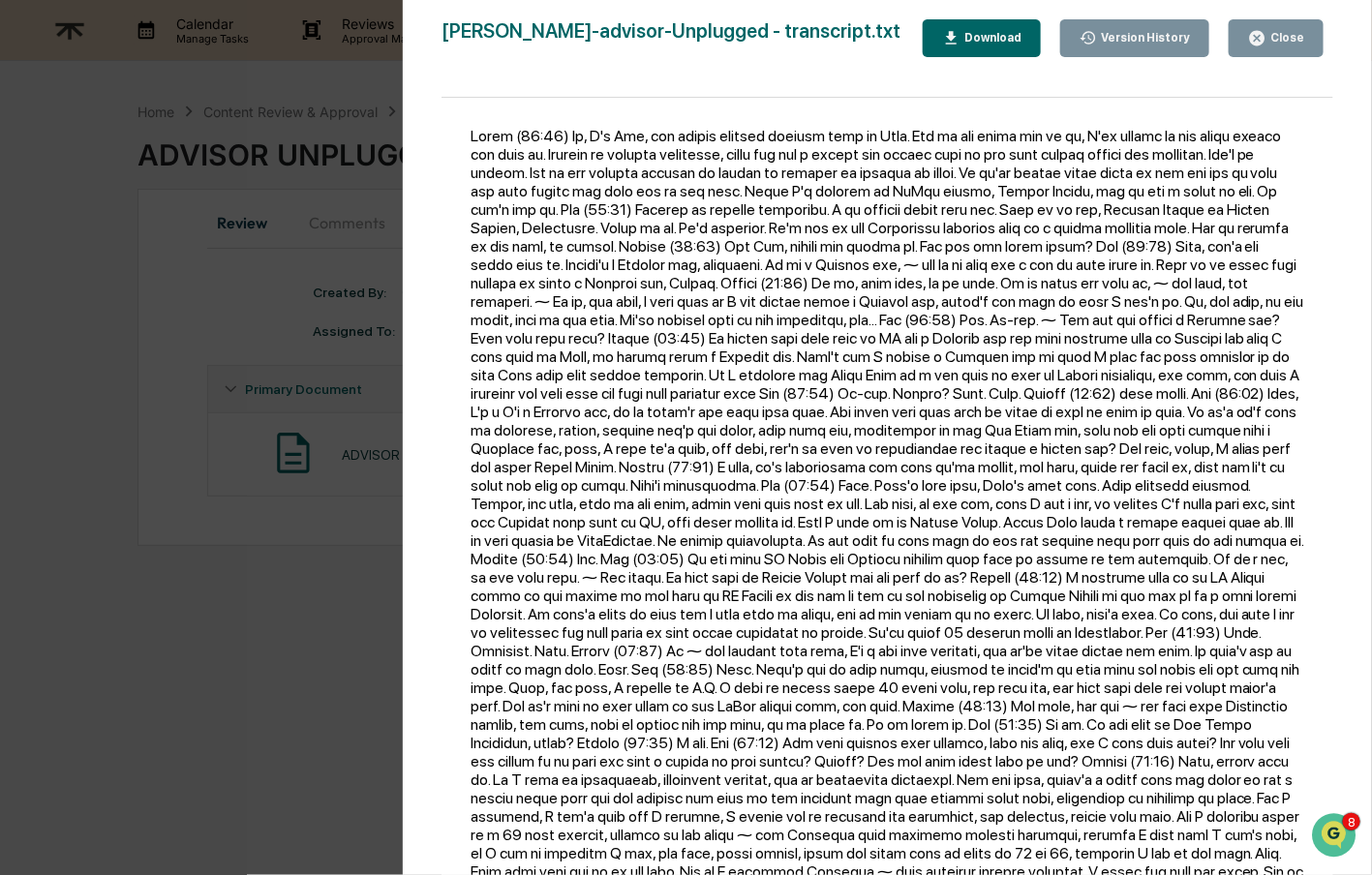
click at [983, 35] on div "Download" at bounding box center [991, 38] width 61 height 14
click at [865, 682] on div at bounding box center [887, 496] width 892 height 796
click at [1250, 32] on icon "button" at bounding box center [1258, 38] width 18 height 18
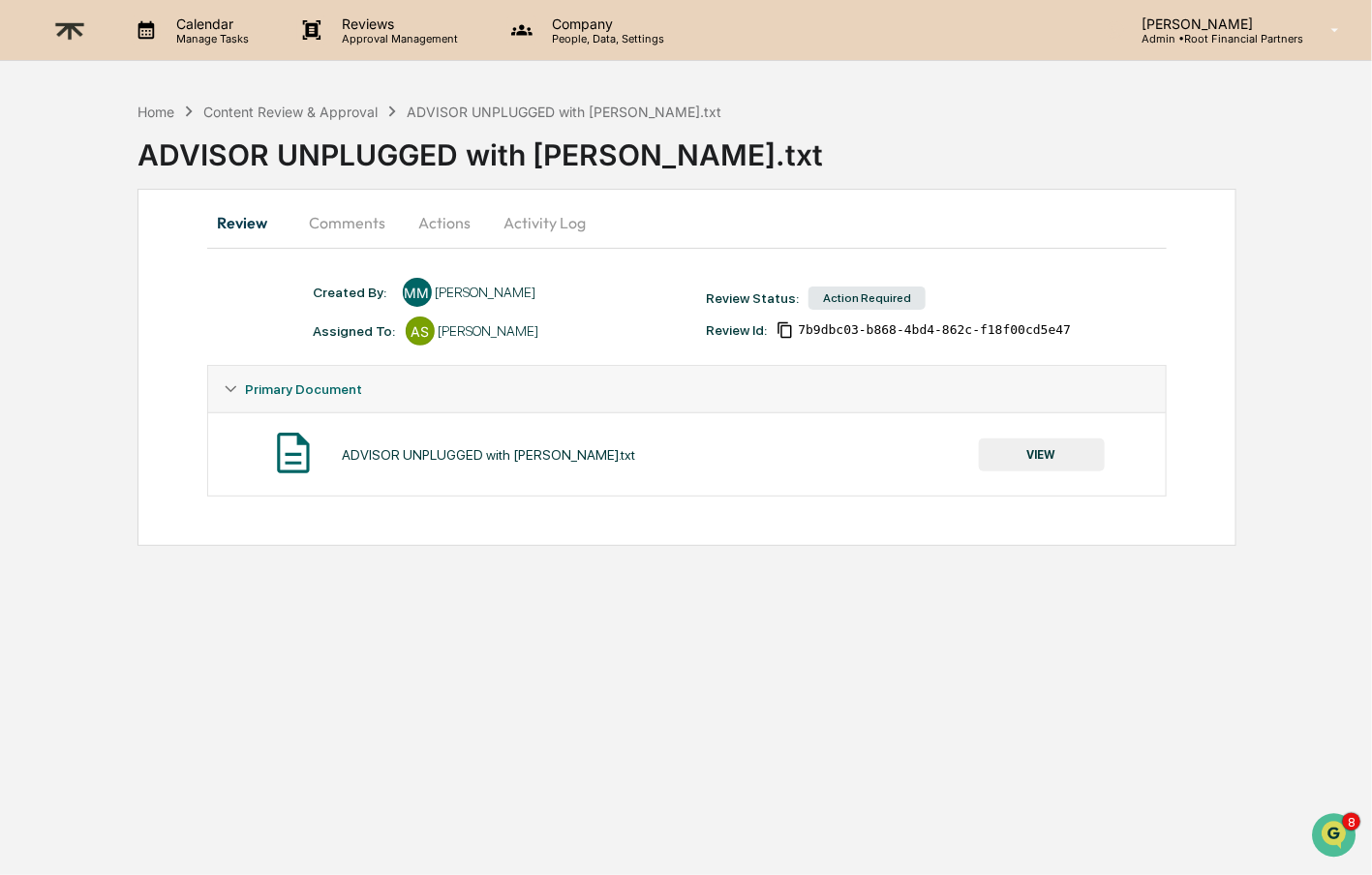
click at [310, 219] on button "Comments" at bounding box center [347, 223] width 108 height 47
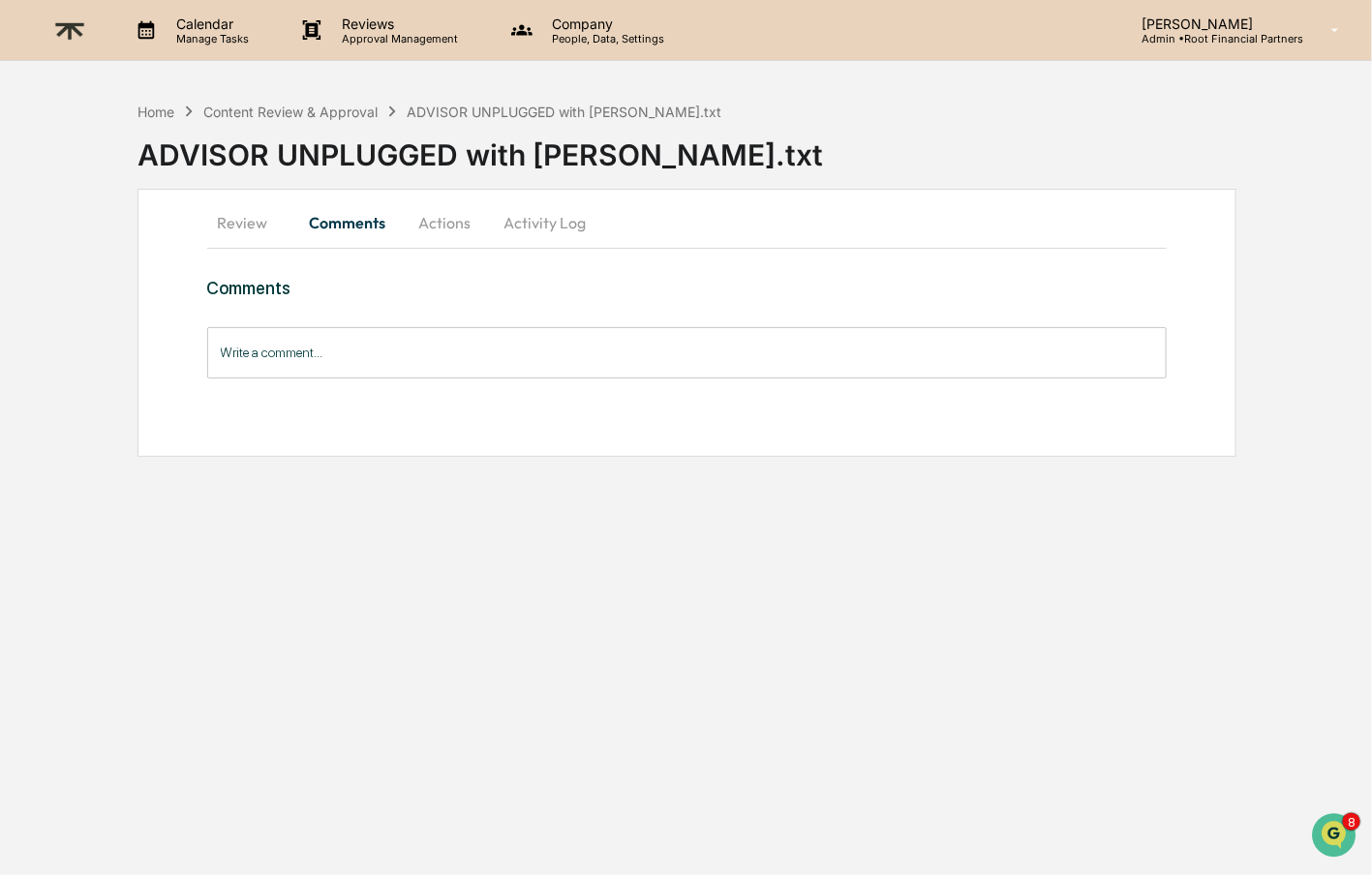
click at [336, 343] on input "Write a comment..." at bounding box center [688, 352] width 961 height 51
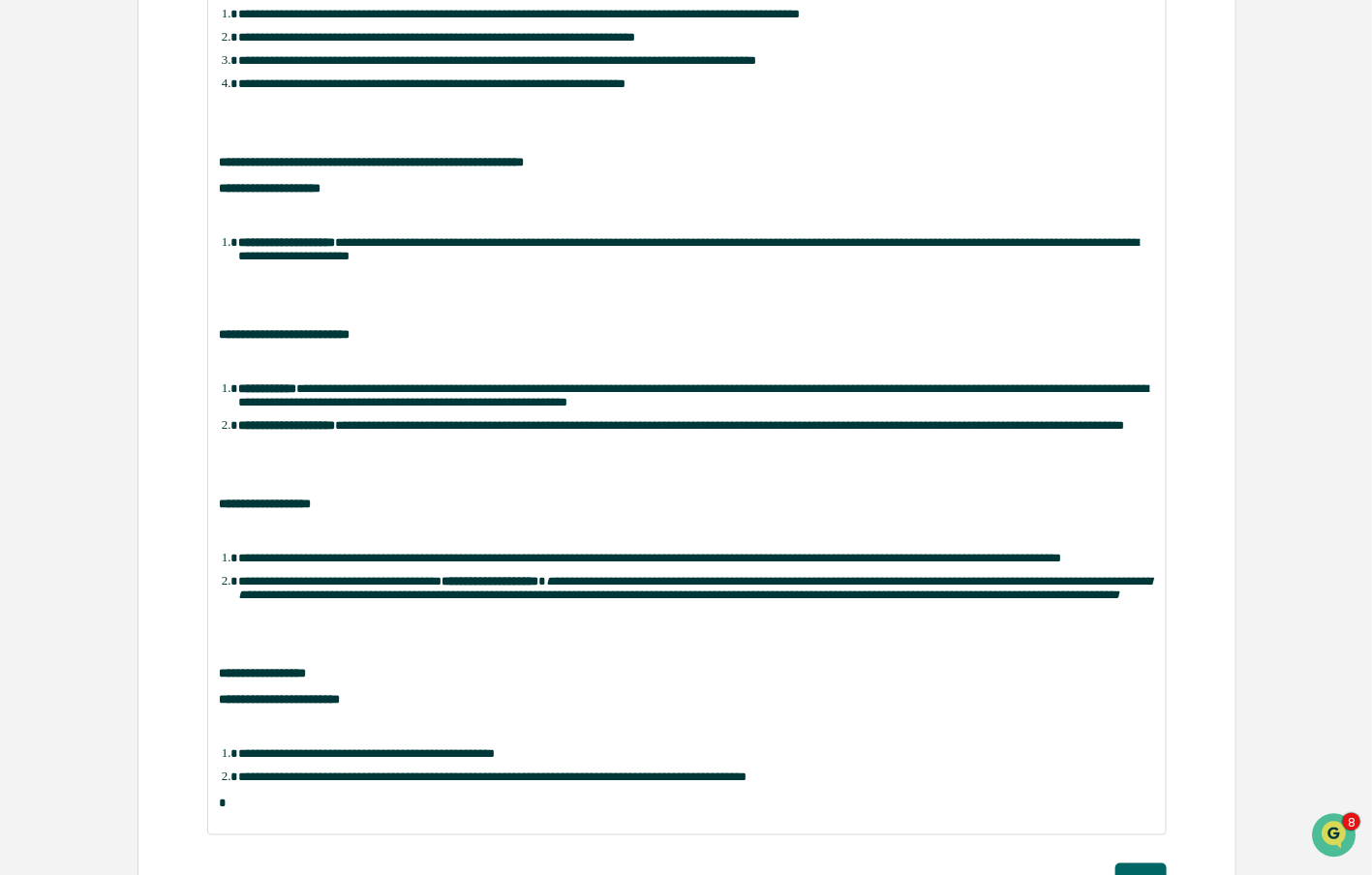
scroll to position [603, 0]
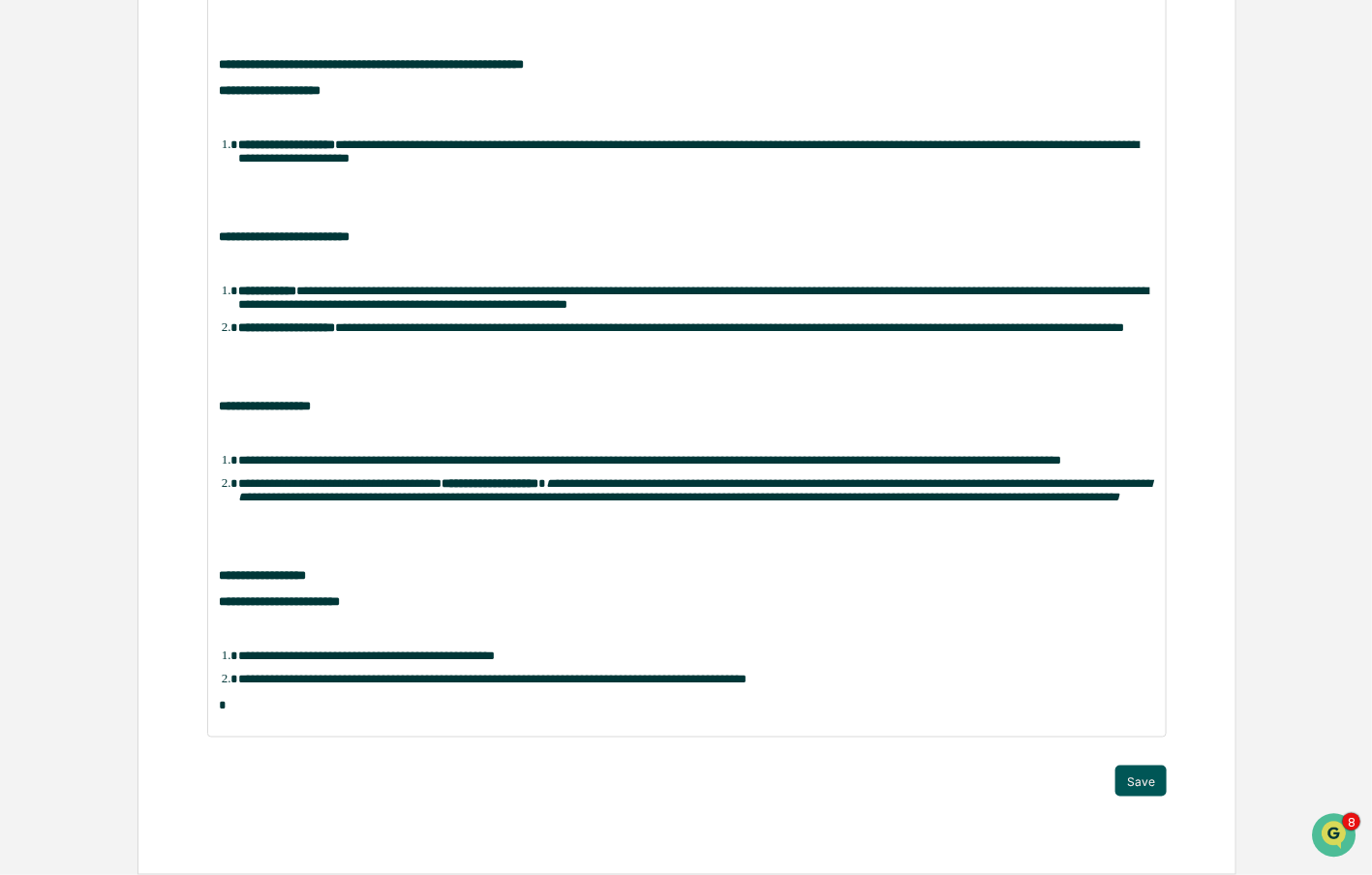
click at [1138, 772] on button "Save" at bounding box center [1141, 781] width 51 height 31
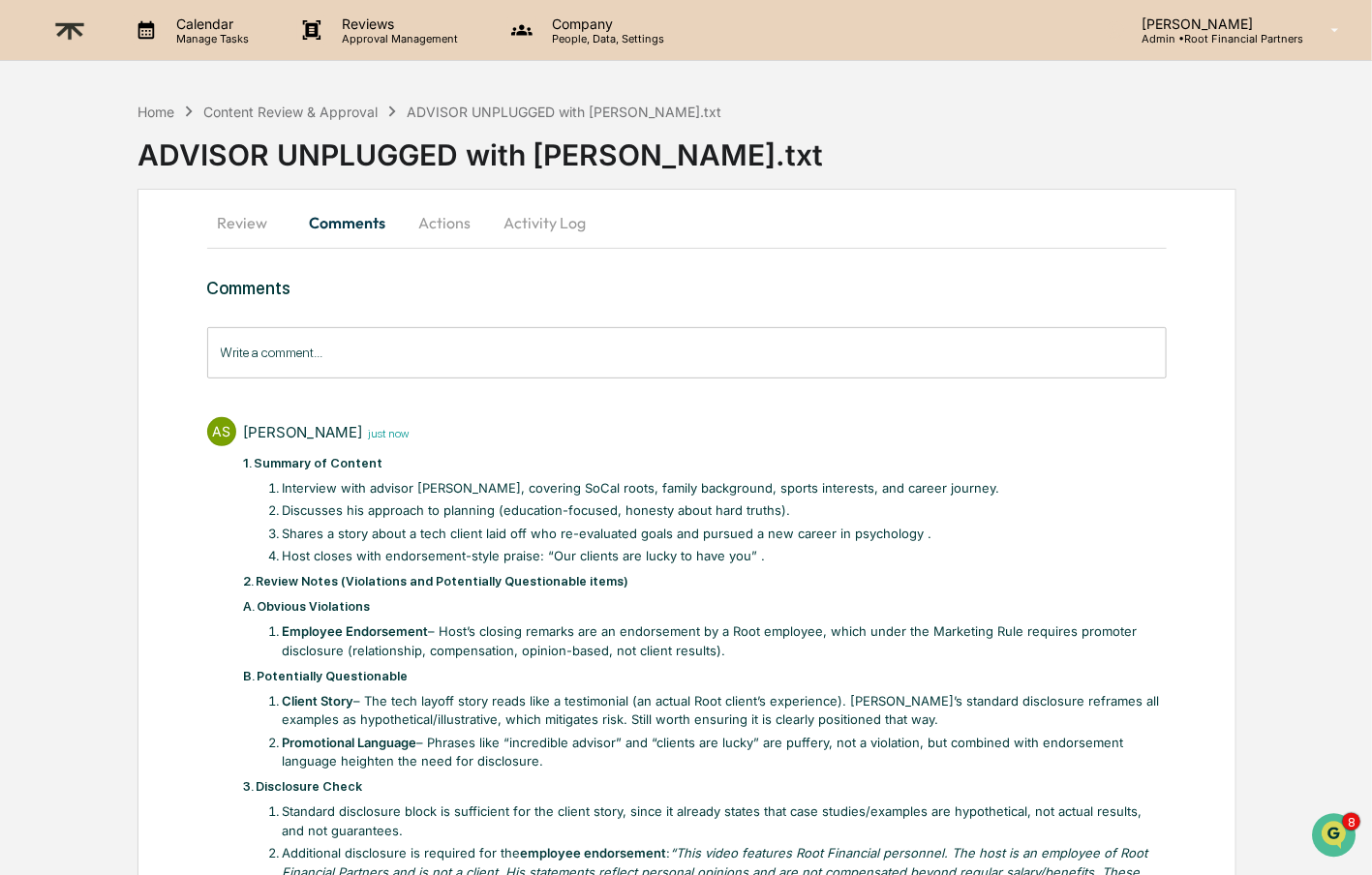
click at [436, 226] on button "Actions" at bounding box center [445, 223] width 87 height 47
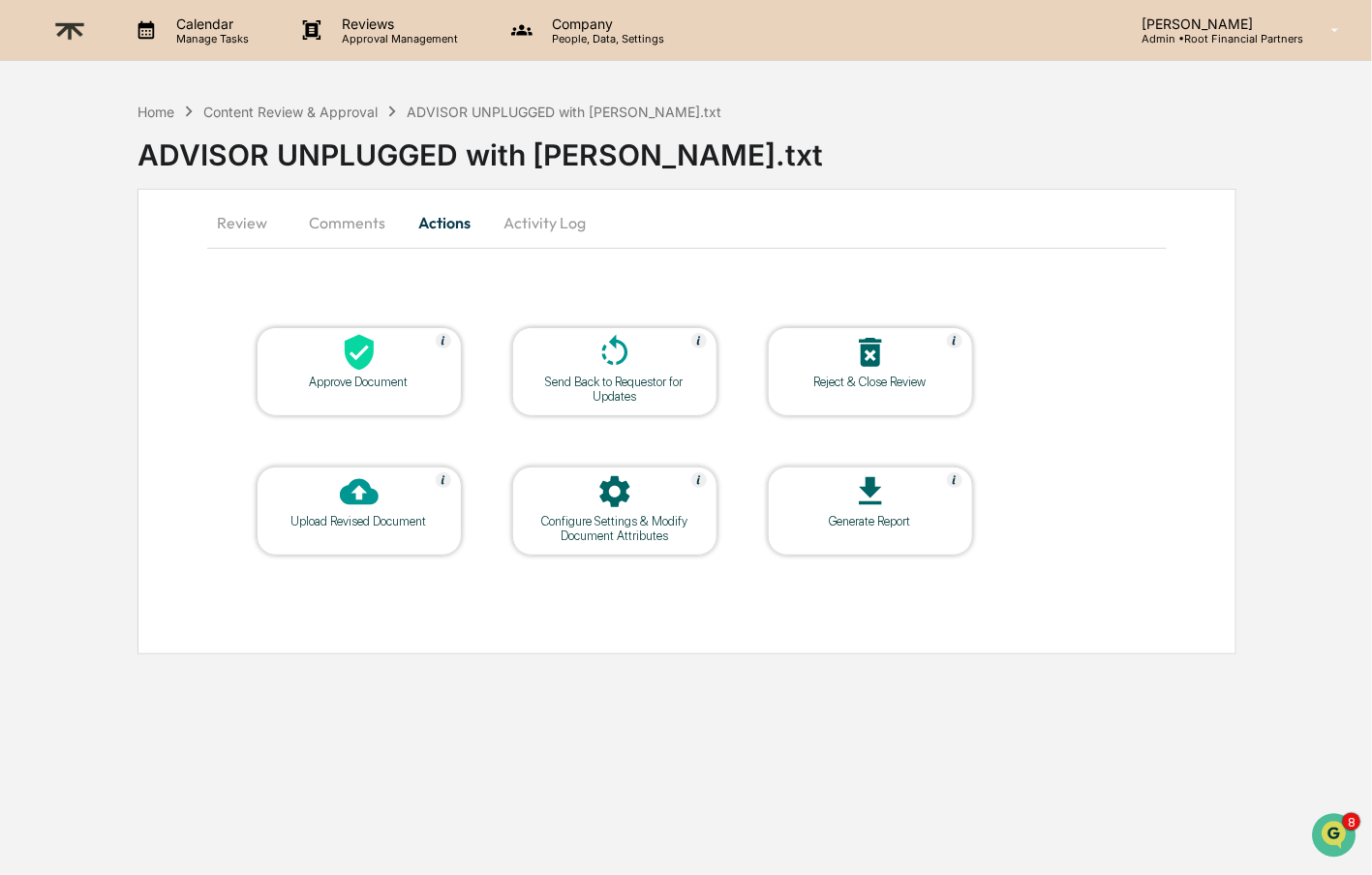
click at [347, 386] on div "Approve Document" at bounding box center [359, 381] width 175 height 15
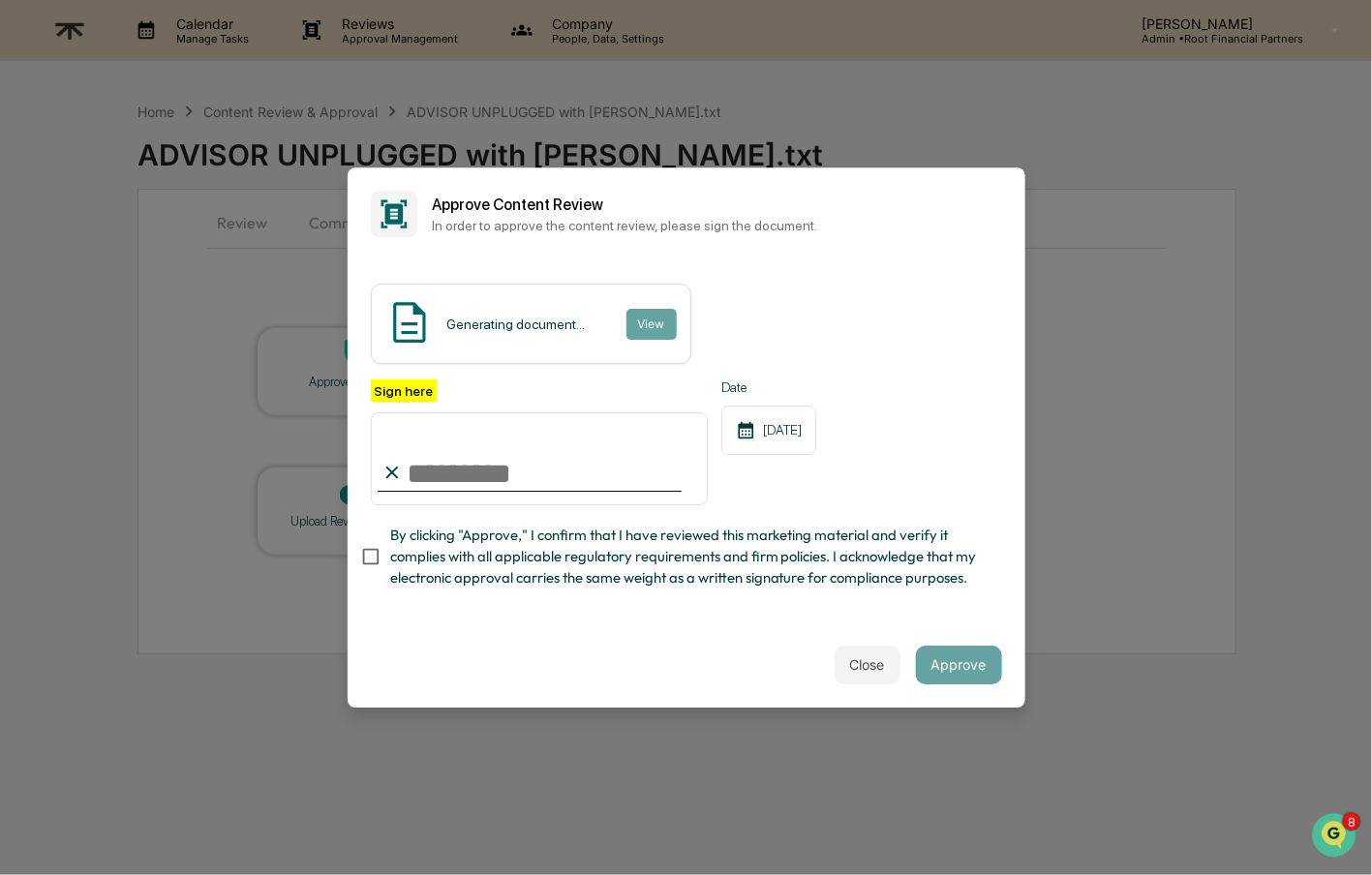
type input "**********"
click at [714, 572] on span "By clicking "Approve," I confirm that I have reviewed this marketing material a…" at bounding box center [688, 557] width 597 height 65
click at [956, 672] on button "Approve" at bounding box center [959, 665] width 86 height 39
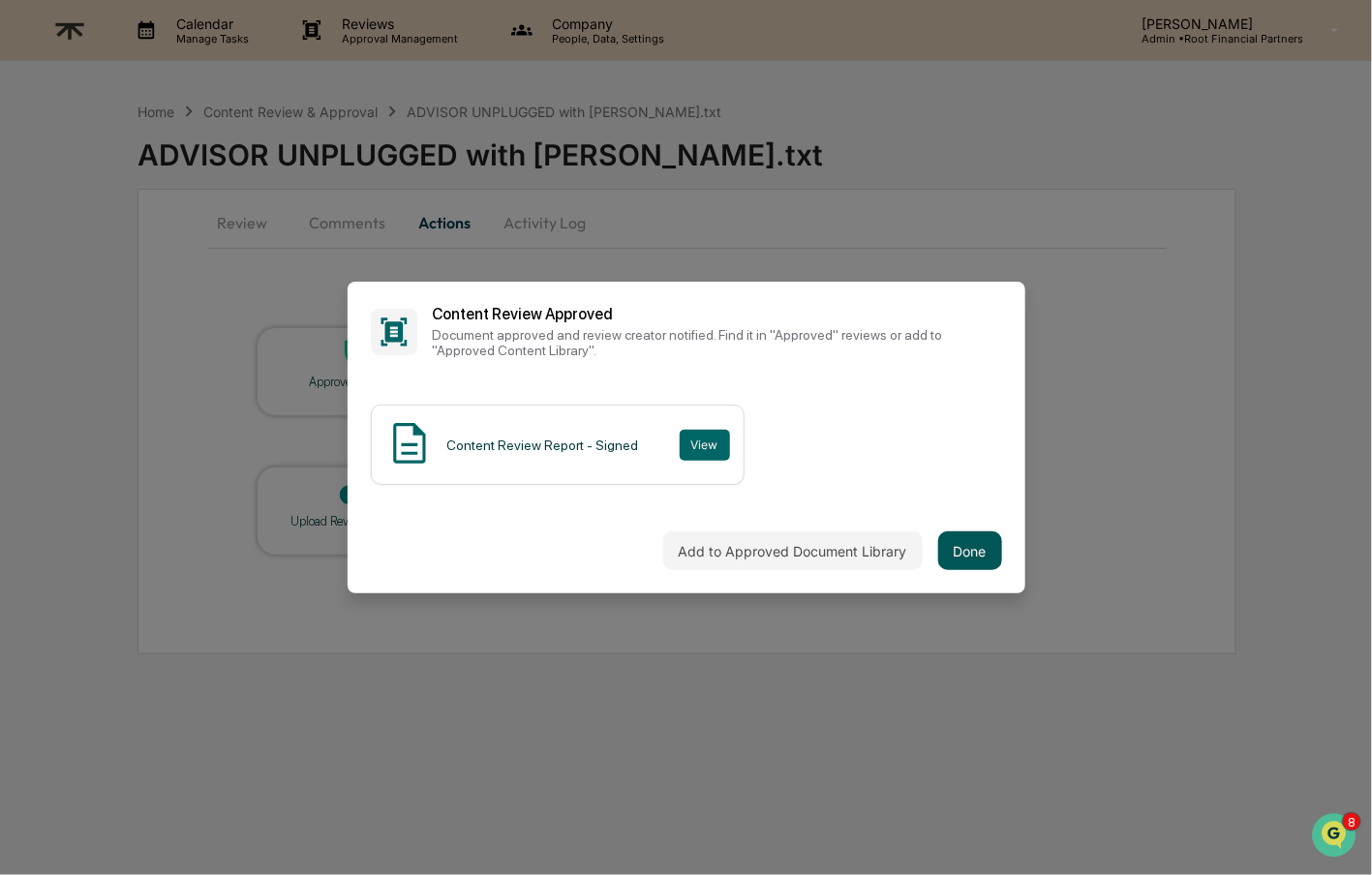
click at [972, 539] on button "Done" at bounding box center [970, 551] width 64 height 39
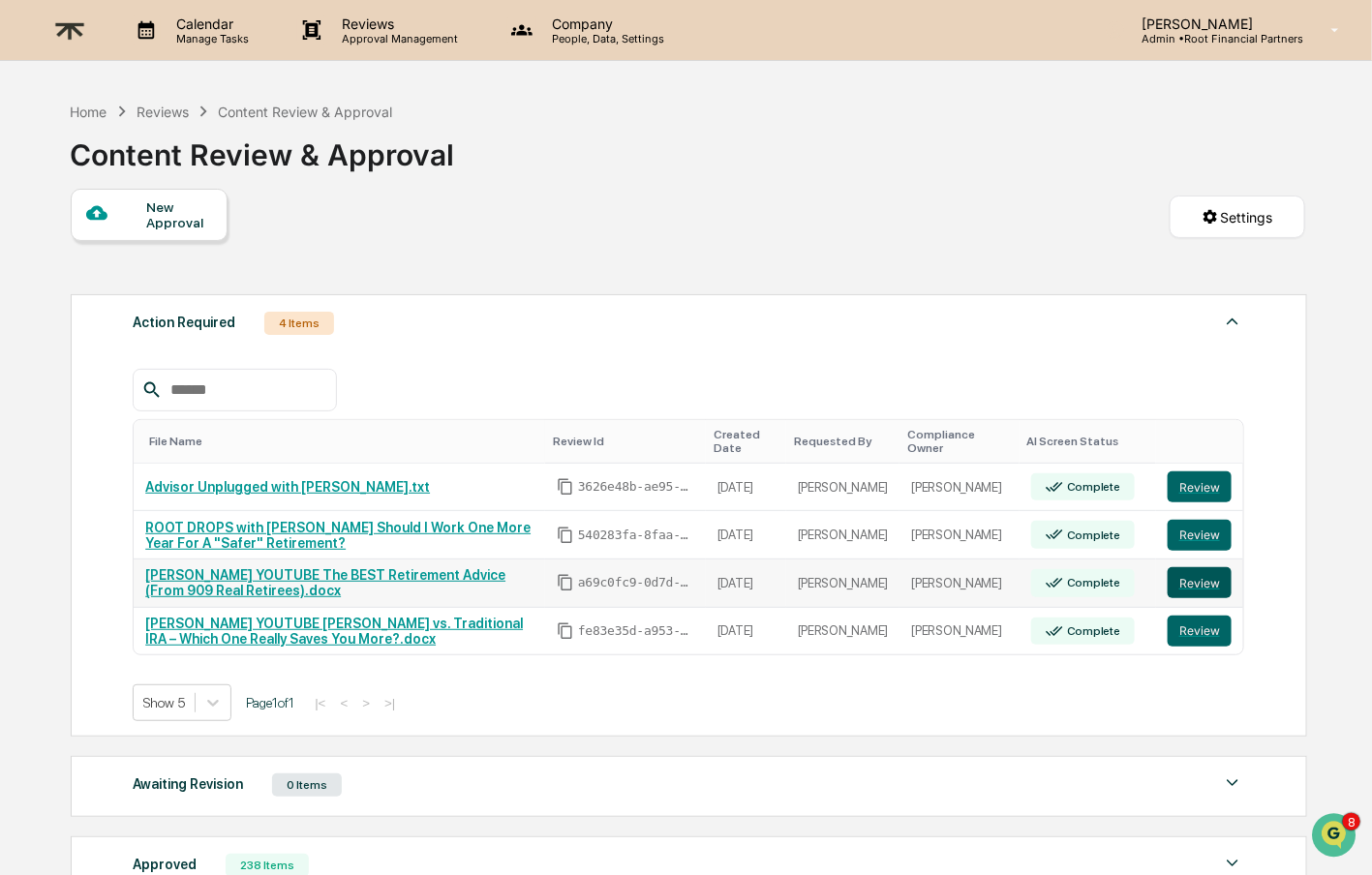
click at [1216, 577] on button "Review" at bounding box center [1200, 583] width 64 height 31
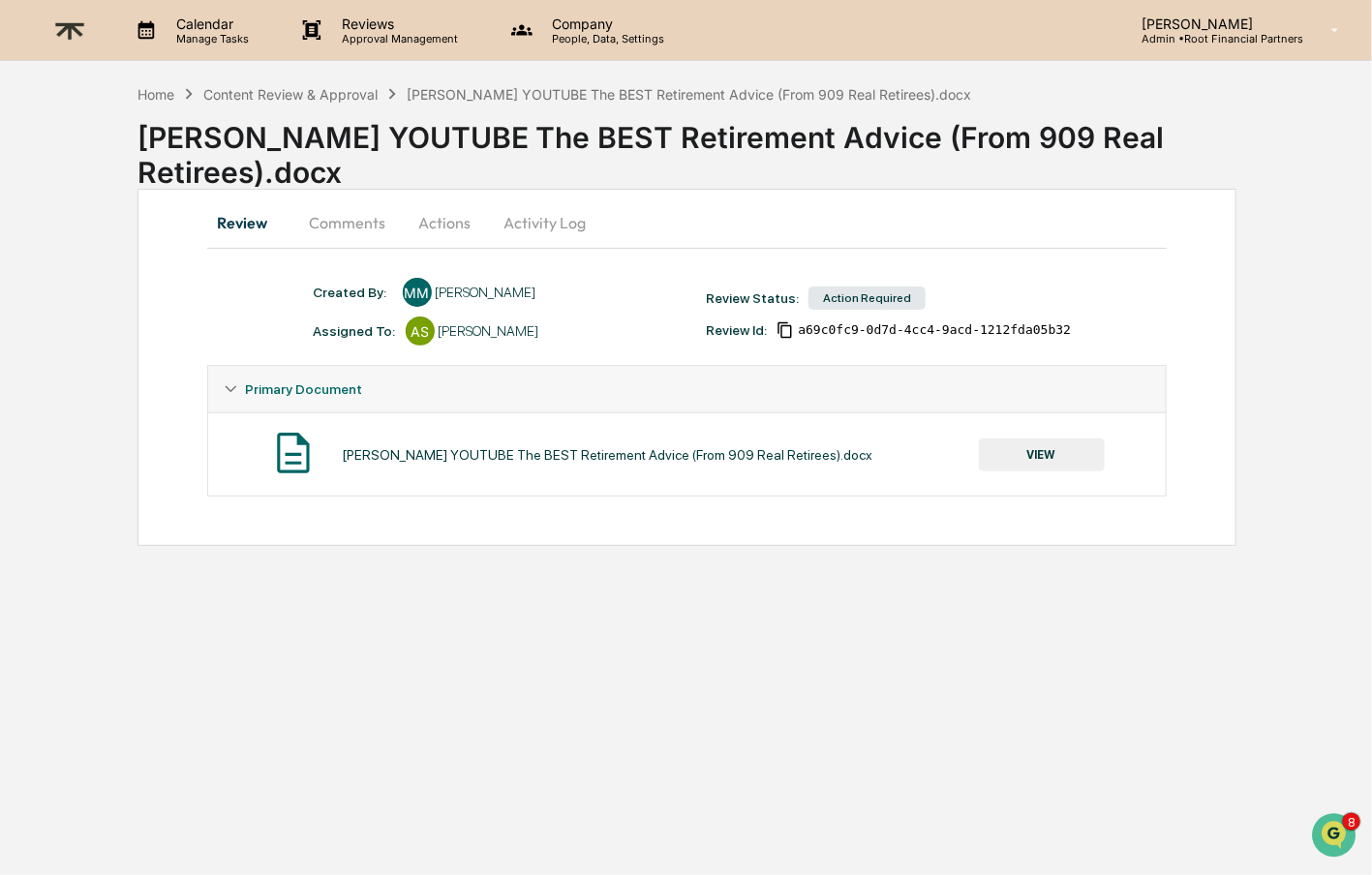
click at [1052, 465] on button "VIEW" at bounding box center [1042, 455] width 126 height 33
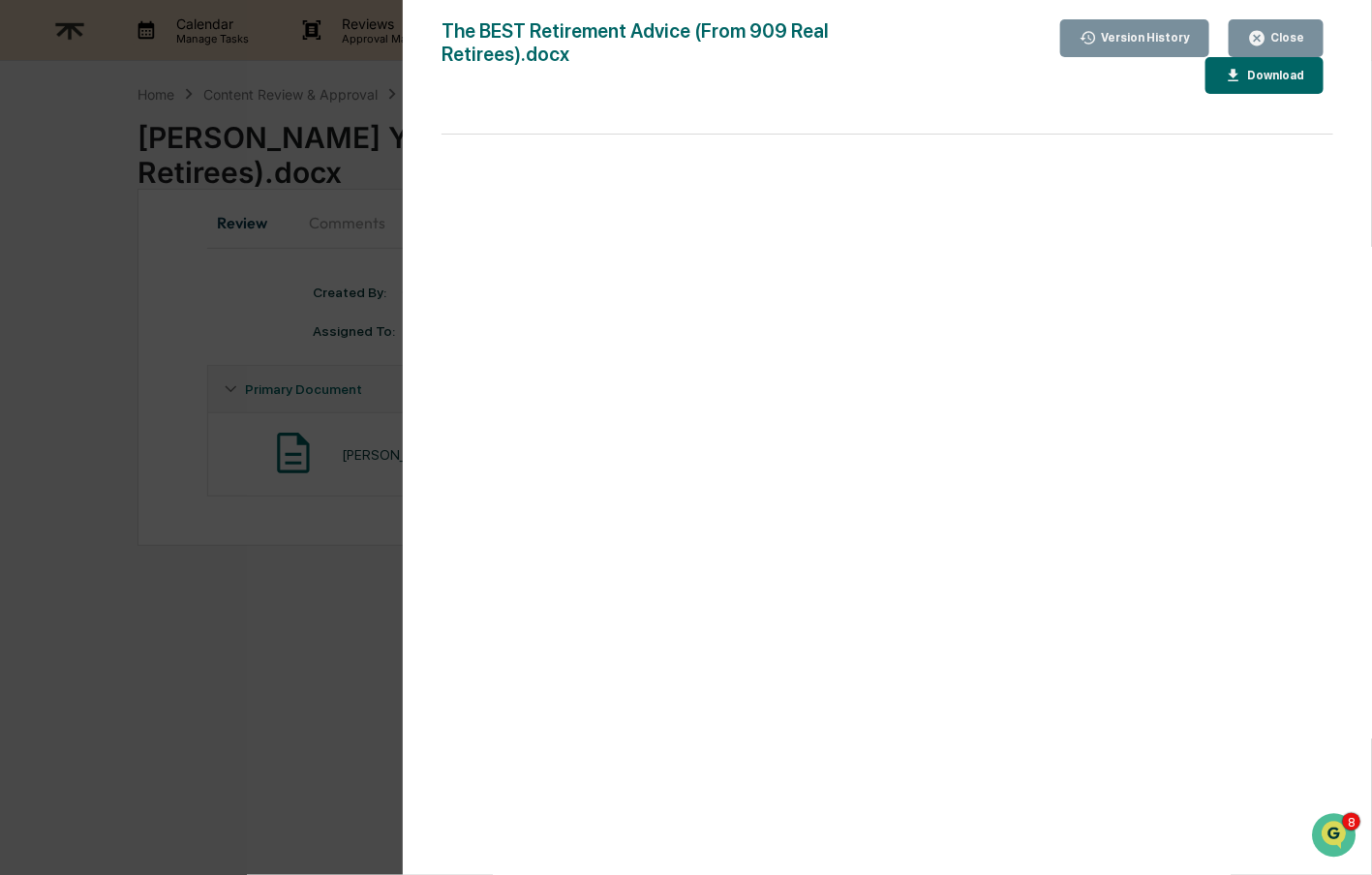
click at [1264, 58] on button "Download" at bounding box center [1265, 76] width 118 height 38
click at [1284, 31] on div "Close" at bounding box center [1286, 38] width 38 height 14
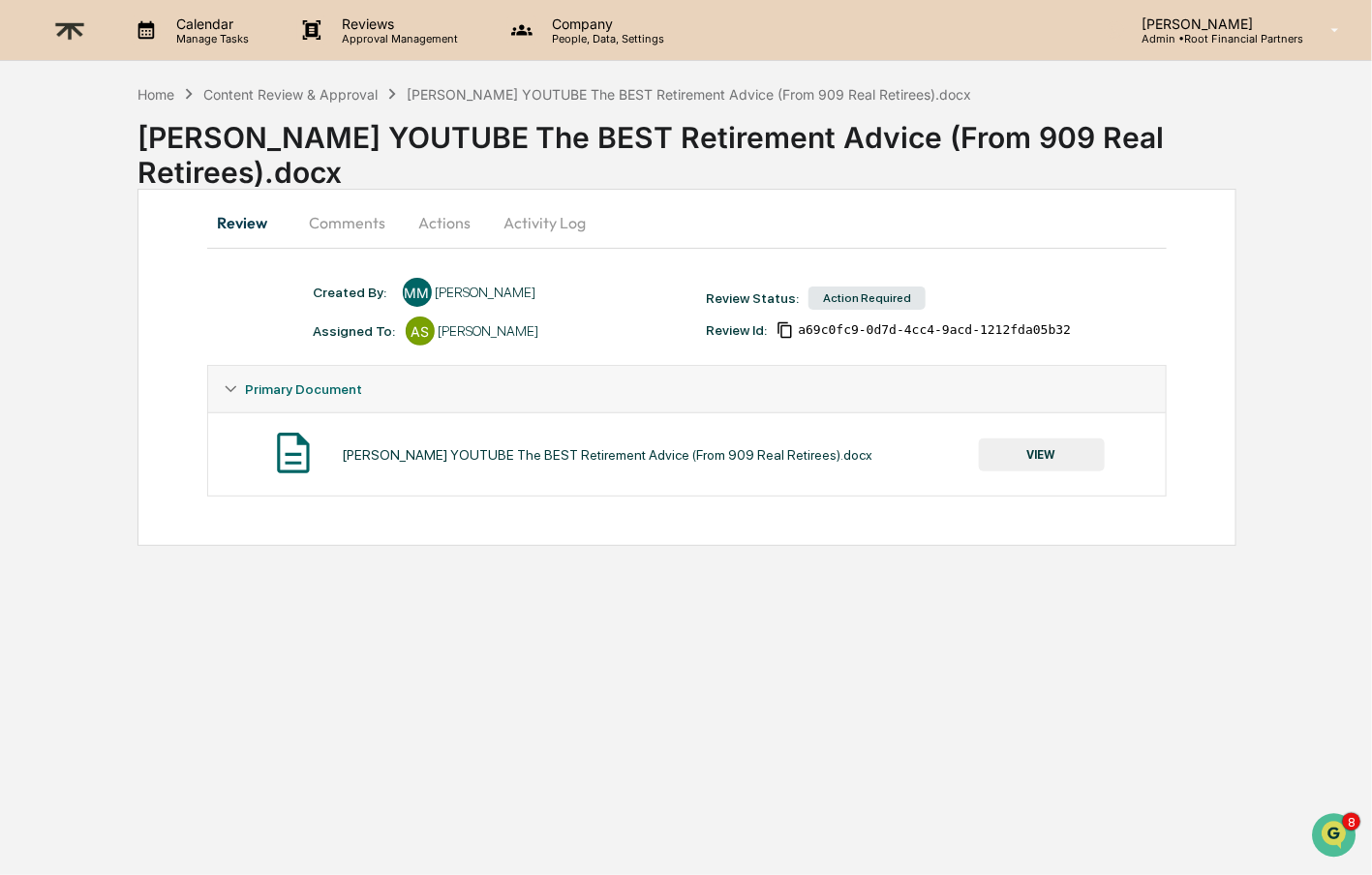
click at [365, 219] on button "Comments" at bounding box center [347, 223] width 108 height 47
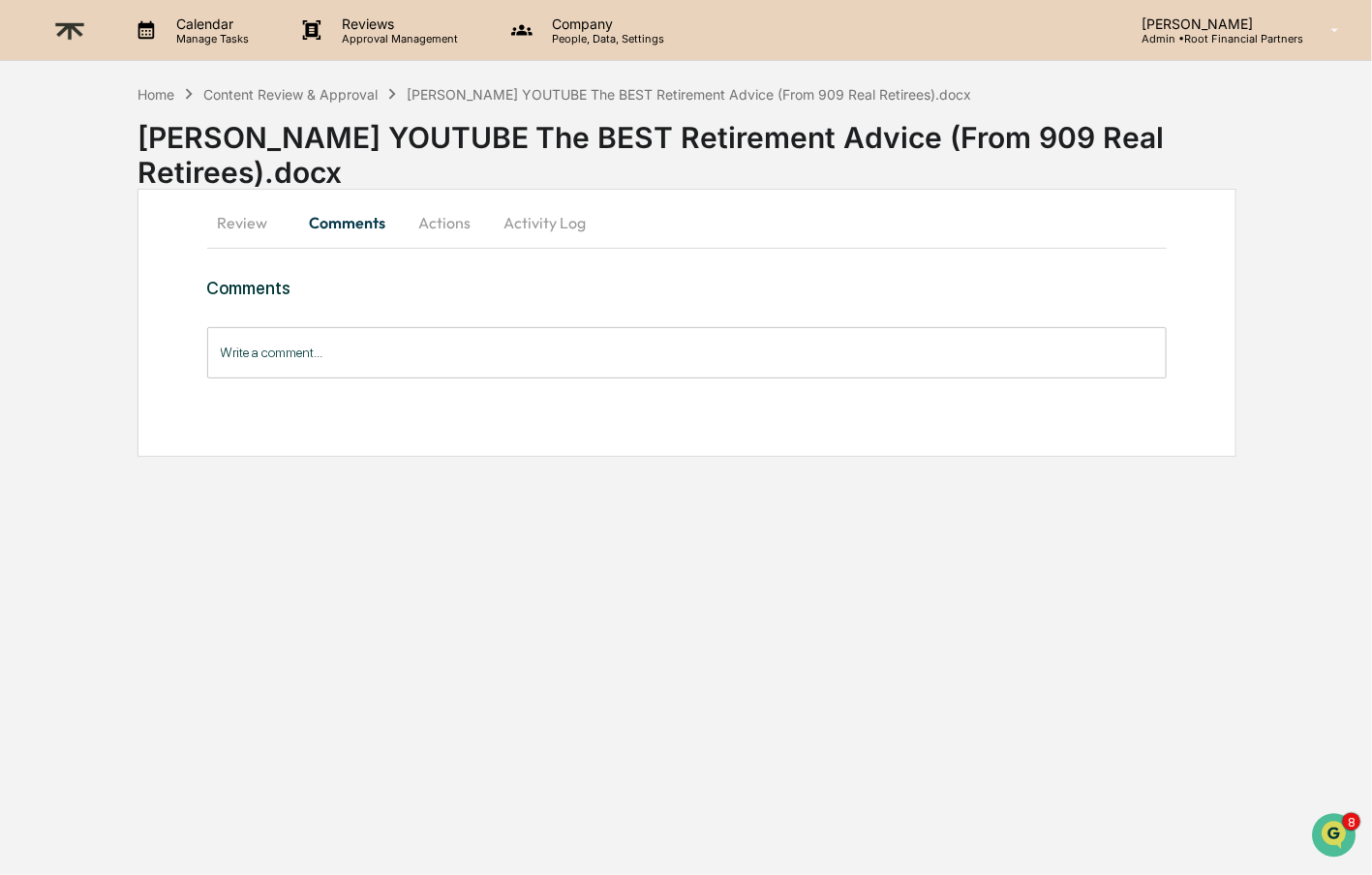
click at [401, 340] on input "Write a comment..." at bounding box center [688, 352] width 961 height 51
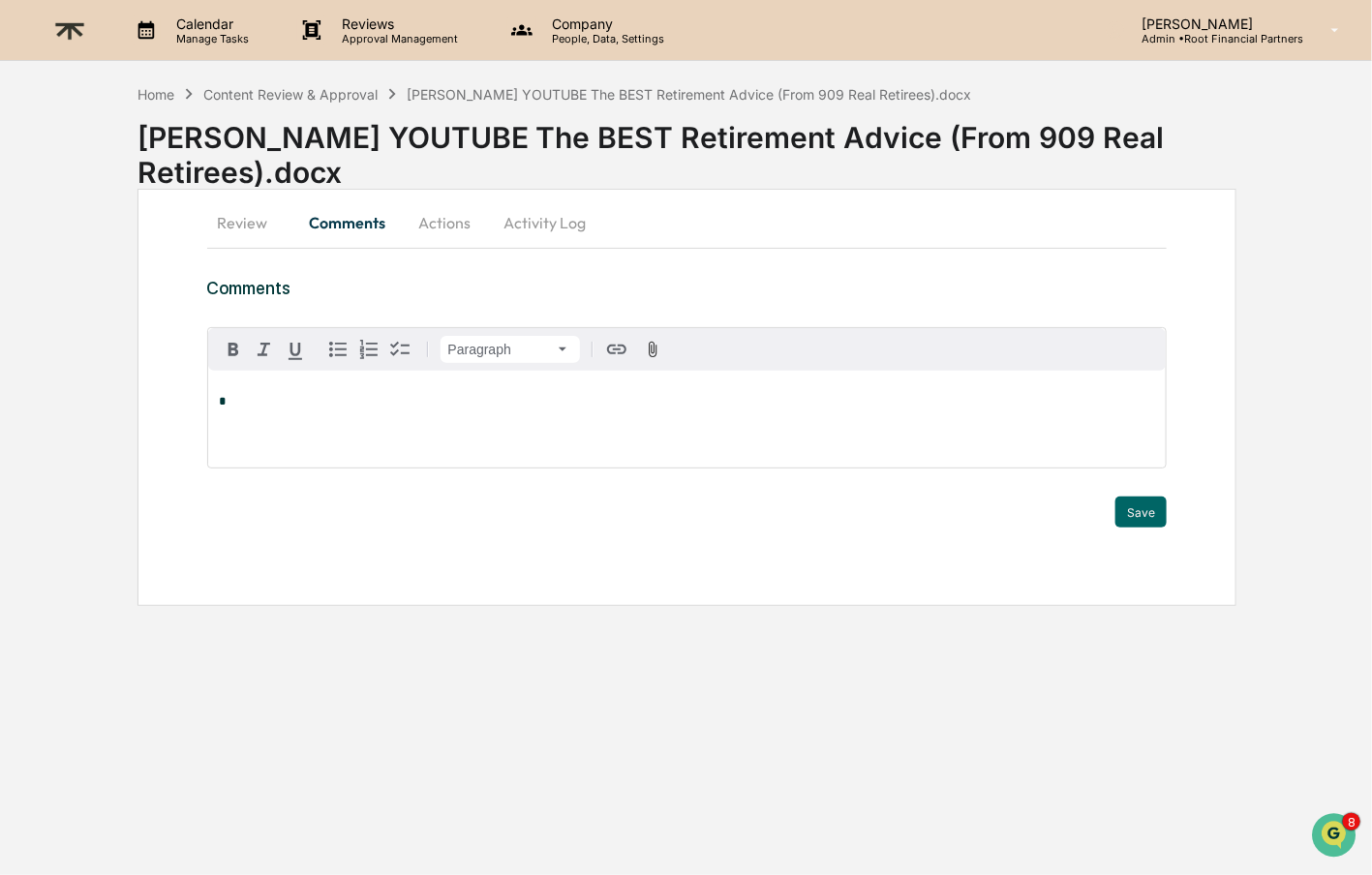
click at [355, 407] on p "*" at bounding box center [688, 402] width 935 height 14
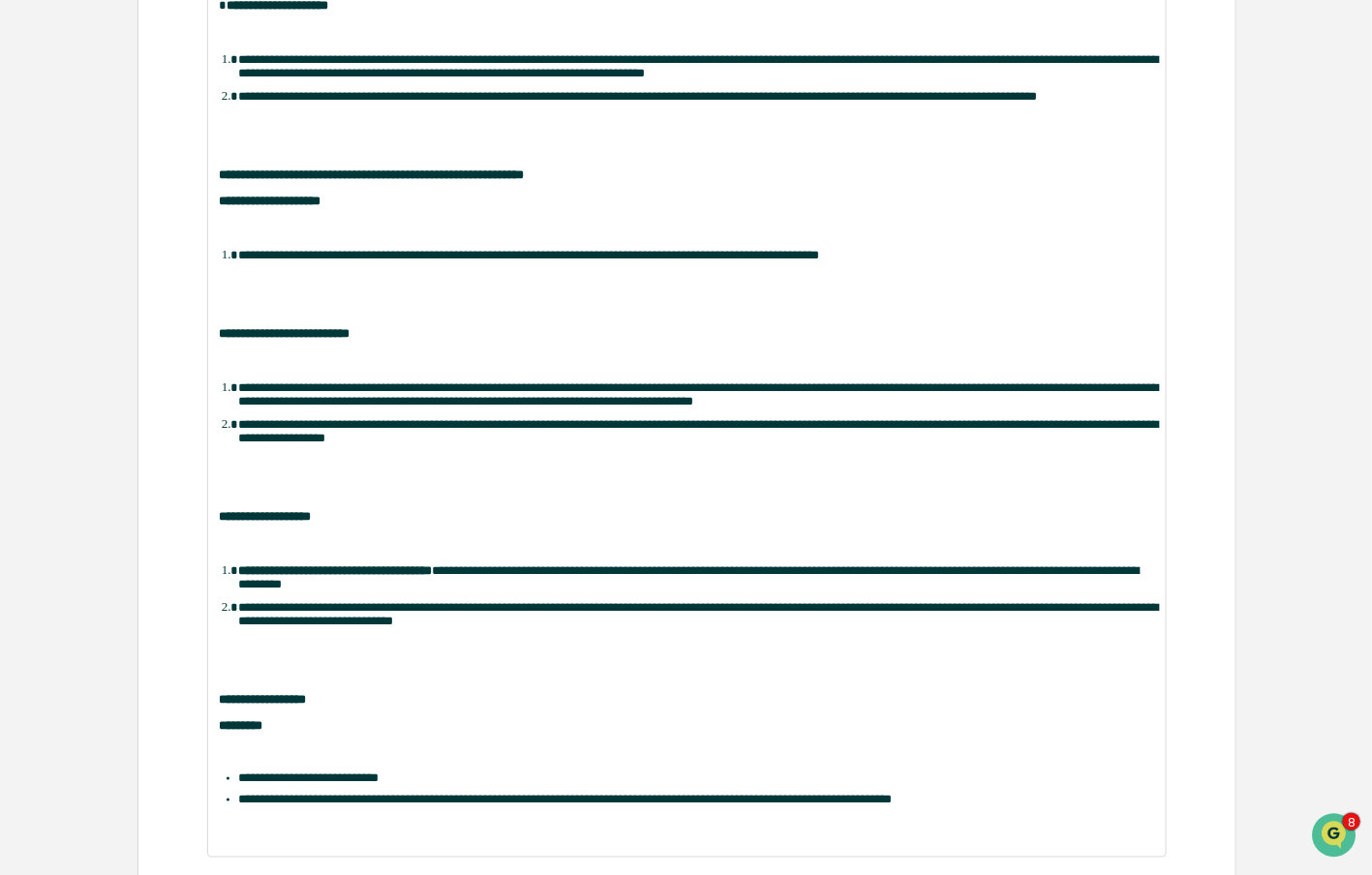
scroll to position [558, 0]
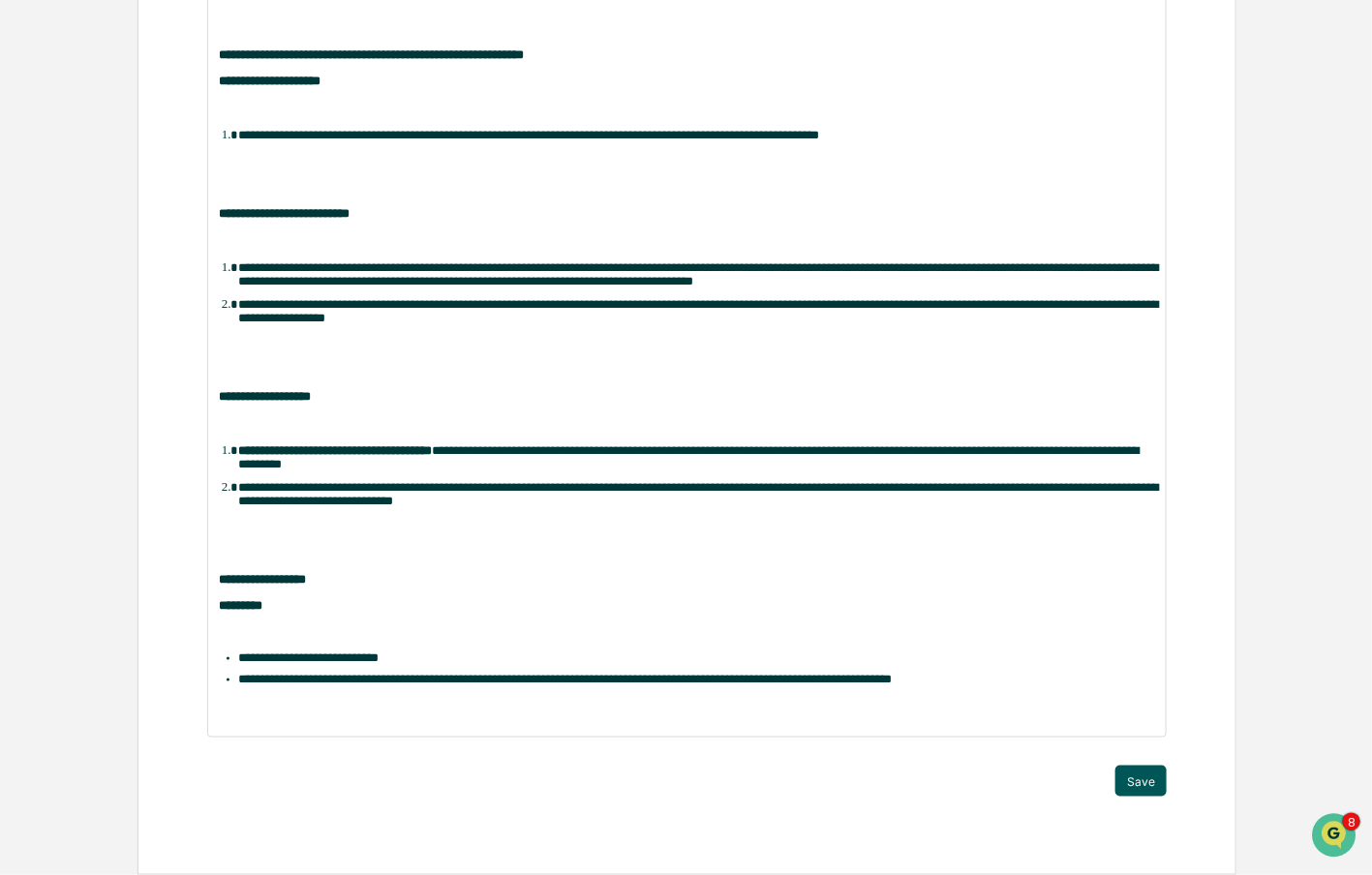
click at [1136, 778] on button "Save" at bounding box center [1141, 781] width 51 height 31
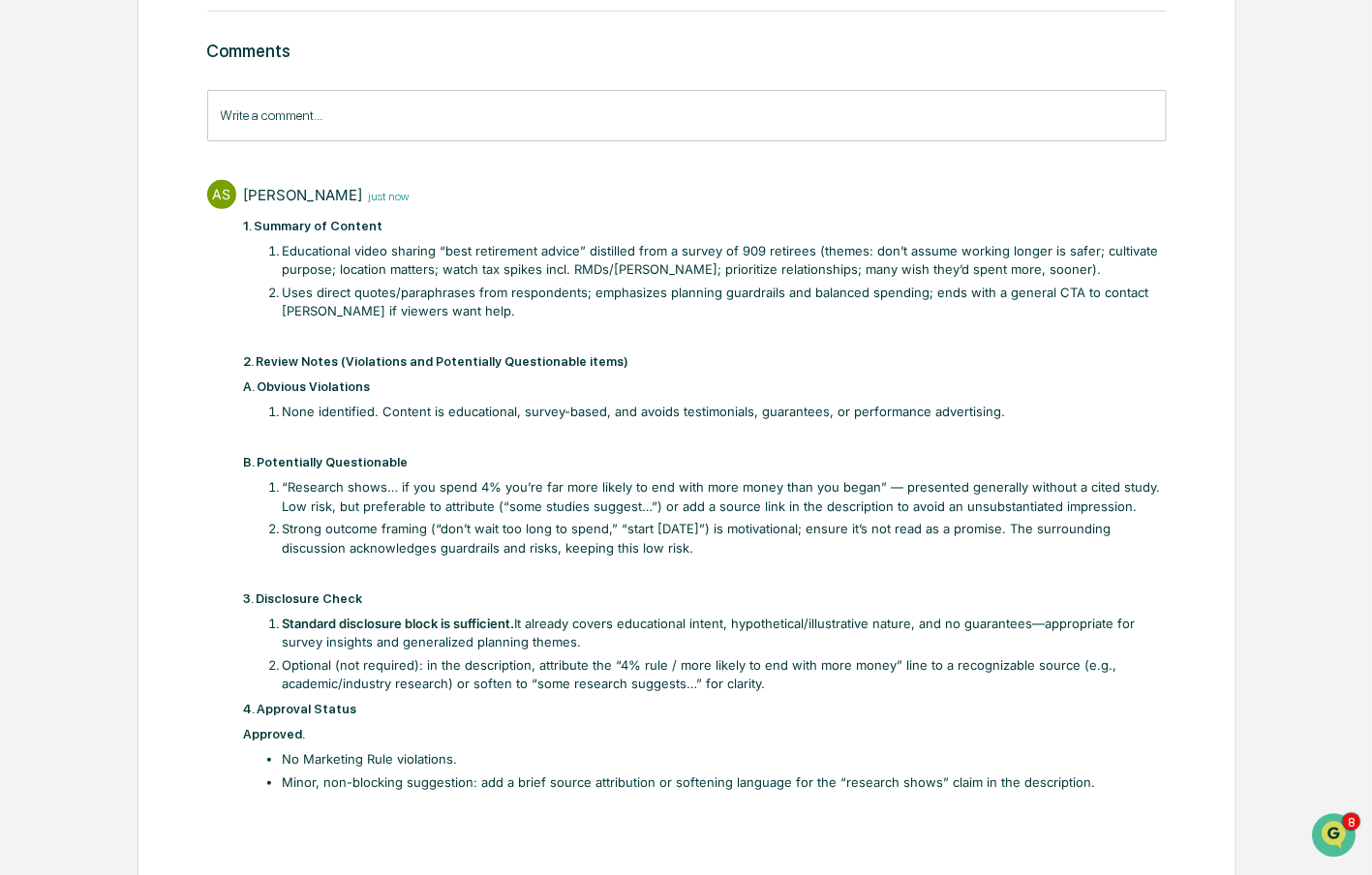
scroll to position [0, 0]
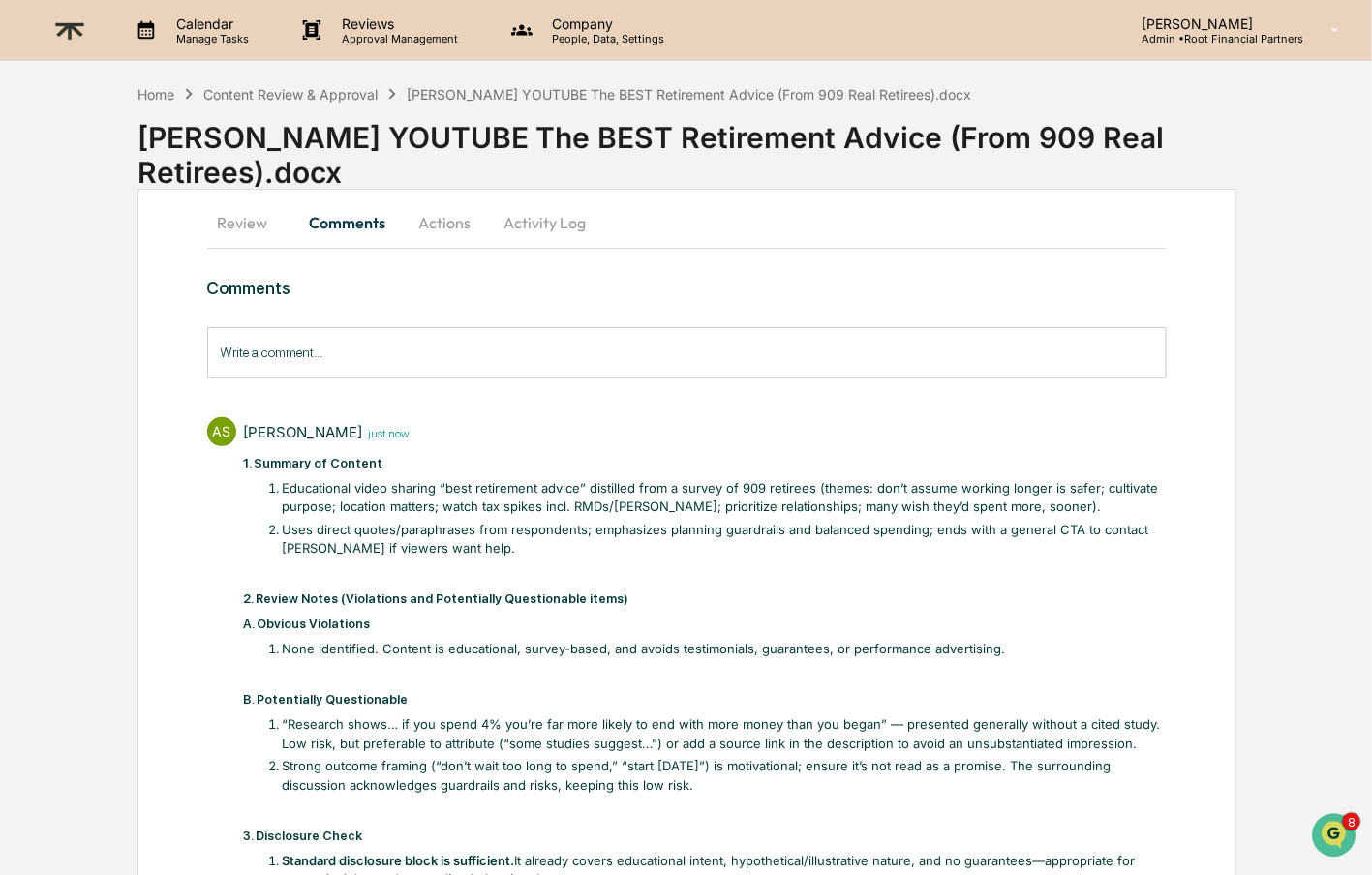
click at [436, 218] on button "Actions" at bounding box center [445, 223] width 87 height 47
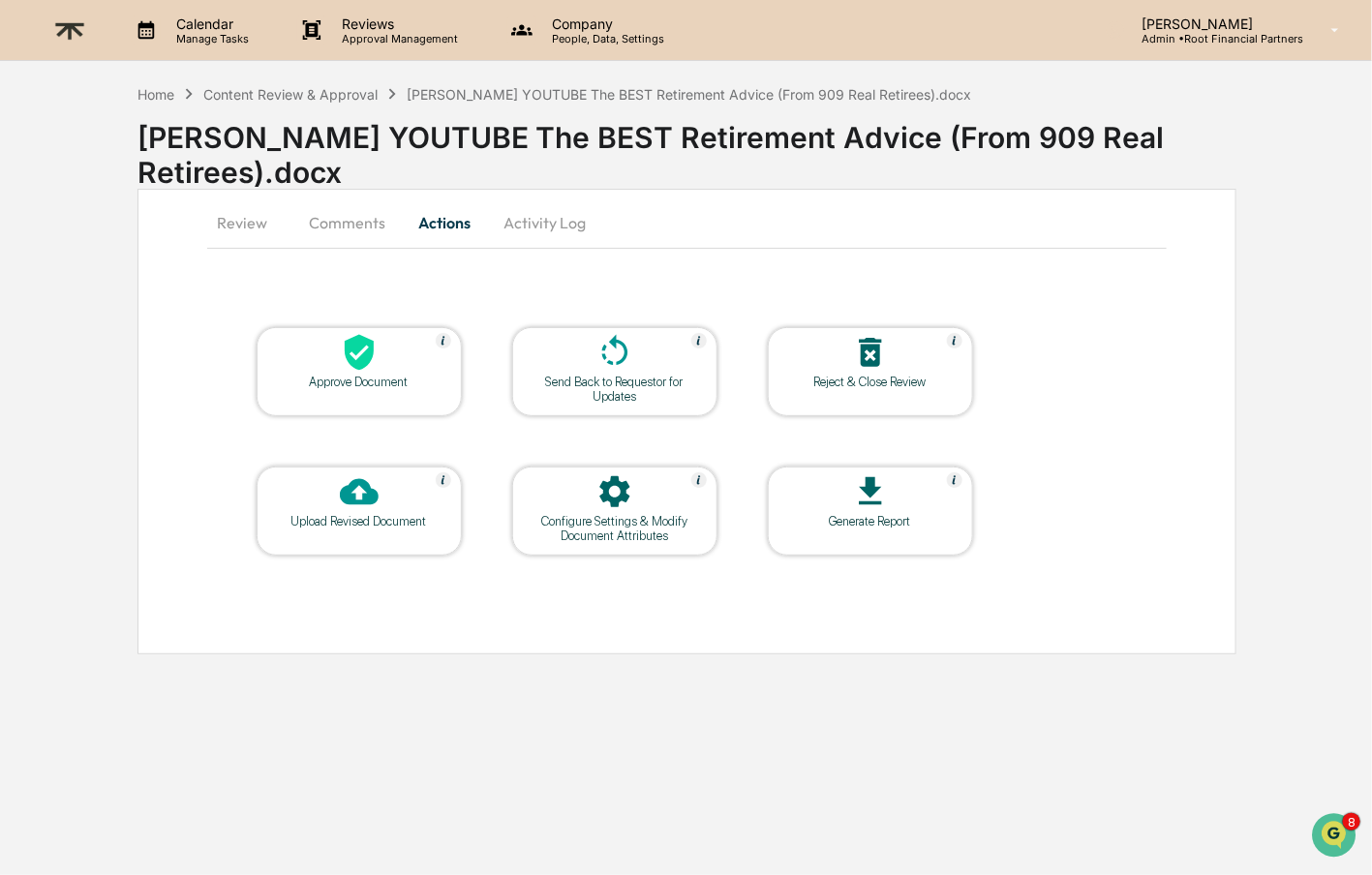
click at [365, 363] on icon at bounding box center [359, 352] width 29 height 36
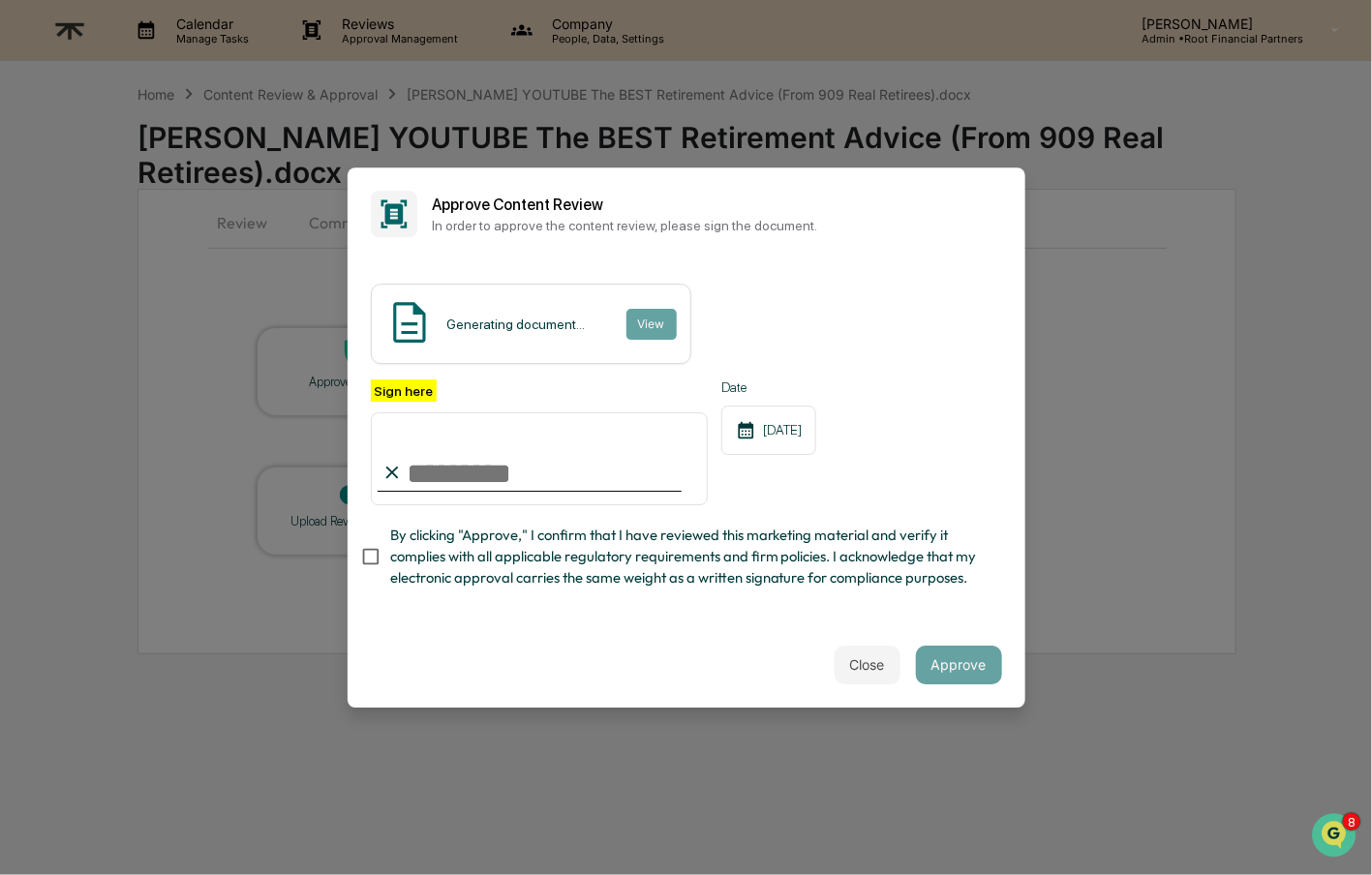
type input "**********"
click at [715, 581] on span "By clicking "Approve," I confirm that I have reviewed this marketing material a…" at bounding box center [688, 557] width 597 height 65
click at [932, 459] on div "**********" at bounding box center [686, 442] width 632 height 126
click at [949, 649] on button "Approve" at bounding box center [959, 665] width 86 height 39
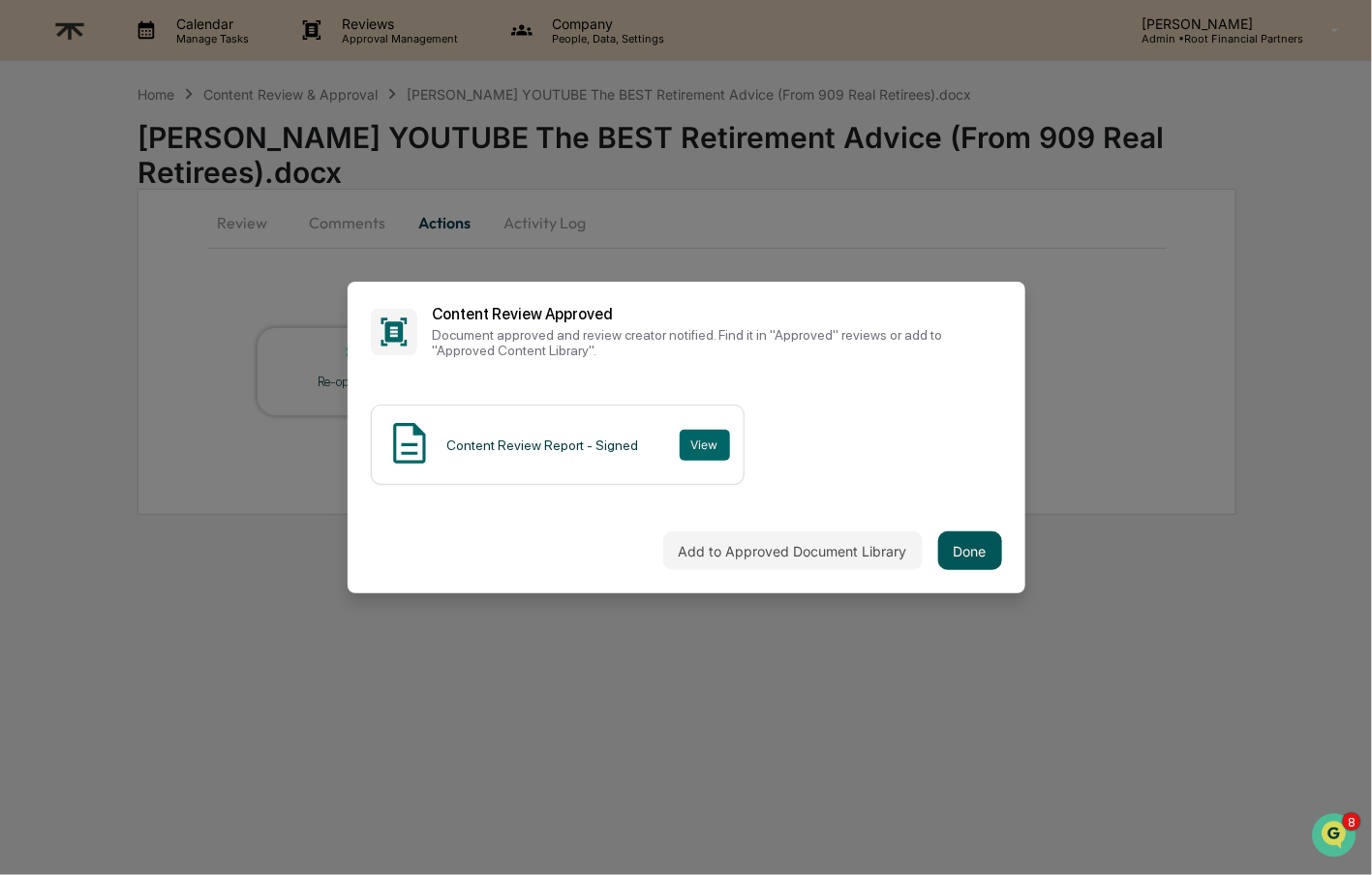
click at [952, 553] on button "Done" at bounding box center [970, 551] width 64 height 39
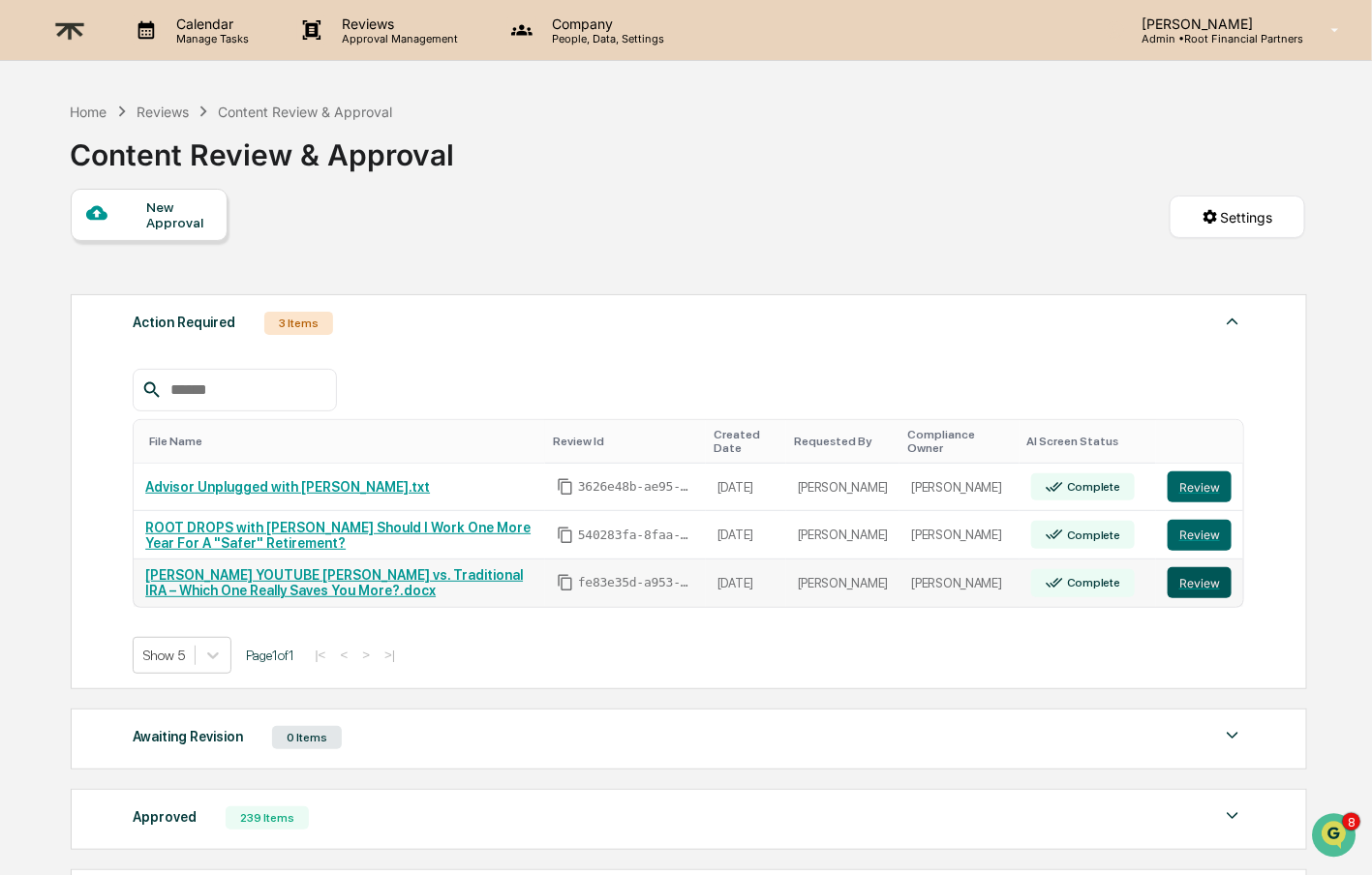
click at [1214, 578] on button "Review" at bounding box center [1200, 583] width 64 height 31
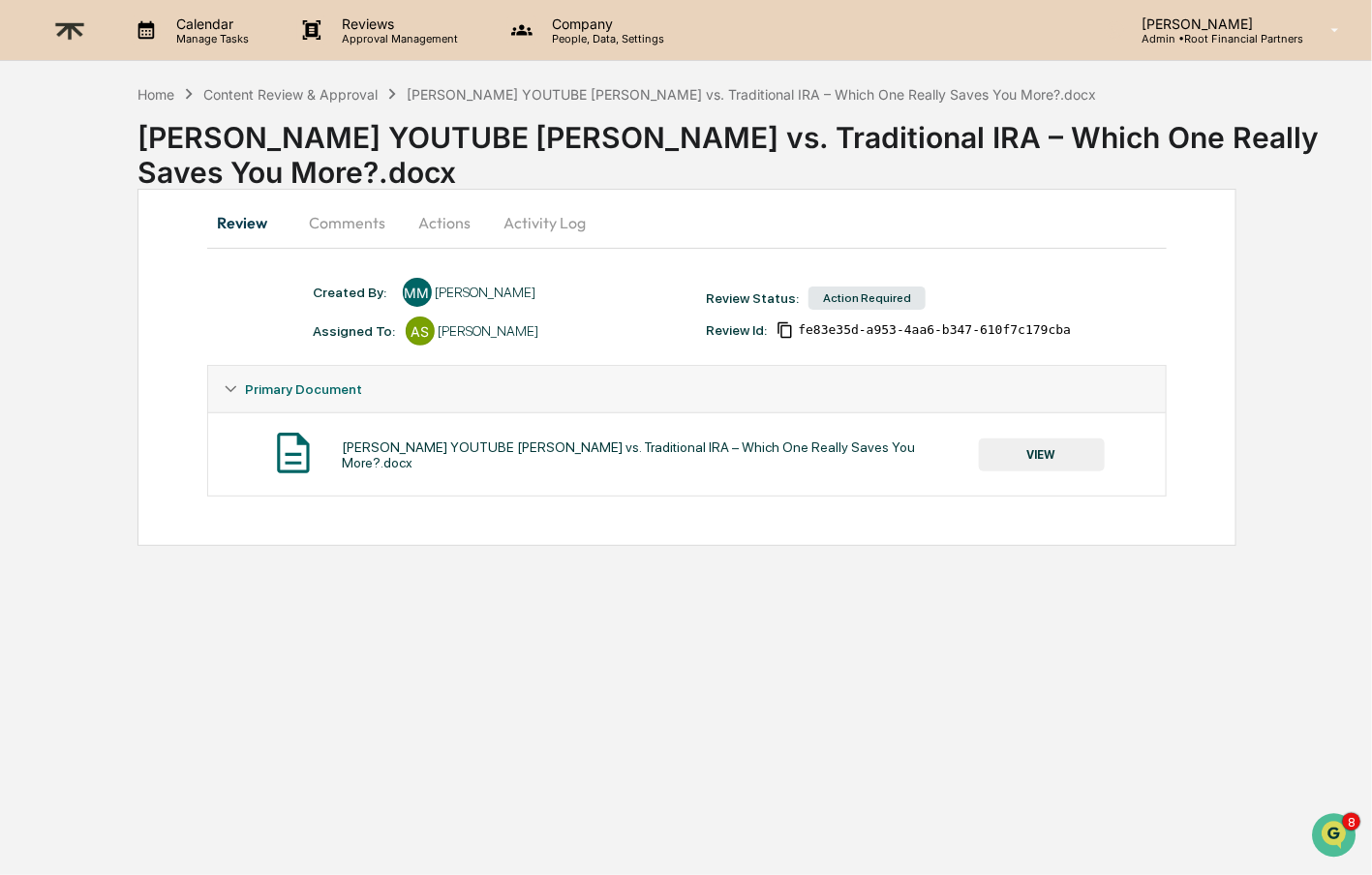
click at [345, 217] on button "Comments" at bounding box center [347, 223] width 108 height 47
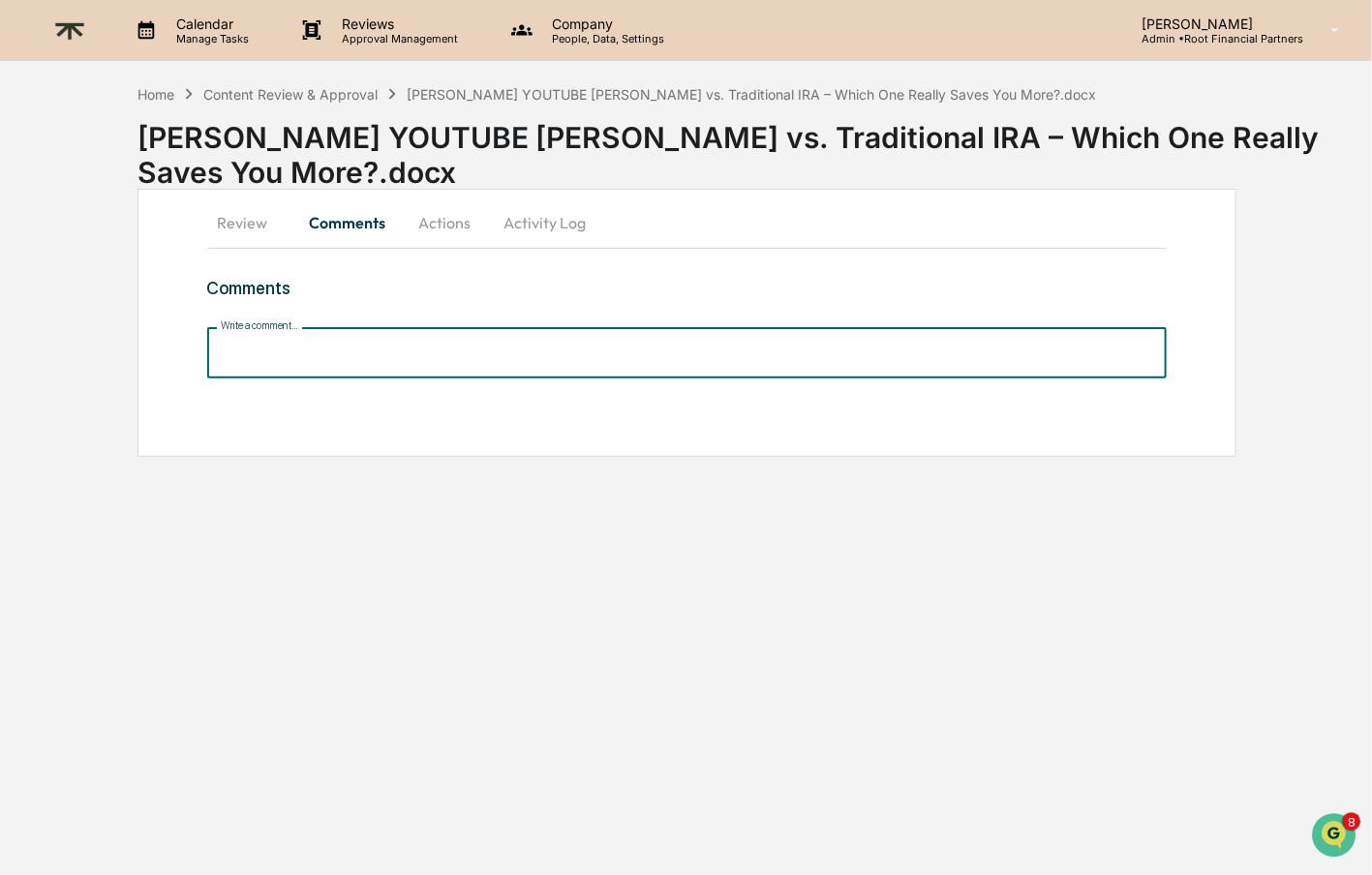
click at [314, 355] on input "Write a comment..." at bounding box center [688, 352] width 961 height 51
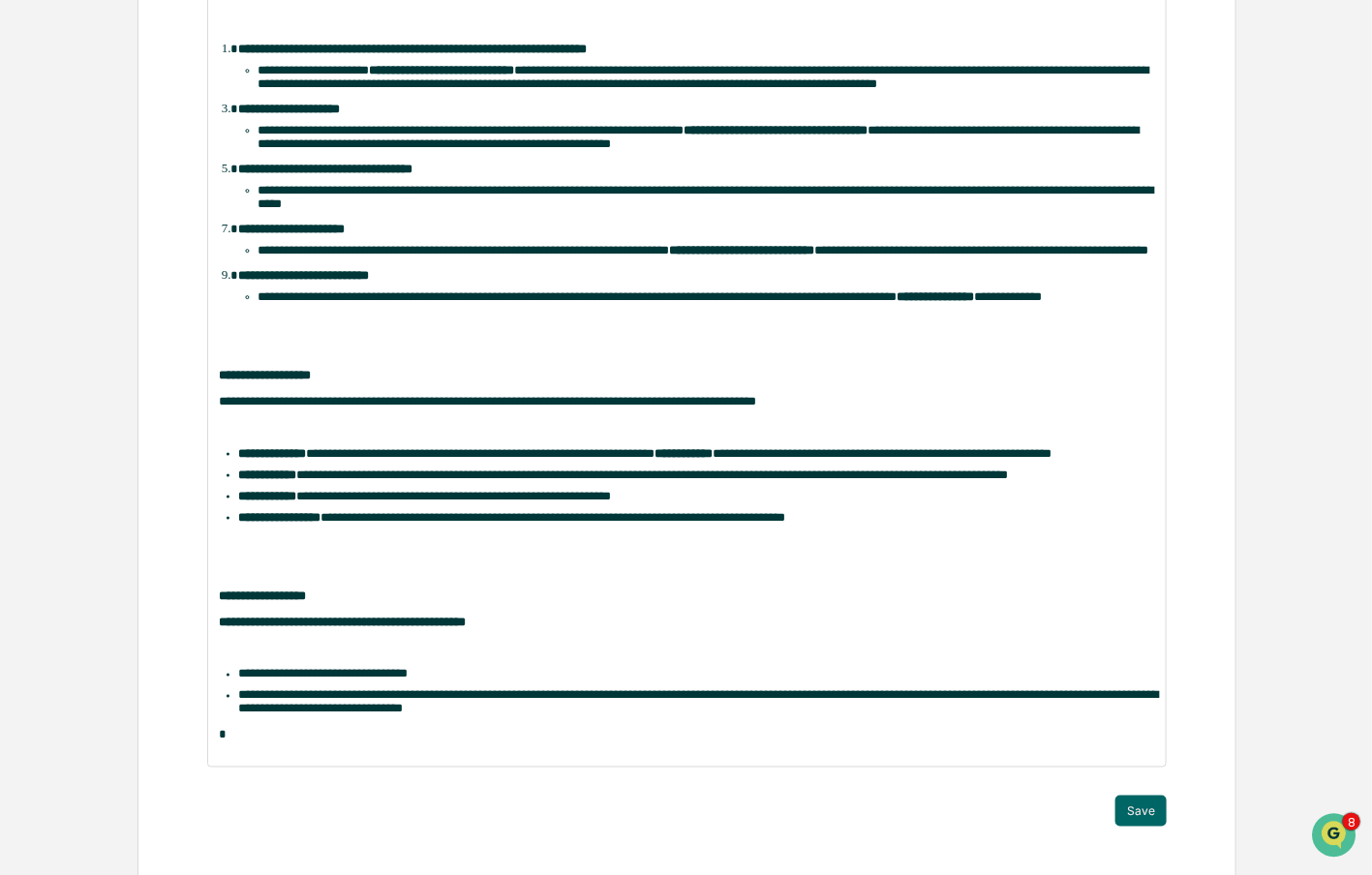
scroll to position [892, 0]
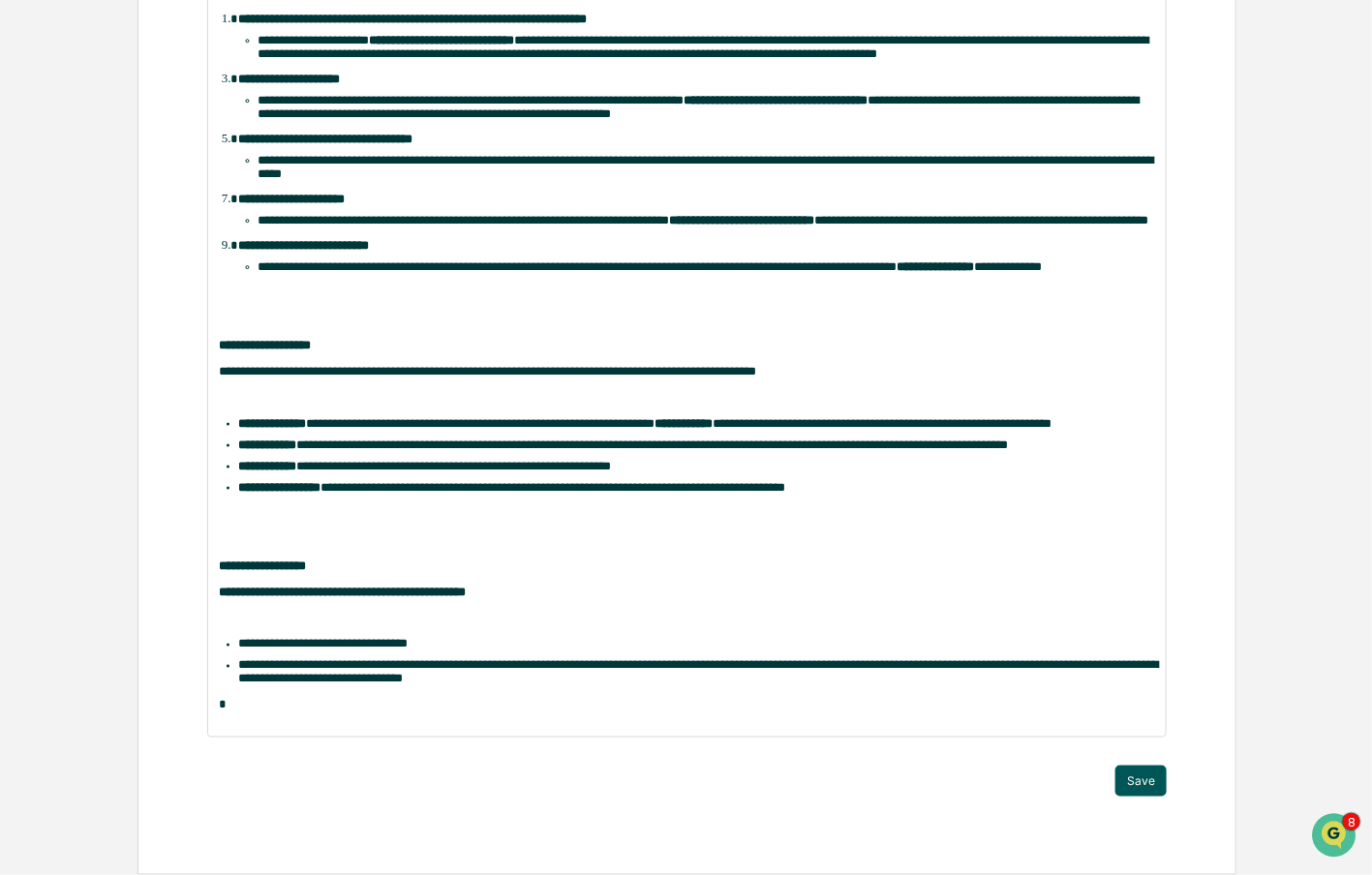
click at [1156, 787] on button "Save" at bounding box center [1141, 781] width 51 height 31
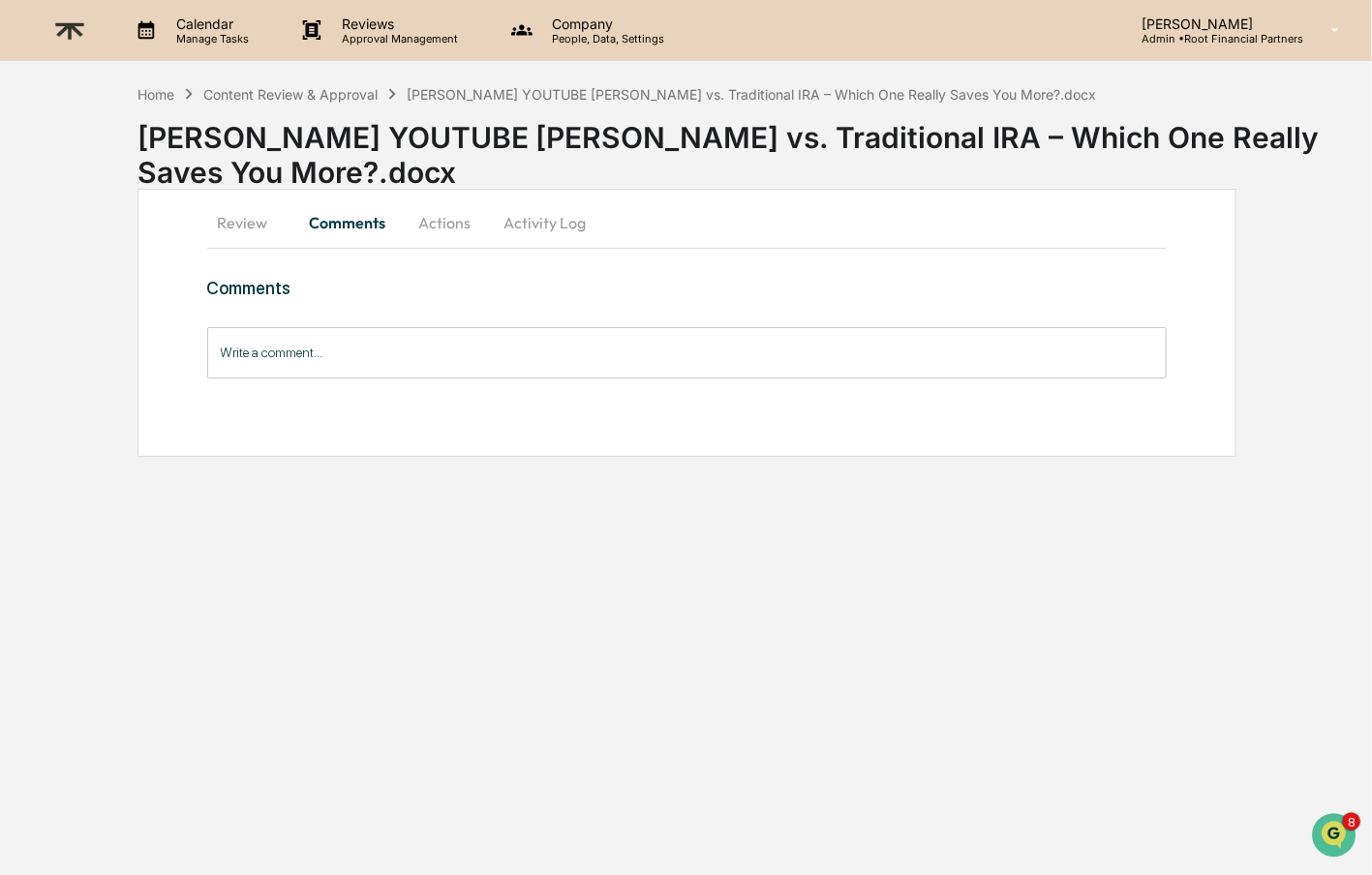
scroll to position [0, 0]
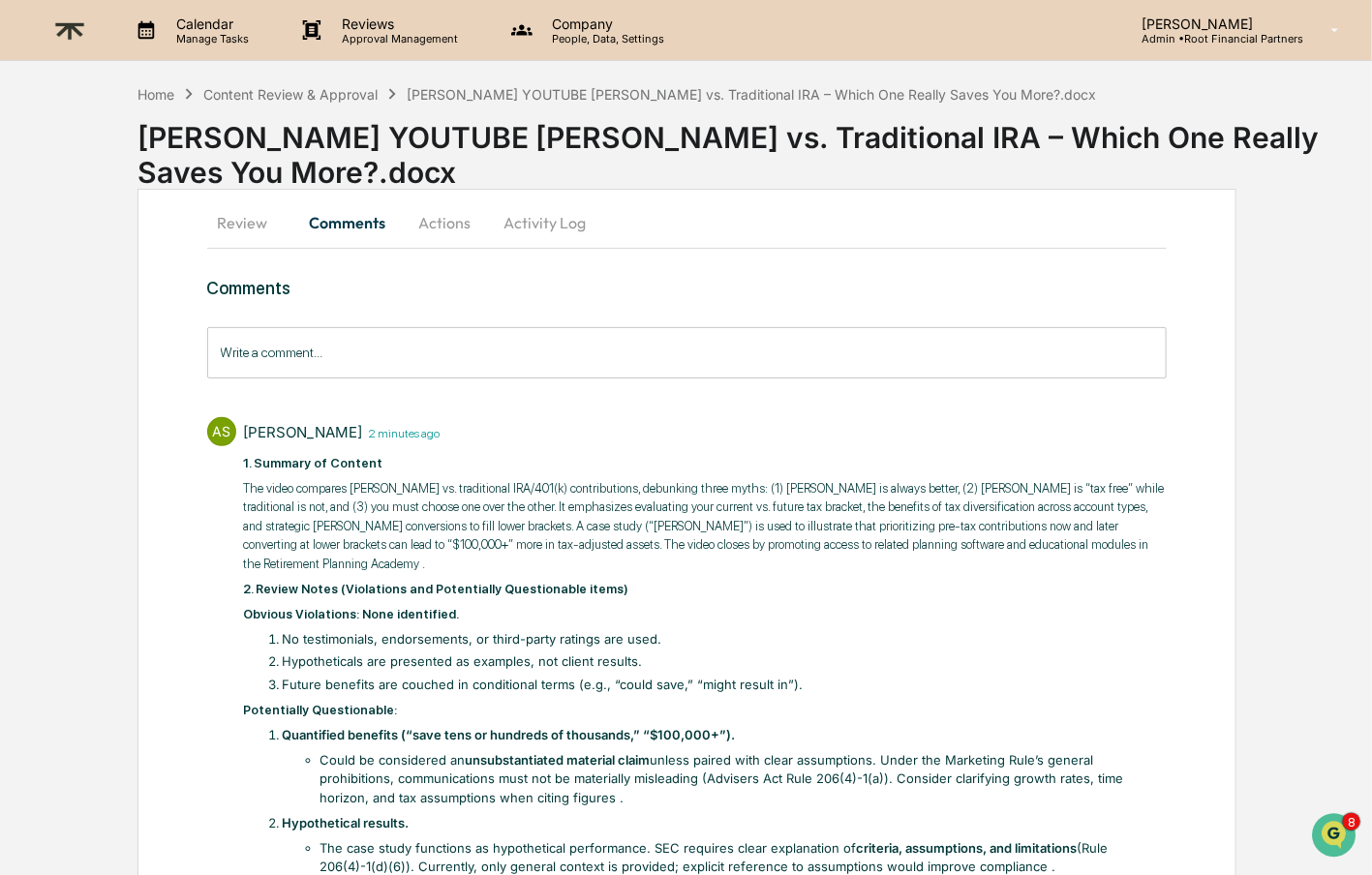
click at [432, 207] on button "Actions" at bounding box center [445, 223] width 87 height 47
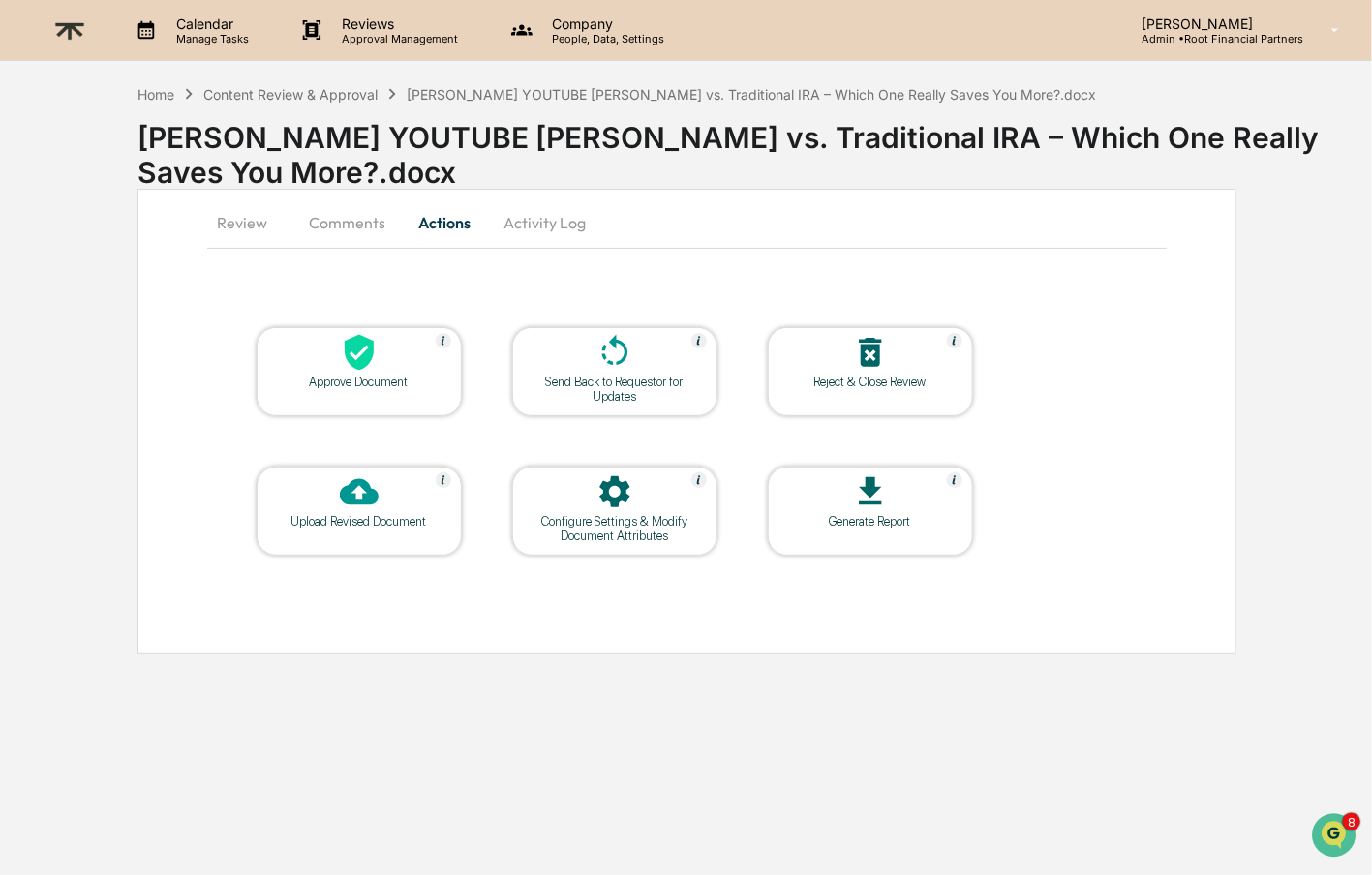
click at [346, 354] on icon at bounding box center [359, 352] width 29 height 36
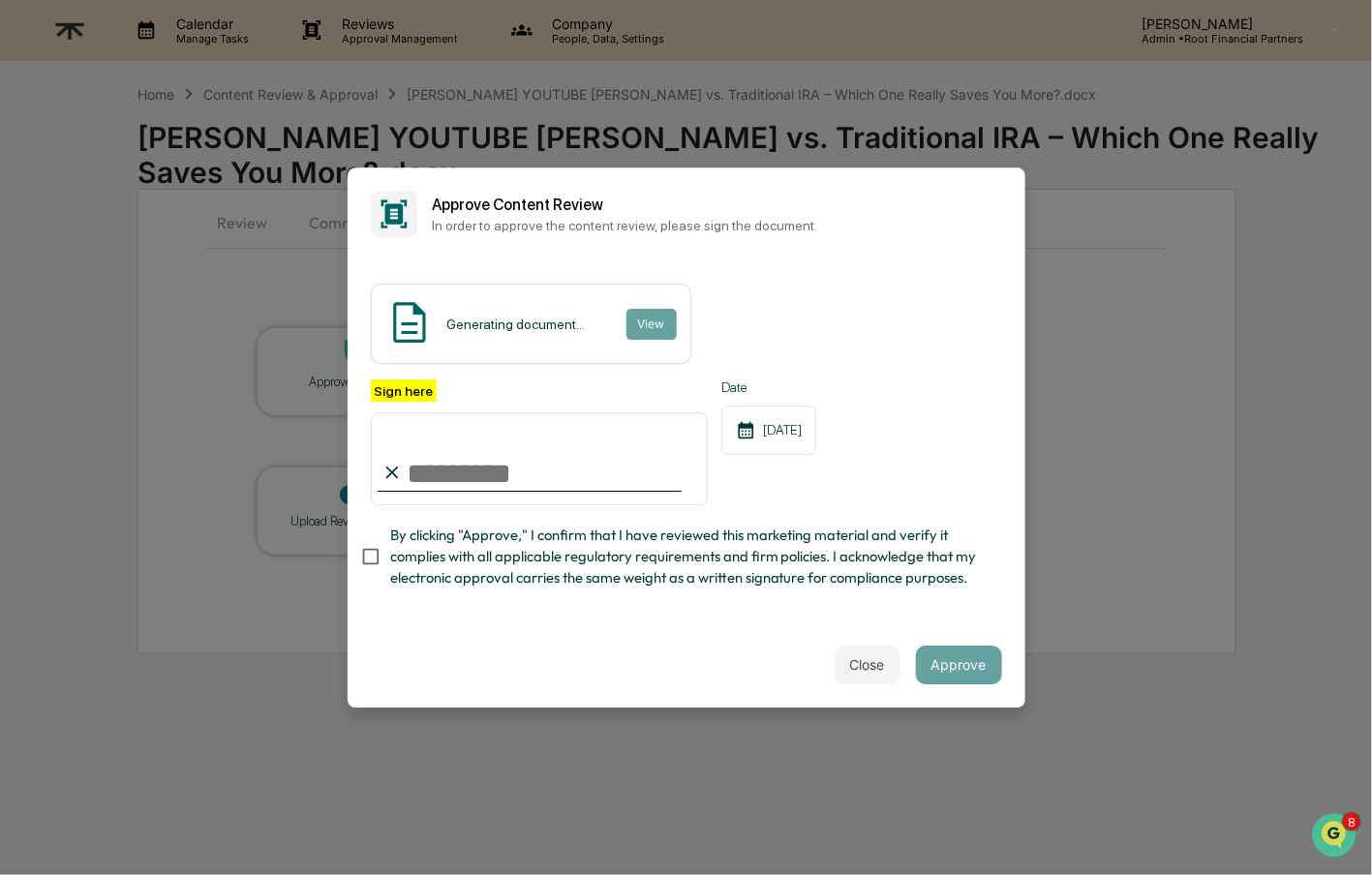
type input "**********"
click at [612, 557] on span "By clicking "Approve," I confirm that I have reviewed this marketing material a…" at bounding box center [688, 557] width 597 height 65
click at [945, 648] on button "Approve" at bounding box center [959, 665] width 86 height 39
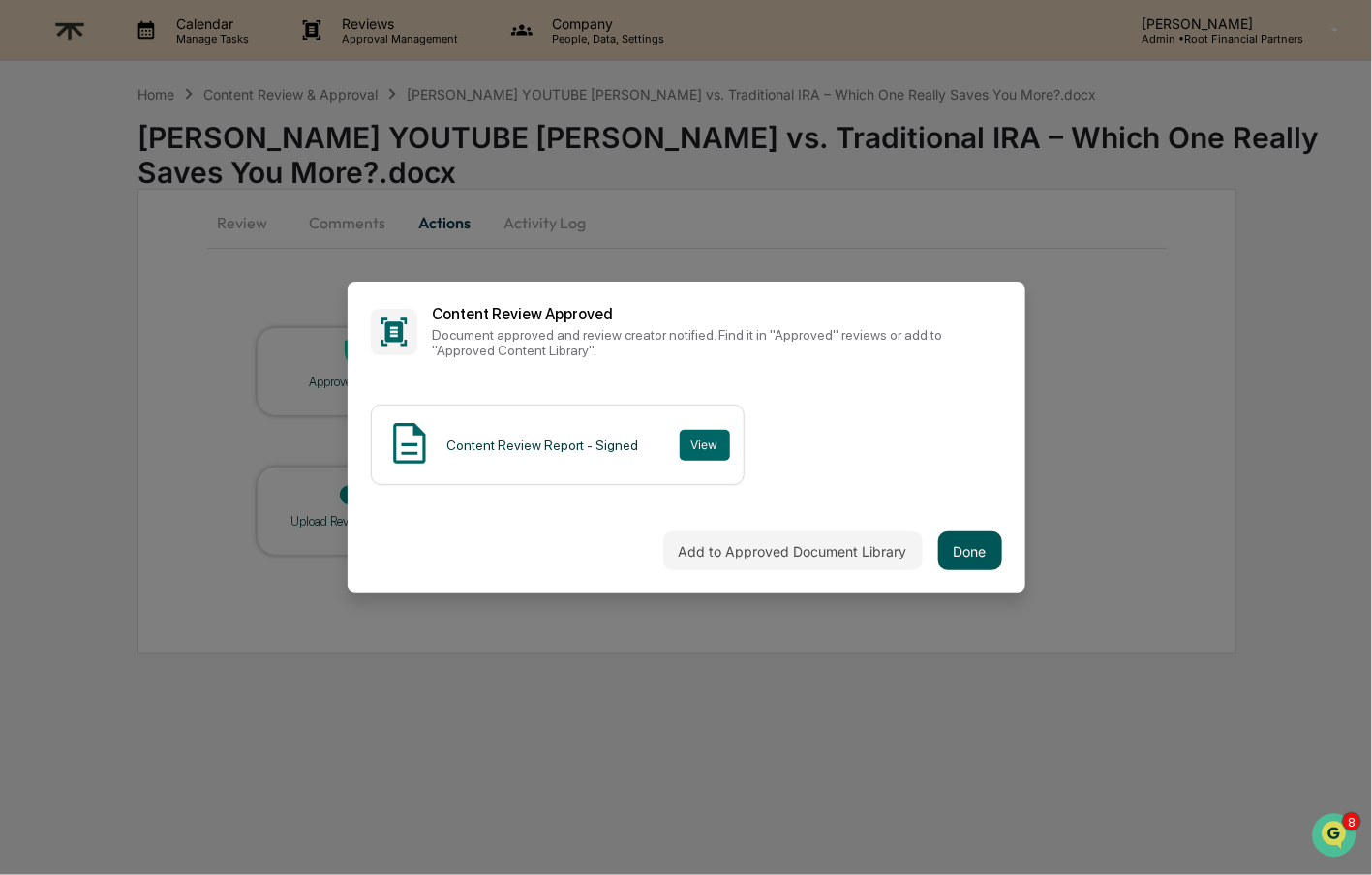
click at [965, 563] on button "Done" at bounding box center [970, 551] width 64 height 39
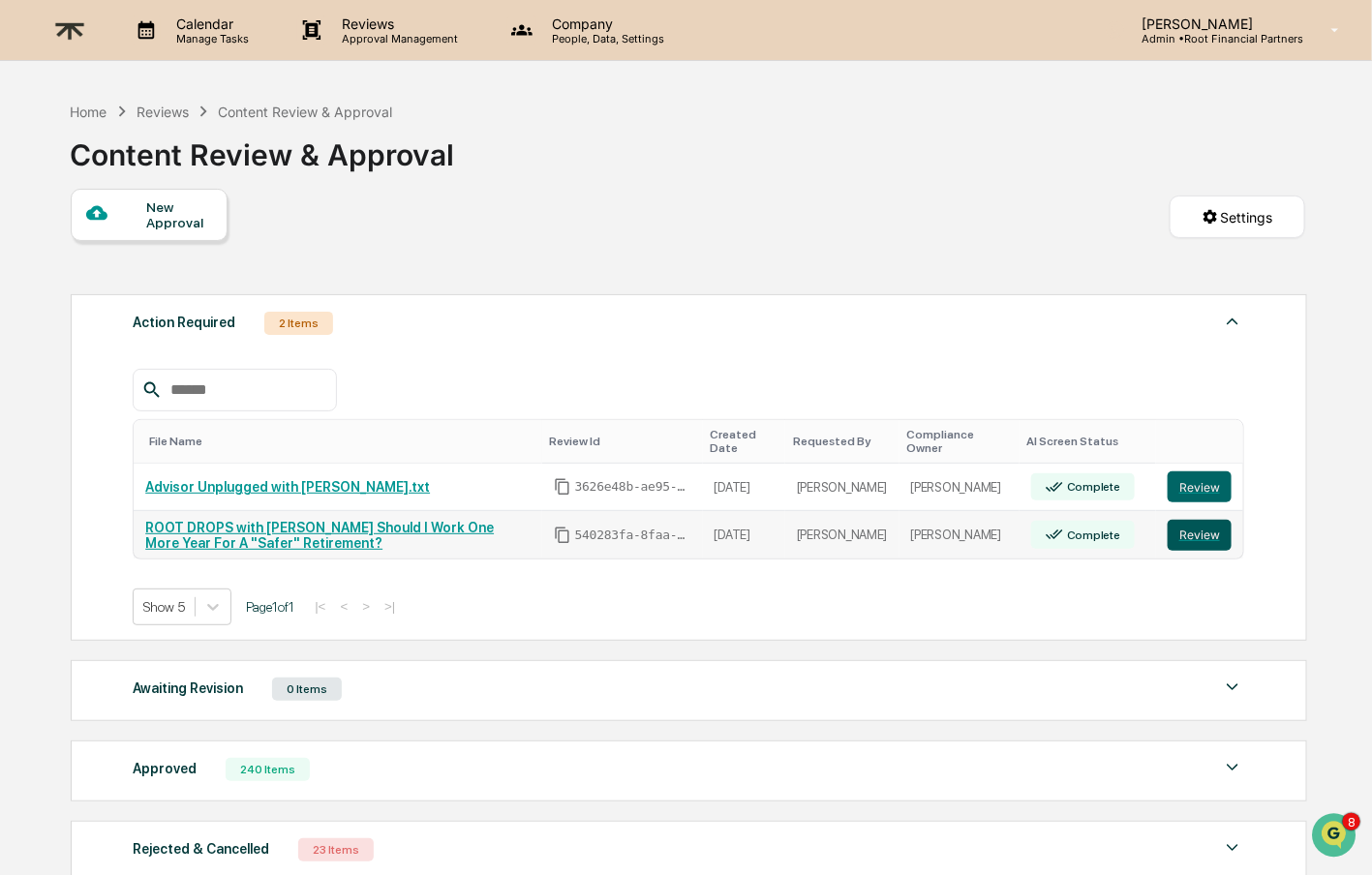
click at [1214, 535] on button "Review" at bounding box center [1200, 535] width 64 height 31
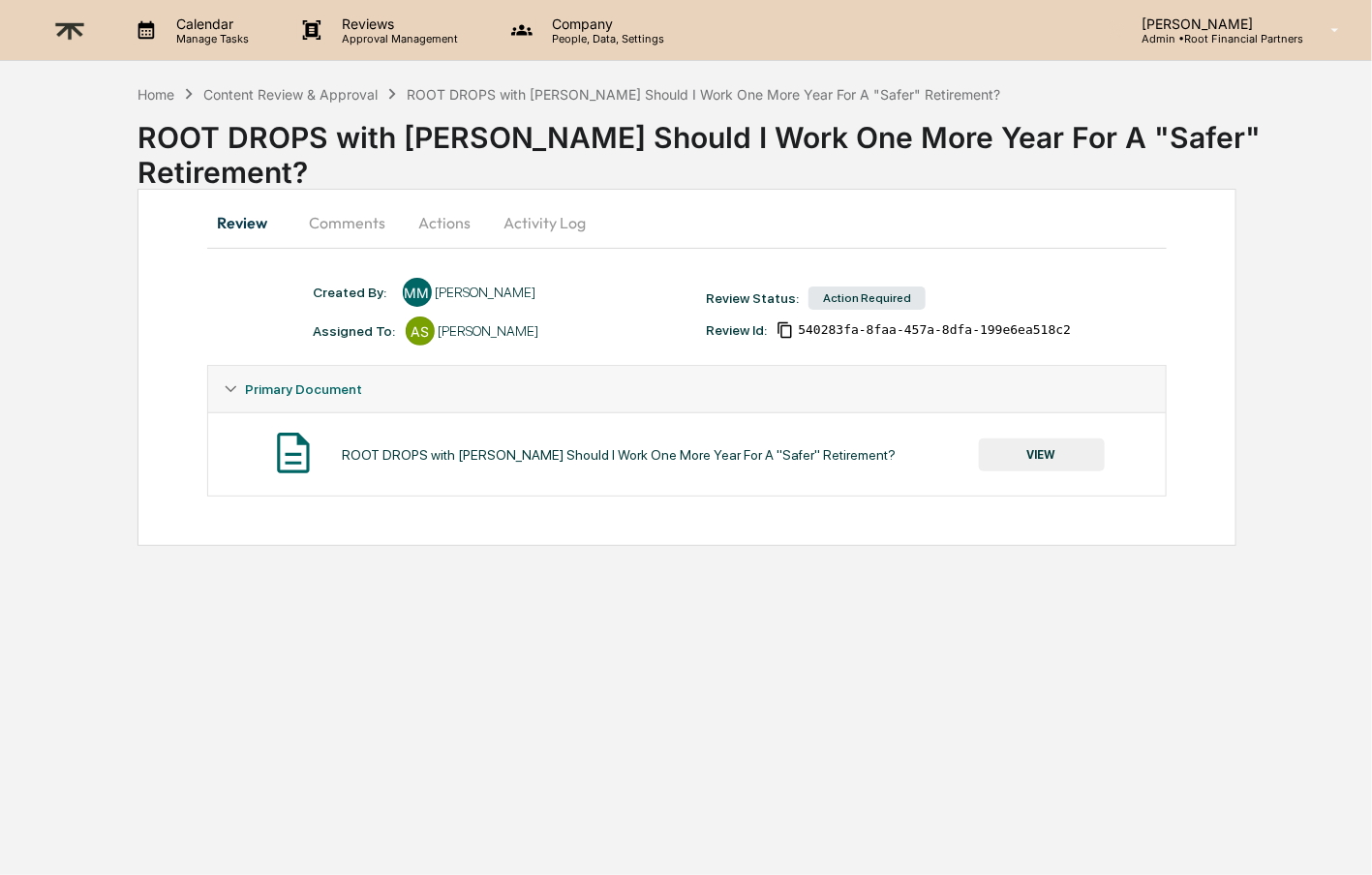
click at [365, 214] on button "Comments" at bounding box center [347, 223] width 108 height 47
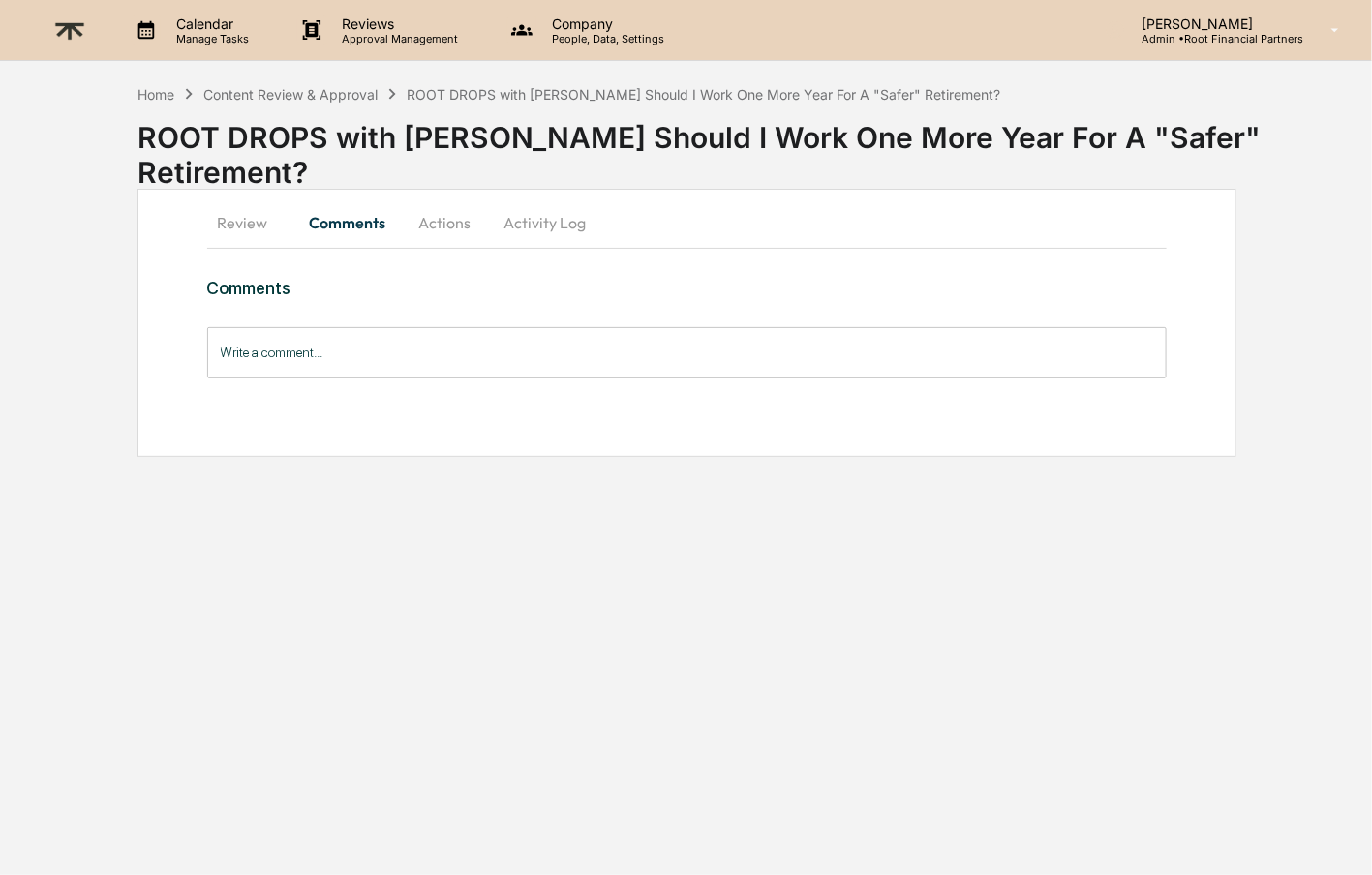
click at [356, 350] on input "Write a comment..." at bounding box center [688, 352] width 961 height 51
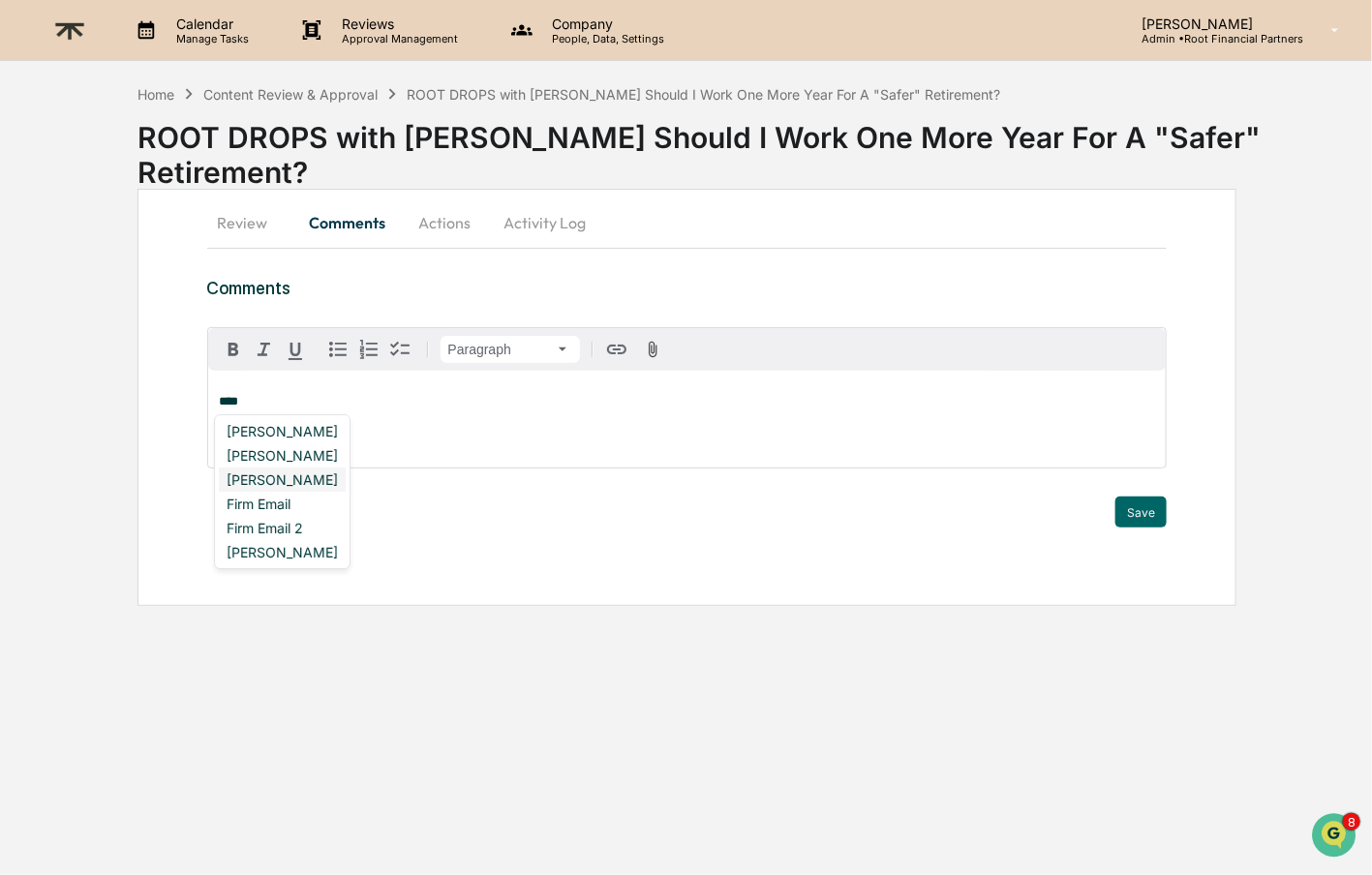
click at [310, 480] on div "[PERSON_NAME]" at bounding box center [282, 479] width 127 height 24
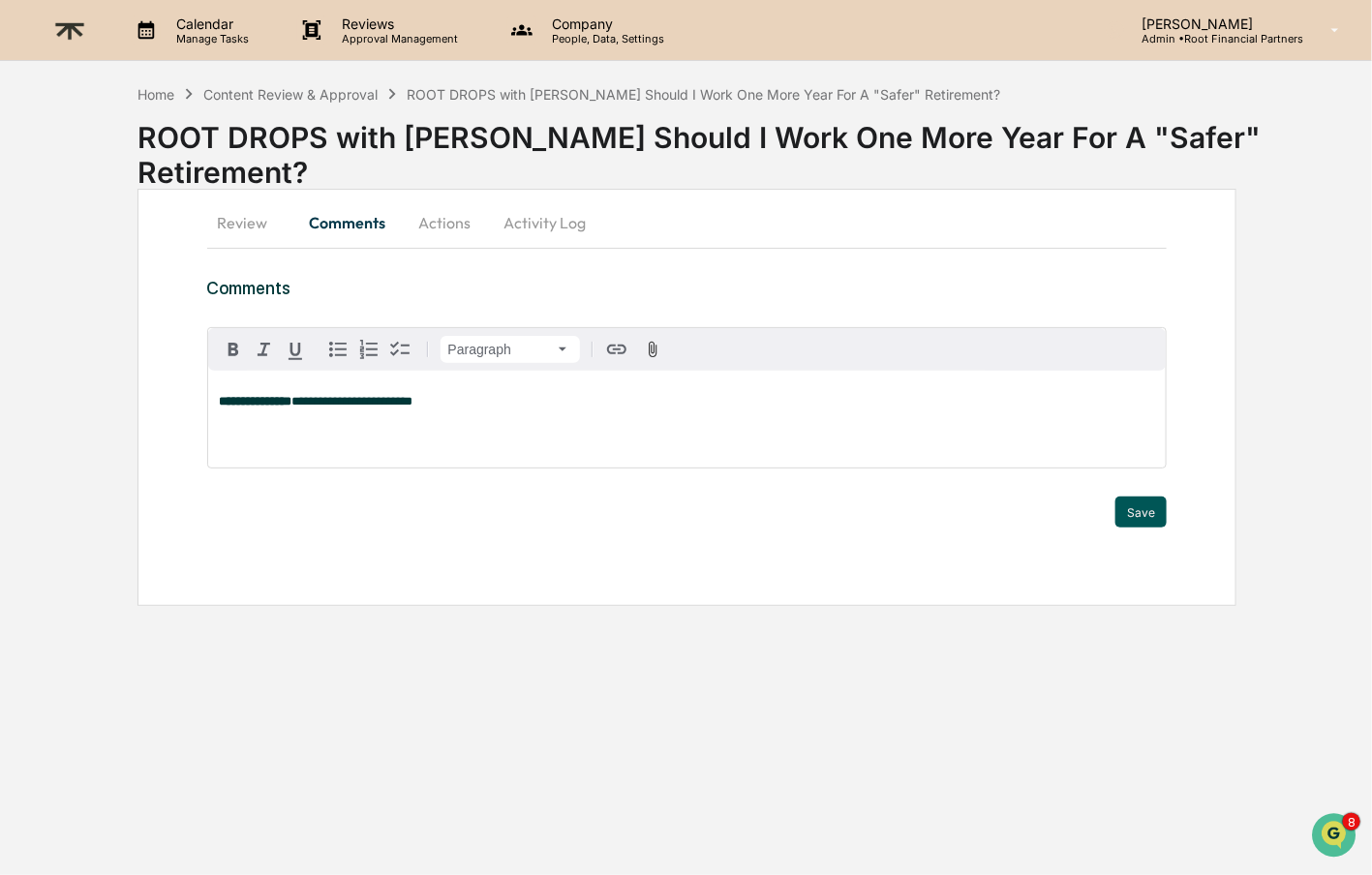
click at [1137, 503] on button "Save" at bounding box center [1141, 512] width 51 height 31
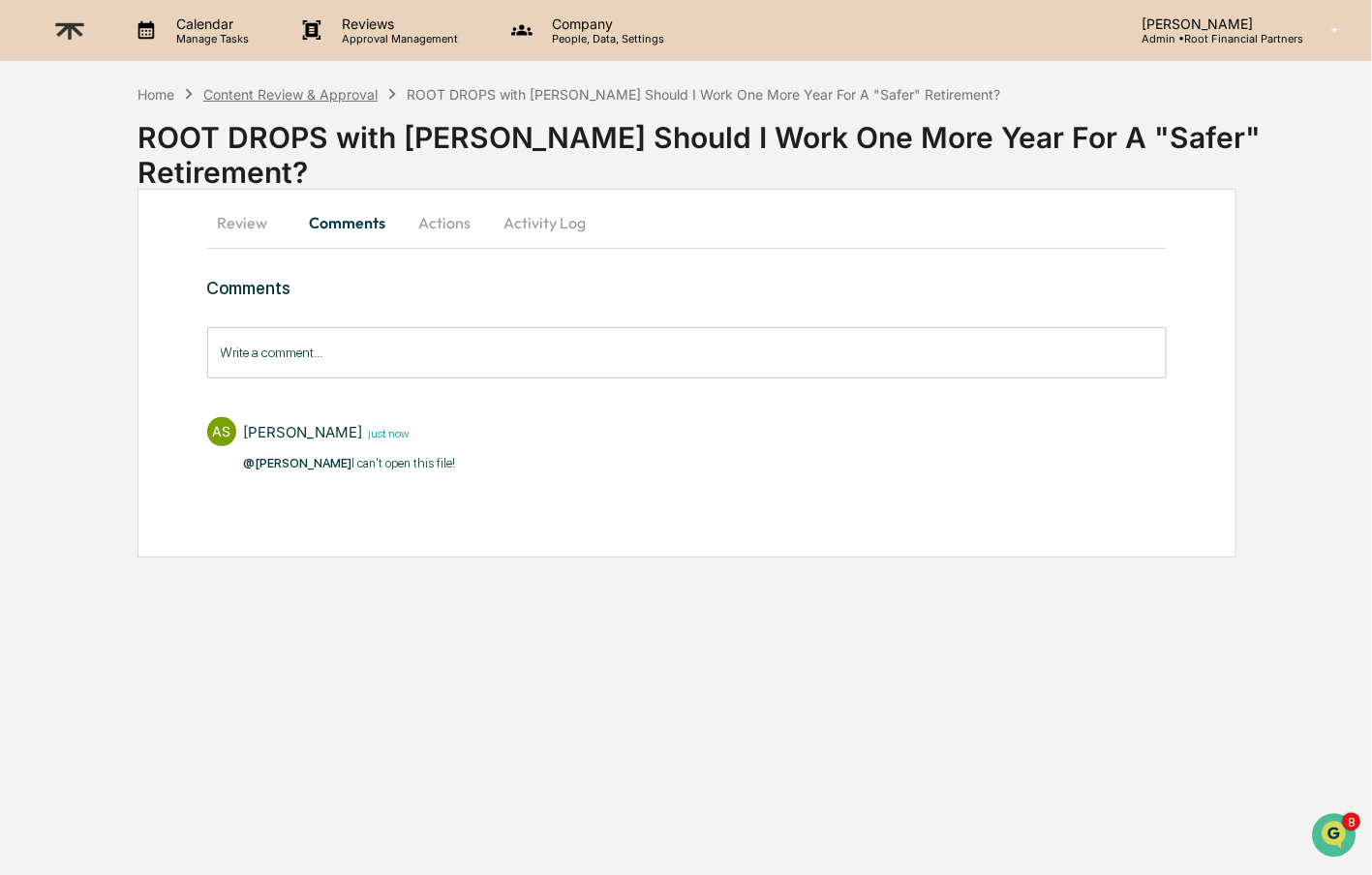
click at [318, 87] on div "Content Review & Approval" at bounding box center [291, 94] width 175 height 16
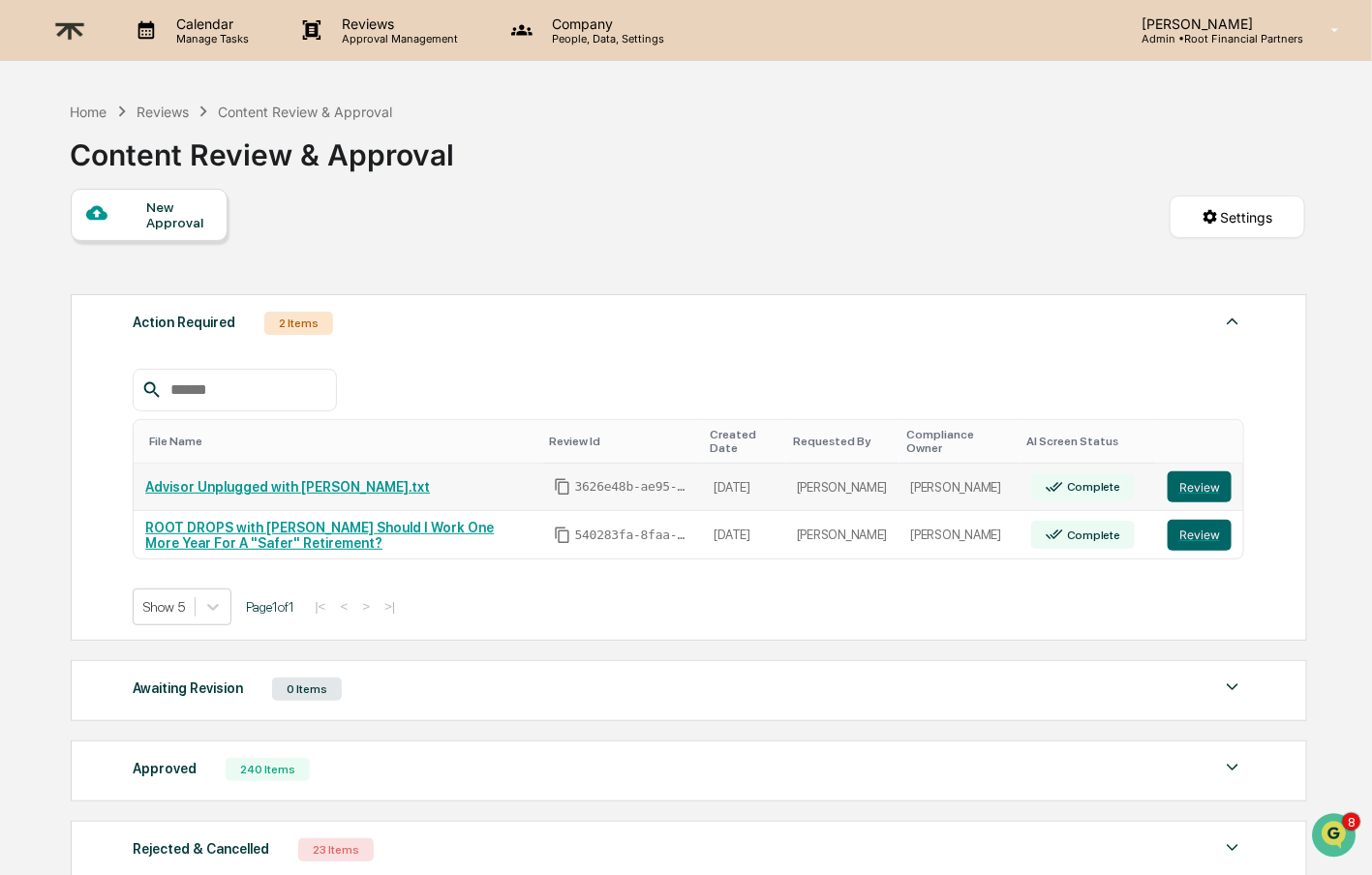
click at [269, 482] on link "Advisor Unplugged with [PERSON_NAME].txt" at bounding box center [287, 487] width 284 height 16
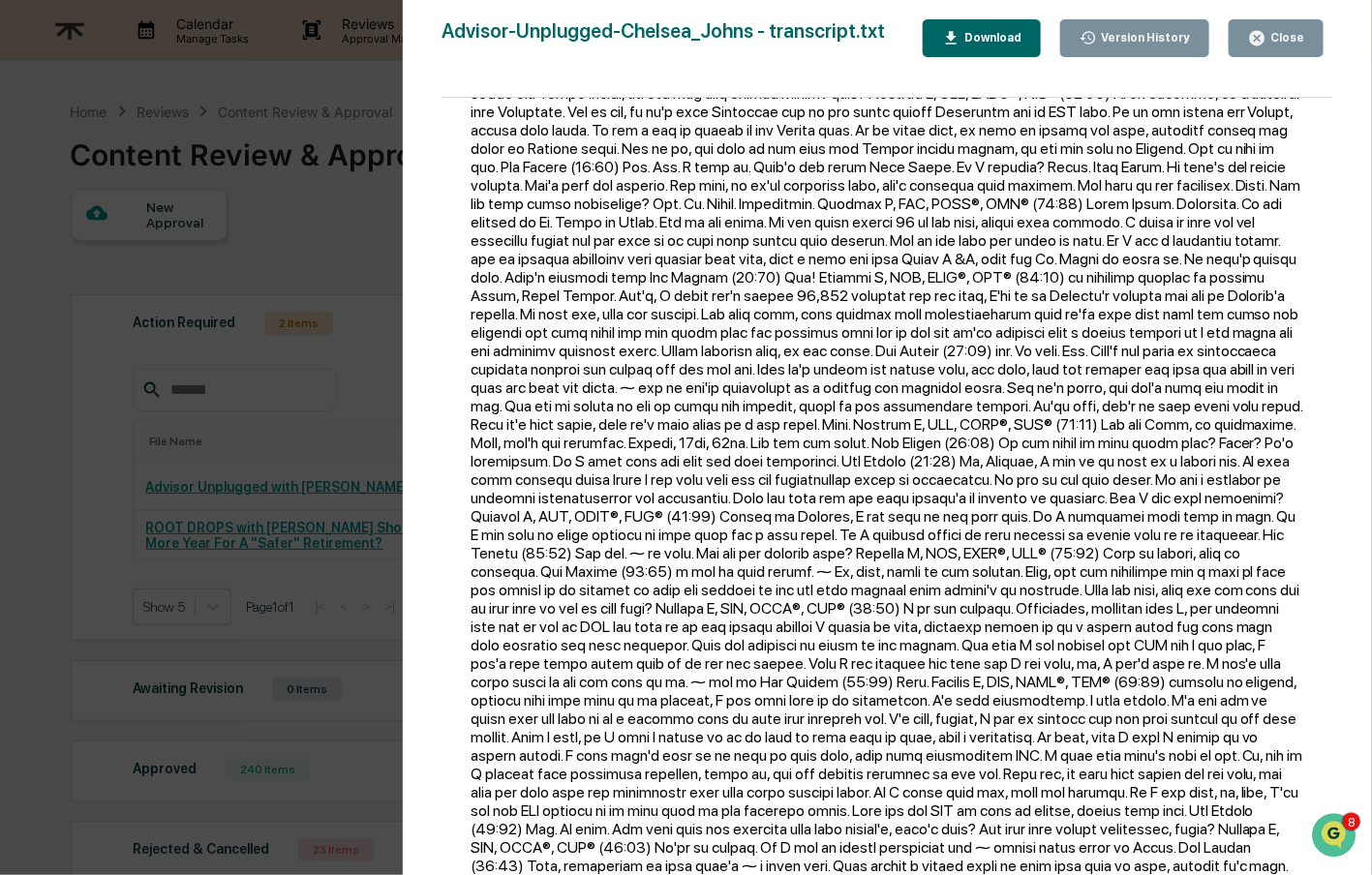
scroll to position [678, 0]
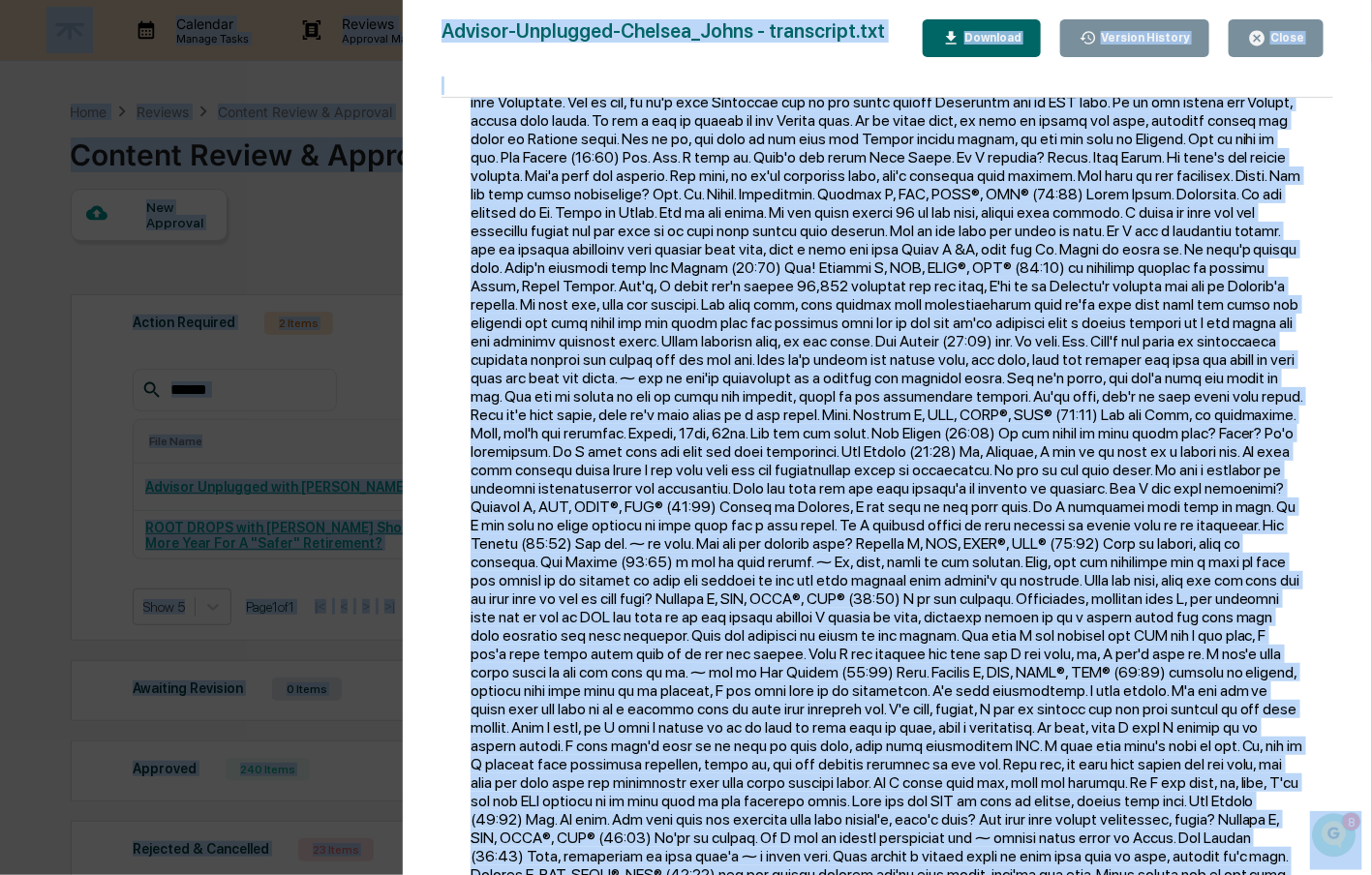
copy body "Loremips Dolors Ametc Adipisc Elitsedd Eiusmodtem Incidid Utlabo, Etdo, Magnaal…"
